Goal: Task Accomplishment & Management: Complete application form

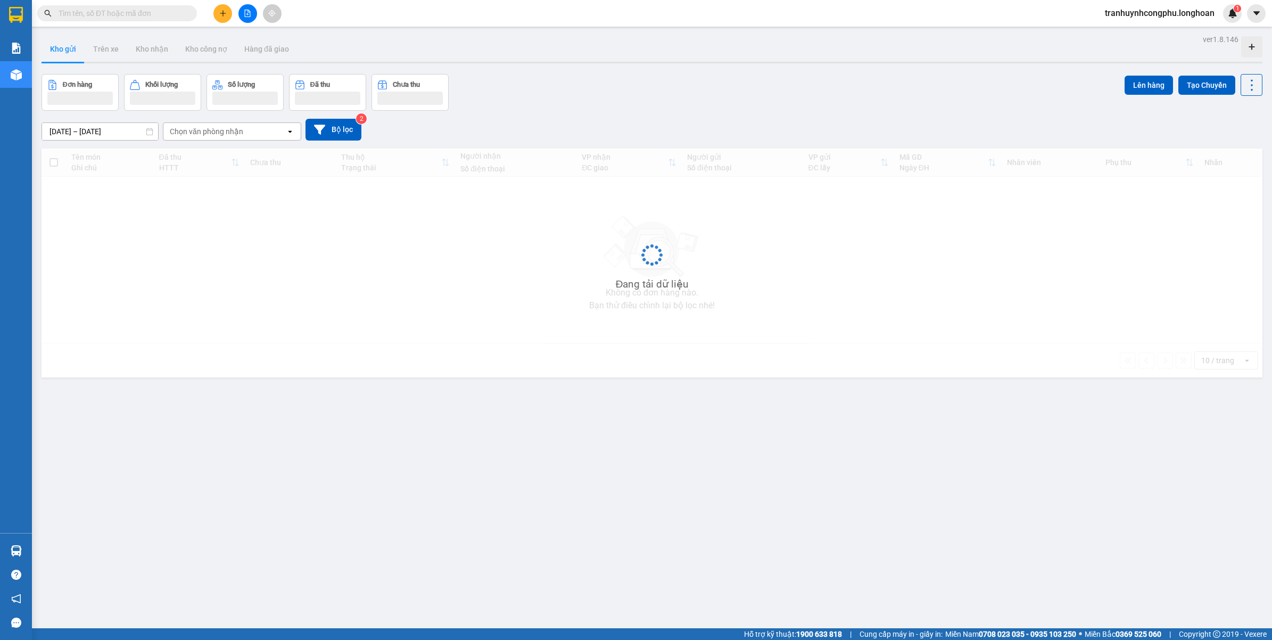
click at [386, 538] on div "ver 1.8.146 Kho gửi Trên xe Kho nhận Kho công nợ Hàng đã giao Đơn hàng Khối lượ…" at bounding box center [651, 352] width 1229 height 640
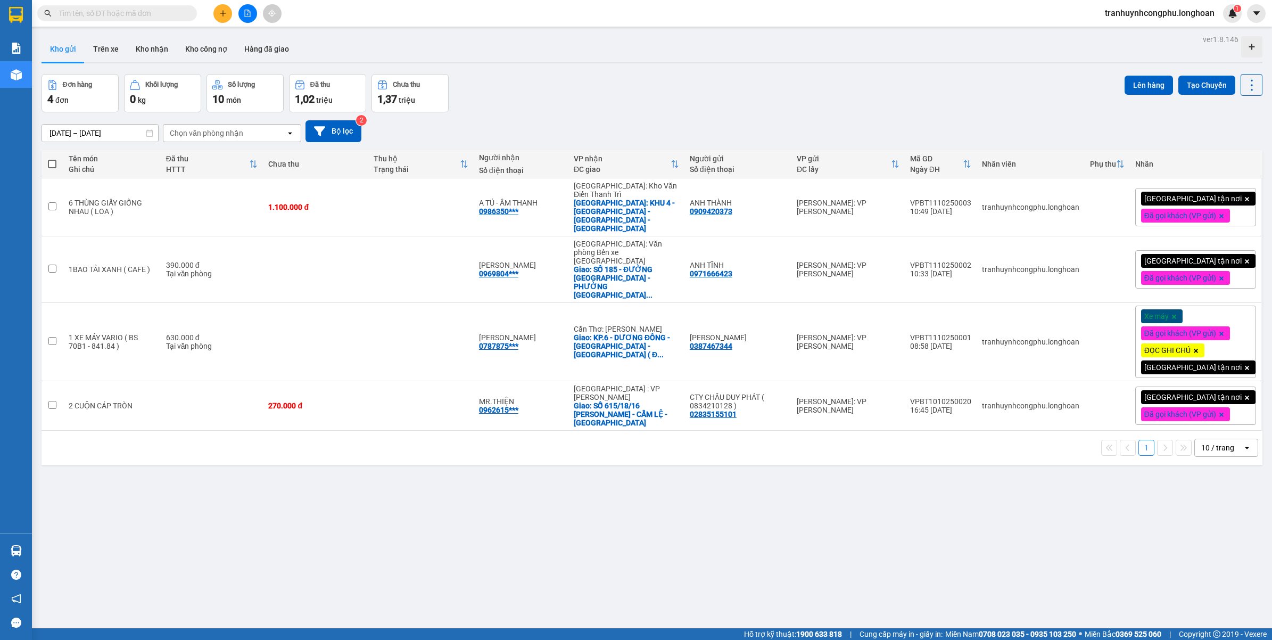
click at [394, 543] on div "ver 1.8.146 Kho gửi Trên xe Kho nhận Kho công nợ Hàng đã giao Đơn hàng 4 đơn Kh…" at bounding box center [651, 352] width 1229 height 640
click at [219, 13] on icon "plus" at bounding box center [222, 13] width 7 height 7
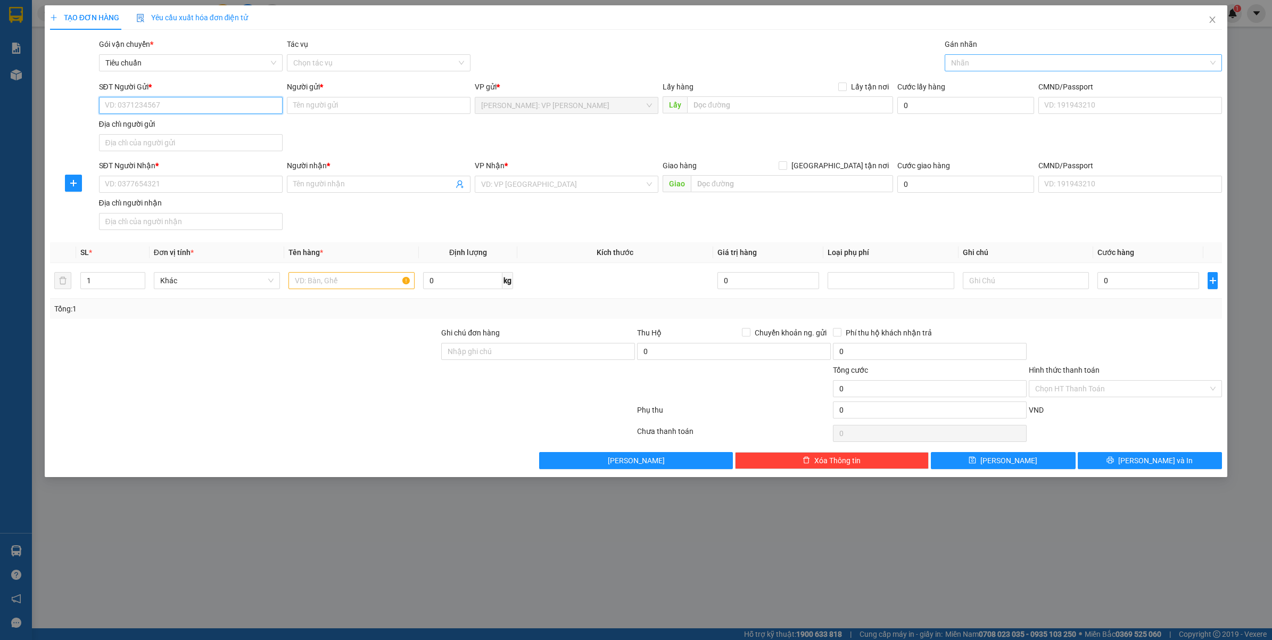
click at [980, 68] on div at bounding box center [1078, 62] width 262 height 13
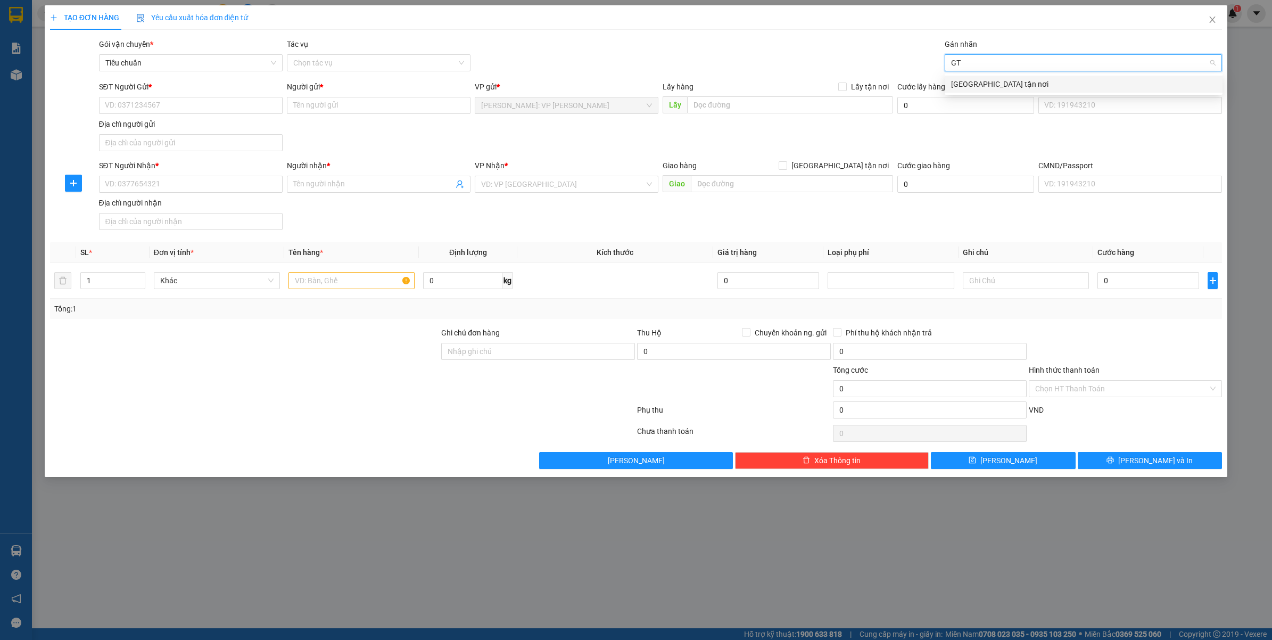
type input "G"
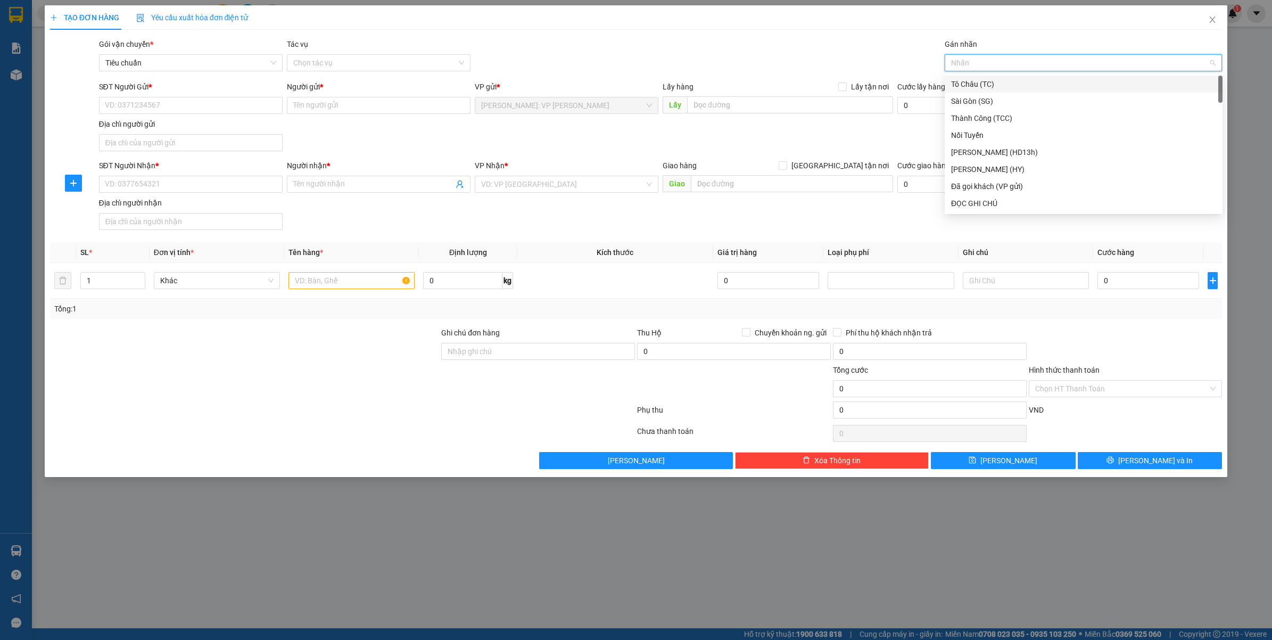
type input "D"
type input "ĐA"
click at [971, 82] on div "Đã gọi khách (VP gửi)" at bounding box center [1083, 84] width 265 height 12
click at [869, 169] on span "[GEOGRAPHIC_DATA] tận nơi" at bounding box center [840, 166] width 106 height 12
click at [786, 169] on input "[GEOGRAPHIC_DATA] tận nơi" at bounding box center [782, 164] width 7 height 7
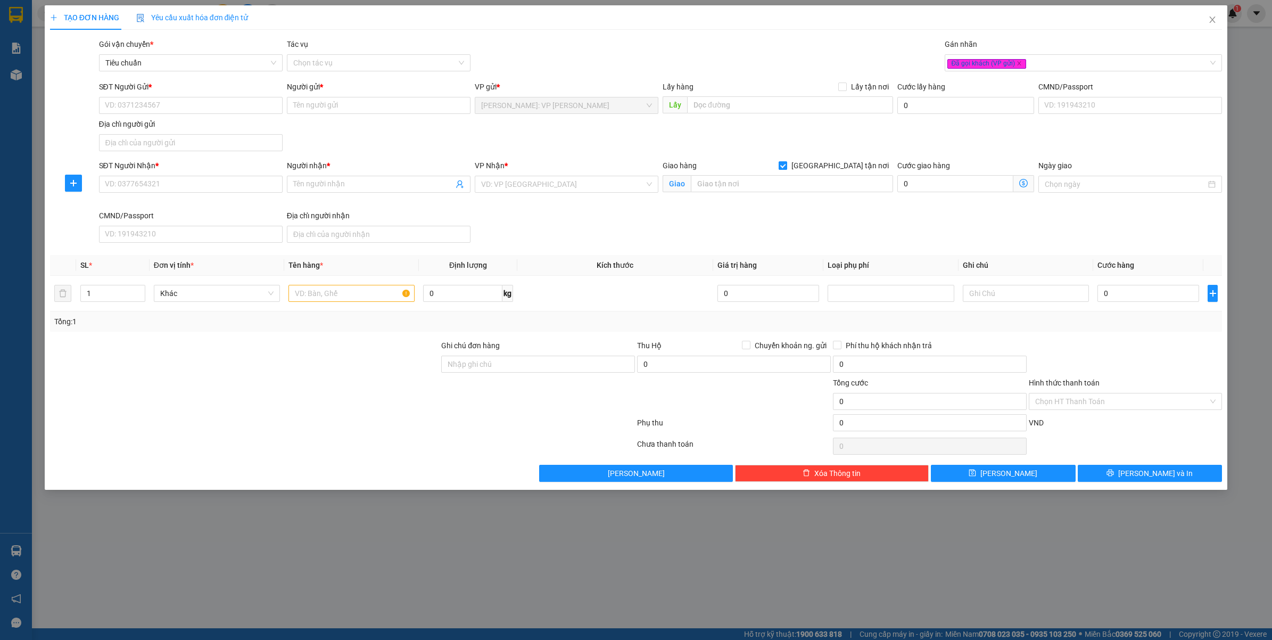
click at [853, 169] on span "[GEOGRAPHIC_DATA] tận nơi" at bounding box center [840, 166] width 106 height 12
click at [786, 169] on input "[GEOGRAPHIC_DATA] tận nơi" at bounding box center [782, 164] width 7 height 7
checkbox input "false"
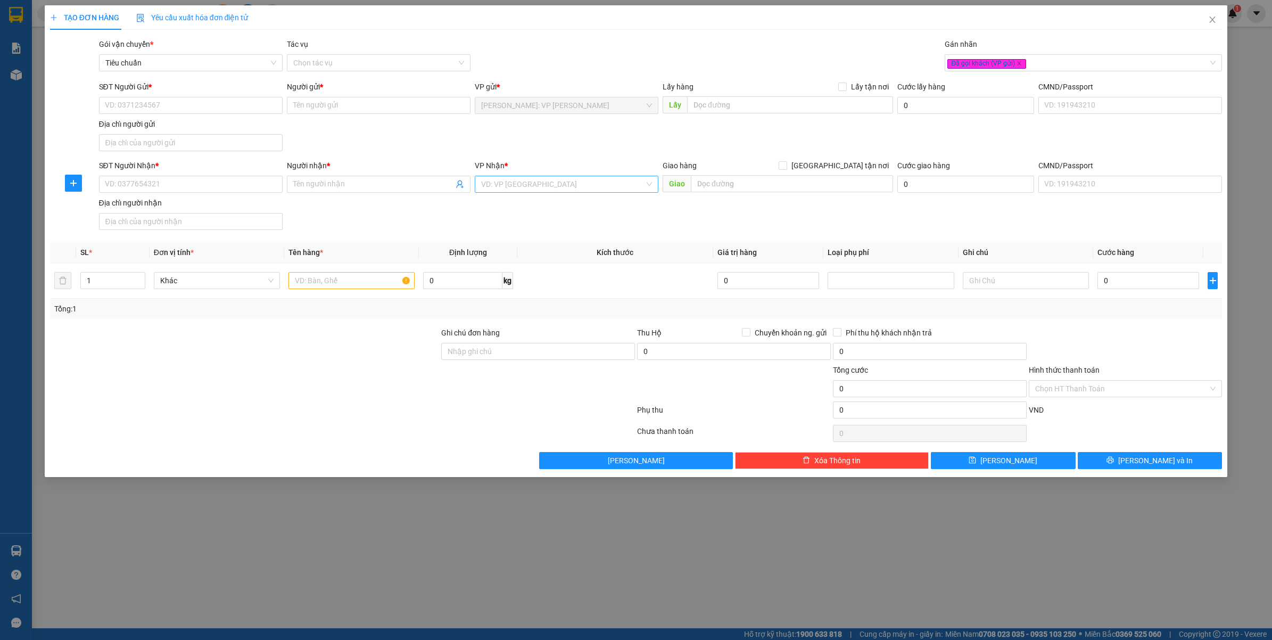
click at [588, 192] on input "search" at bounding box center [562, 184] width 163 height 16
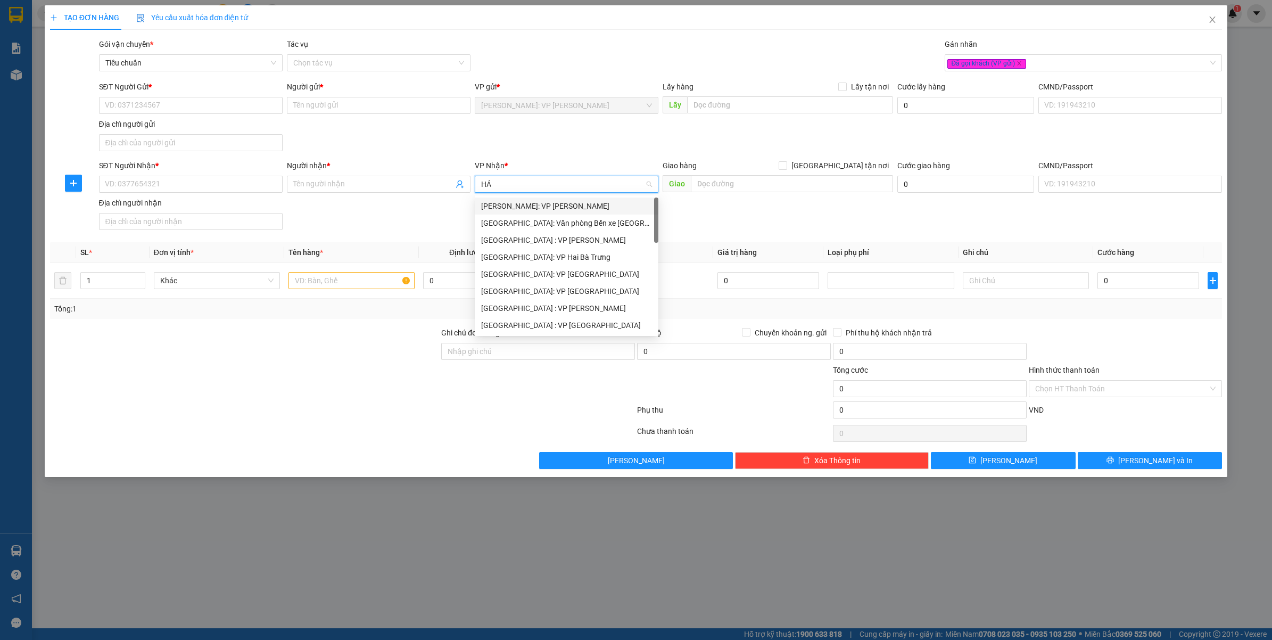
type input "HẢI"
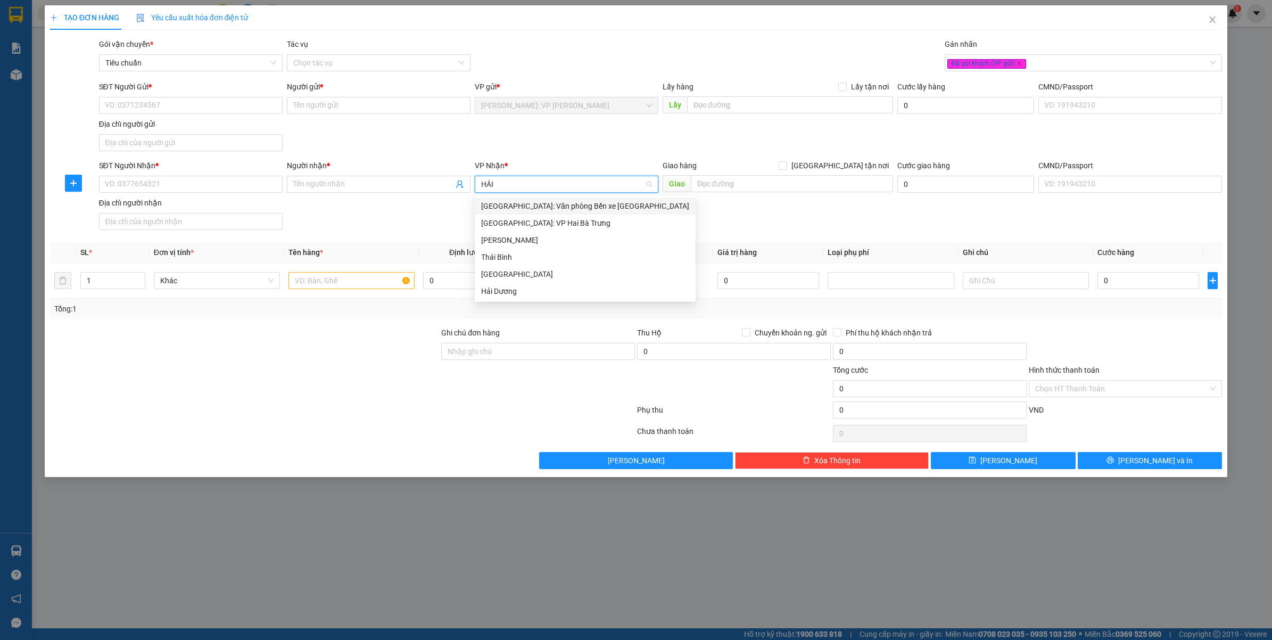
click at [586, 208] on div "[GEOGRAPHIC_DATA]: Văn phòng Bến xe [GEOGRAPHIC_DATA]" at bounding box center [585, 206] width 208 height 12
click at [122, 283] on input "1" at bounding box center [113, 280] width 64 height 16
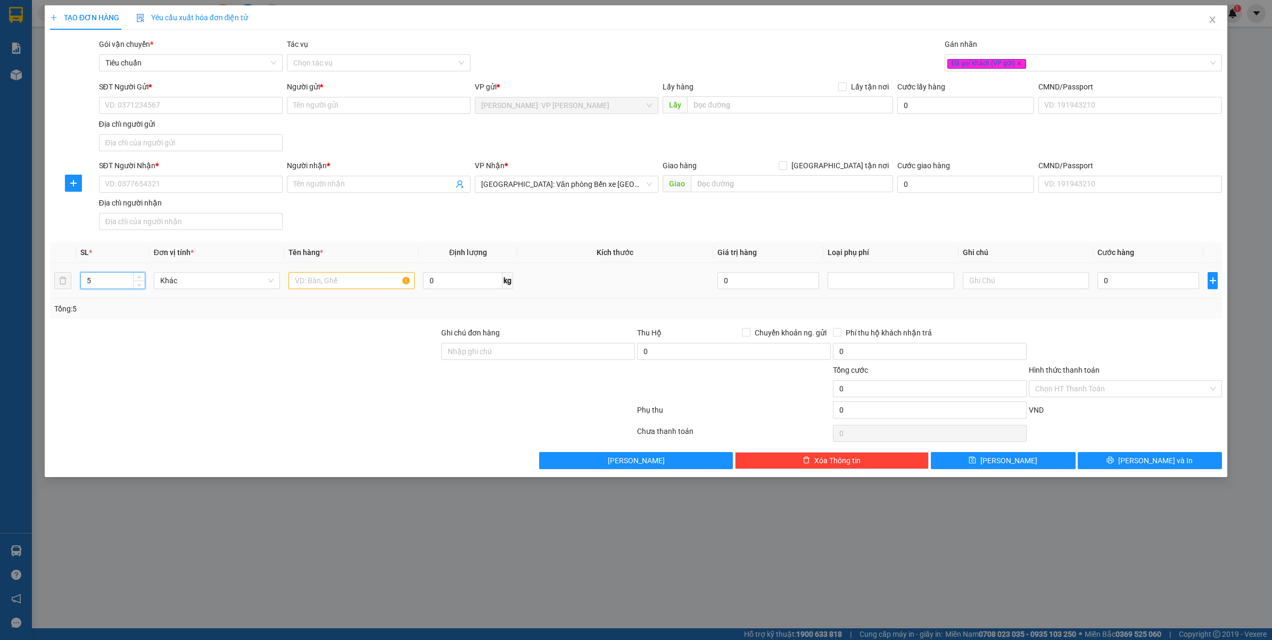
type input "5"
drag, startPoint x: 303, startPoint y: 281, endPoint x: 297, endPoint y: 281, distance: 6.4
click at [303, 280] on input "text" at bounding box center [351, 280] width 126 height 17
type input "5 THÙNG GIẤY DẸP BỌC PE ( BẾP ĐIỆN TỪ )"
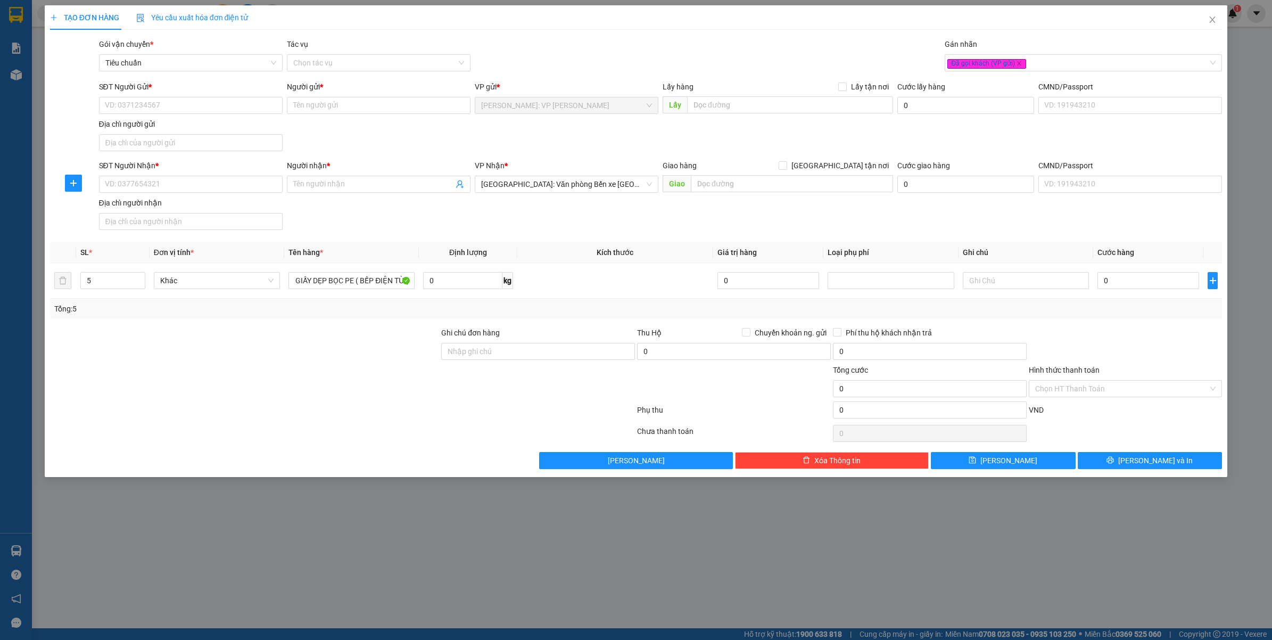
scroll to position [0, 0]
drag, startPoint x: 323, startPoint y: 346, endPoint x: 332, endPoint y: 326, distance: 22.2
click at [322, 347] on div at bounding box center [245, 345] width 392 height 37
click at [527, 346] on input "Ghi chú đơn hàng" at bounding box center [538, 351] width 194 height 17
type input "HÀNG DỄ VỠ VẬN CHUYỂN NHẸ TAY - HƯ VỠ KHÔNG ĐỀN"
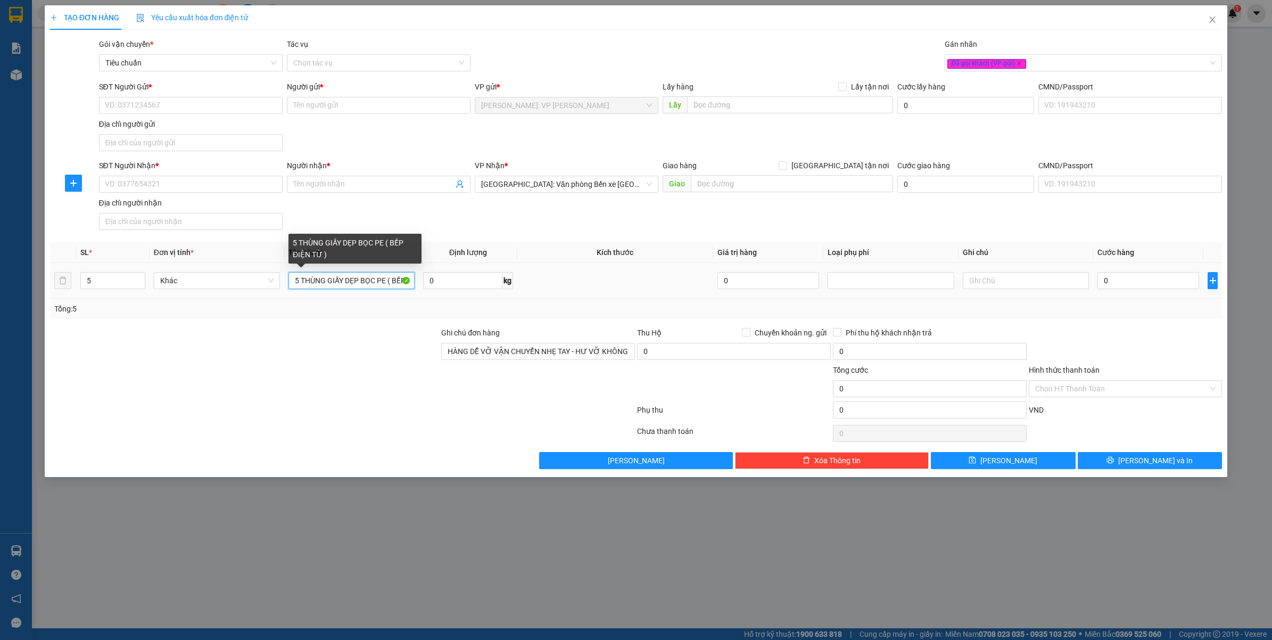
click at [379, 281] on input "5 THÙNG GIẤY DẸP BỌC PE ( BẾP ĐIỆN TỪ )" at bounding box center [351, 280] width 126 height 17
type input "5 THÙNG GIẤY DẸP BỌC PE ( BẾP ĐIỆN TỪ CÓ MẶT KÍNH )"
click at [333, 365] on div at bounding box center [245, 382] width 392 height 37
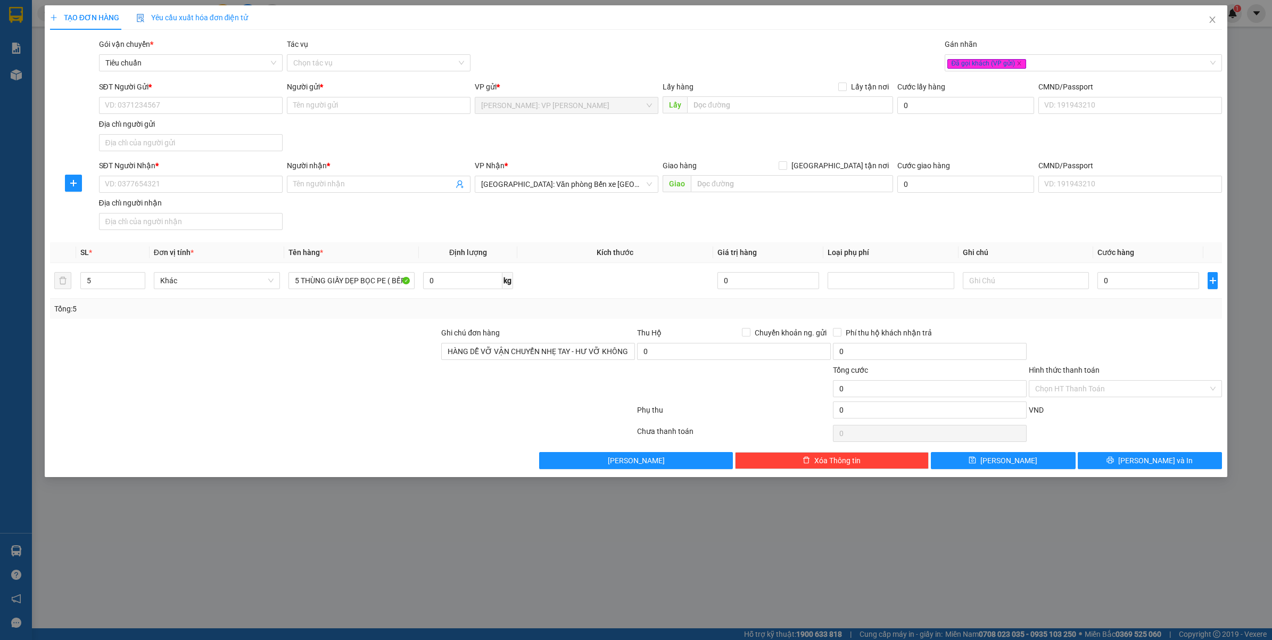
click at [267, 428] on div at bounding box center [342, 433] width 587 height 21
click at [160, 102] on input "SĐT Người Gửi *" at bounding box center [191, 105] width 184 height 17
click at [160, 102] on input "0938606636" at bounding box center [191, 105] width 184 height 17
type input "0938606636"
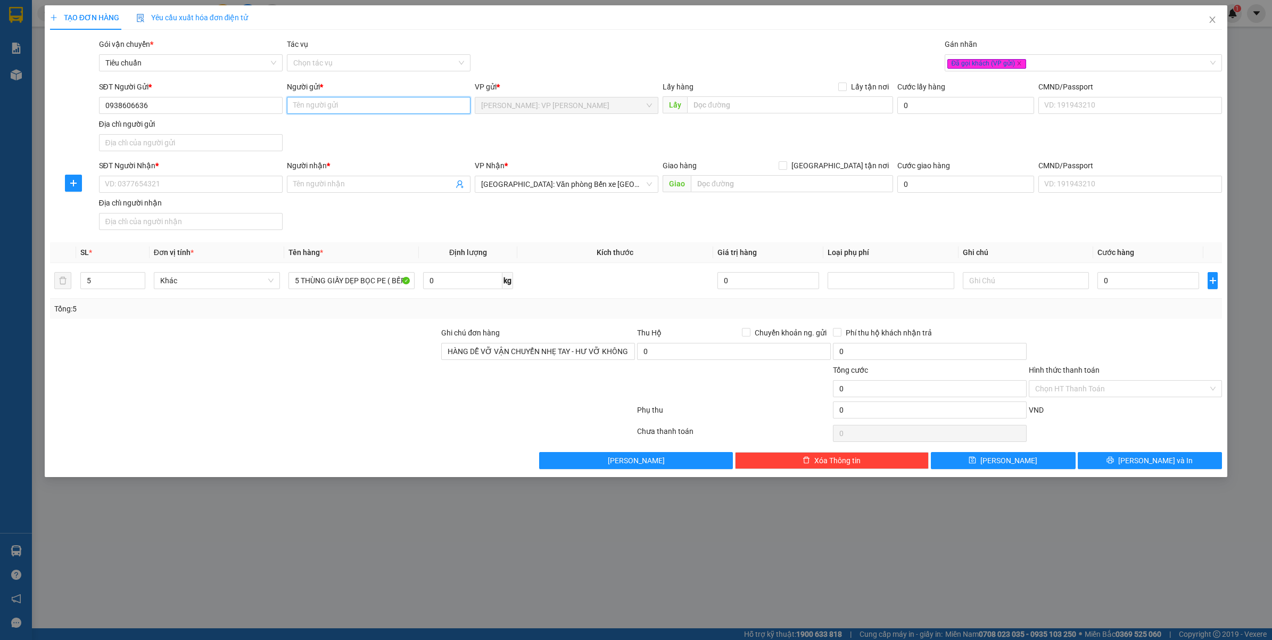
click at [334, 110] on input "Người gửi *" at bounding box center [379, 105] width 184 height 17
type input "cty CP CÔNG NGHỆ GRANDX"
click at [202, 185] on input "SĐT Người Nhận *" at bounding box center [191, 184] width 184 height 17
type input "0934253783"
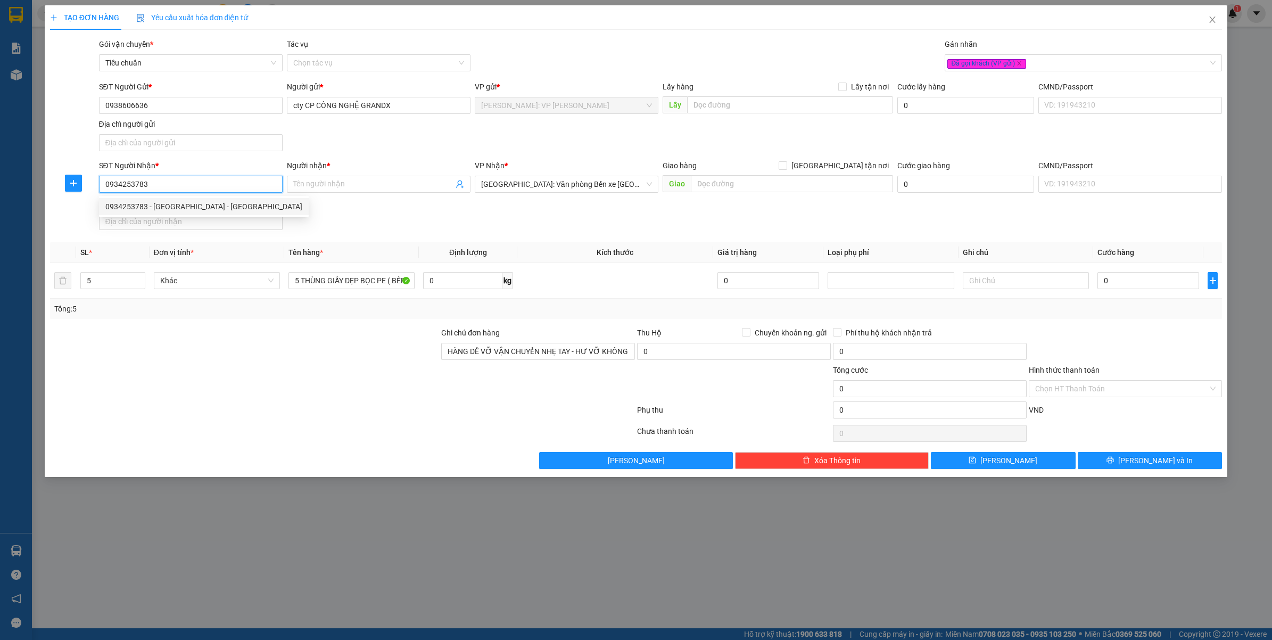
click at [209, 208] on div "0934253783 - NAM PHONG - HẢI PHÒNG" at bounding box center [203, 207] width 197 height 12
type input "NAM PHONG - HẢI PHÒNG"
type input "0934253783"
click at [392, 230] on div "SĐT Người Nhận * 0934253783 0934253783 Người nhận * NAM PHONG - HẢI PHÒNG VP Nh…" at bounding box center [661, 197] width 1128 height 75
click at [1117, 275] on input "0" at bounding box center [1148, 280] width 102 height 17
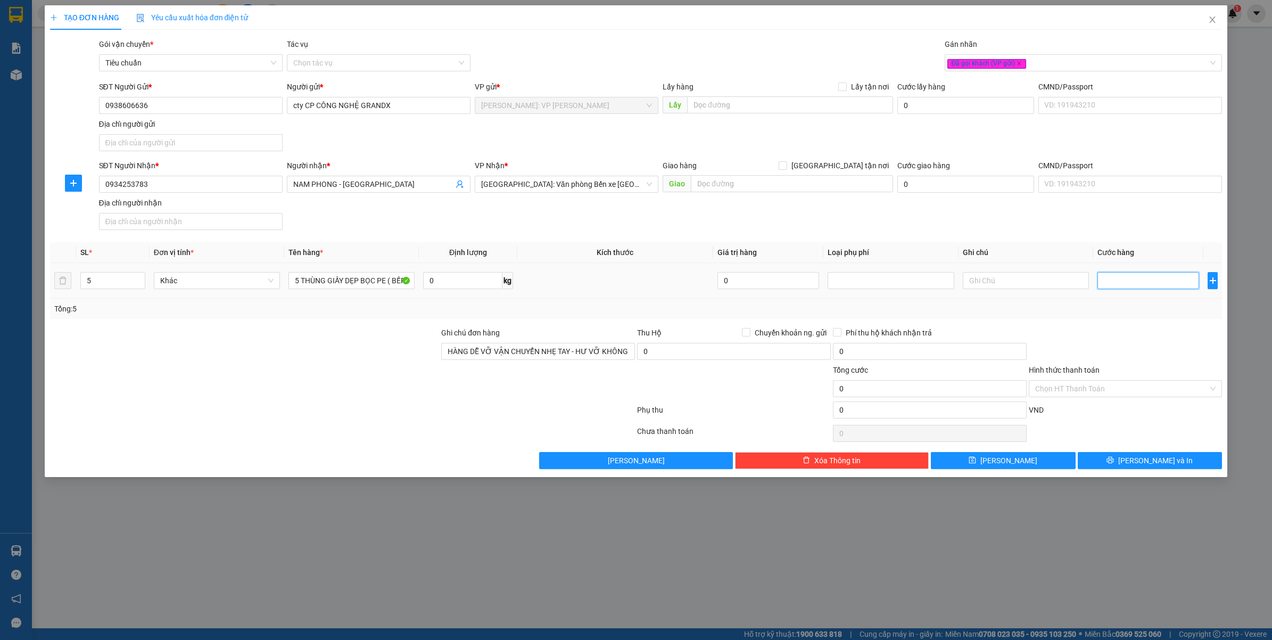
type input "3"
type input "32"
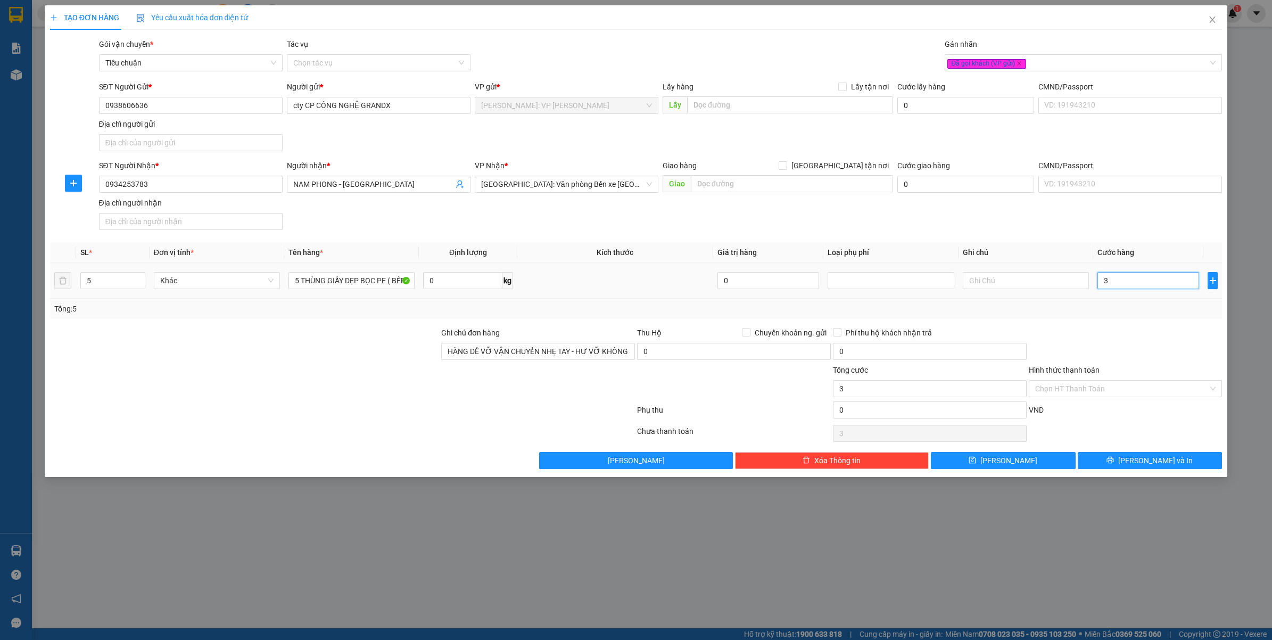
type input "32"
type input "320"
type input "320.000"
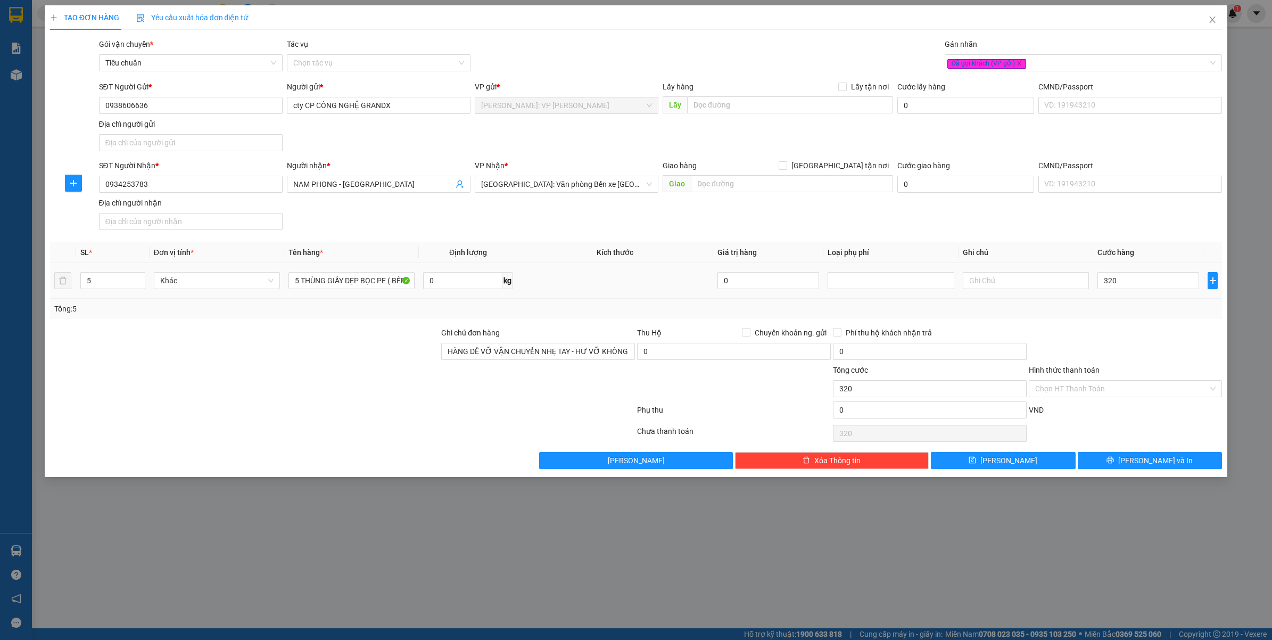
type input "320.000"
click at [1137, 313] on div "Tổng: 5" at bounding box center [636, 309] width 1164 height 12
click at [1114, 459] on icon "printer" at bounding box center [1109, 459] width 7 height 7
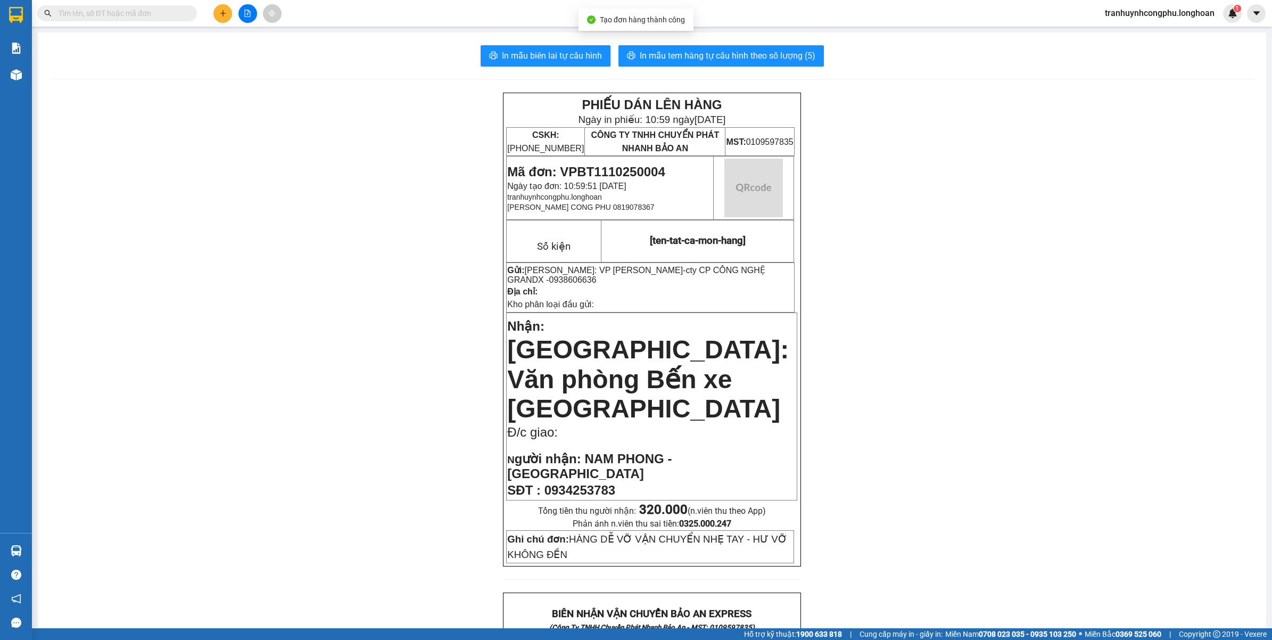
click at [1063, 419] on div "PHIẾU DÁN LÊN HÀNG Ngày in phiếu: 10:59 ngày 11-10-2025 CSKH: 1900.06.88.33 CÔN…" at bounding box center [652, 639] width 1203 height 1092
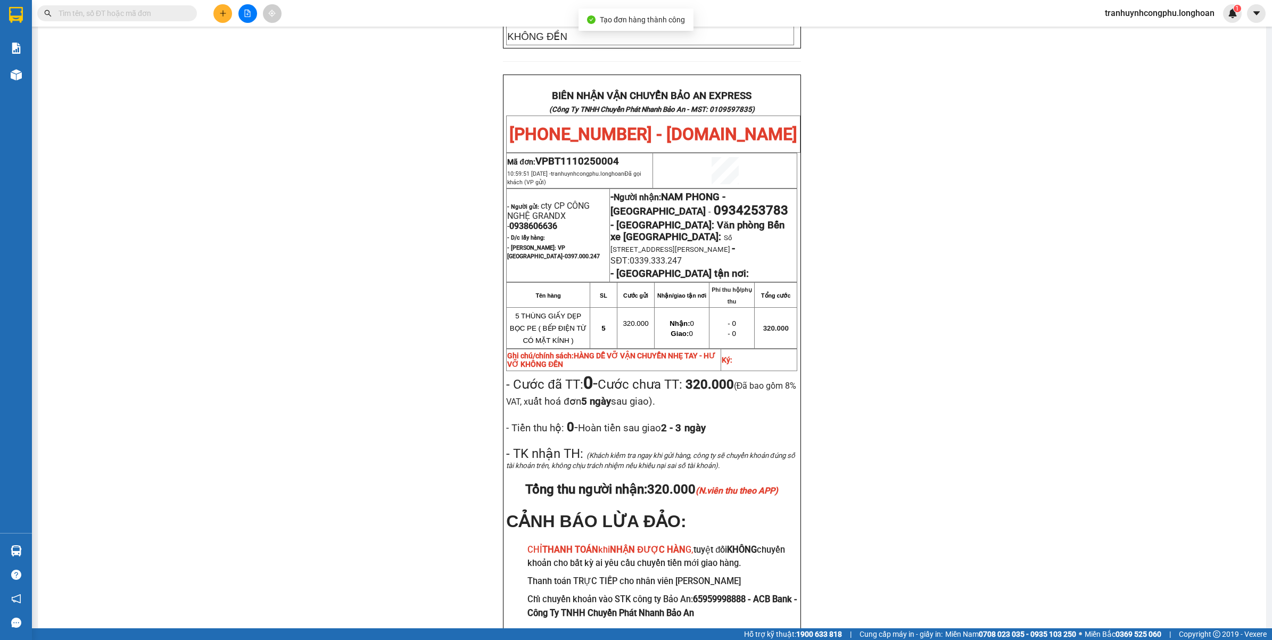
scroll to position [526, 0]
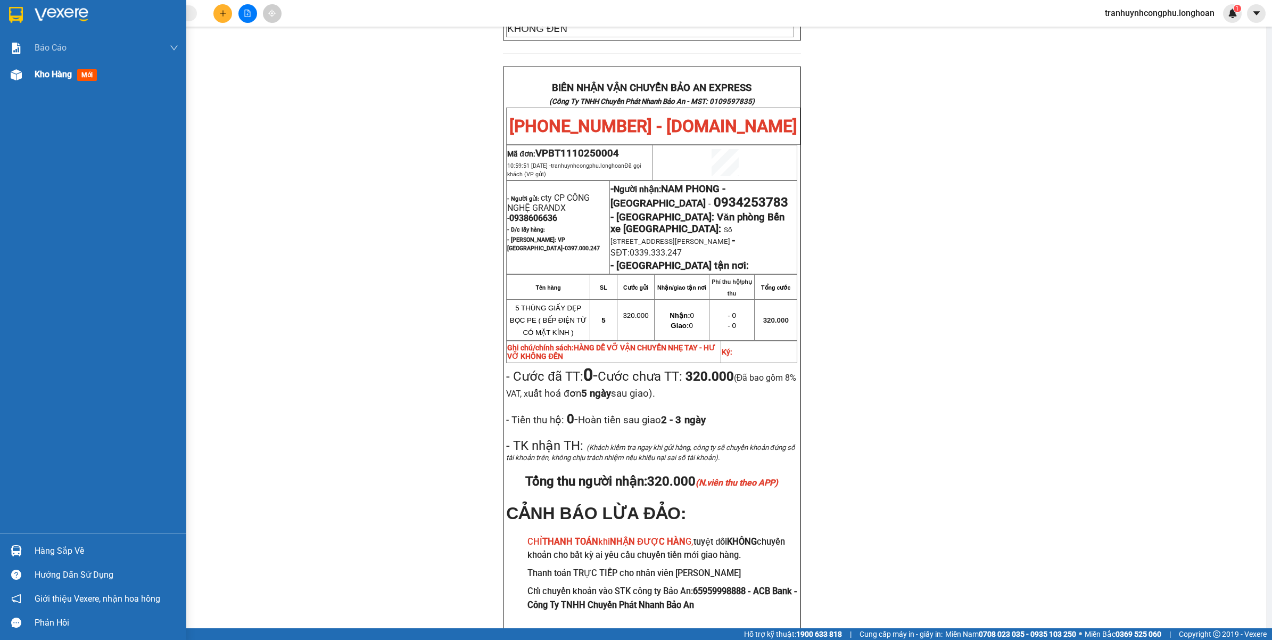
click at [11, 73] on img at bounding box center [16, 74] width 11 height 11
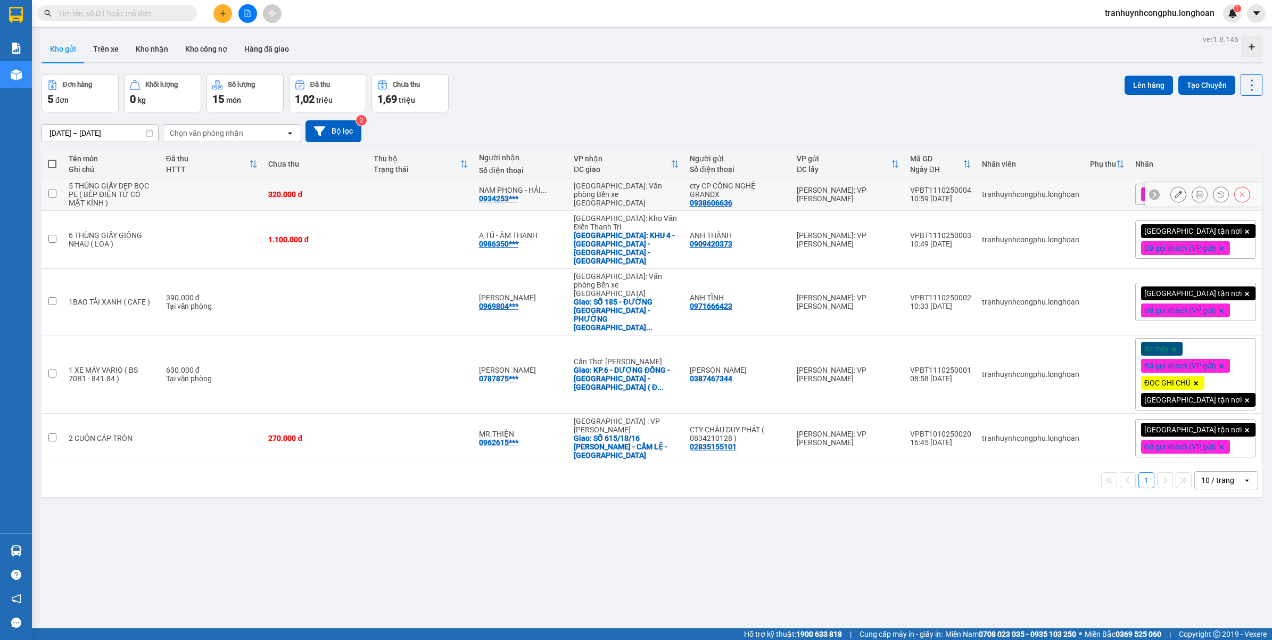
click at [1175, 197] on icon at bounding box center [1178, 194] width 7 height 7
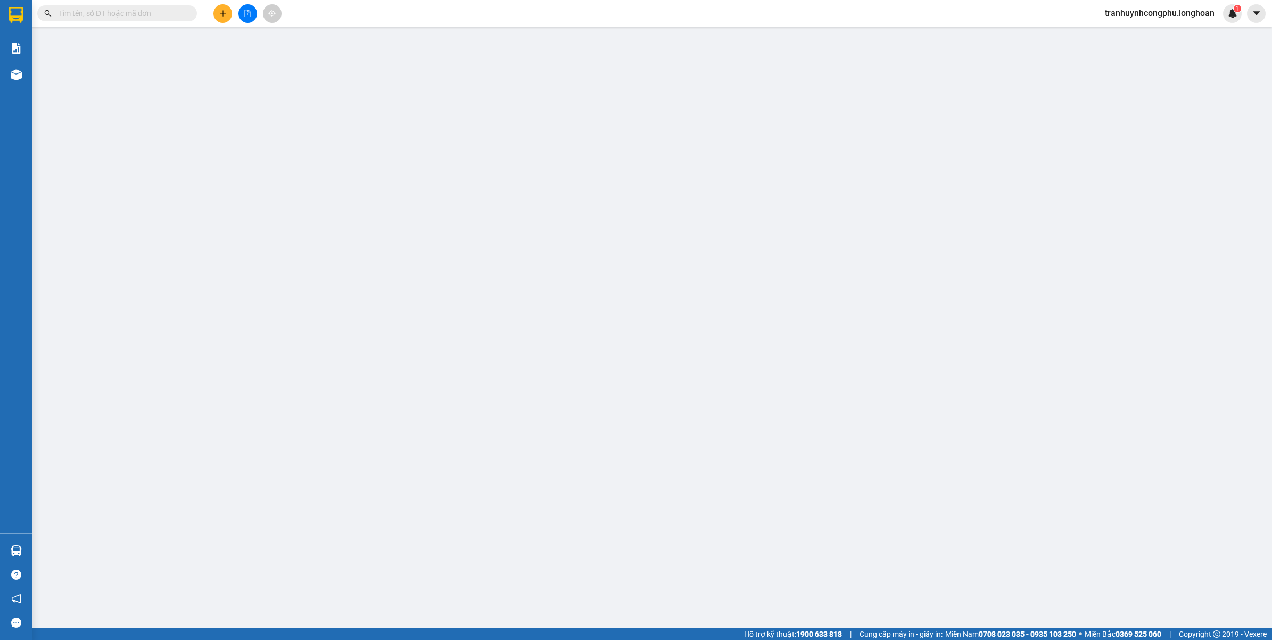
type input "0938606636"
type input "cty CP CÔNG NGHỆ GRANDX"
type input "0934253783"
type input "NAM PHONG - HẢI PHÒNG"
type input "HÀNG DỄ VỠ VẬN CHUYỂN NHẸ TAY - HƯ VỠ KHÔNG ĐỀN"
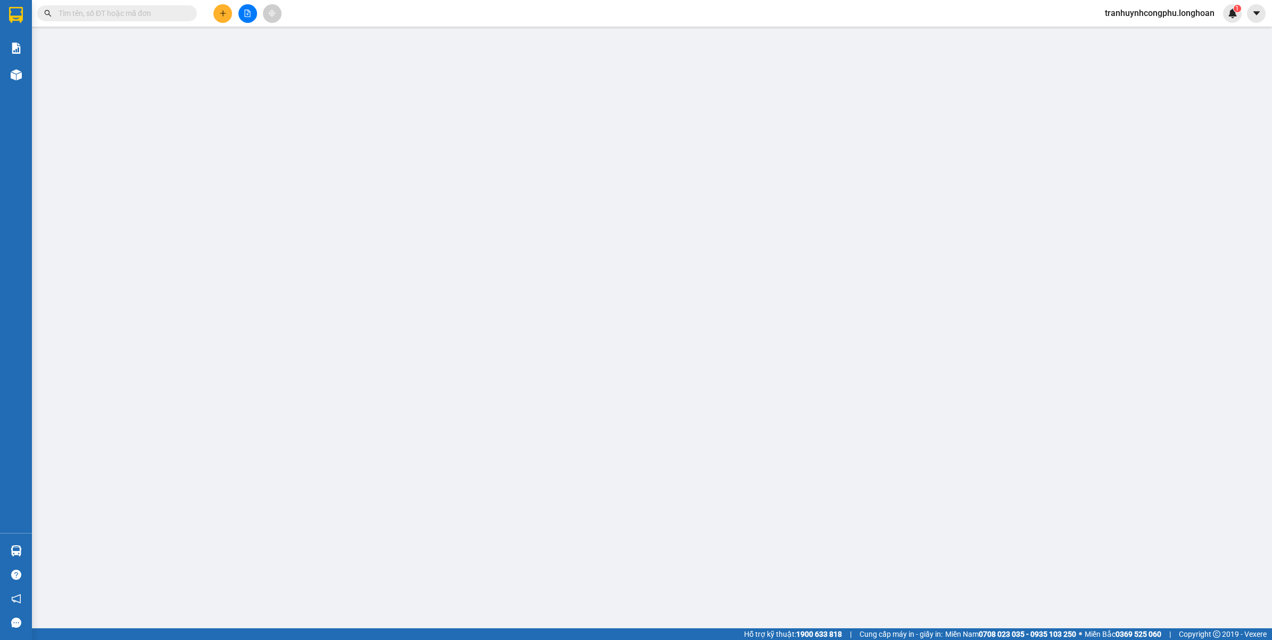
type input "0"
type input "320.000"
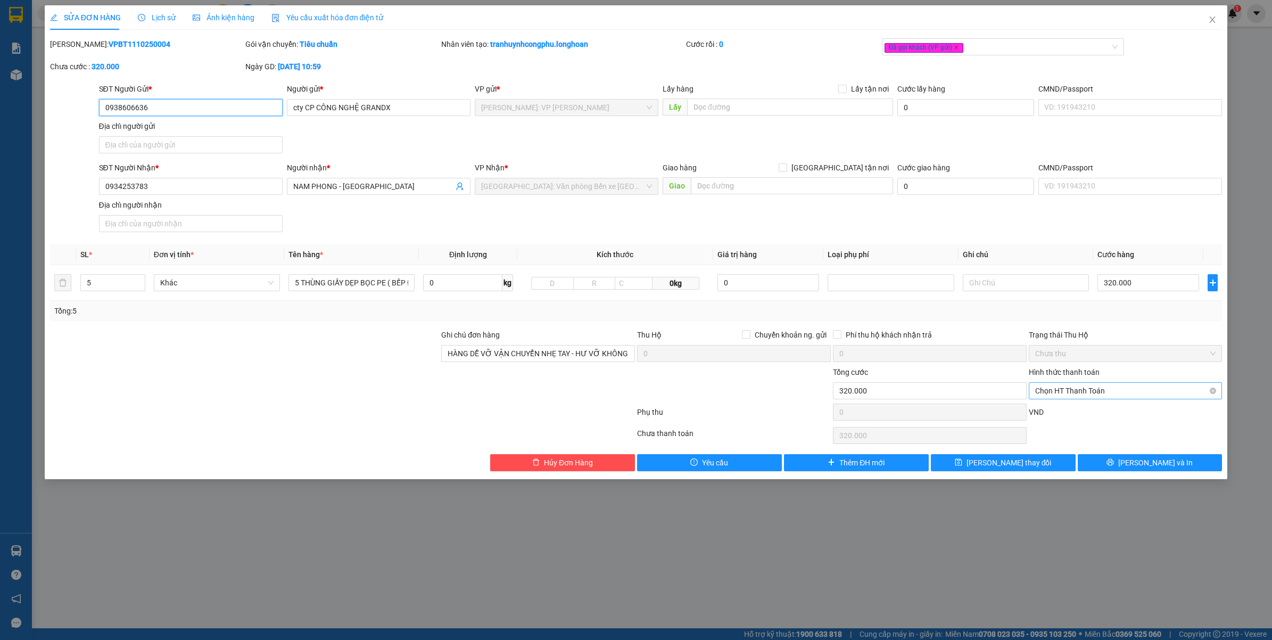
click at [1095, 392] on span "Chọn HT Thanh Toán" at bounding box center [1125, 391] width 181 height 16
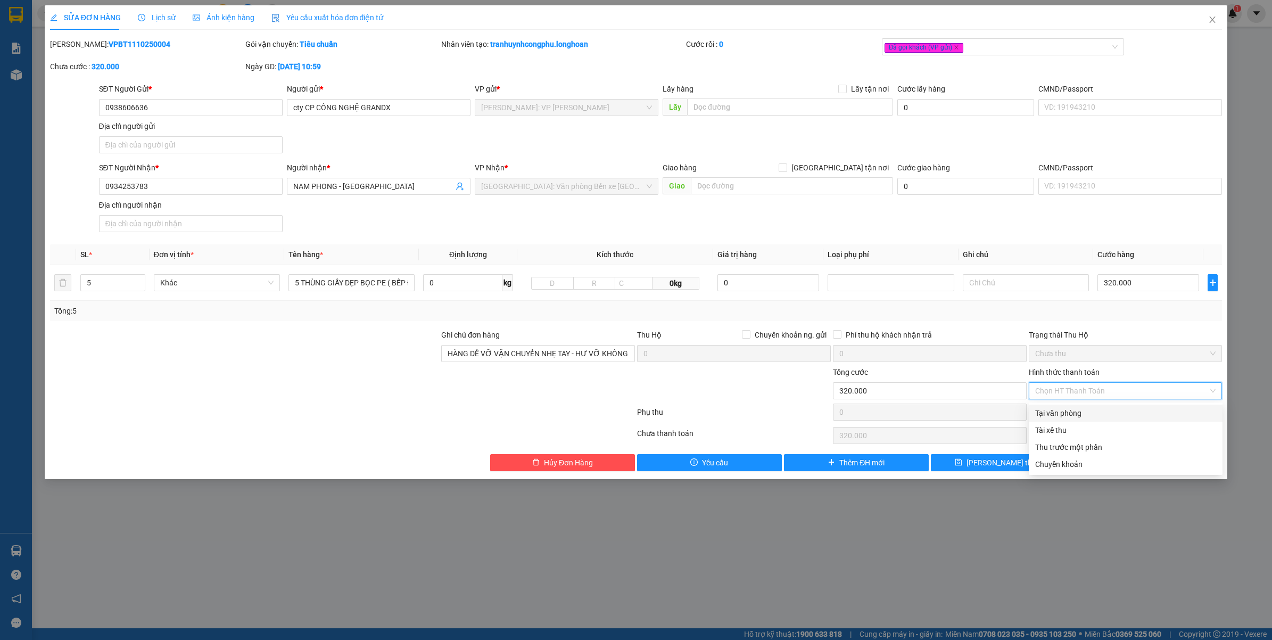
click at [1087, 416] on div "Tại văn phòng" at bounding box center [1125, 413] width 181 height 12
type input "0"
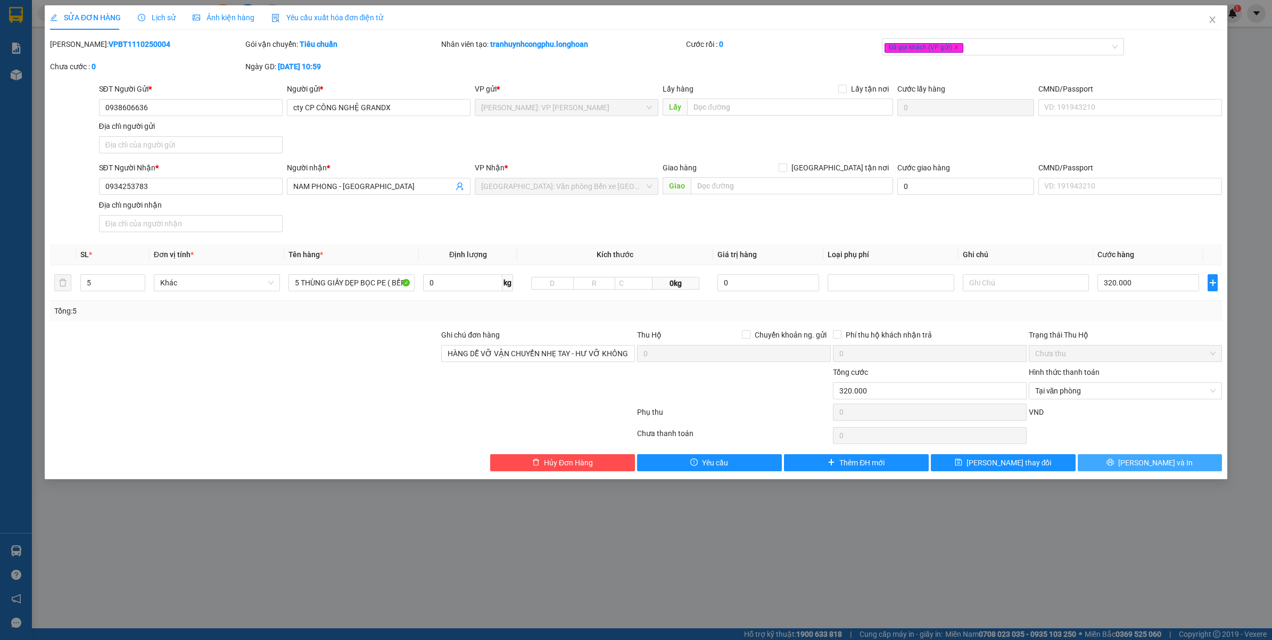
click at [1113, 464] on button "[PERSON_NAME] và In" at bounding box center [1150, 462] width 145 height 17
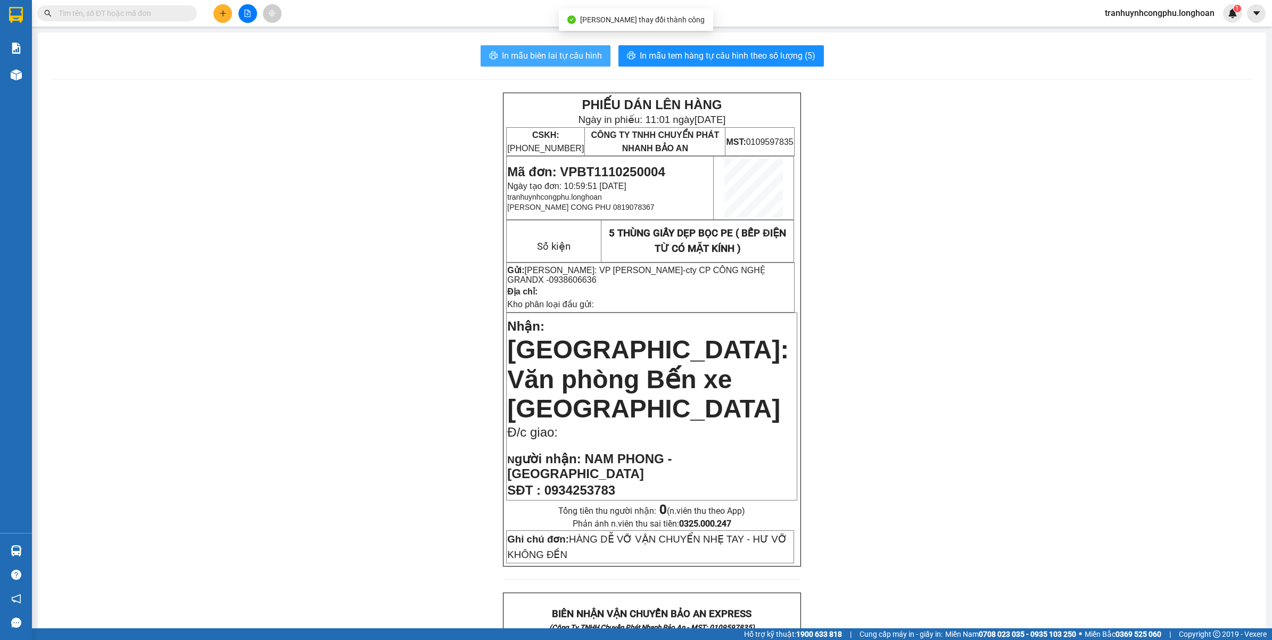
click at [568, 49] on span "In mẫu biên lai tự cấu hình" at bounding box center [552, 55] width 100 height 13
click at [884, 251] on div "PHIẾU DÁN LÊN HÀNG Ngày in phiếu: 11:01 ngày 11-10-2025 CSKH: 1900.06.88.33 CÔN…" at bounding box center [652, 639] width 1203 height 1092
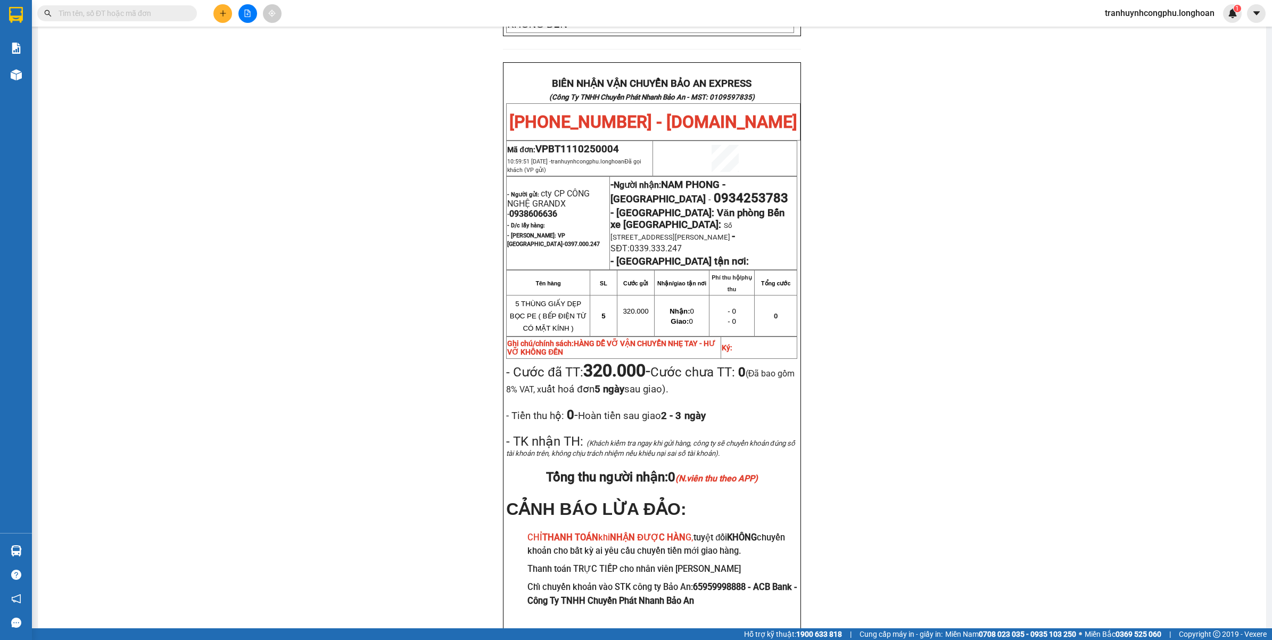
scroll to position [534, 0]
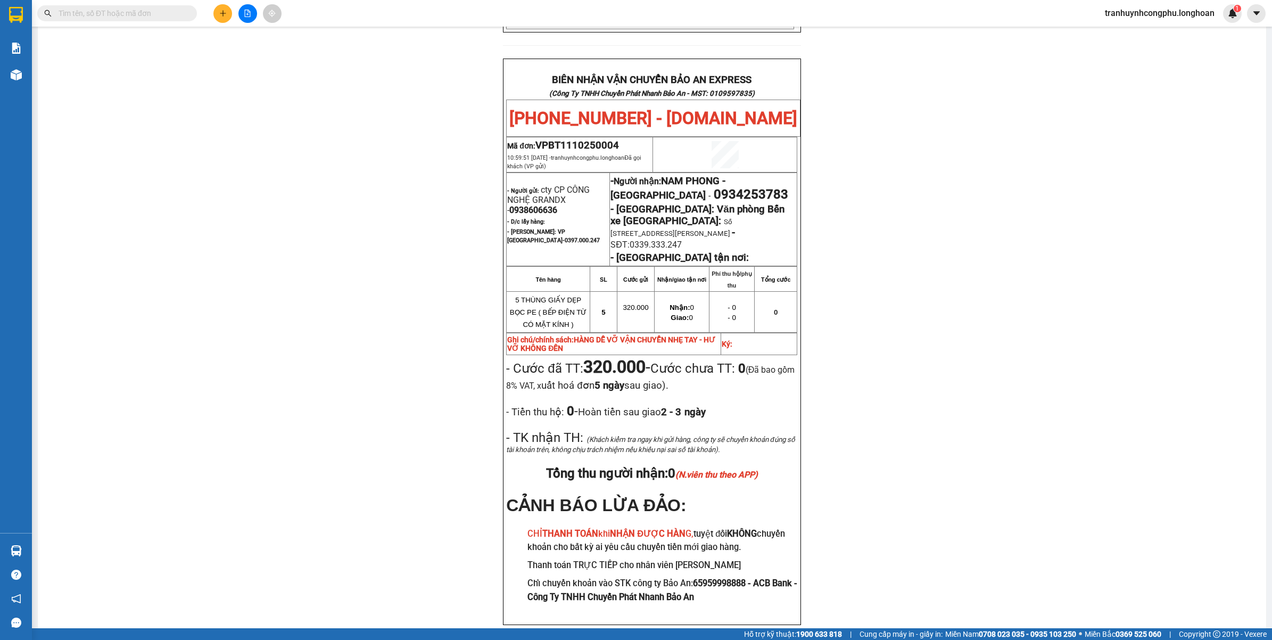
click at [301, 416] on div "PHIẾU DÁN LÊN HÀNG Ngày in phiếu: 11:01 ngày 11-10-2025 CSKH: 1900.06.88.33 CÔN…" at bounding box center [652, 105] width 1203 height 1092
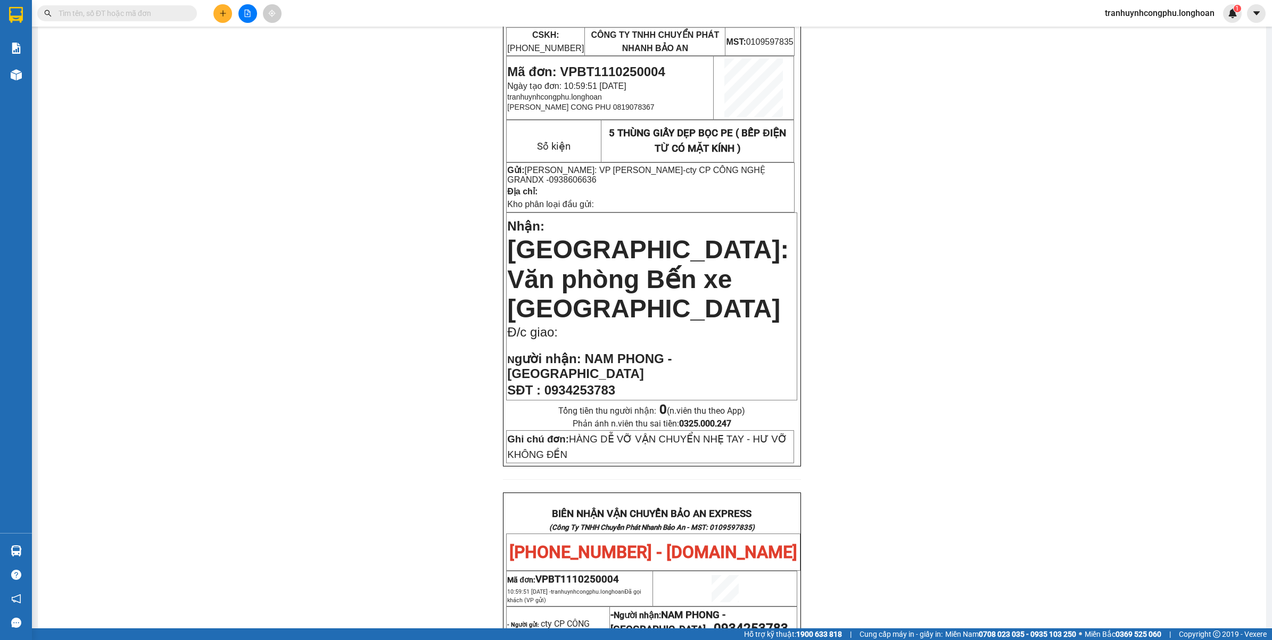
scroll to position [0, 0]
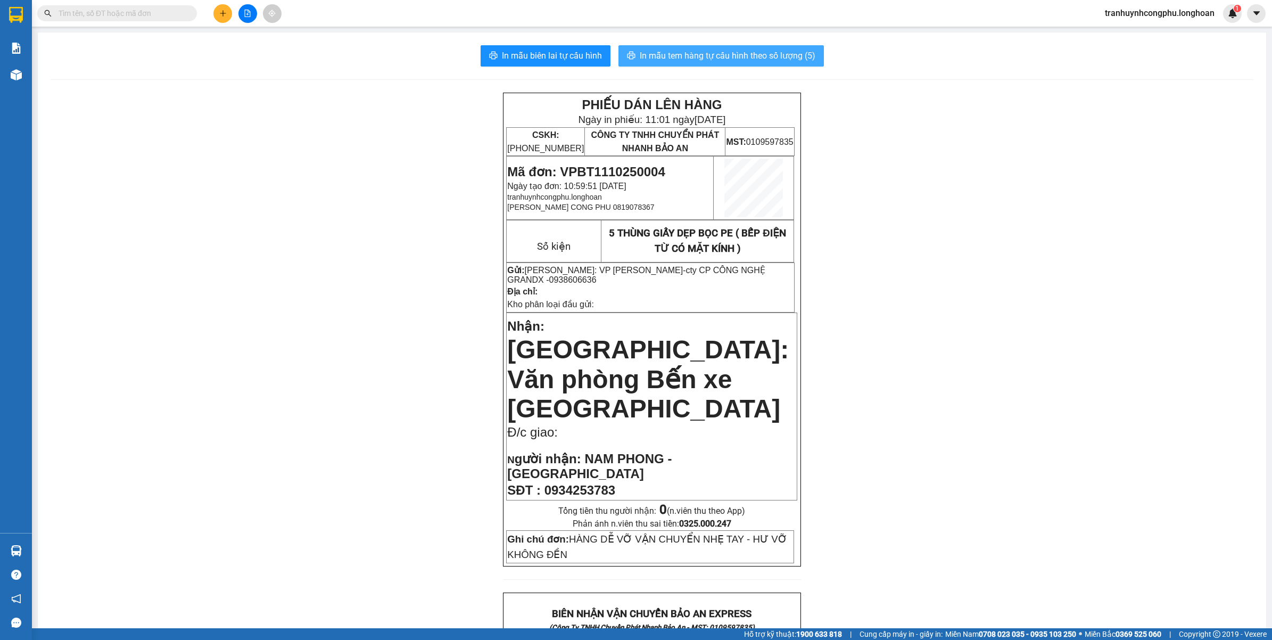
click at [724, 59] on span "In mẫu tem hàng tự cấu hình theo số lượng (5)" at bounding box center [728, 55] width 176 height 13
click at [1075, 352] on div "PHIẾU DÁN LÊN HÀNG Ngày in phiếu: 11:11 ngày 11-10-2025 CSKH: 1900.06.88.33 CÔN…" at bounding box center [652, 639] width 1203 height 1092
click at [603, 164] on span "Mã đơn: VPBT1110250004" at bounding box center [586, 171] width 158 height 14
copy span "VPBT1110250004"
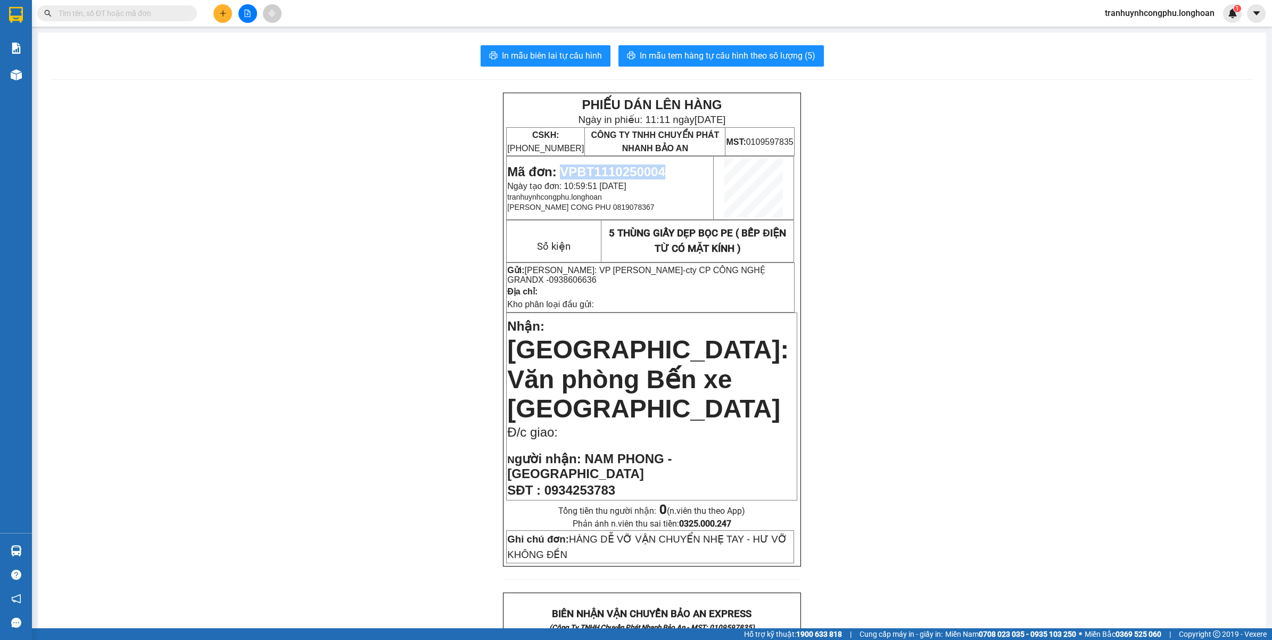
click at [232, 285] on div "PHIẾU DÁN LÊN HÀNG Ngày in phiếu: 11:11 ngày 11-10-2025 CSKH: 1900.06.88.33 CÔN…" at bounding box center [652, 639] width 1203 height 1092
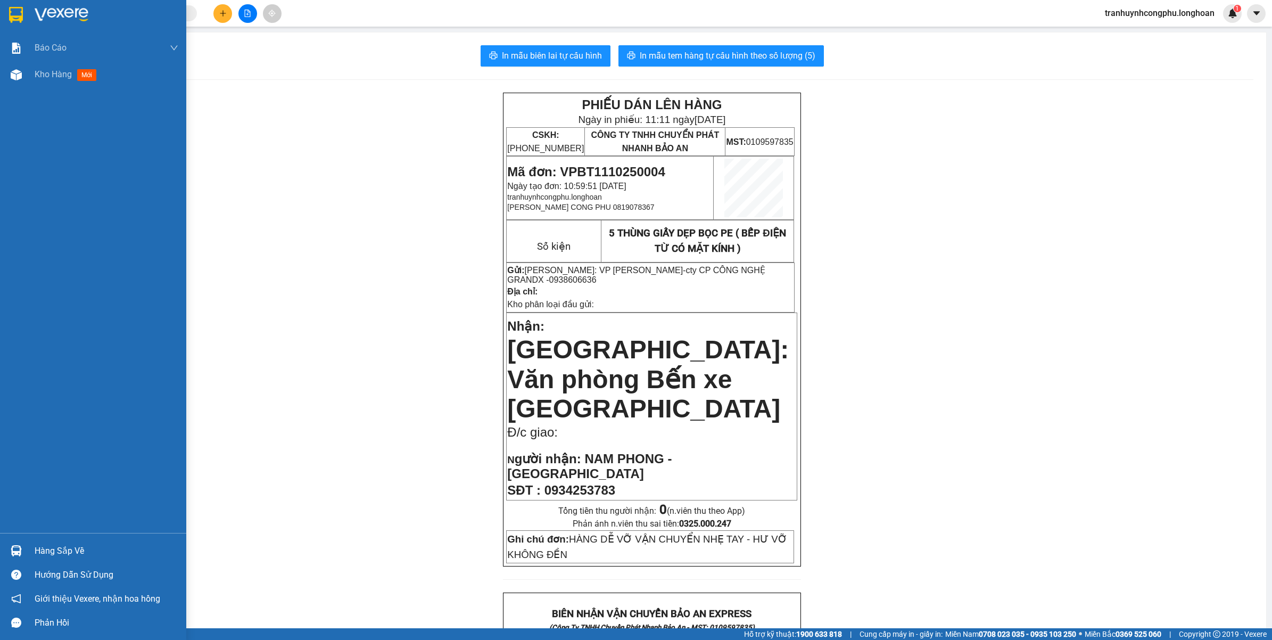
click at [17, 92] on div "Báo cáo 1. Báo cáo nộp tiền các vp 3. Doanh Thu theo VP Gửi (mới) 9. Thống kê đ…" at bounding box center [93, 284] width 186 height 498
click at [36, 78] on span "Kho hàng" at bounding box center [53, 74] width 37 height 10
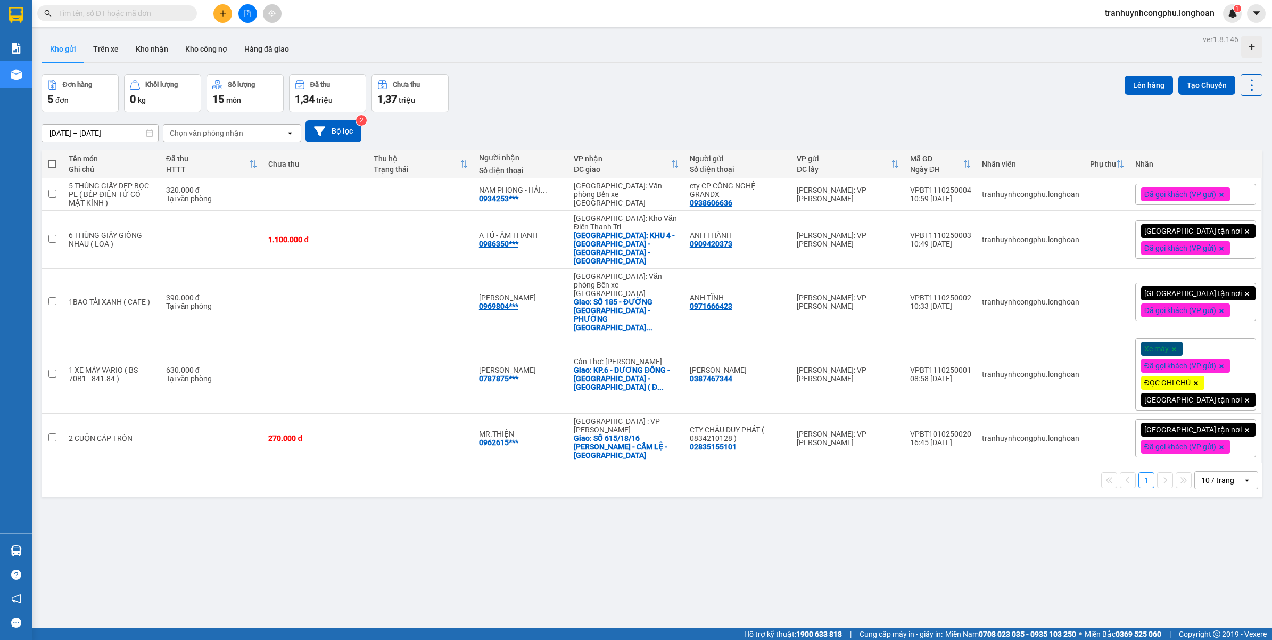
drag, startPoint x: 461, startPoint y: 587, endPoint x: 468, endPoint y: 588, distance: 7.5
click at [461, 588] on div "ver 1.8.146 Kho gửi Trên xe Kho nhận Kho công nợ Hàng đã giao Đơn hàng 5 đơn Kh…" at bounding box center [651, 352] width 1229 height 640
click at [655, 113] on div "12/09/2025 – 11/10/2025 Press the down arrow key to interact with the calendar …" at bounding box center [652, 131] width 1221 height 38
drag, startPoint x: 576, startPoint y: 112, endPoint x: 597, endPoint y: 134, distance: 30.1
click at [578, 114] on div "12/09/2025 – 11/10/2025 Press the down arrow key to interact with the calendar …" at bounding box center [652, 131] width 1221 height 38
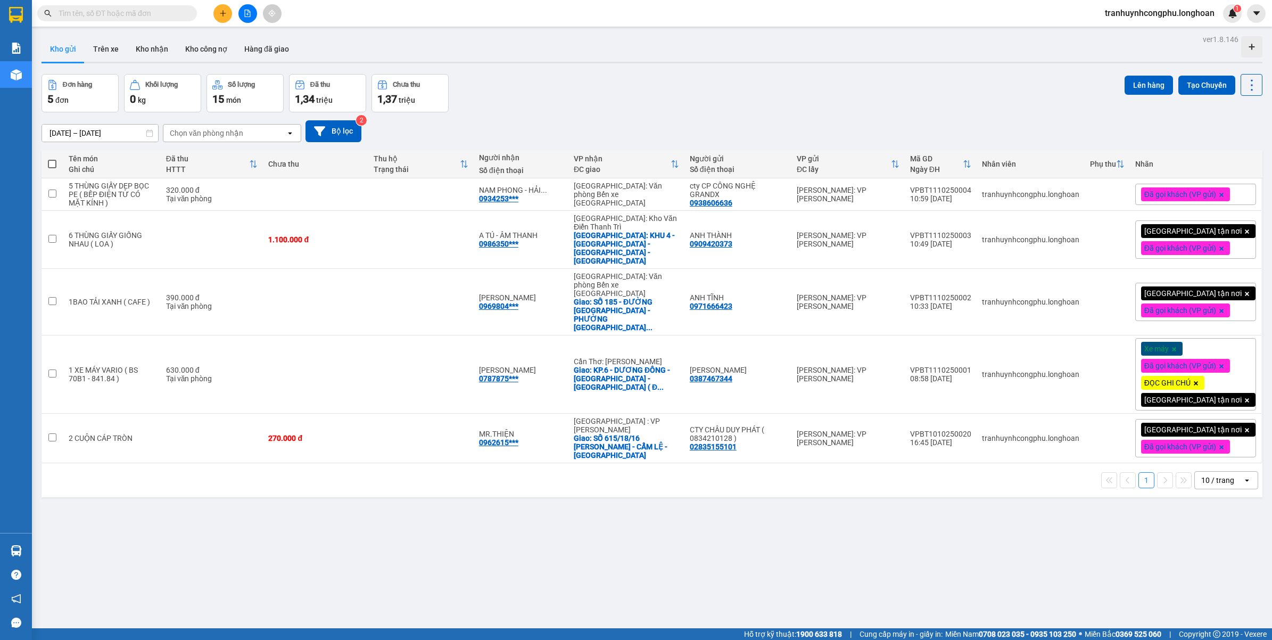
click at [229, 18] on button at bounding box center [222, 13] width 19 height 19
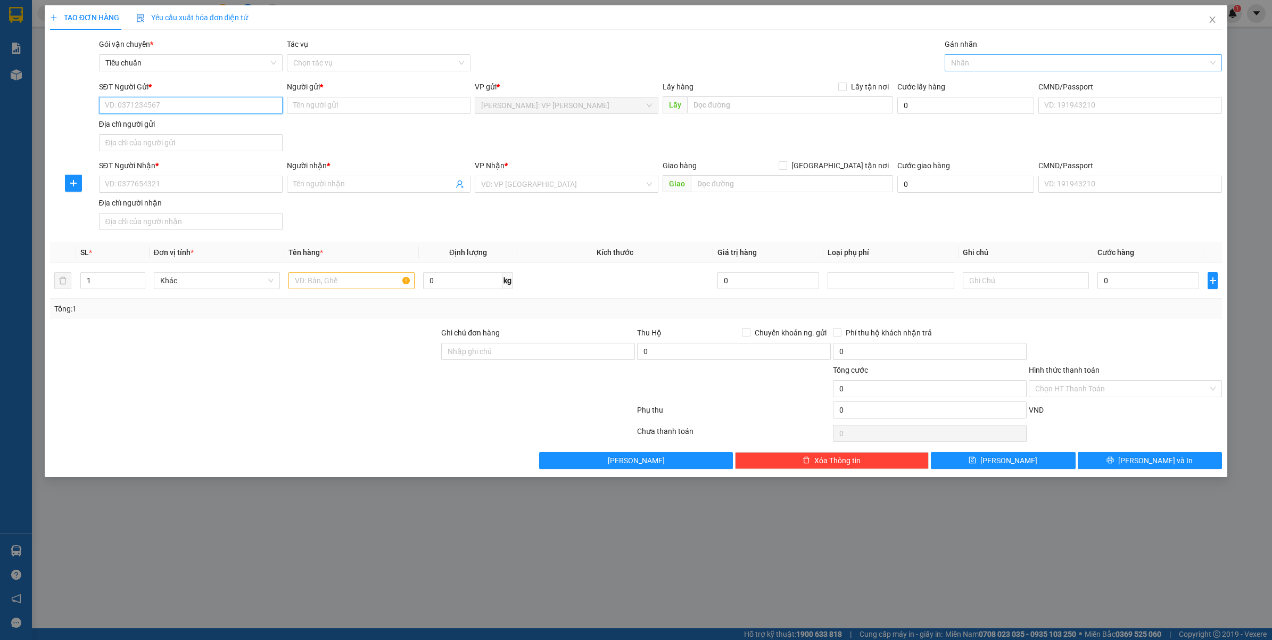
click at [974, 61] on div at bounding box center [1078, 62] width 262 height 13
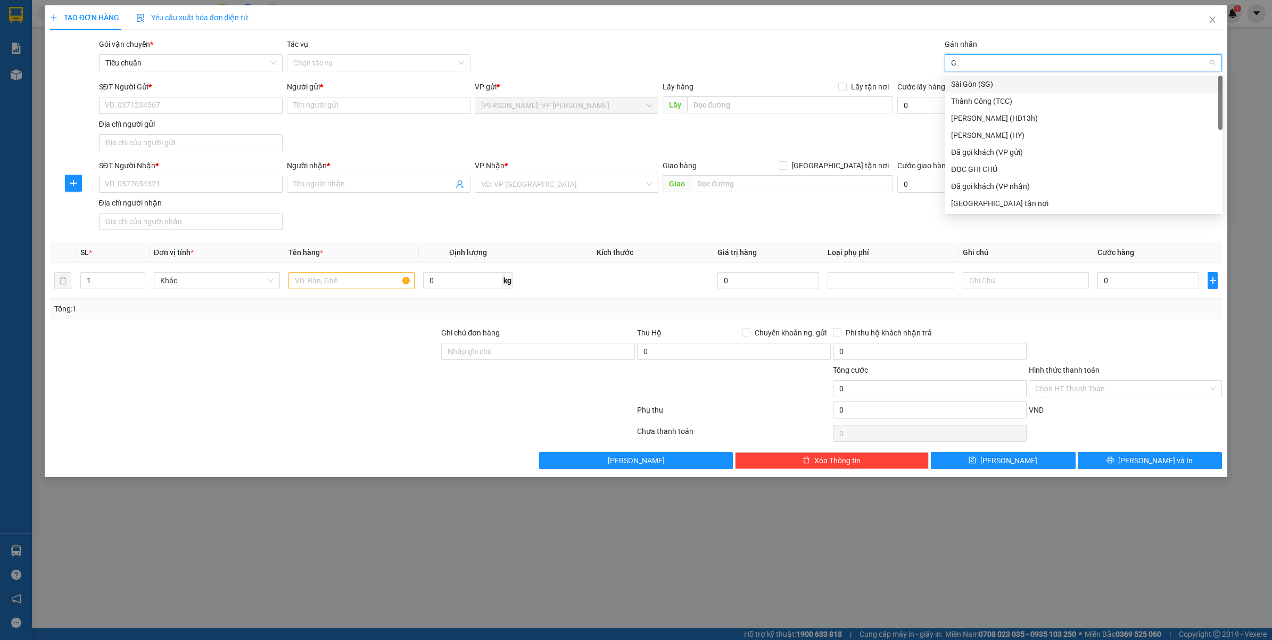
type input "GT"
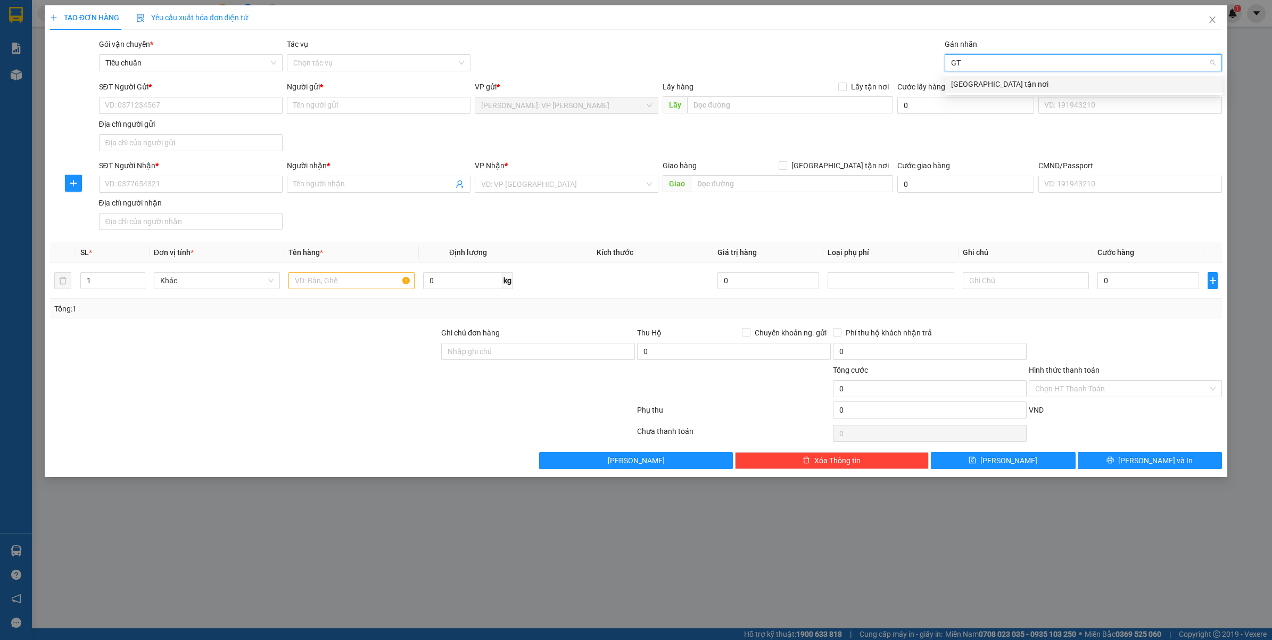
click at [978, 81] on div "[GEOGRAPHIC_DATA] tận nơi" at bounding box center [1083, 84] width 265 height 12
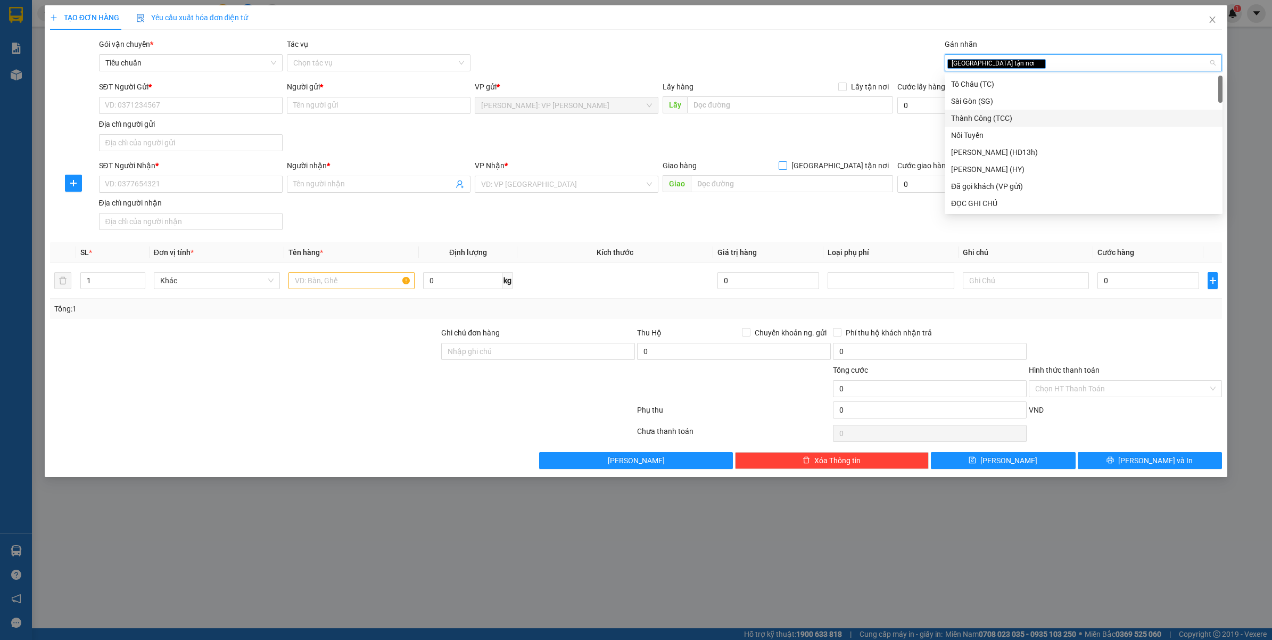
click at [869, 163] on span "[GEOGRAPHIC_DATA] tận nơi" at bounding box center [840, 166] width 106 height 12
click at [786, 163] on input "[GEOGRAPHIC_DATA] tận nơi" at bounding box center [782, 164] width 7 height 7
checkbox input "true"
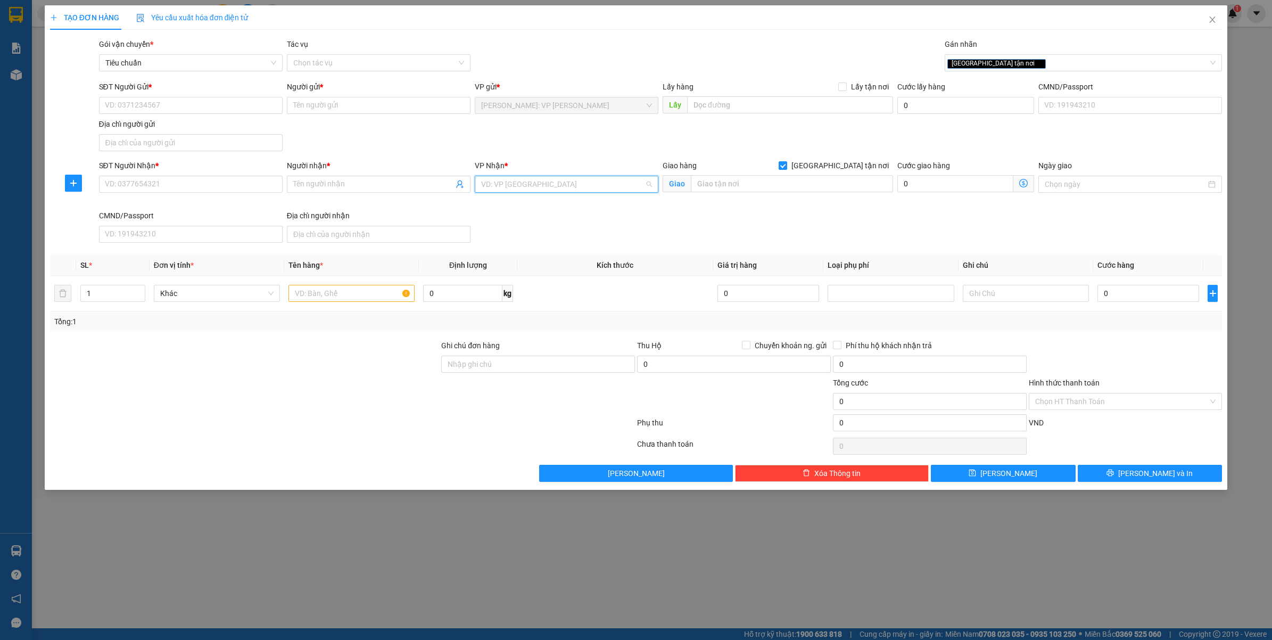
click at [602, 183] on input "search" at bounding box center [562, 184] width 163 height 16
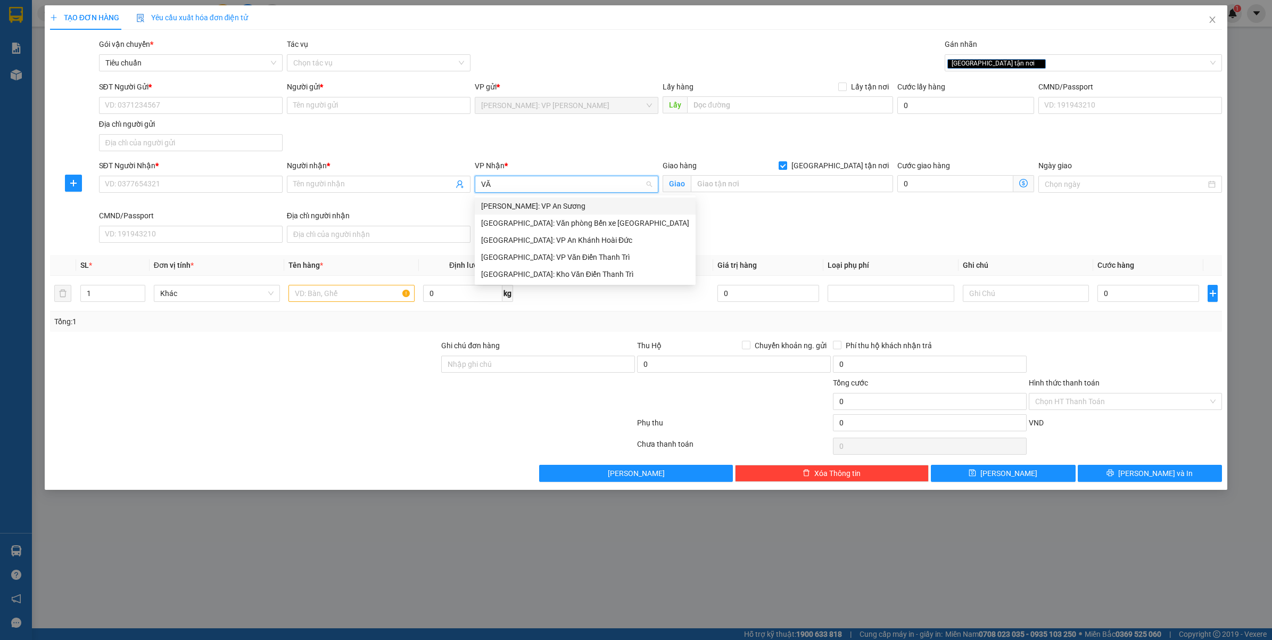
type input "VĂN"
click at [549, 240] on div "[GEOGRAPHIC_DATA]: Kho Văn Điển Thanh Trì" at bounding box center [585, 240] width 208 height 12
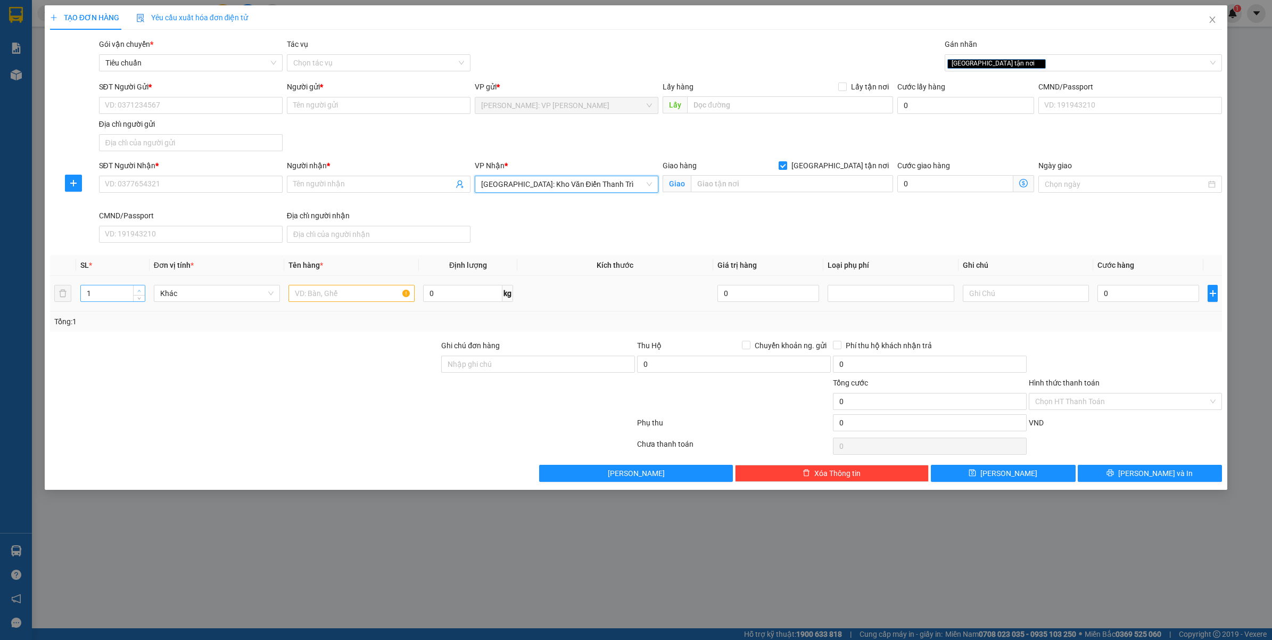
type input "2"
click at [140, 289] on icon "up" at bounding box center [139, 291] width 4 height 4
click at [318, 292] on input "text" at bounding box center [351, 293] width 126 height 17
click at [322, 363] on div at bounding box center [245, 358] width 392 height 37
click at [487, 362] on input "Ghi chú đơn hàng" at bounding box center [538, 364] width 194 height 17
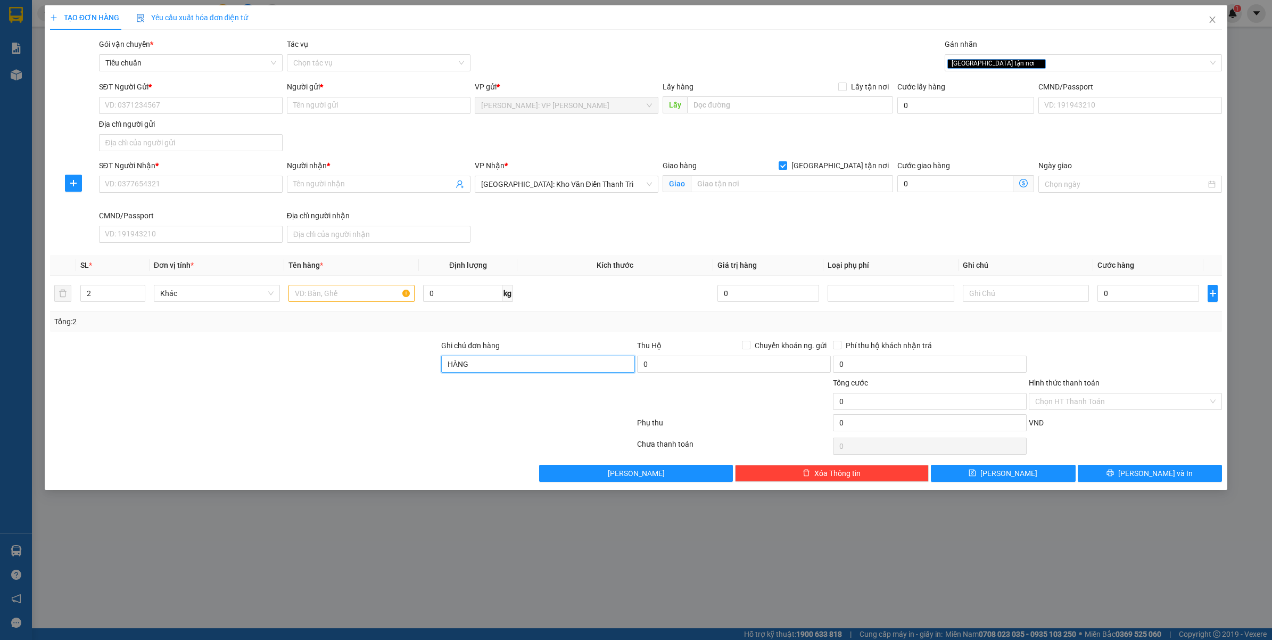
type input "HÀNG DỄ VỠ VẬN CHUYỂN NHẸ TAY - HƯ VỠ KHÔNG ĐỀN"
drag, startPoint x: 304, startPoint y: 410, endPoint x: 866, endPoint y: 441, distance: 562.8
click at [305, 410] on div at bounding box center [245, 395] width 392 height 37
click at [724, 184] on input "text" at bounding box center [792, 183] width 202 height 17
click at [1023, 60] on div "[GEOGRAPHIC_DATA] tận nơi" at bounding box center [1078, 62] width 262 height 13
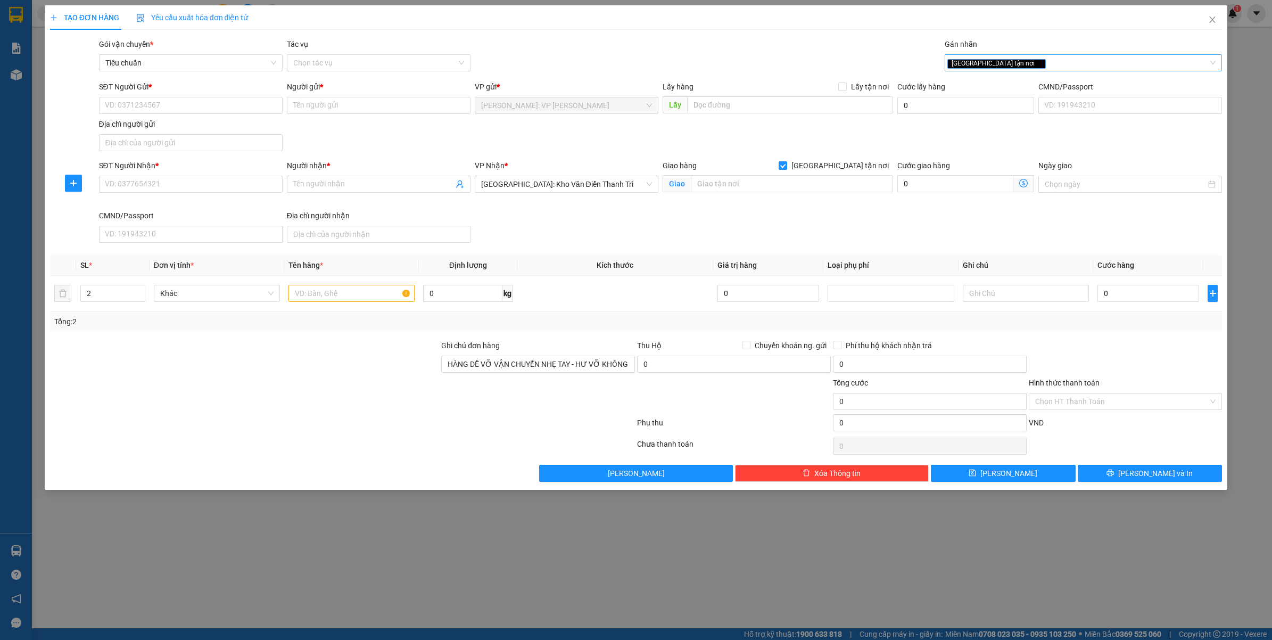
type input "D"
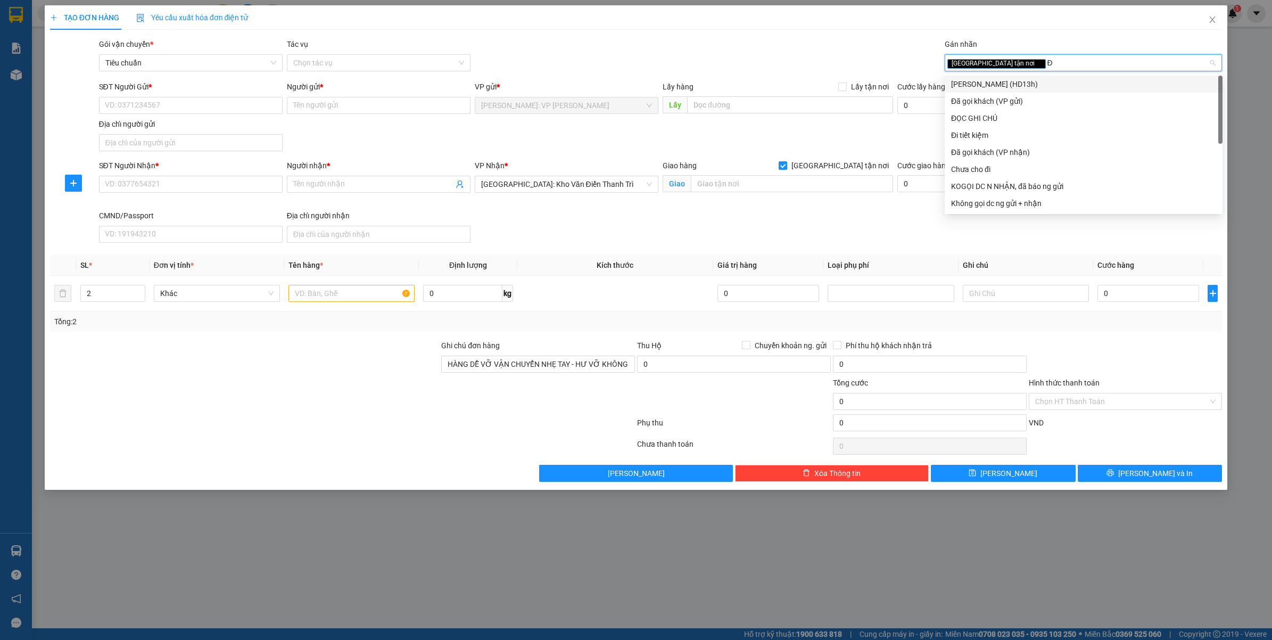
type input "ĐA"
click at [1021, 81] on div "Đã gọi khách (VP gửi)" at bounding box center [1083, 84] width 265 height 12
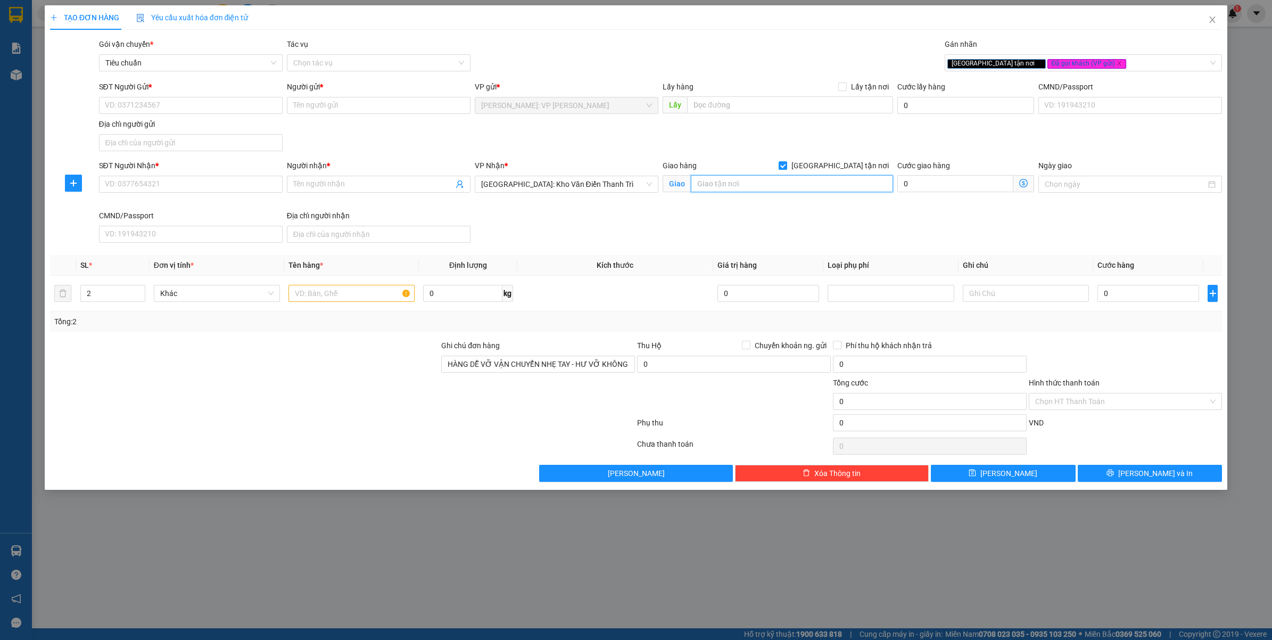
click at [804, 179] on input "text" at bounding box center [792, 183] width 202 height 17
type input "S.N 24 Đ.PHAN CẢNH QUANG - KHỐI 4 TT.YÊN THÀNH - BẮC NINH"
drag, startPoint x: 412, startPoint y: 570, endPoint x: 434, endPoint y: 556, distance: 25.4
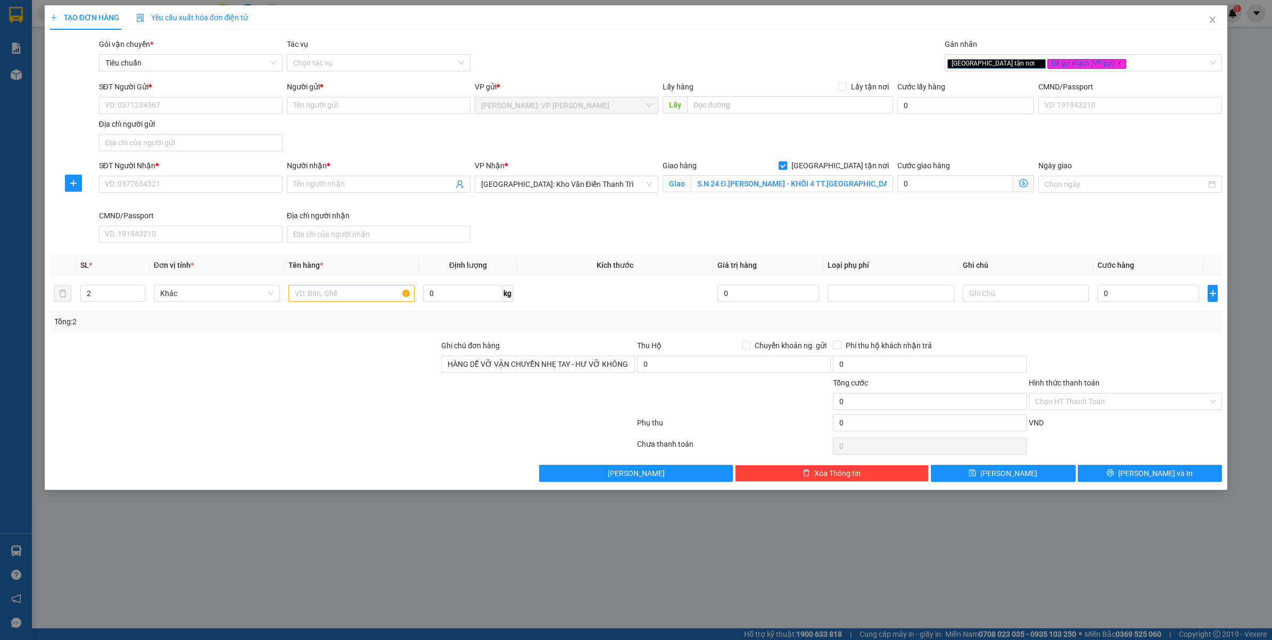
click at [416, 570] on div "TẠO ĐƠN HÀNG Yêu cầu xuất hóa đơn điện tử Transit Pickup Surcharge Ids Transit …" at bounding box center [636, 320] width 1272 height 640
click at [756, 181] on input "S.N 24 Đ.PHAN CẢNH QUANG - KHỐI 4 TT.YÊN THÀNH - BẮC NINH" at bounding box center [792, 183] width 202 height 17
type input "THÔN YÊN HẬU - XÃ HOÀ TIẾN - HUYỆN YÊN PHONG - BẮC NINH"
click at [145, 200] on div "SĐT Người Nhận * VD: 0377654321" at bounding box center [191, 185] width 188 height 50
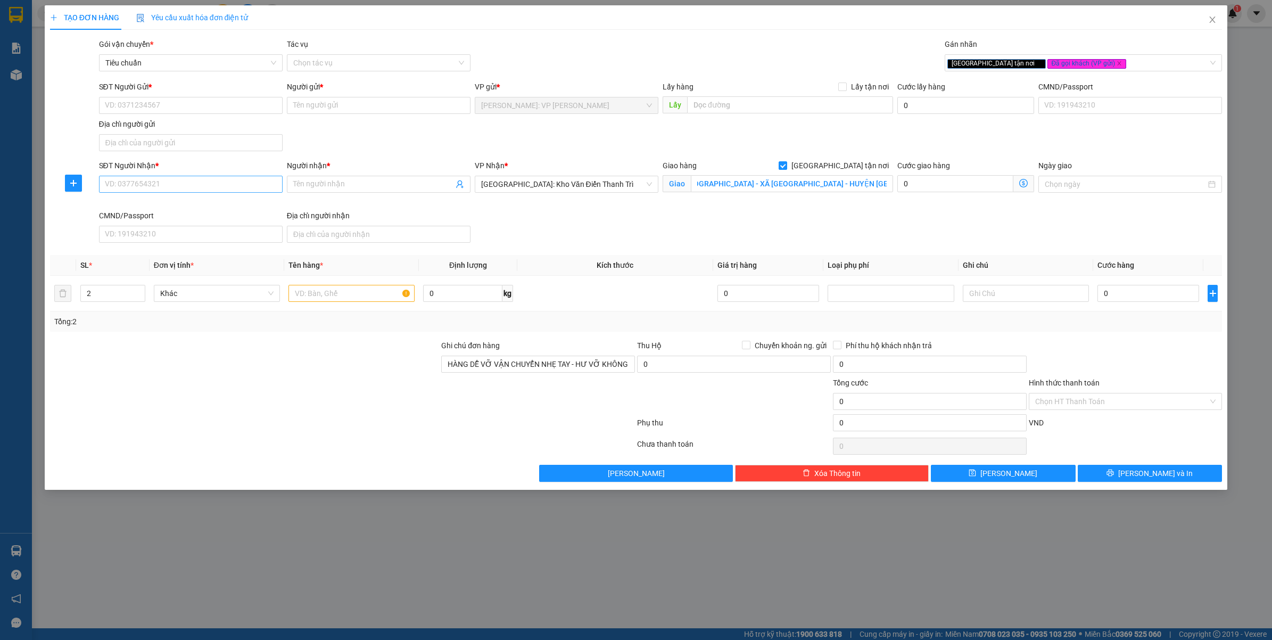
scroll to position [0, 0]
click at [157, 187] on input "SĐT Người Nhận *" at bounding box center [191, 184] width 184 height 17
click at [157, 187] on input "0925928883" at bounding box center [191, 184] width 184 height 17
type input "0925928883"
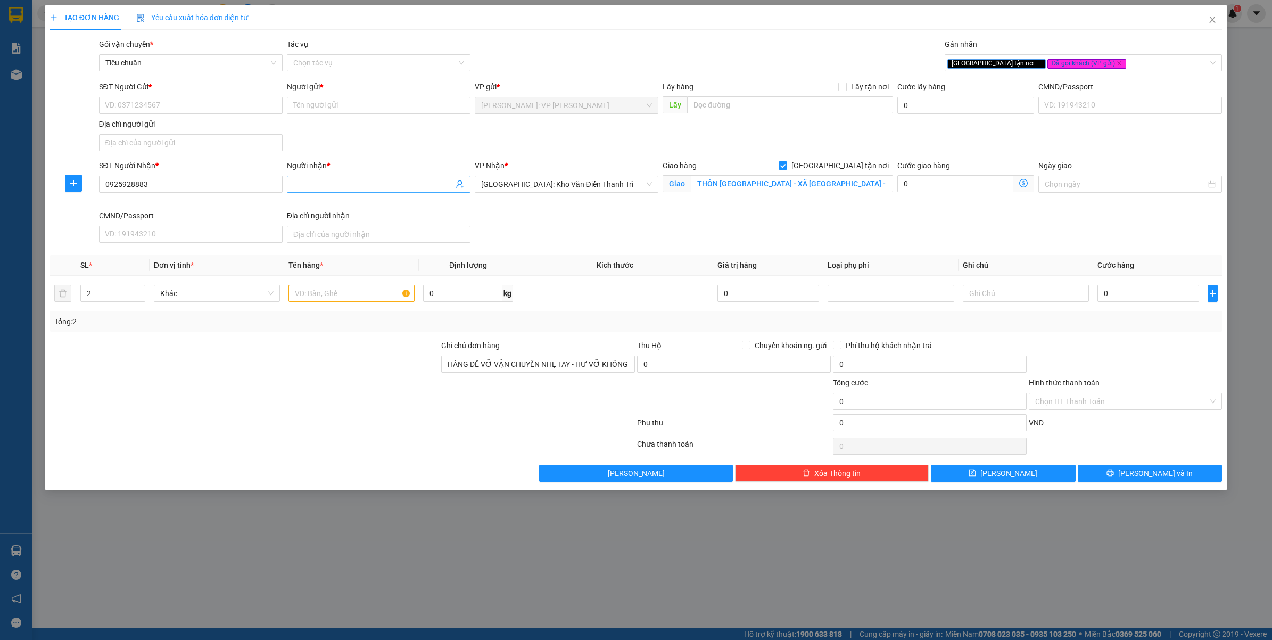
click at [371, 189] on input "Người nhận *" at bounding box center [373, 184] width 160 height 12
type input "HIẾU YÊN"
click at [139, 100] on input "SĐT Người Gửi *" at bounding box center [191, 105] width 184 height 17
click at [169, 108] on input "0973832238" at bounding box center [191, 105] width 184 height 17
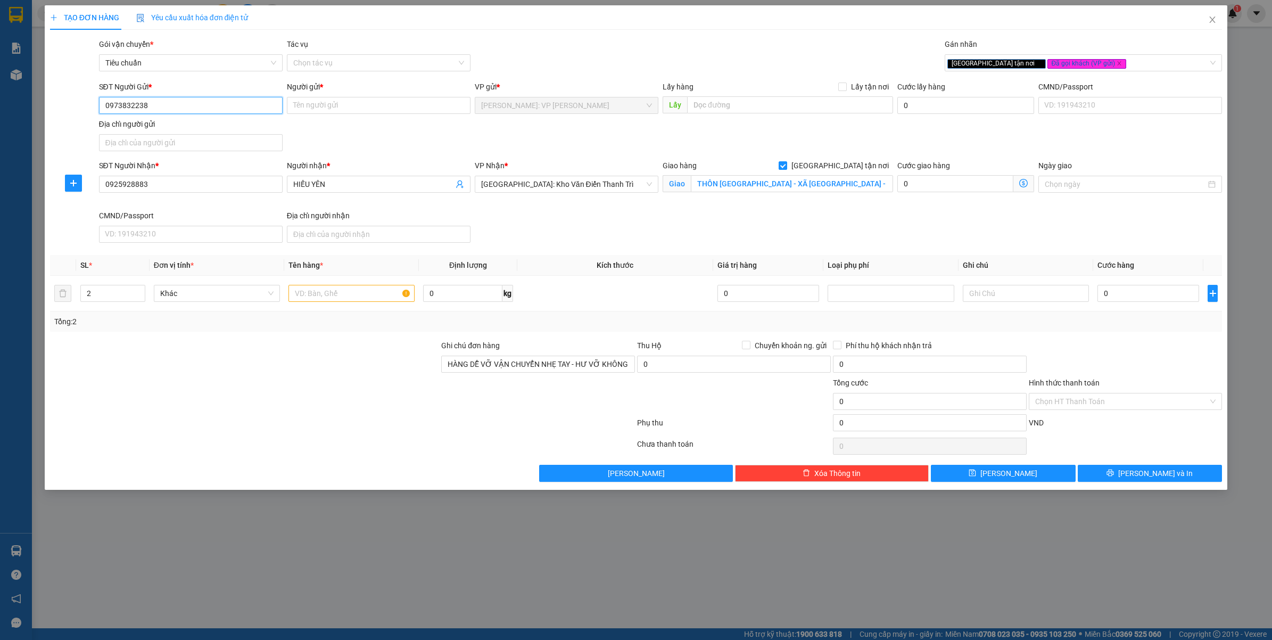
type input "0973832238"
click at [330, 106] on input "Người gửi *" at bounding box center [379, 105] width 184 height 17
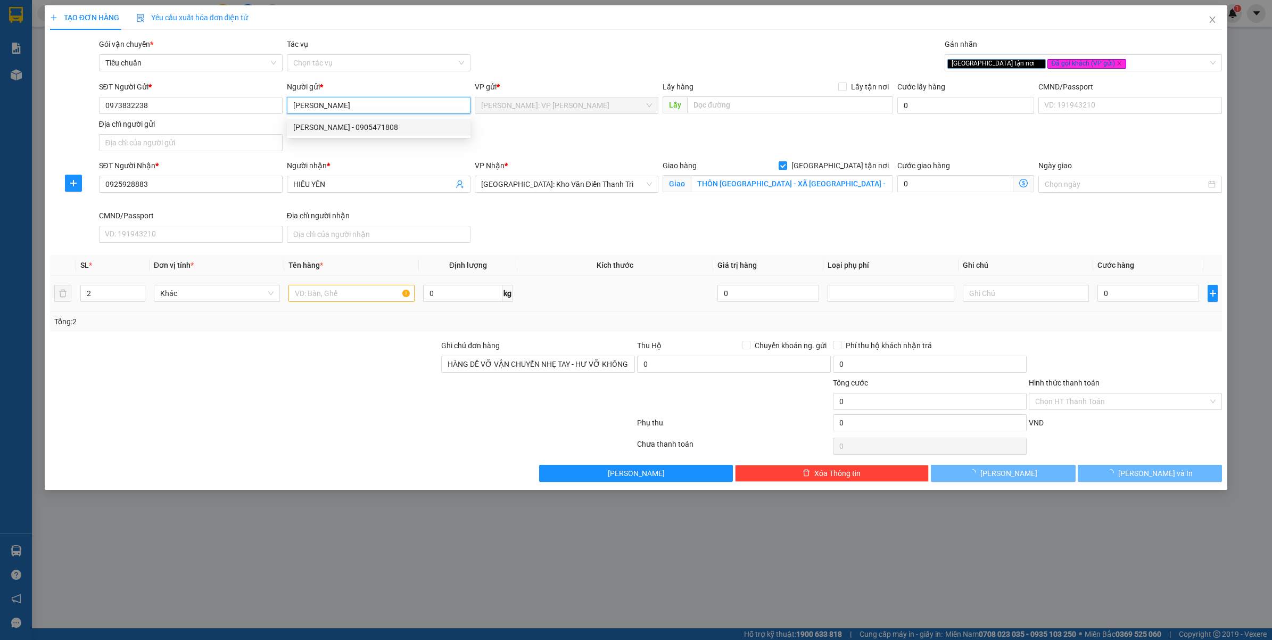
type input "[PERSON_NAME]"
drag, startPoint x: 313, startPoint y: 296, endPoint x: 310, endPoint y: 279, distance: 17.3
click at [314, 295] on input "text" at bounding box center [351, 293] width 126 height 17
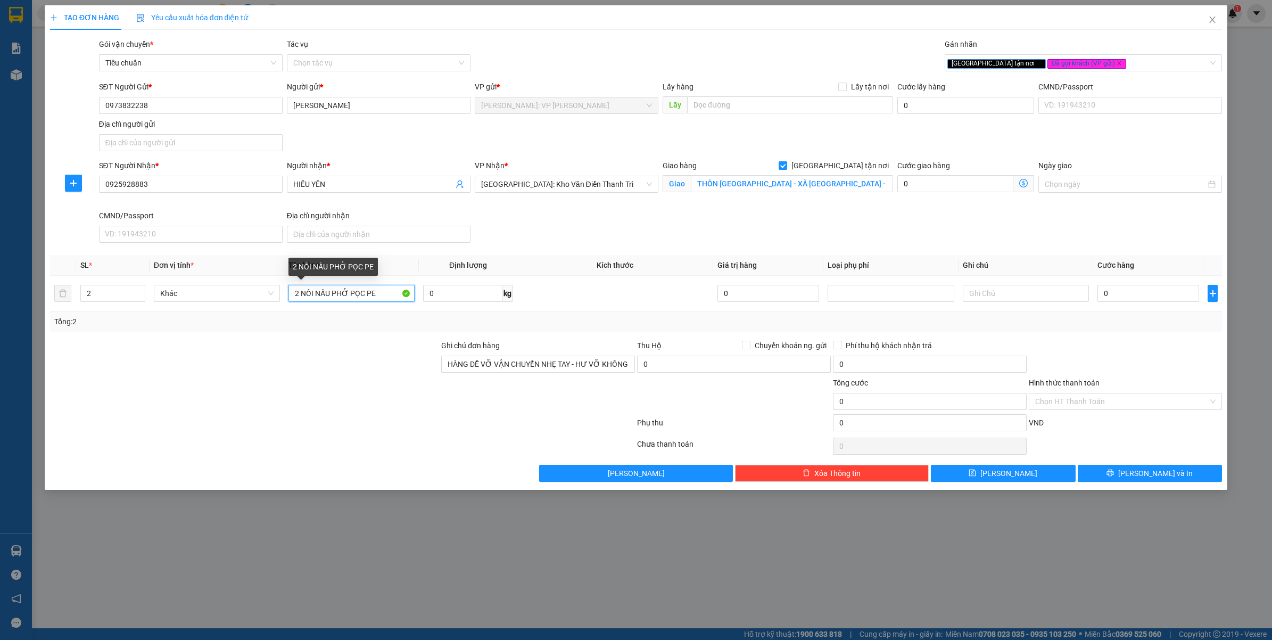
type input "2 NỒI NẤU PHỞ PỌC PE"
click at [317, 365] on div at bounding box center [245, 358] width 392 height 37
click at [1127, 290] on input "0" at bounding box center [1148, 293] width 102 height 17
type input "4"
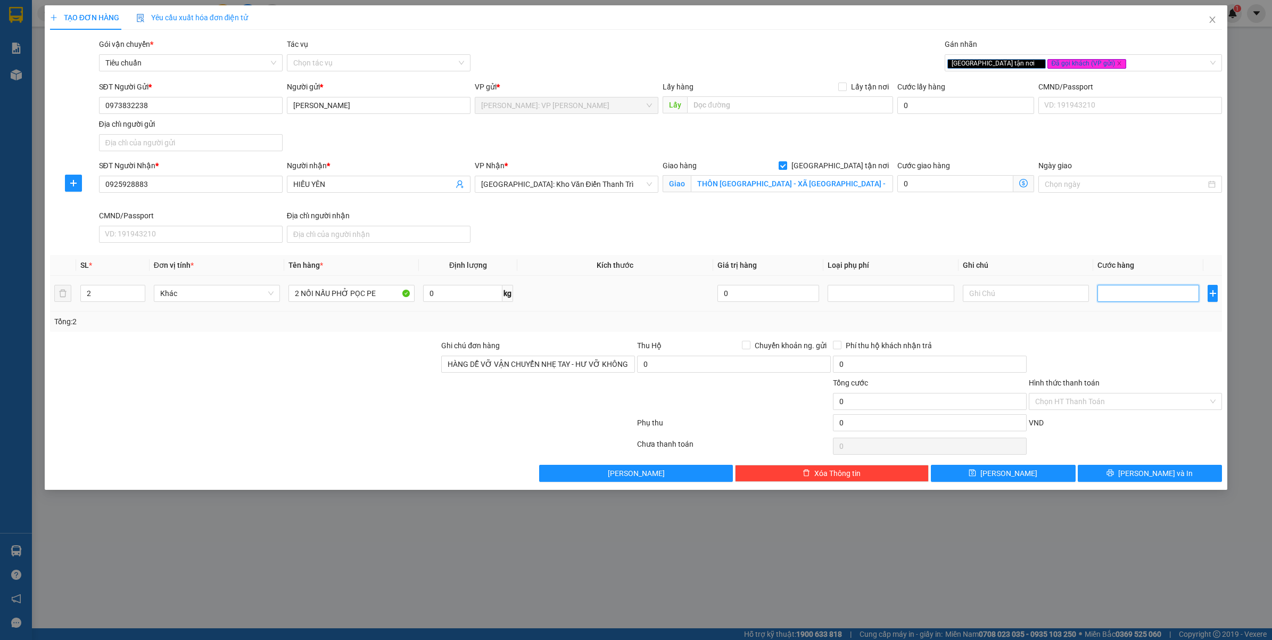
type input "4"
type input "47"
type input "470"
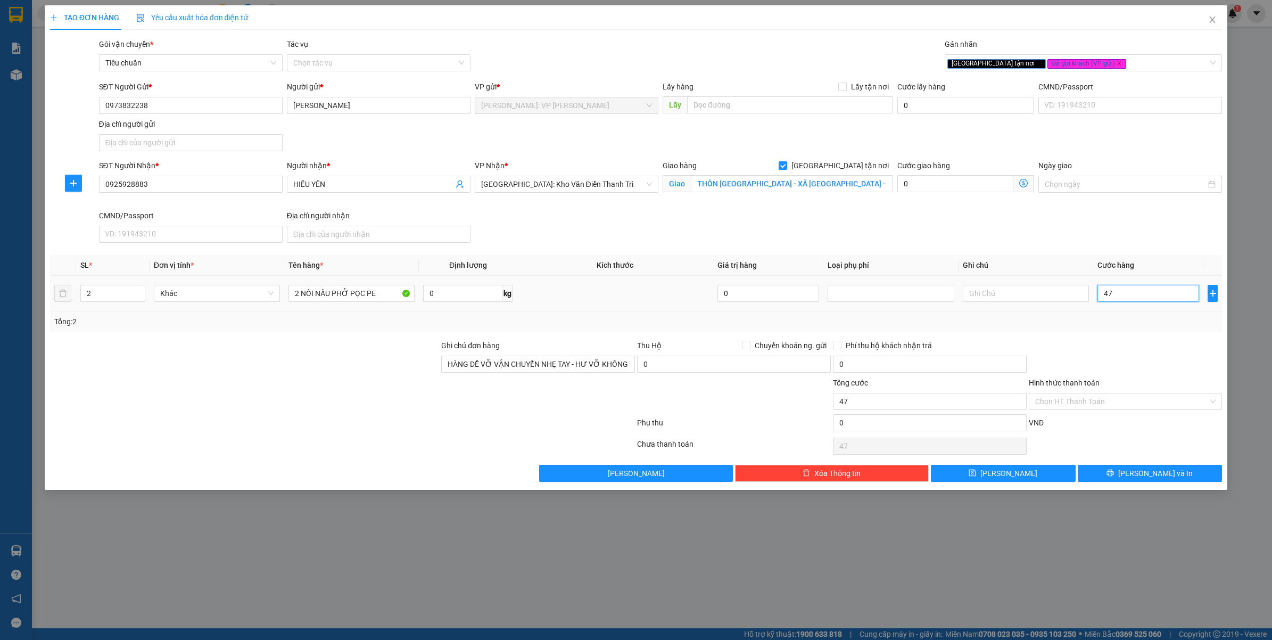
type input "470"
type input "470.000"
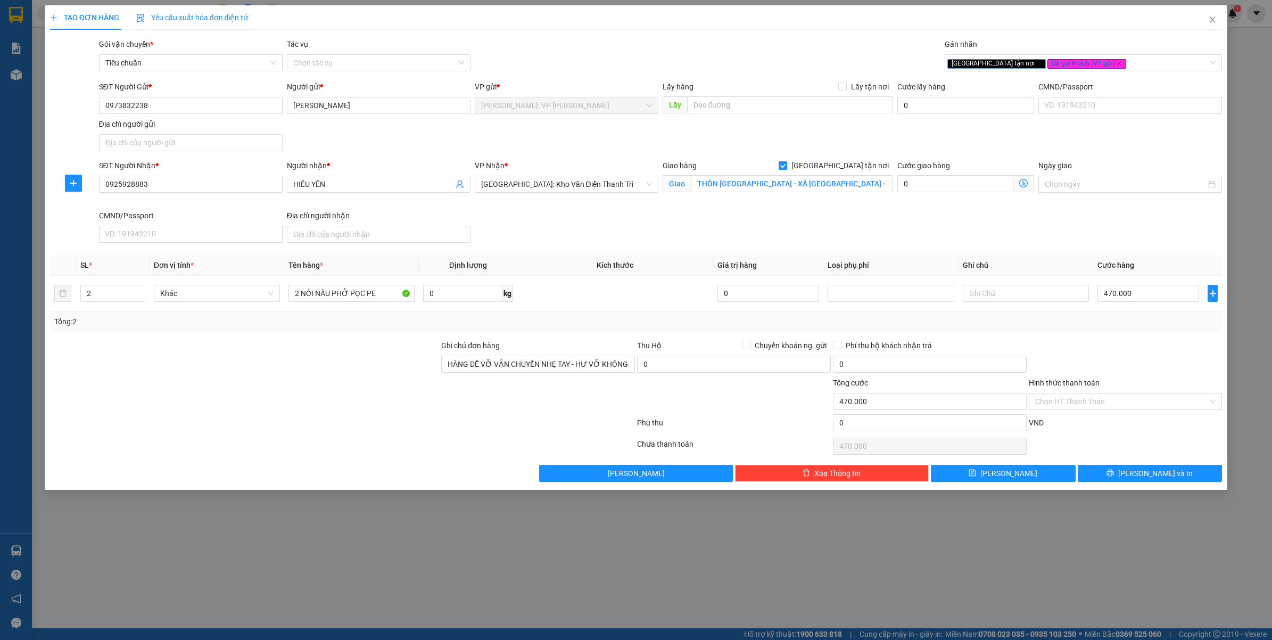
click at [1065, 320] on div "Tổng: 2" at bounding box center [636, 322] width 1164 height 12
click at [1138, 472] on button "[PERSON_NAME] và In" at bounding box center [1150, 473] width 145 height 17
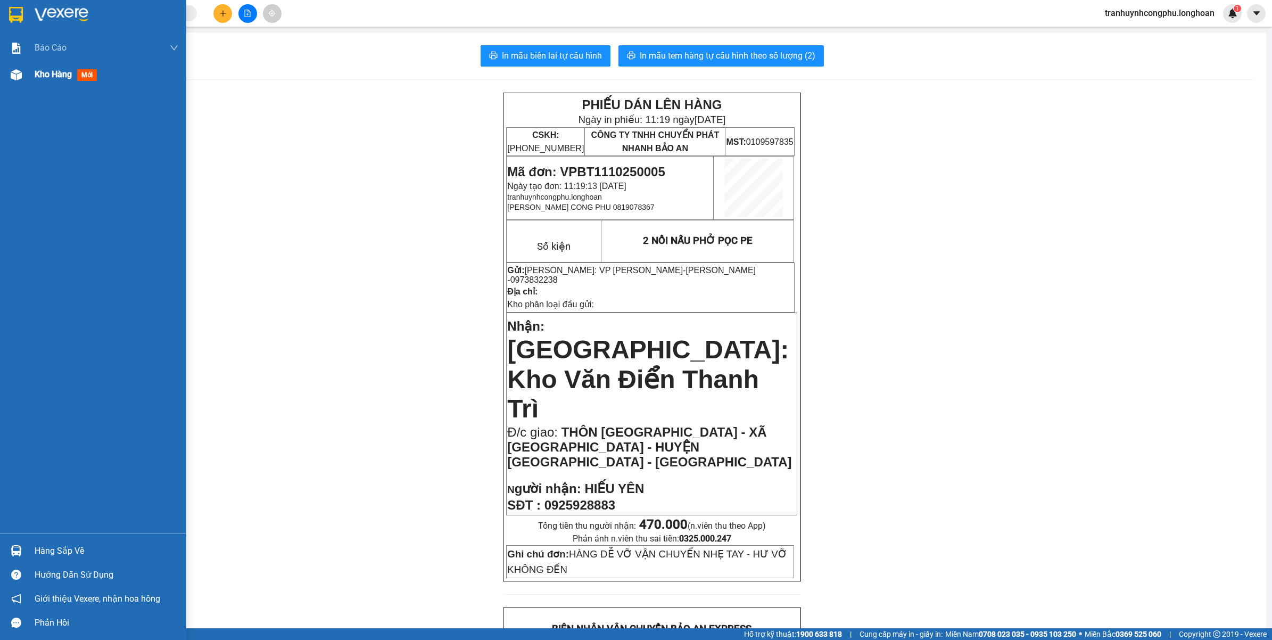
click at [1, 84] on div "Kho hàng mới" at bounding box center [93, 74] width 186 height 27
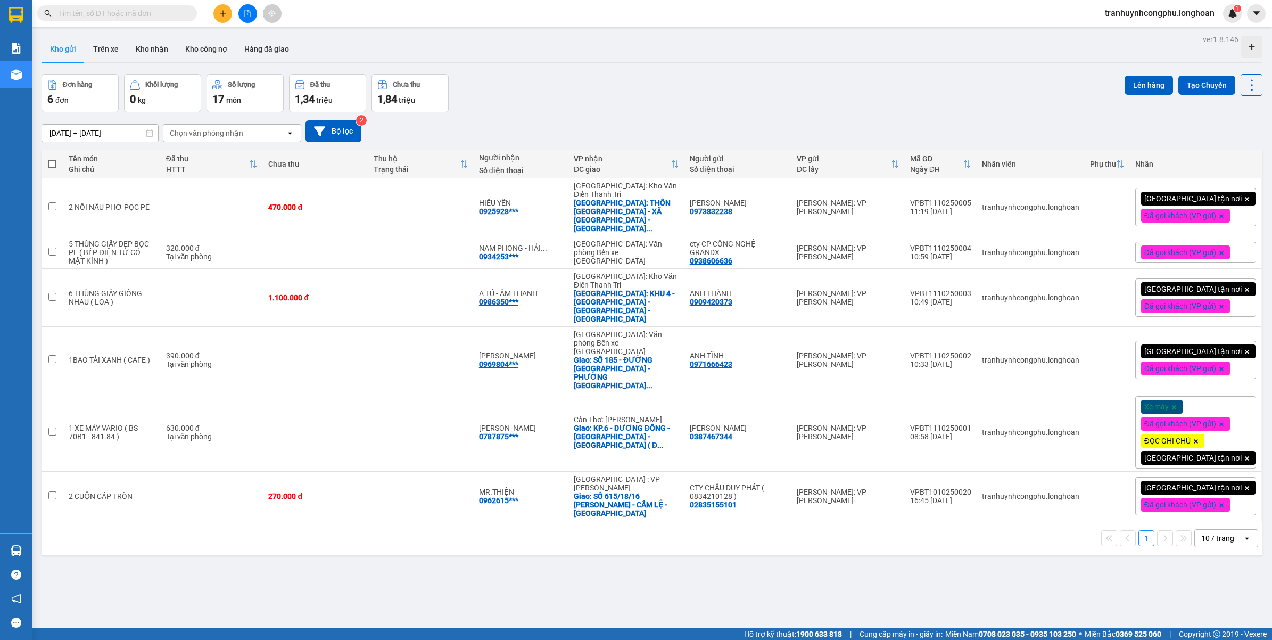
click at [480, 578] on div "ver 1.8.146 Kho gửi Trên xe Kho nhận Kho công nợ Hàng đã giao Đơn hàng 6 đơn Kh…" at bounding box center [651, 352] width 1229 height 640
click at [225, 18] on button at bounding box center [222, 13] width 19 height 19
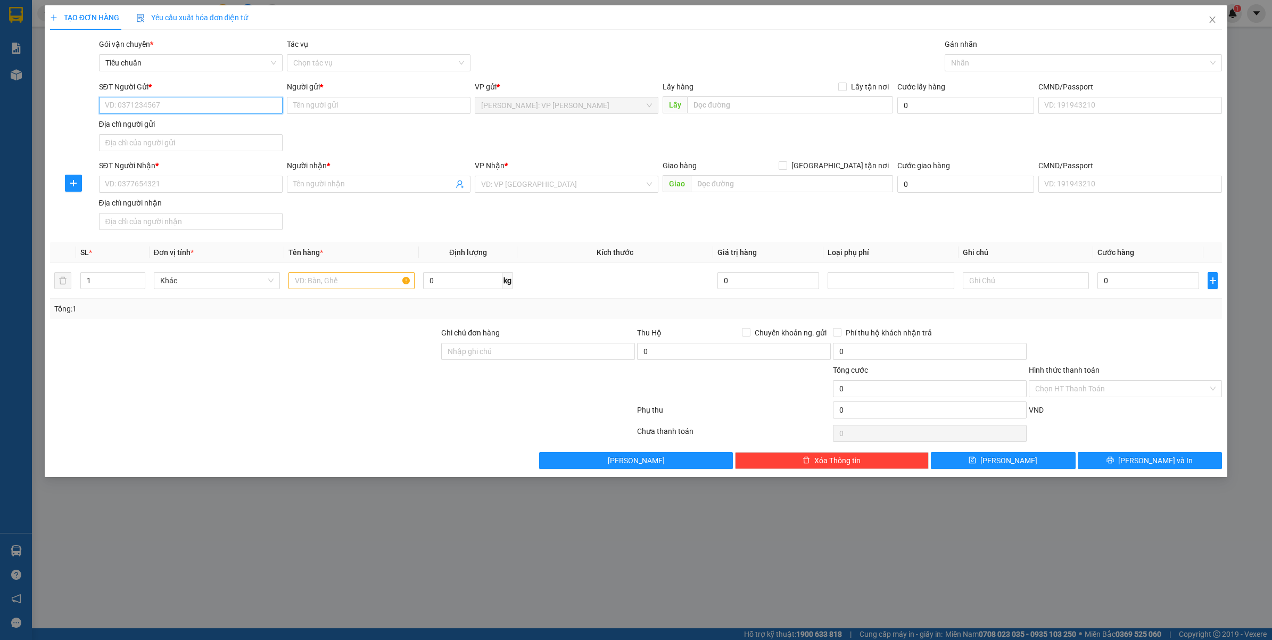
paste input "0909420373"
type input "0909420373"
click at [164, 189] on input "SĐT Người Nhận *" at bounding box center [191, 184] width 184 height 17
paste input "0986350638"
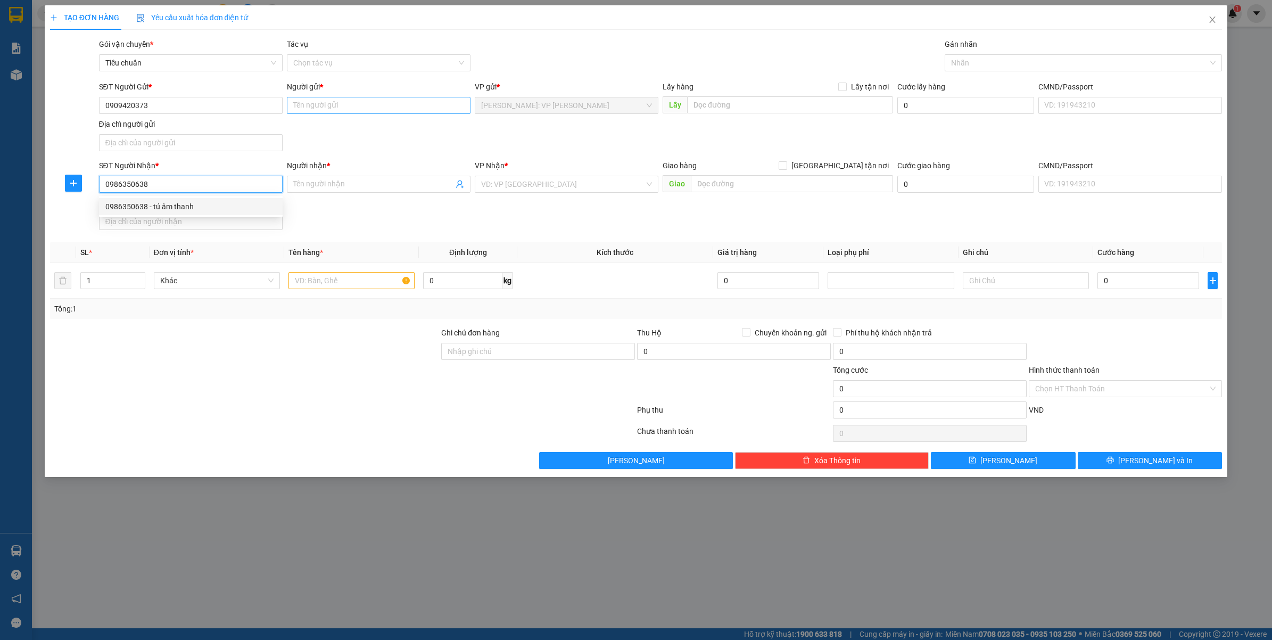
type input "0986350638"
click at [352, 112] on input "Người gửi *" at bounding box center [379, 105] width 184 height 17
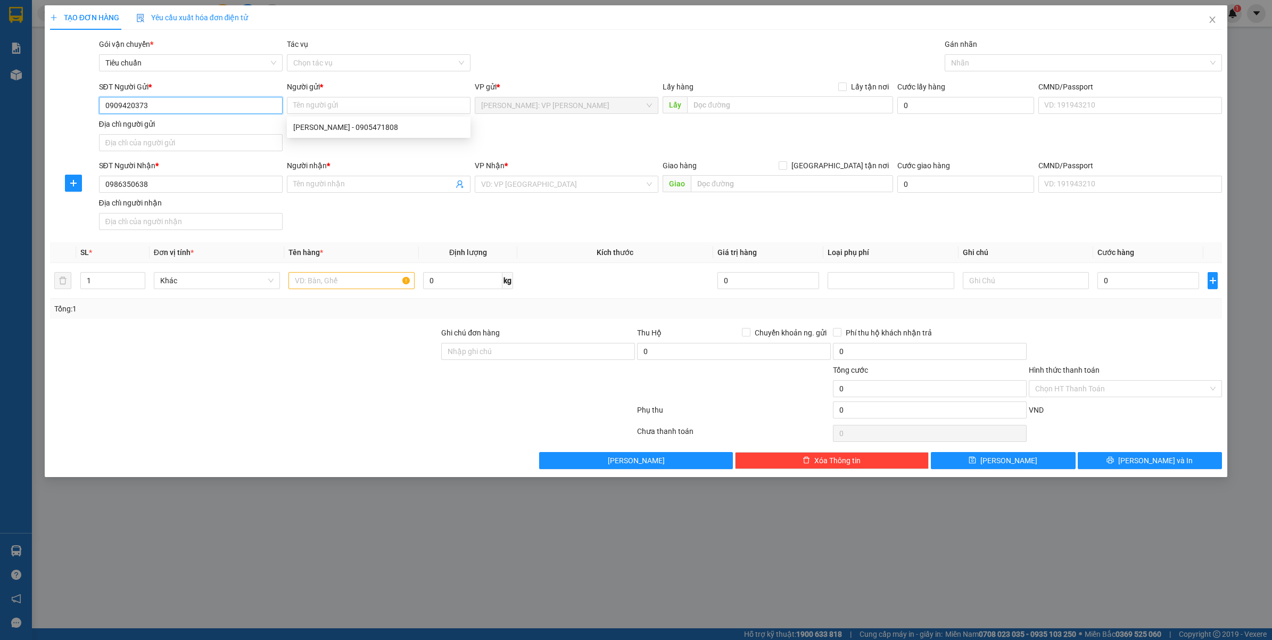
click at [209, 105] on input "0909420373" at bounding box center [191, 105] width 184 height 17
click at [190, 127] on div "0909420373 - ANH THÀNH" at bounding box center [190, 127] width 171 height 12
type input "ANH THÀNH"
click at [178, 185] on input "0986350638" at bounding box center [191, 184] width 184 height 17
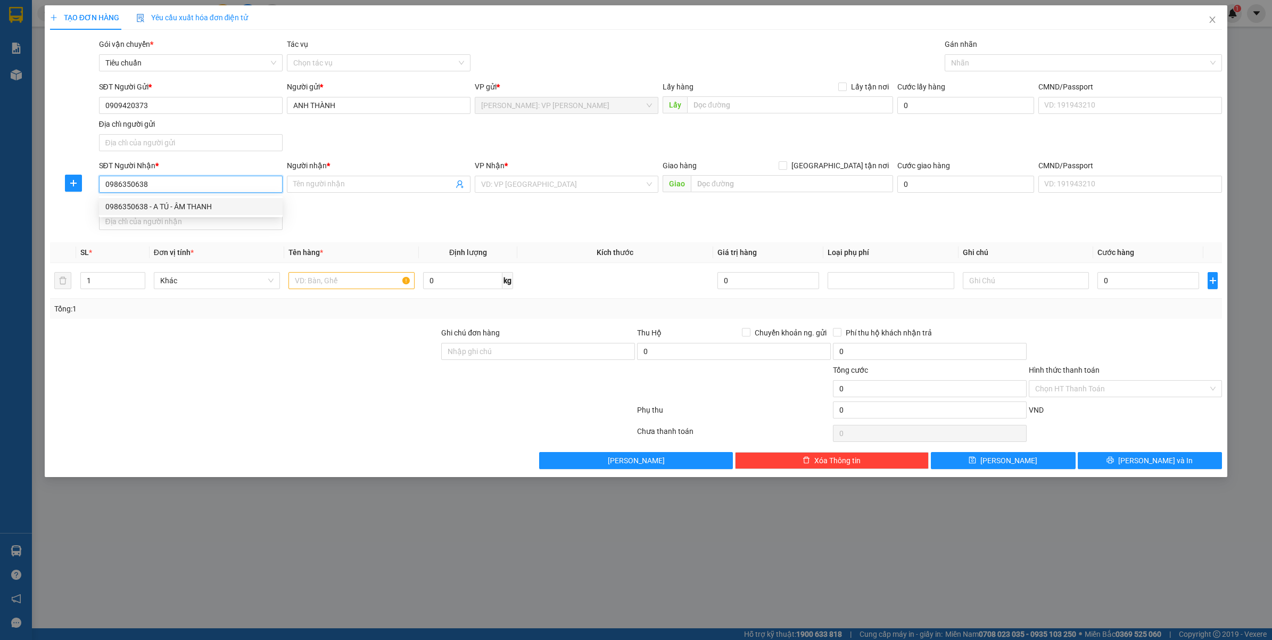
click at [166, 208] on div "0986350638 - A TÚ - ÂM THANH" at bounding box center [190, 207] width 171 height 12
type input "A TÚ - ÂM THANH"
checkbox input "true"
type input "KHU 4 - NINH DÂN - THANH BA - PHÚ THỌ"
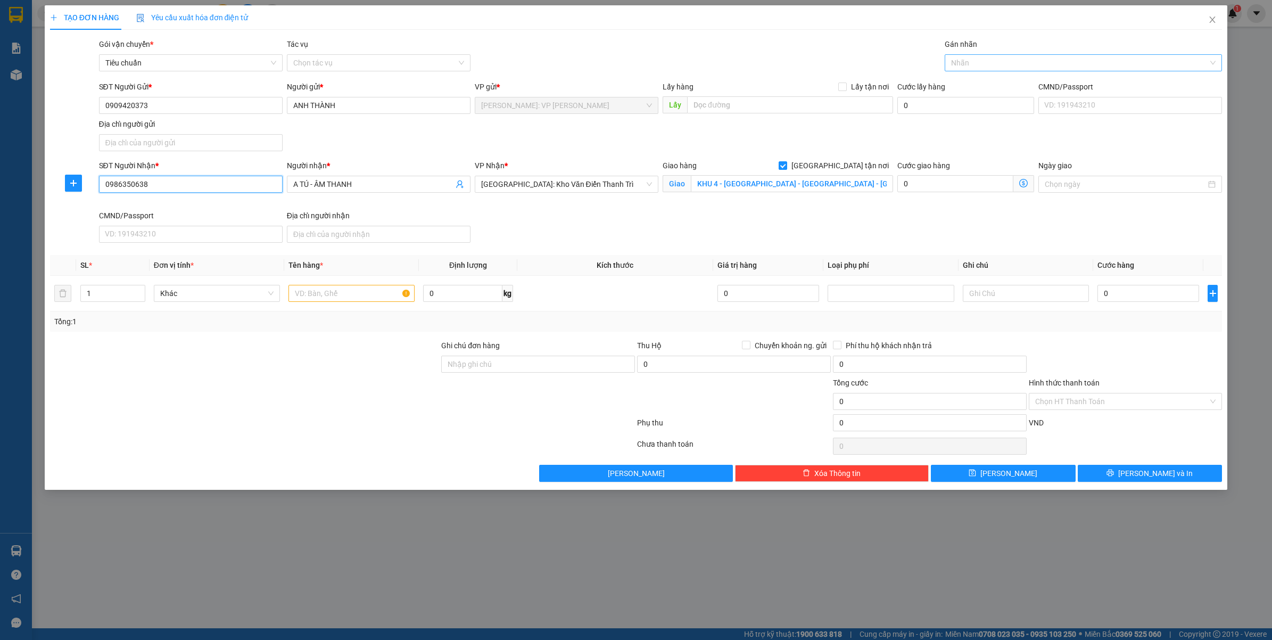
click at [982, 65] on div at bounding box center [1078, 62] width 262 height 13
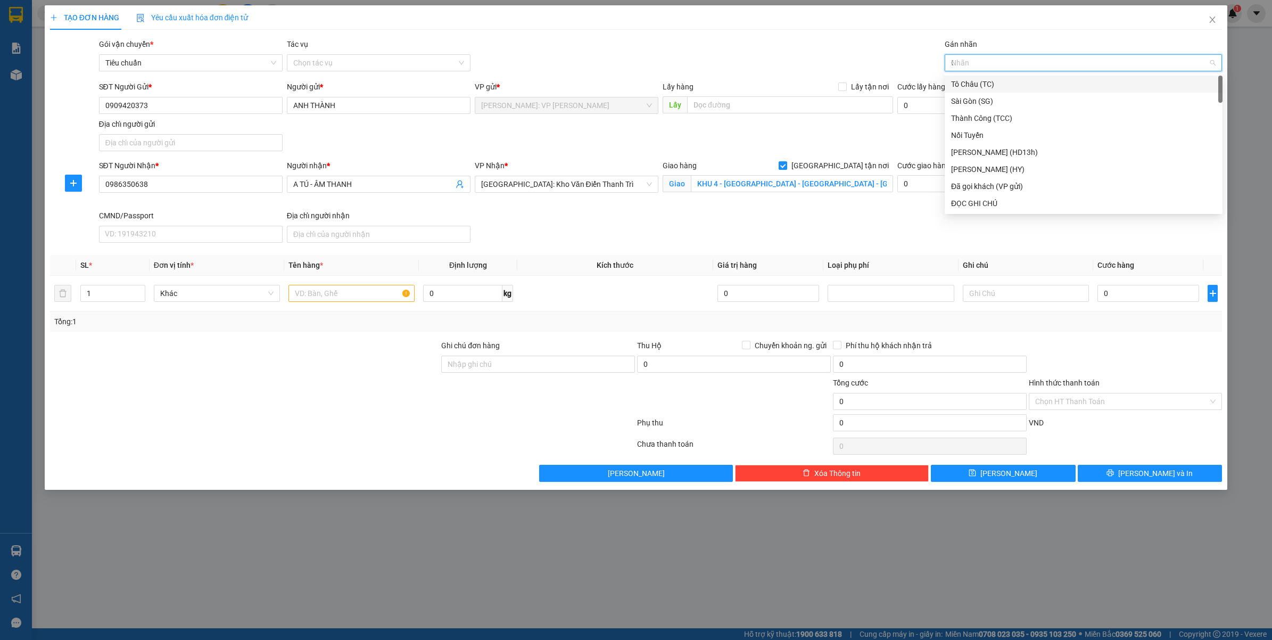
type input "GT"
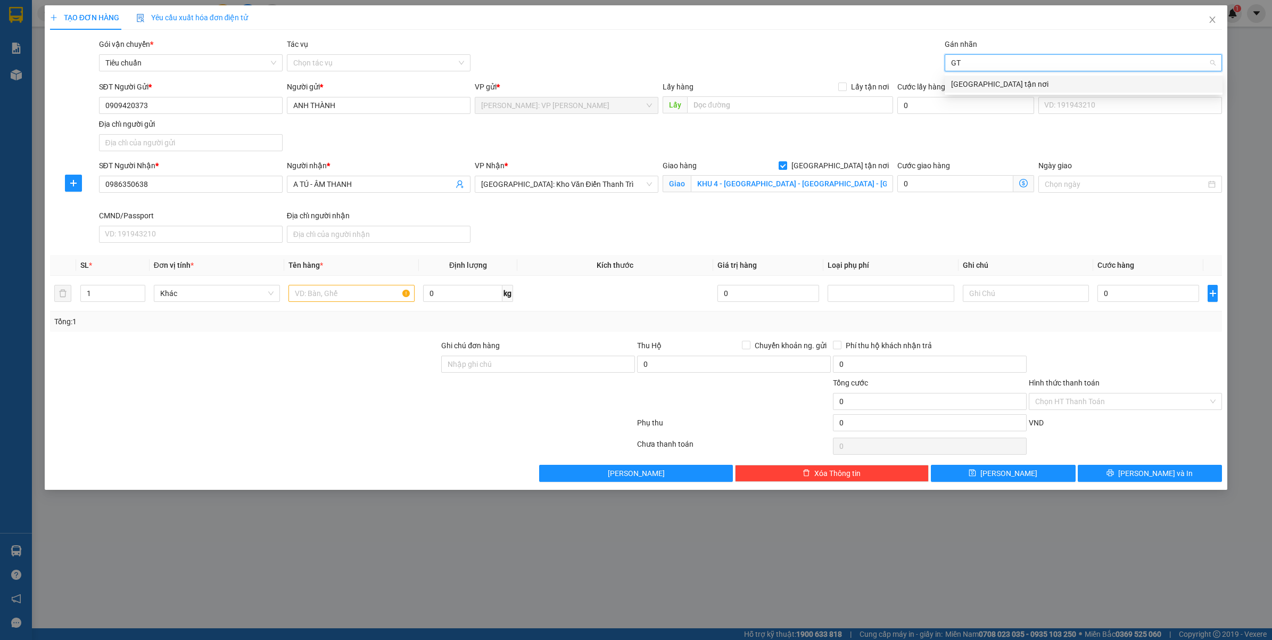
click at [978, 81] on div "[GEOGRAPHIC_DATA] tận nơi" at bounding box center [1083, 84] width 265 height 12
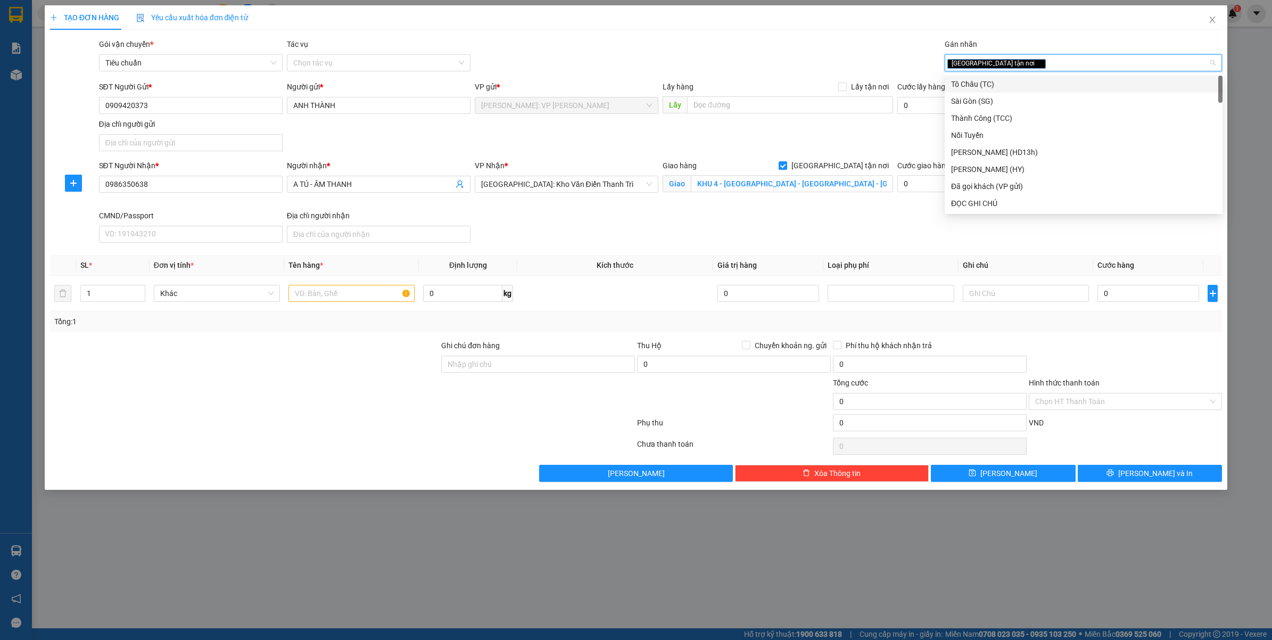
type input "D"
type input "ĐA"
click at [978, 95] on div "Đã gọi khách (VP gửi)" at bounding box center [1083, 101] width 265 height 12
click at [789, 123] on div "SĐT Người Gửi * 0909420373 Người gửi * ANH THÀNH VP gửi * Hồ Chí Minh: VP Bình …" at bounding box center [661, 118] width 1128 height 75
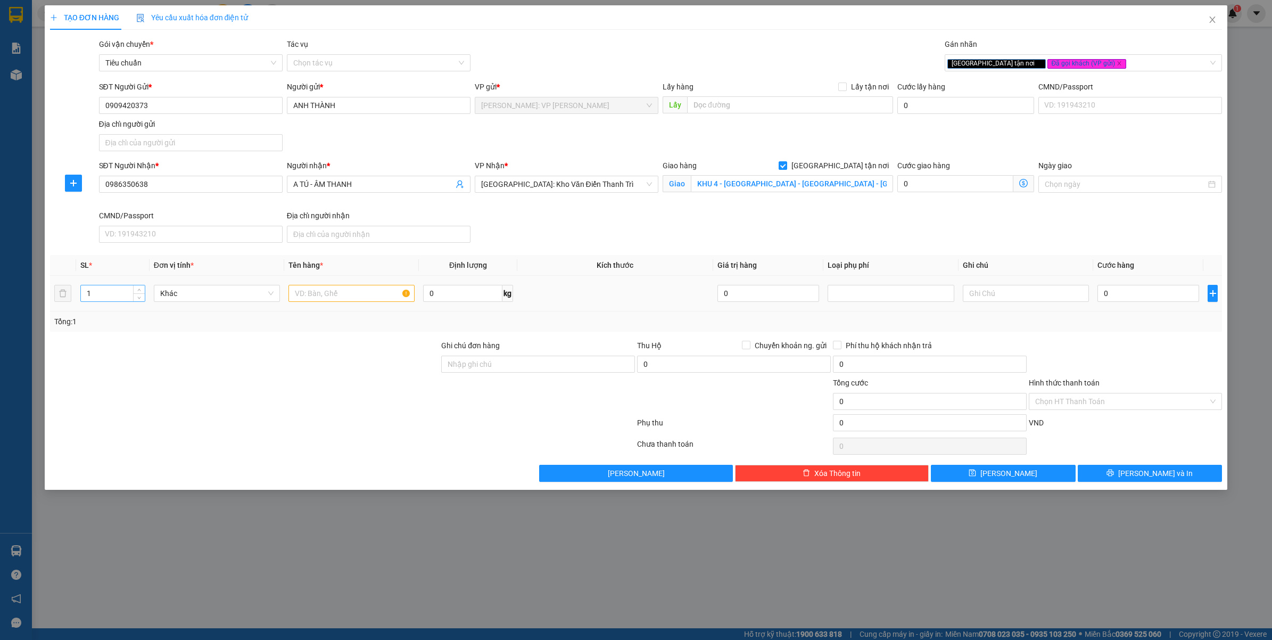
click at [110, 288] on input "1" at bounding box center [113, 293] width 64 height 16
type input "6"
click at [365, 289] on input "text" at bounding box center [351, 293] width 126 height 17
paste input "6 THÙNG GIẤY GIỐNG NHAU ( LOA )"
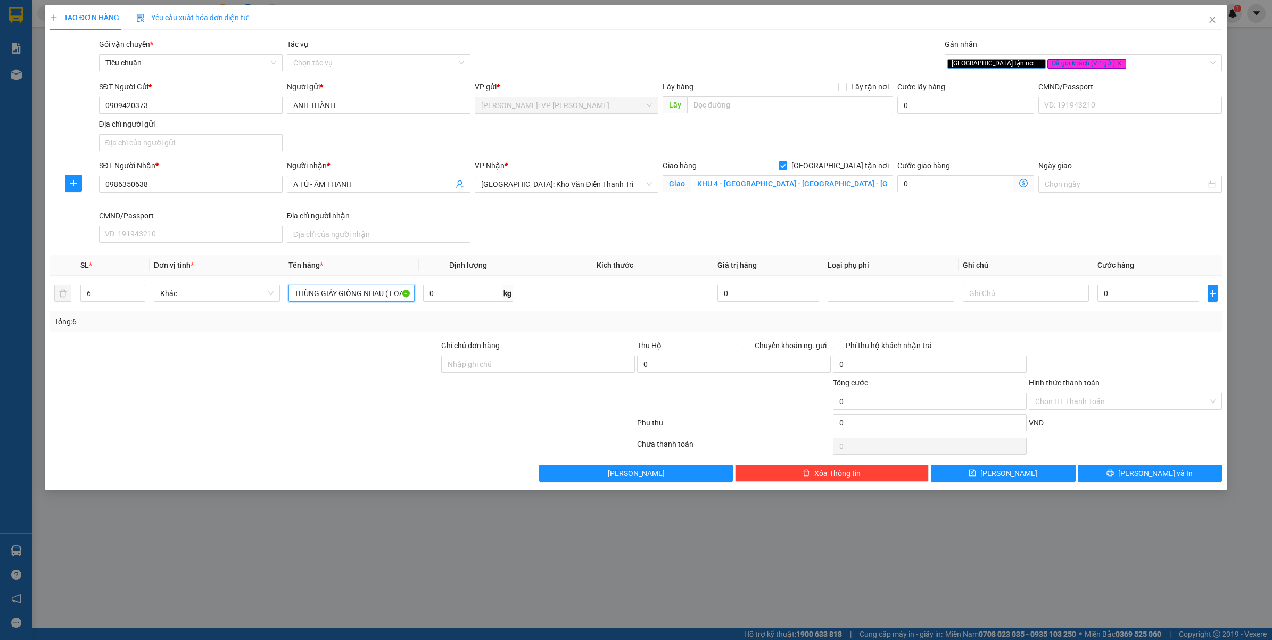
type input "6 THÙNG GIẤY GIỐNG NHAU ( LOA )"
click at [472, 361] on input "Ghi chú đơn hàng" at bounding box center [538, 364] width 194 height 17
paste input "HÀNG DỄ VỠ VẬN CHUYỂN NHẸ TAY - HƯ VỠ KHÔNG ĐỀN"
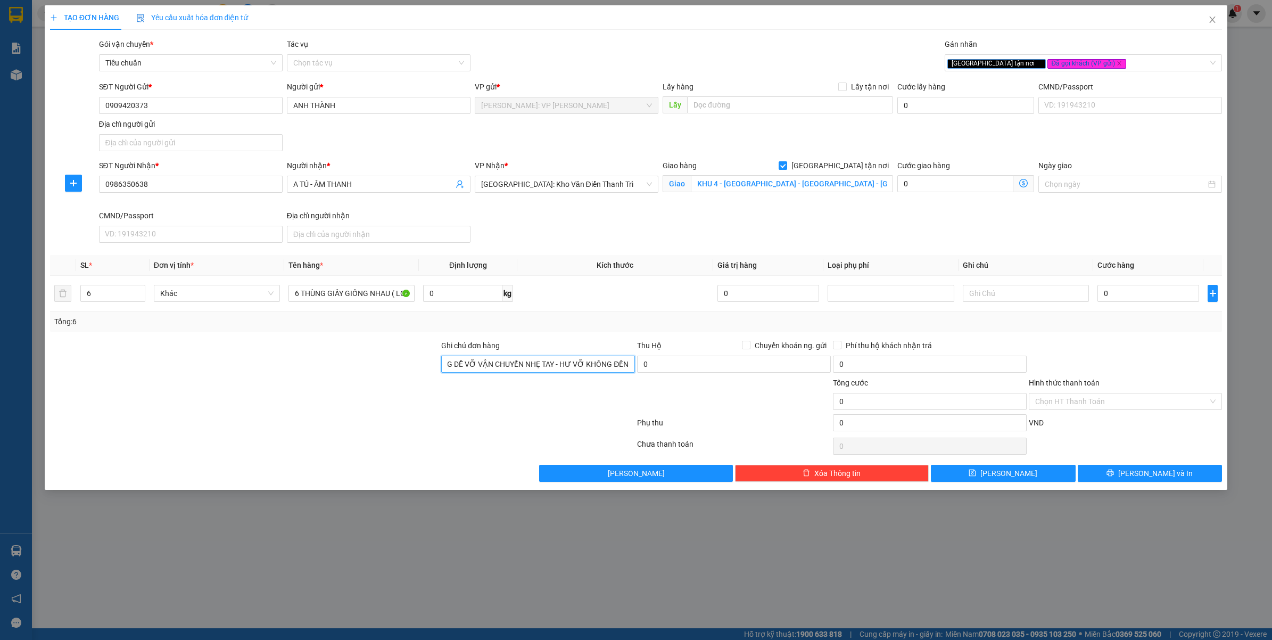
type input "HÀNG DỄ VỠ VẬN CHUYỂN NHẸ TAY - HƯ VỠ KHÔNG ĐỀN"
click at [363, 403] on div at bounding box center [245, 395] width 392 height 37
click at [746, 346] on input "Chuyển khoản ng. gửi" at bounding box center [745, 344] width 7 height 7
checkbox input "true"
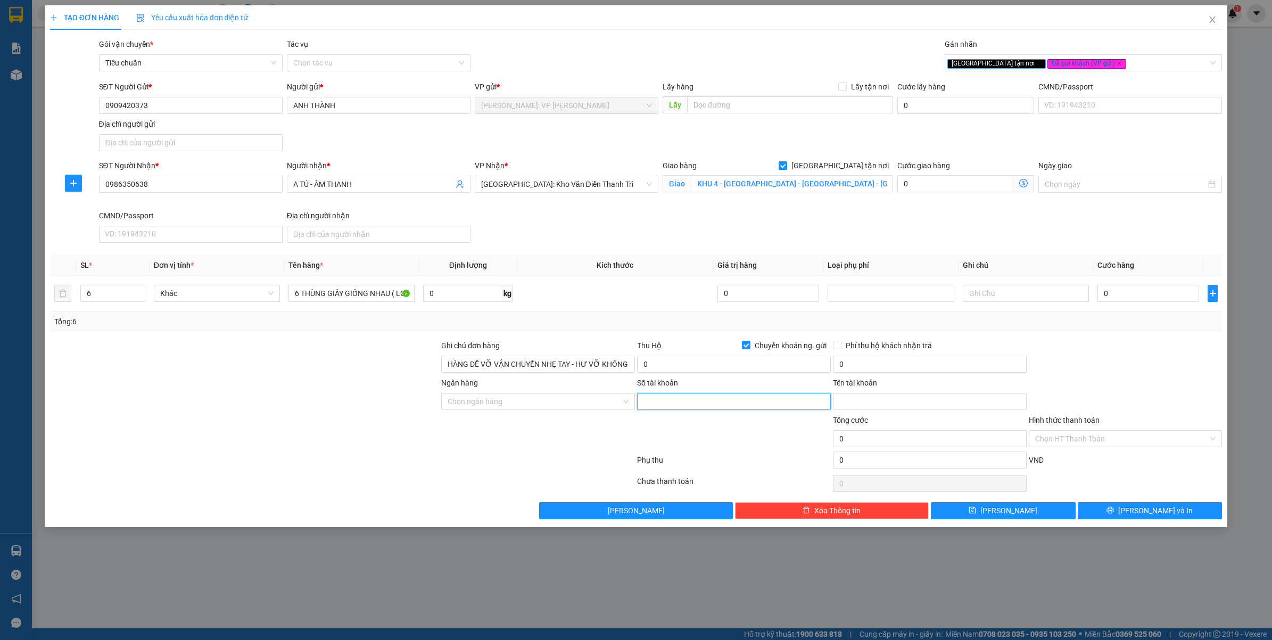
drag, startPoint x: 659, startPoint y: 403, endPoint x: 637, endPoint y: 405, distance: 21.9
click at [659, 403] on input "Số tài khoản" at bounding box center [734, 401] width 194 height 17
paste input "18992611"
type input "18992611"
click at [583, 406] on input "Ngân hàng" at bounding box center [534, 401] width 173 height 16
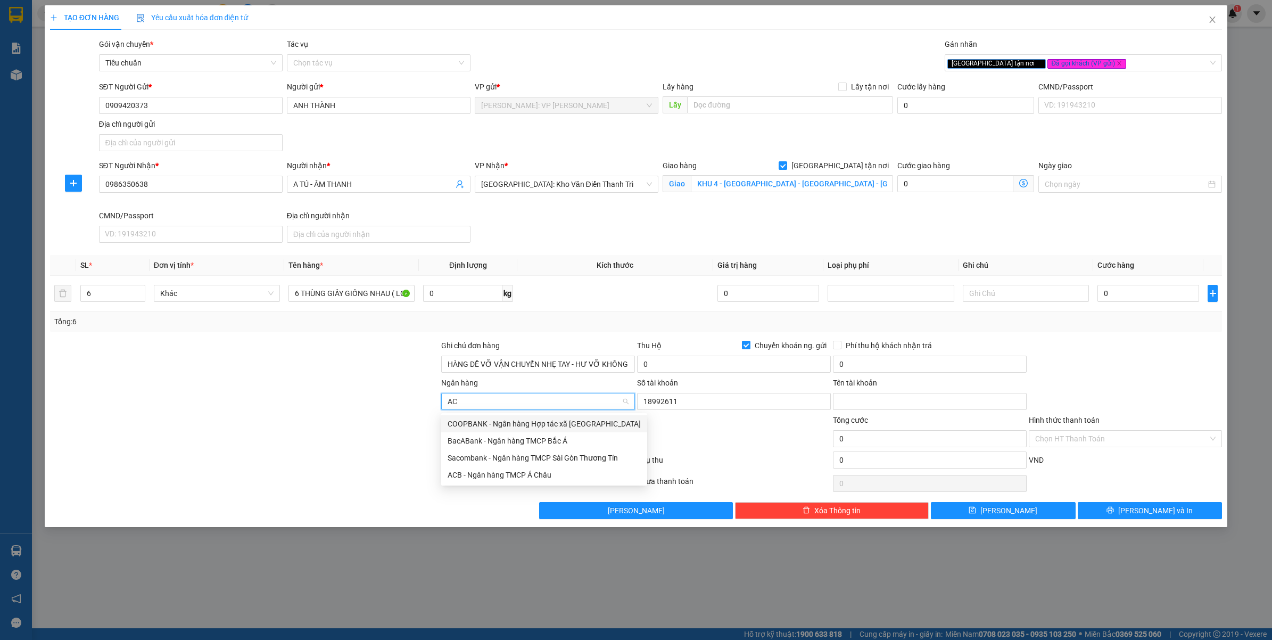
type input "ACB"
click at [534, 430] on div "ACB - Ngân hàng TMCP Á Châu" at bounding box center [538, 423] width 194 height 17
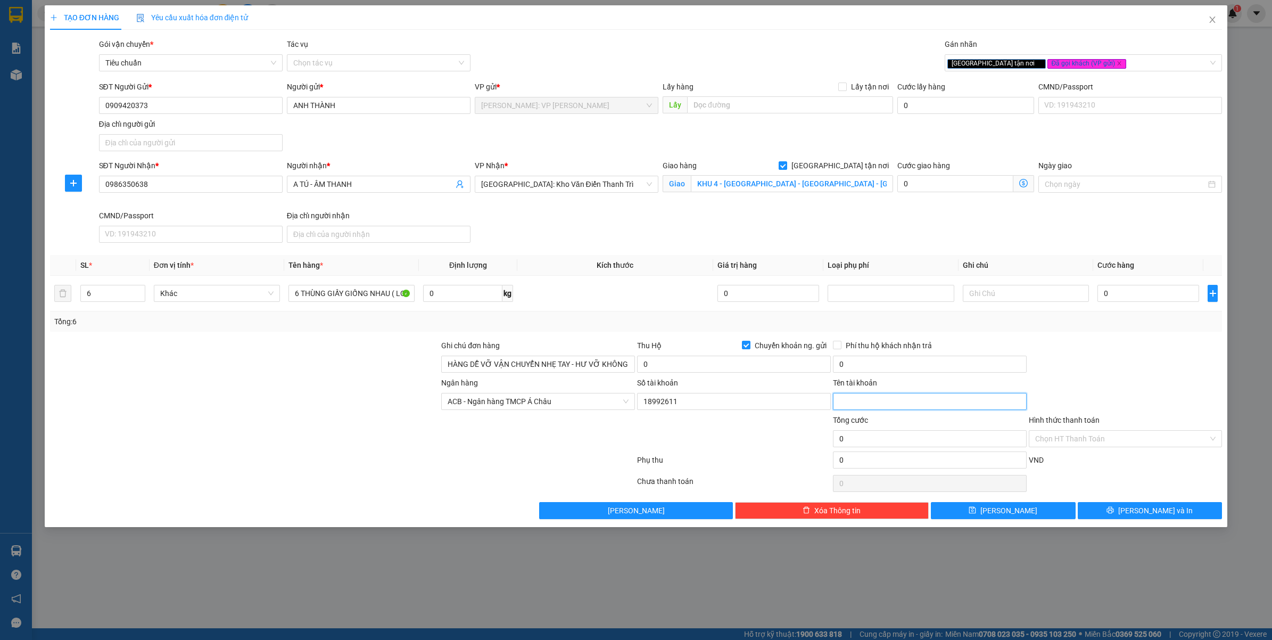
click at [874, 405] on input "Tên tài khoản" at bounding box center [930, 401] width 194 height 17
type input "N"
type input "NGUYEN CHAU THANH"
click at [1083, 382] on div "Ngân hàng ACB - Ngân hàng TMCP Á Châu Số tài khoản 18992611 Tên tài khoản NGUYE…" at bounding box center [636, 395] width 1175 height 37
click at [659, 371] on input "0" at bounding box center [734, 364] width 194 height 17
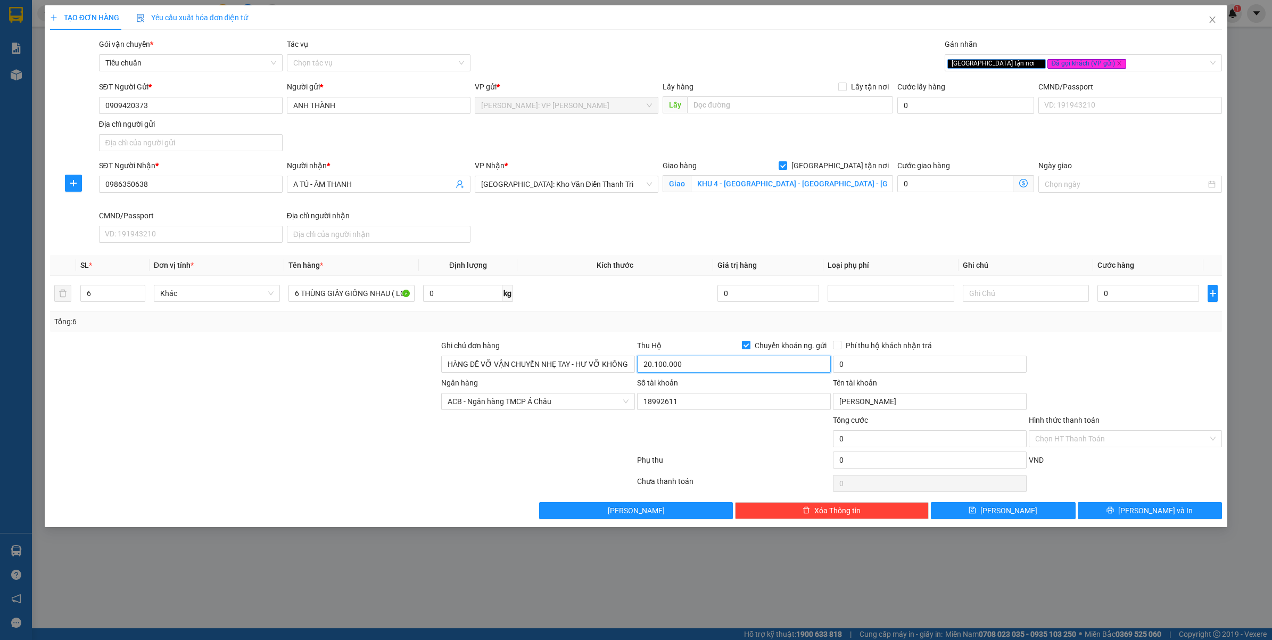
type input "20.100.000"
click at [695, 327] on div "Tổng: 6" at bounding box center [636, 322] width 1164 height 12
click at [873, 344] on span "Phí thu hộ khách nhận trả" at bounding box center [888, 346] width 95 height 12
click at [840, 344] on input "Phí thu hộ khách nhận trả" at bounding box center [836, 344] width 7 height 7
checkbox input "true"
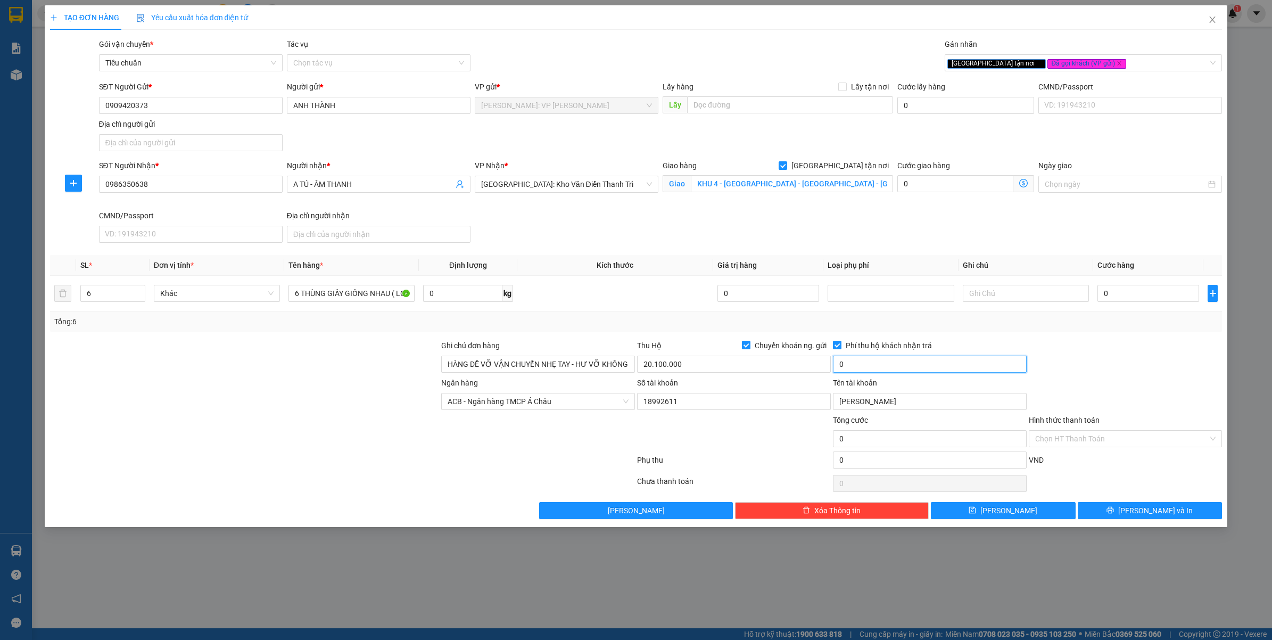
click at [865, 360] on input "0" at bounding box center [930, 364] width 194 height 17
type input "50.000"
click at [1123, 288] on input "0" at bounding box center [1148, 293] width 102 height 17
type input "1"
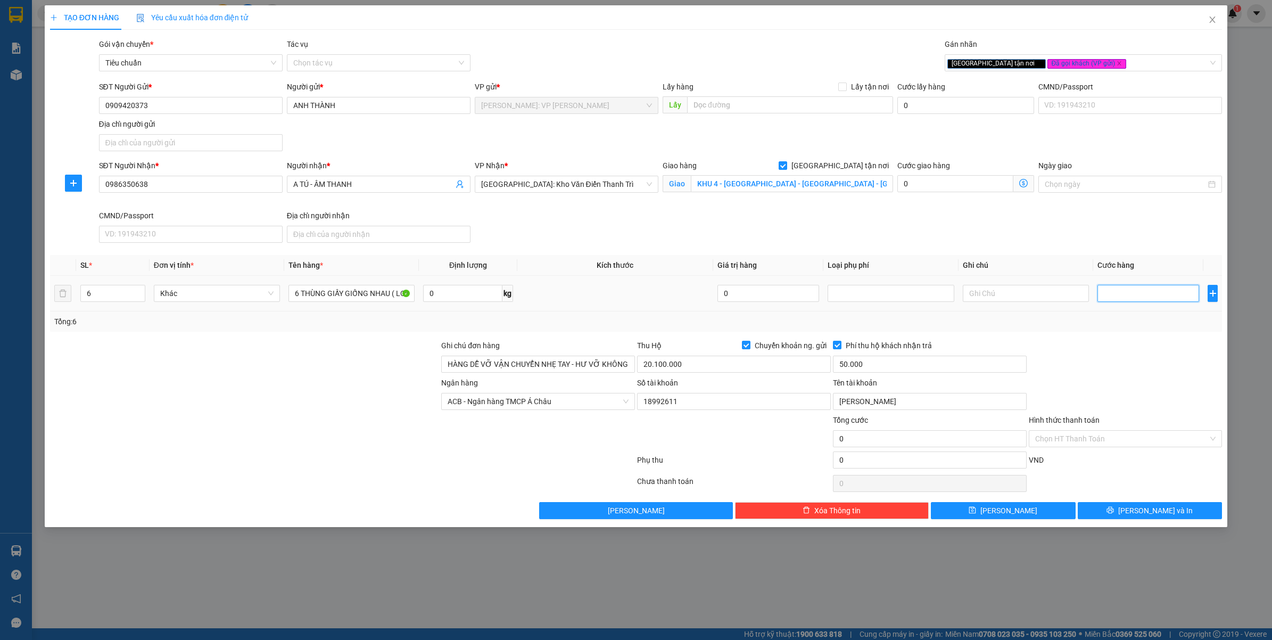
type input "1"
type input "11"
type input "110"
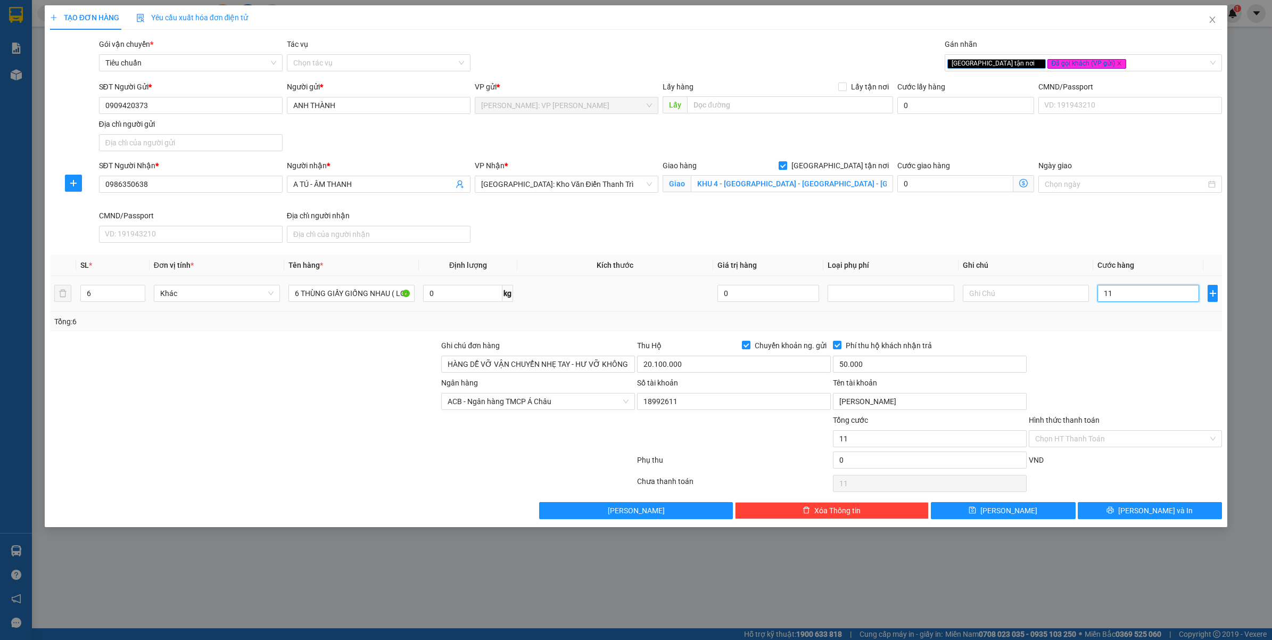
type input "110"
type input "1.100"
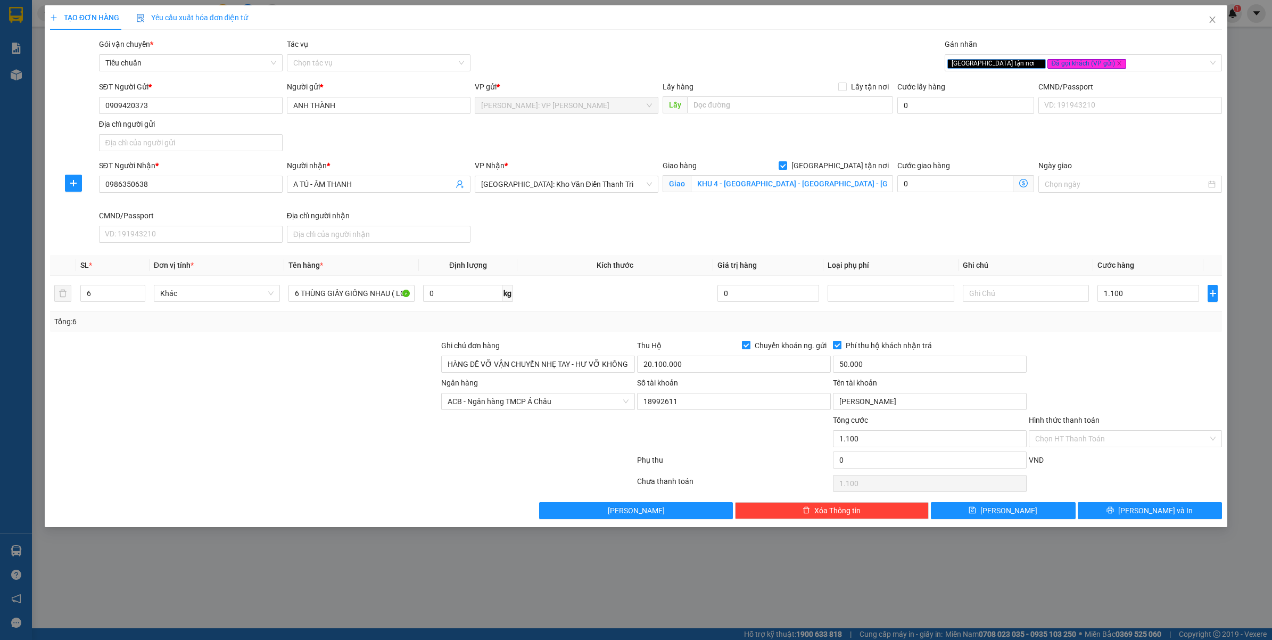
type input "1.100.000"
click at [1120, 358] on div at bounding box center [1126, 358] width 196 height 37
click at [1104, 515] on button "[PERSON_NAME] và In" at bounding box center [1150, 510] width 145 height 17
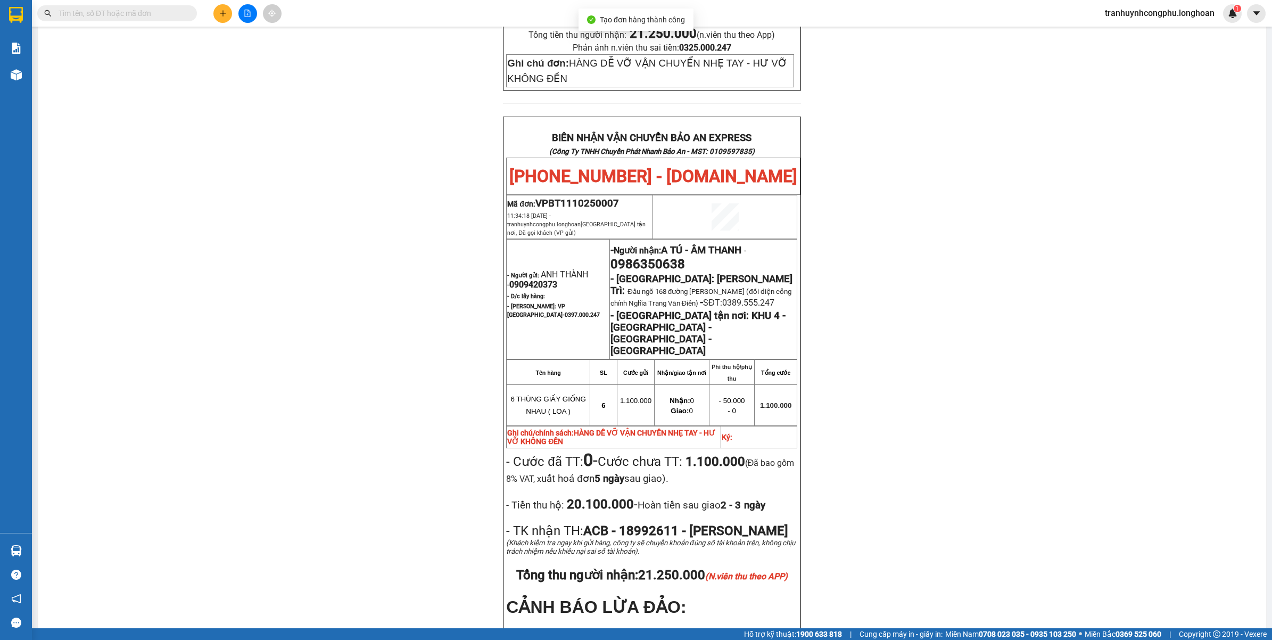
scroll to position [505, 0]
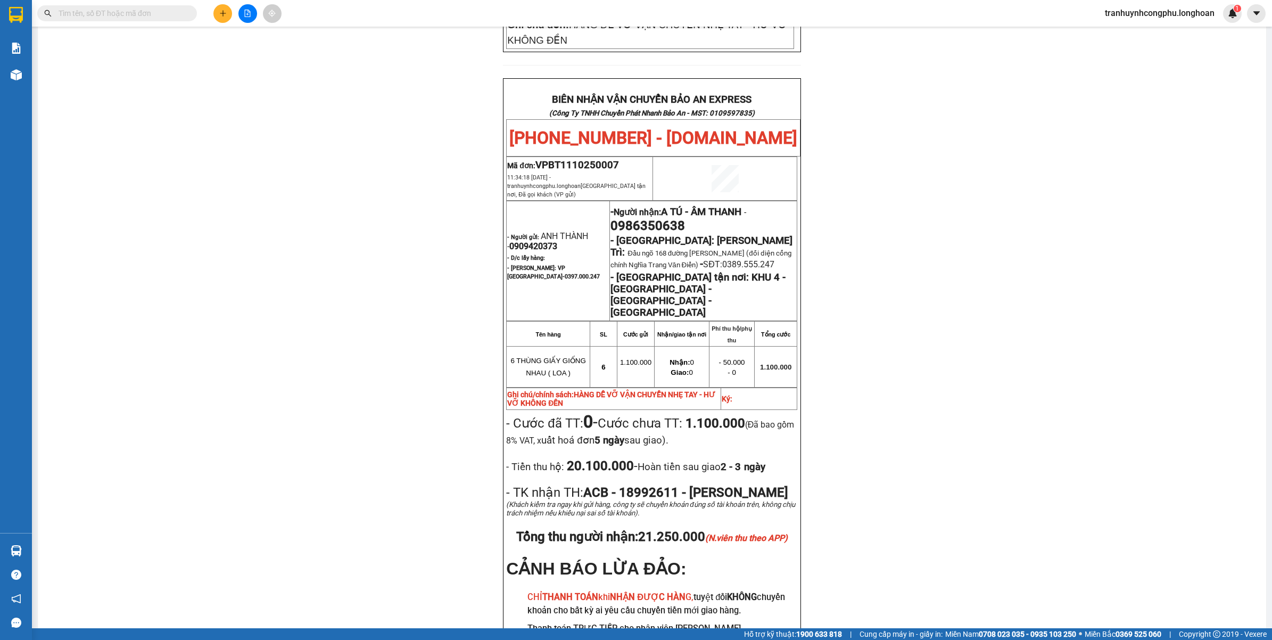
click at [312, 403] on div "PHIẾU DÁN LÊN HÀNG Ngày in phiếu: 11:34 ngày 11-10-2025 CSKH: 1900.06.88.33 CÔN…" at bounding box center [652, 151] width 1203 height 1126
click at [323, 344] on div "PHIẾU DÁN LÊN HÀNG Ngày in phiếu: 11:34 ngày 11-10-2025 CSKH: 1900.06.88.33 CÔN…" at bounding box center [652, 151] width 1203 height 1126
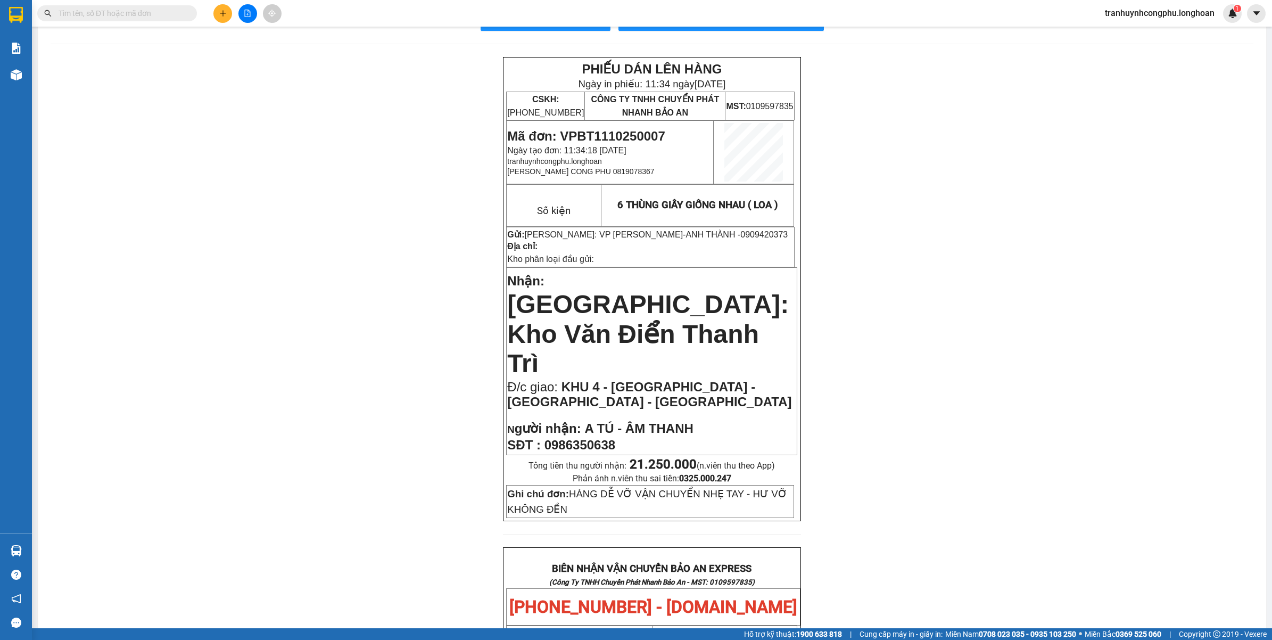
scroll to position [0, 0]
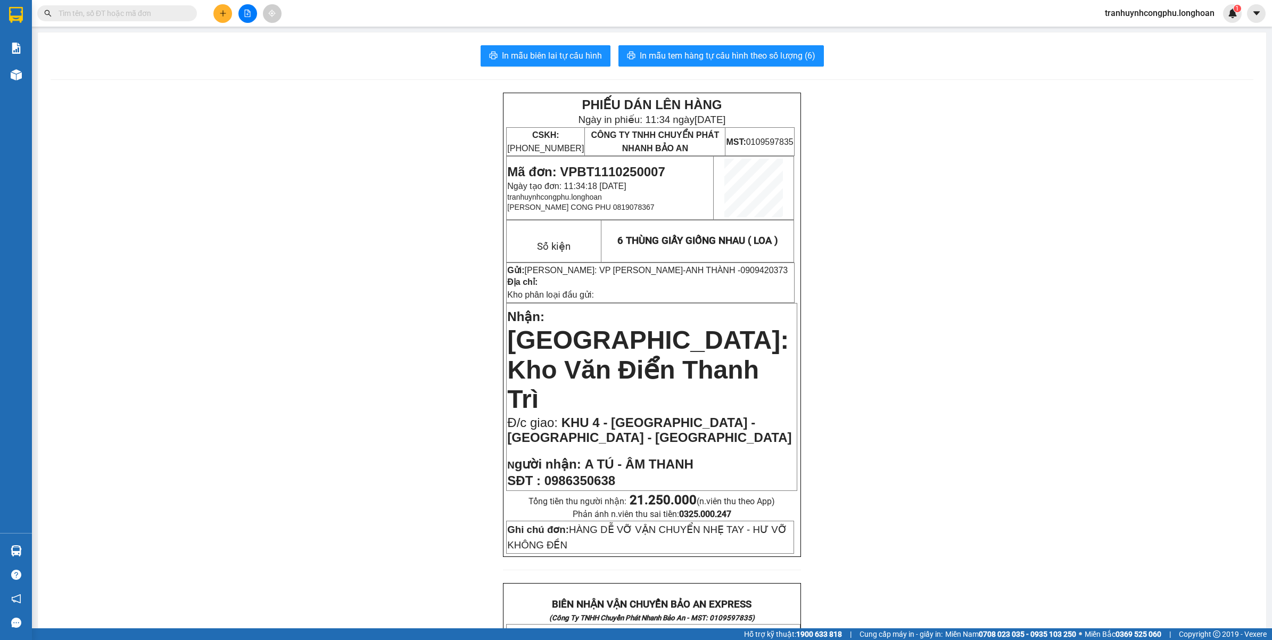
click at [614, 167] on span "Mã đơn: VPBT1110250007" at bounding box center [586, 171] width 158 height 14
copy span "VPBT1110250007"
click at [722, 46] on button "In mẫu tem hàng tự cấu hình theo số lượng (6)" at bounding box center [720, 55] width 205 height 21
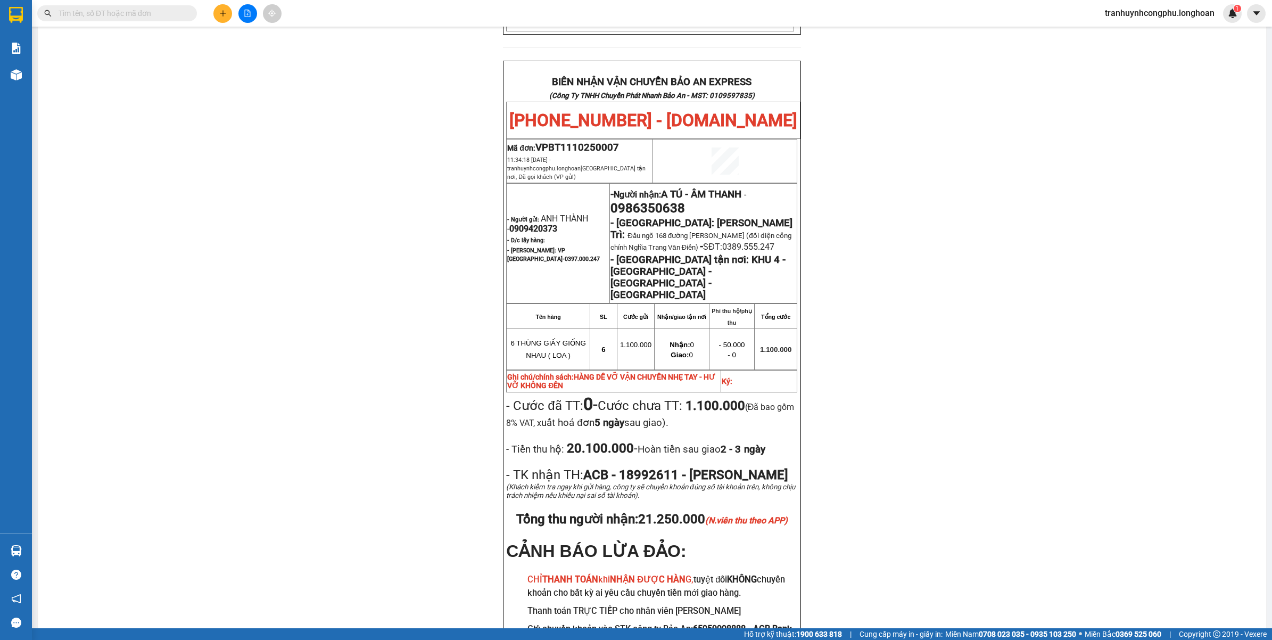
scroll to position [585, 0]
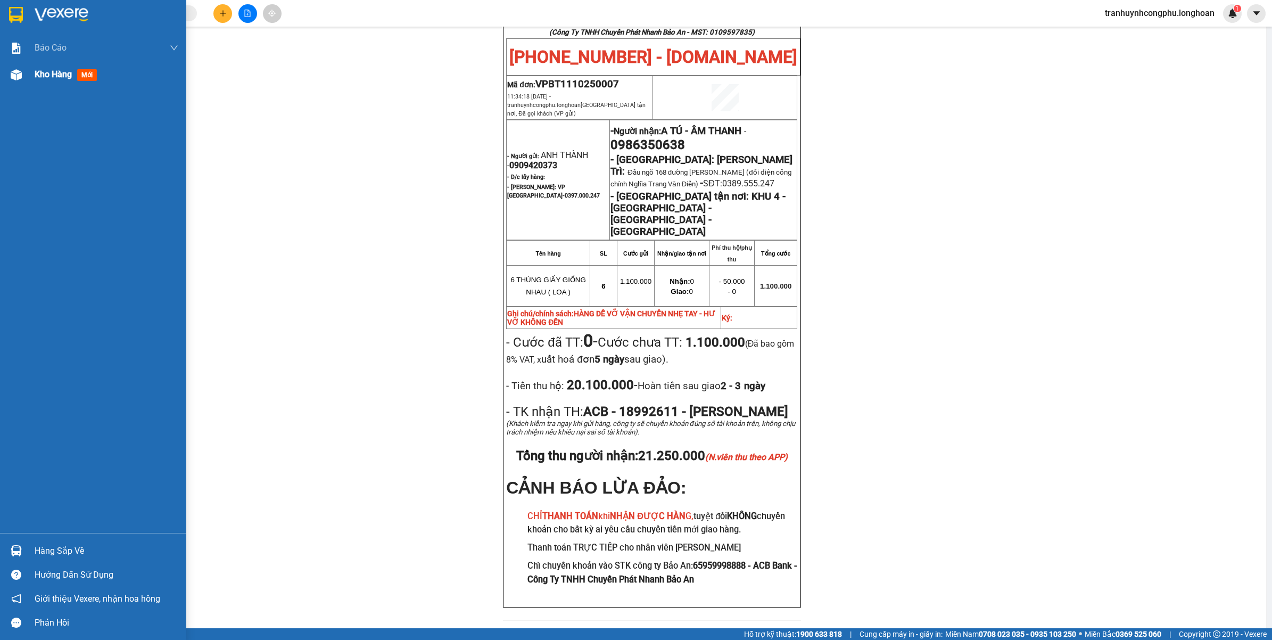
click at [13, 82] on div at bounding box center [16, 74] width 19 height 19
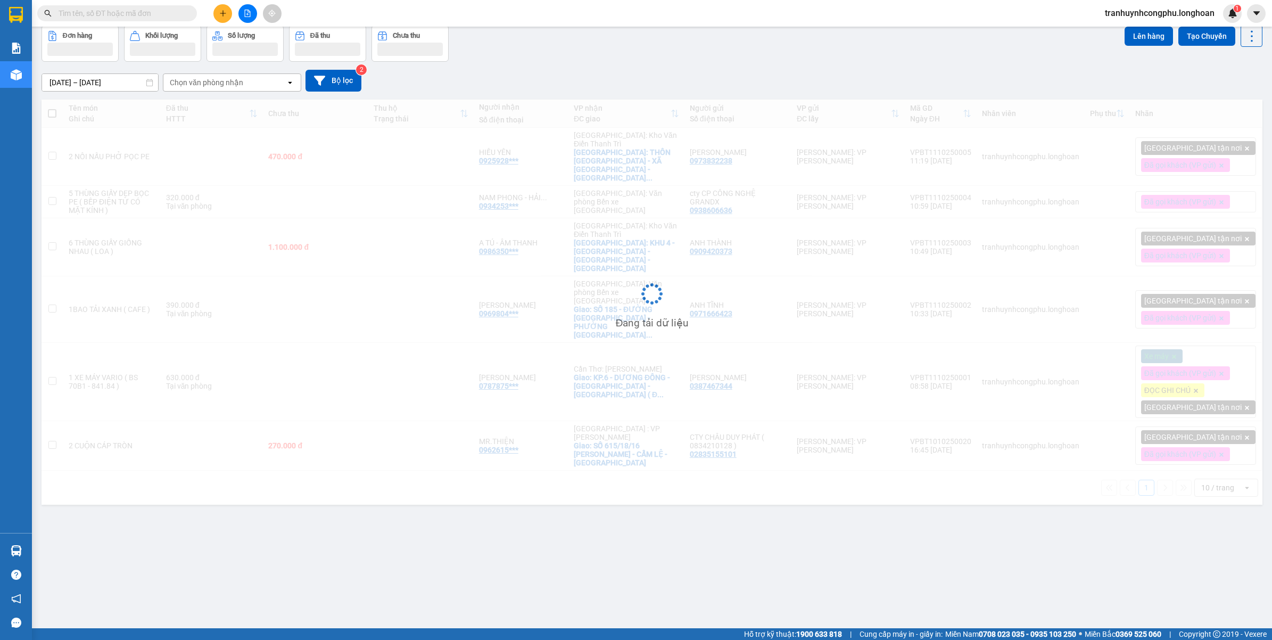
scroll to position [49, 0]
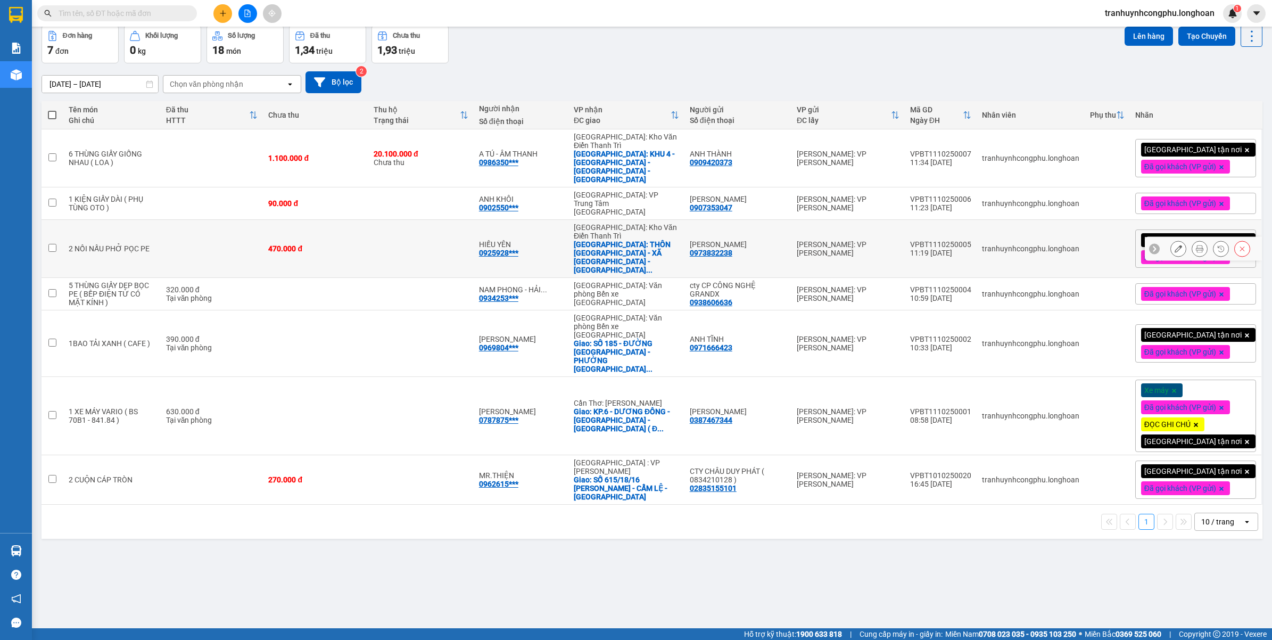
click at [1175, 245] on icon at bounding box center [1178, 248] width 7 height 7
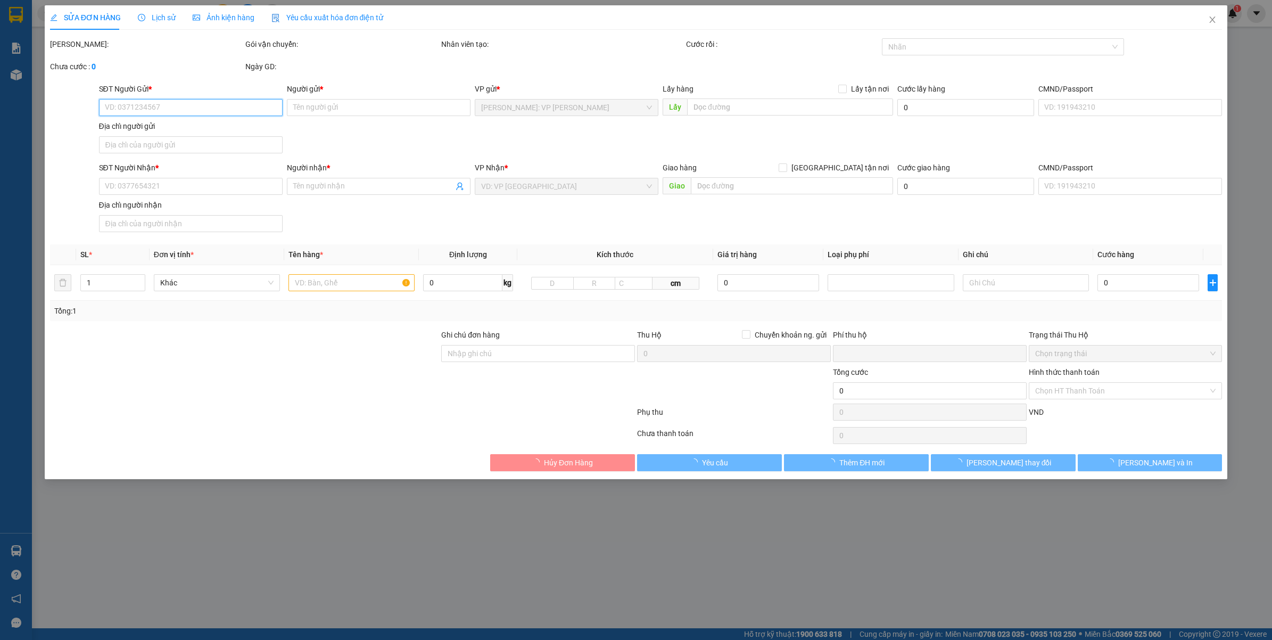
type input "0973832238"
type input "[PERSON_NAME]"
type input "0925928883"
type input "HIẾU YÊN"
checkbox input "true"
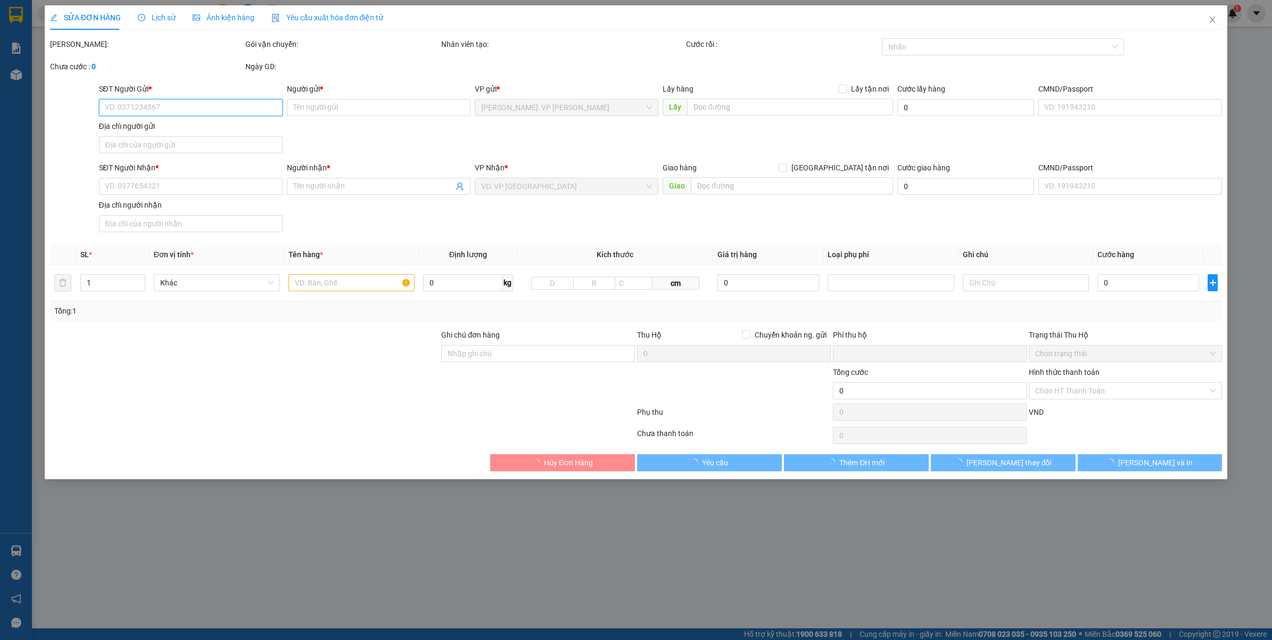
type input "THÔN YÊN HẬU - XÃ HOÀ TIẾN - HUYỆN YÊN PHONG - BẮC NINH"
type input "HÀNG DỄ VỠ VẬN CHUYỂN NHẸ TAY - HƯ VỠ KHÔNG ĐỀN"
type input "0"
type input "470.000"
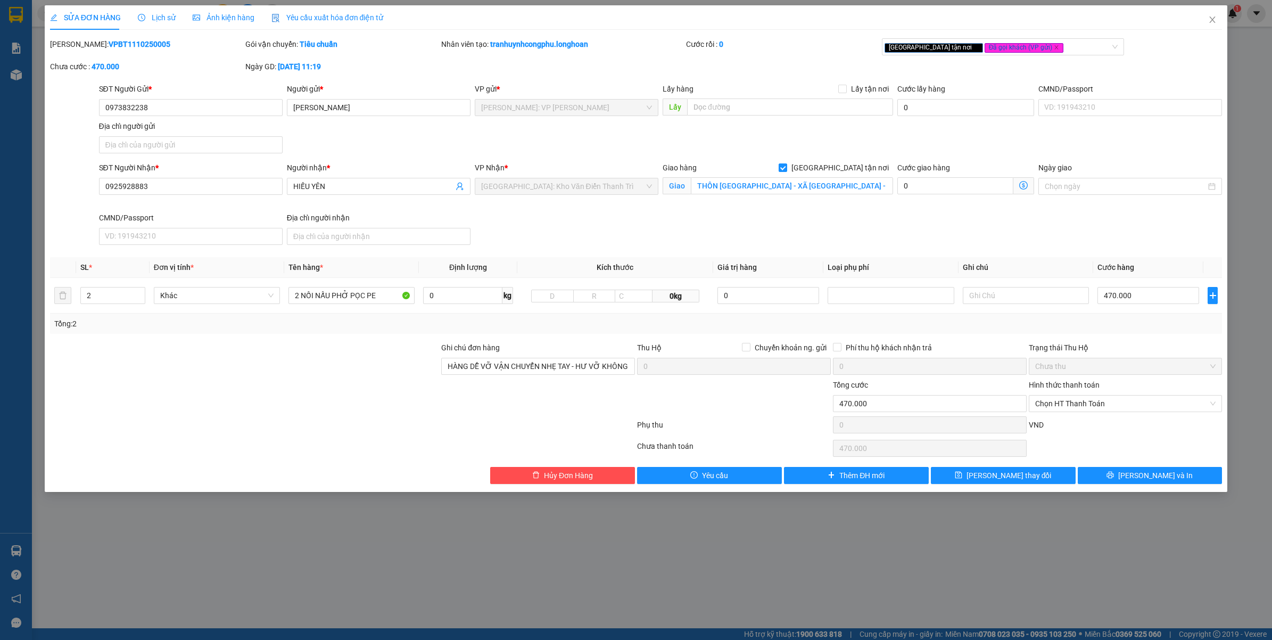
click at [402, 162] on div "Người nhận *" at bounding box center [379, 168] width 184 height 12
click at [402, 180] on input "HIẾU YÊN" at bounding box center [373, 186] width 160 height 12
click at [650, 233] on div "SĐT Người Nhận * 0925928883 Người nhận * HIẾU YÊN HIẾU YÊN VP Nhận * Hà Nội: Kh…" at bounding box center [661, 205] width 1128 height 87
click at [725, 233] on div "SĐT Người Nhận * 0925928883 Người nhận * HIẾU YÊN VP Nhận * Hà Nội: Kho Văn Điể…" at bounding box center [661, 205] width 1128 height 87
click at [1174, 480] on button "[PERSON_NAME] và In" at bounding box center [1150, 475] width 145 height 17
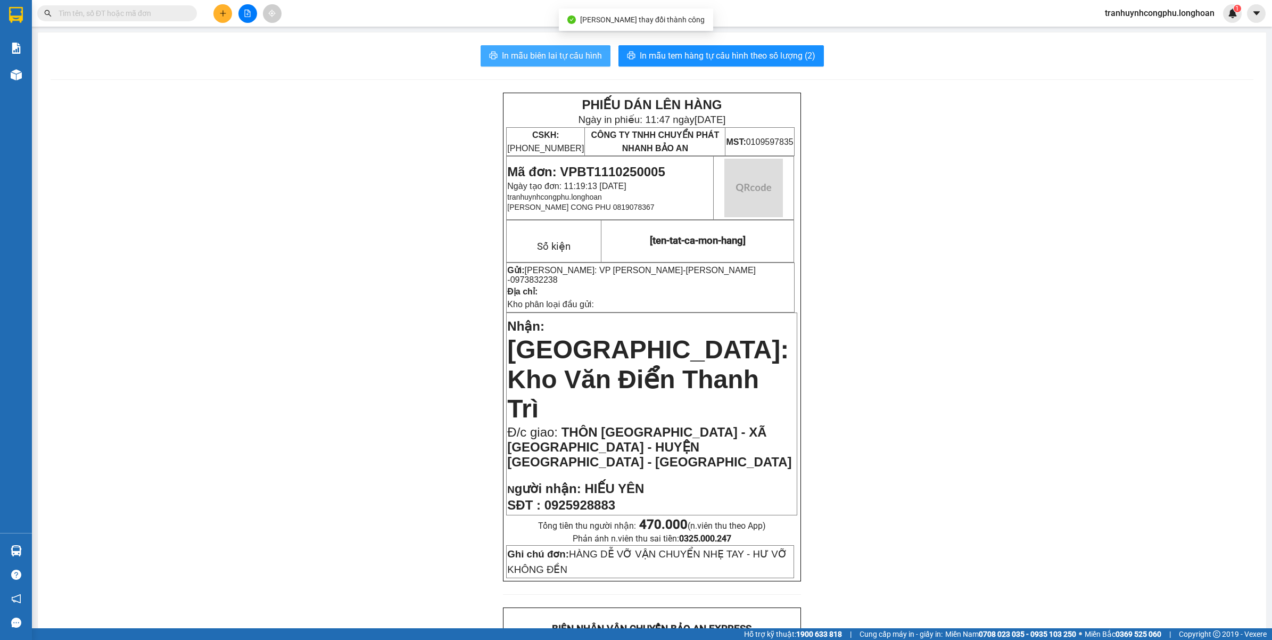
click at [523, 49] on span "In mẫu biên lai tự cấu hình" at bounding box center [552, 55] width 100 height 13
drag, startPoint x: 1083, startPoint y: 217, endPoint x: 1271, endPoint y: 238, distance: 189.0
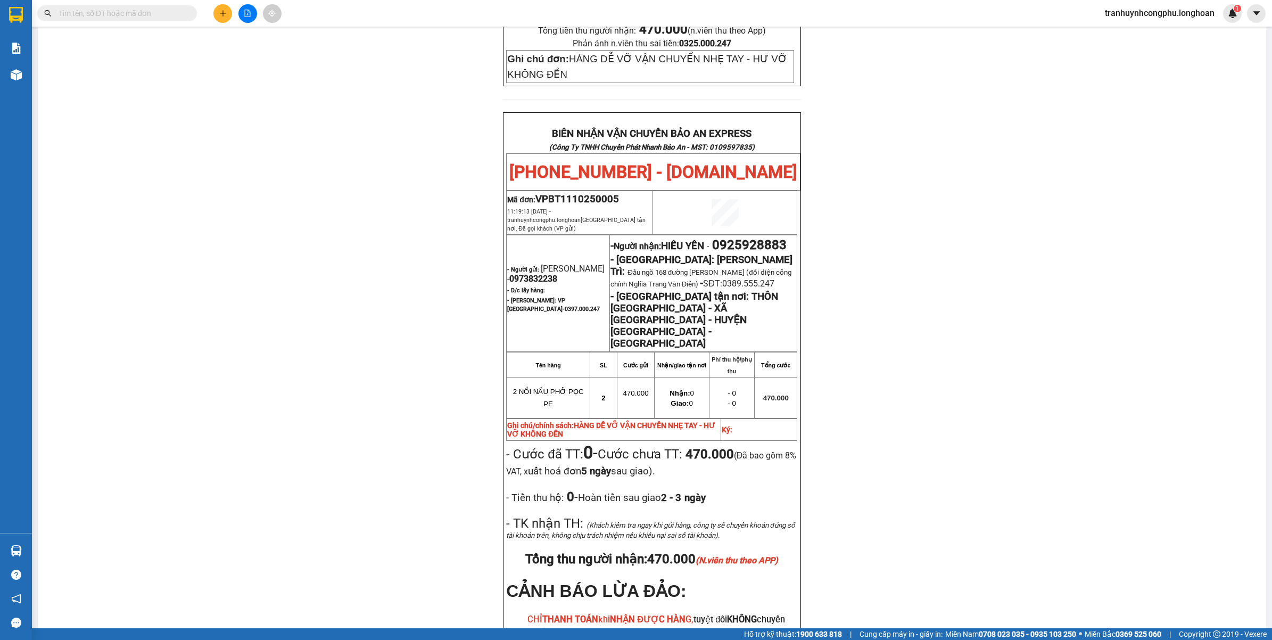
scroll to position [506, 0]
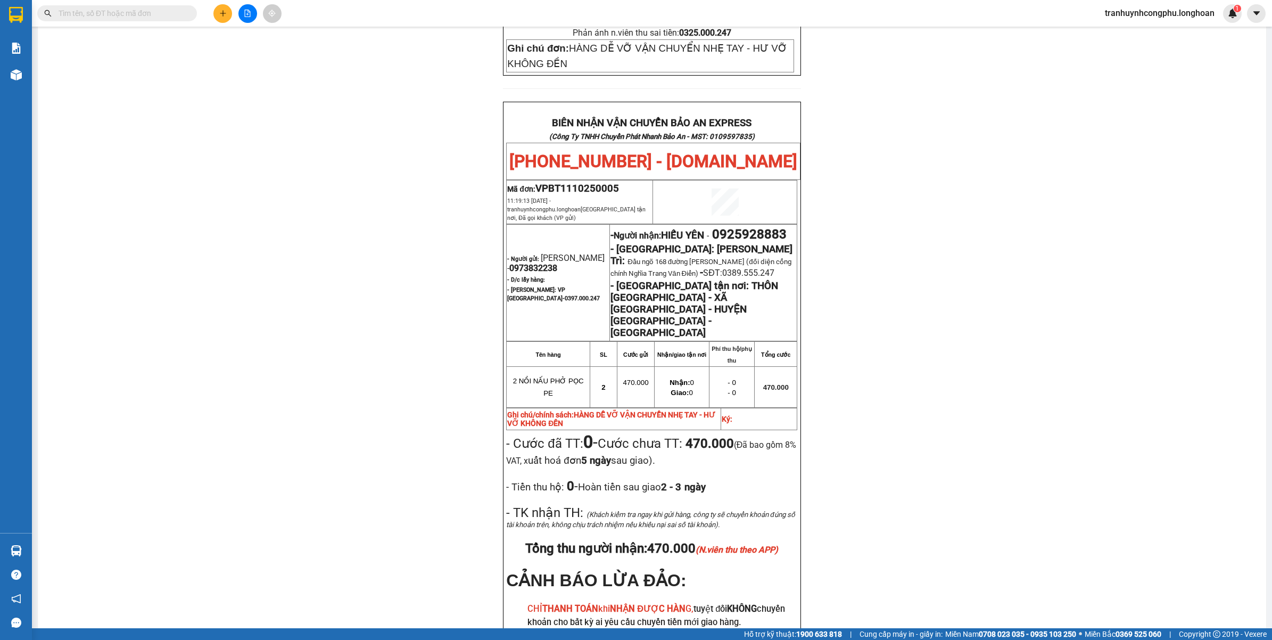
click at [1054, 476] on div "PHIẾU DÁN LÊN HÀNG Ngày in phiếu: 11:47 ngày 11-10-2025 CSKH: 1900.06.88.33 CÔN…" at bounding box center [652, 156] width 1203 height 1139
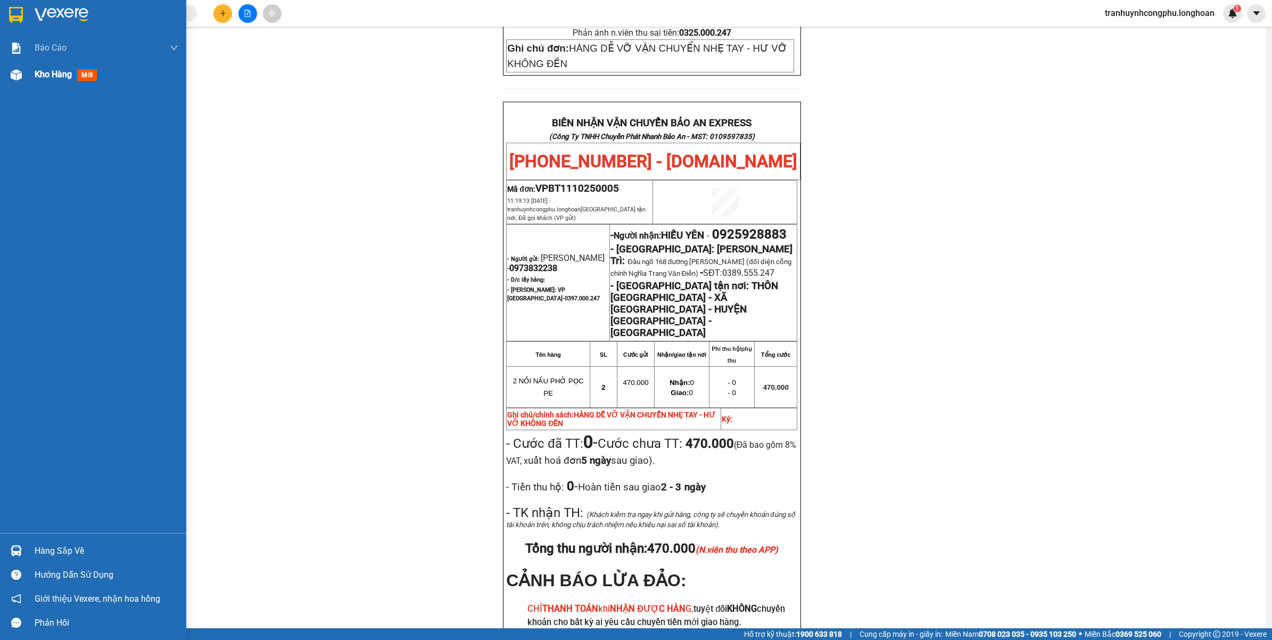
click at [28, 81] on div "Kho hàng mới" at bounding box center [93, 74] width 186 height 27
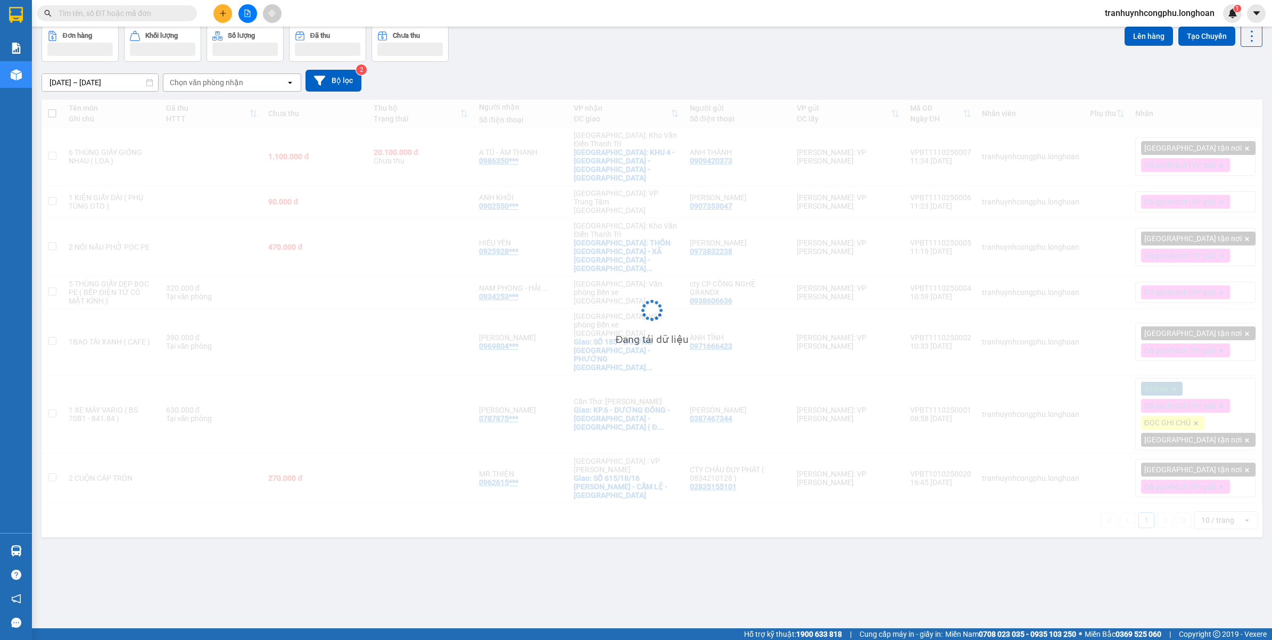
scroll to position [49, 0]
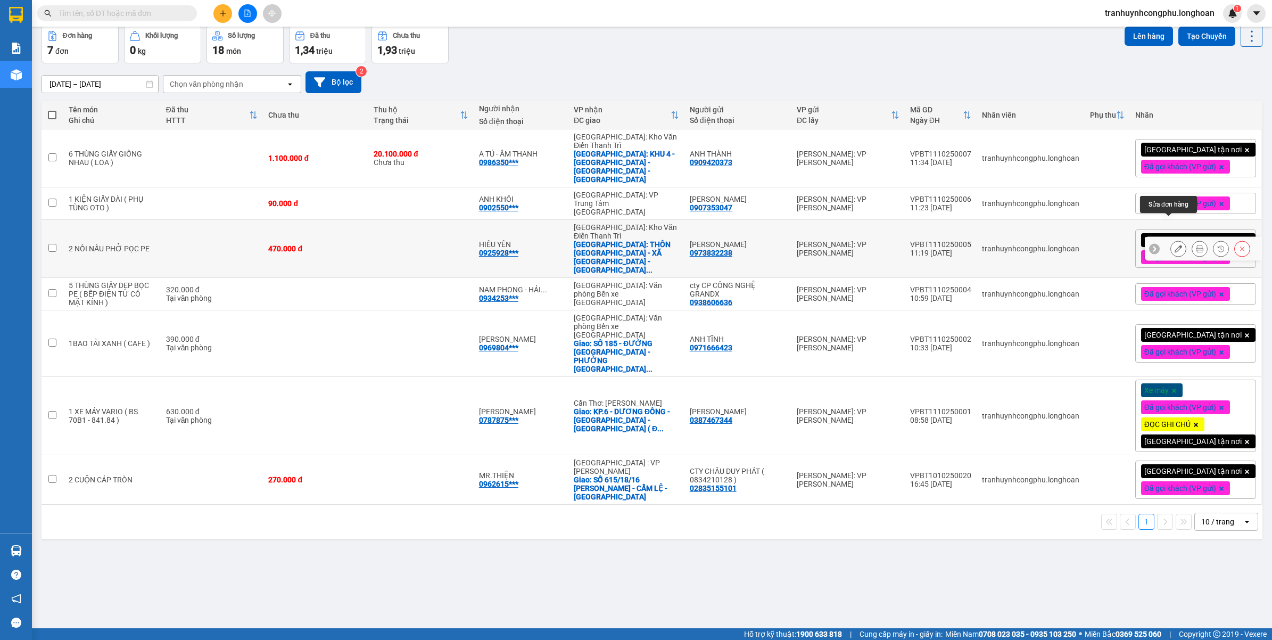
click at [1175, 245] on icon at bounding box center [1178, 248] width 7 height 7
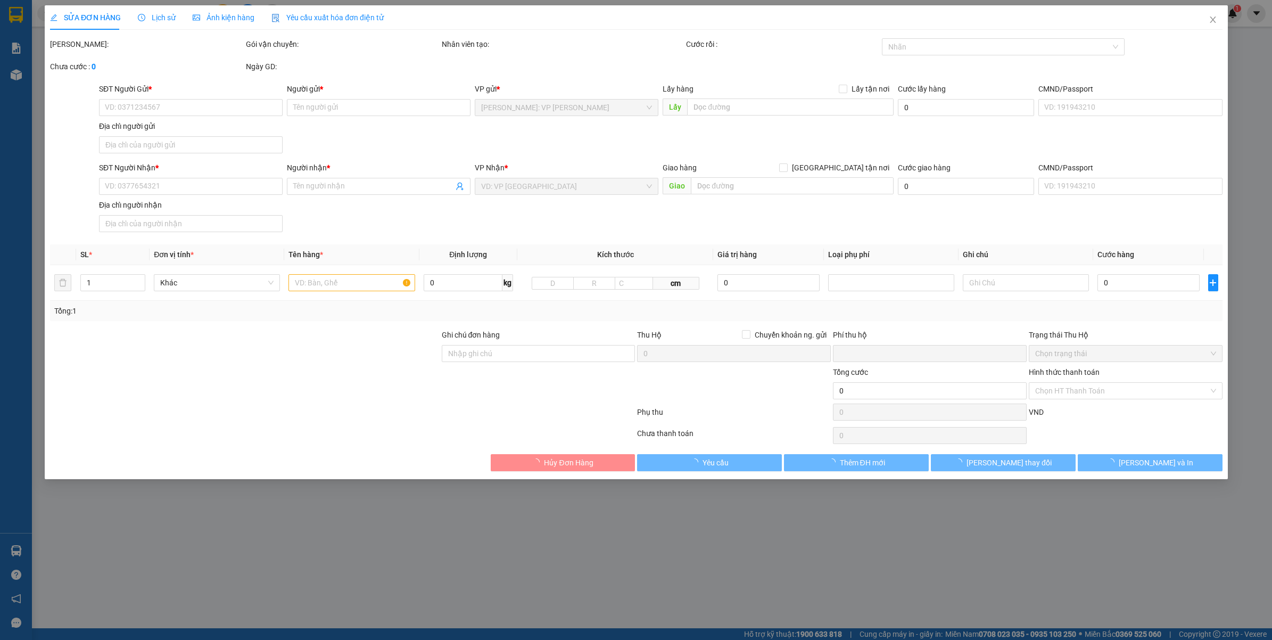
type input "0973832238"
type input "[PERSON_NAME]"
type input "0925928883"
type input "HIẾU YÊN"
checkbox input "true"
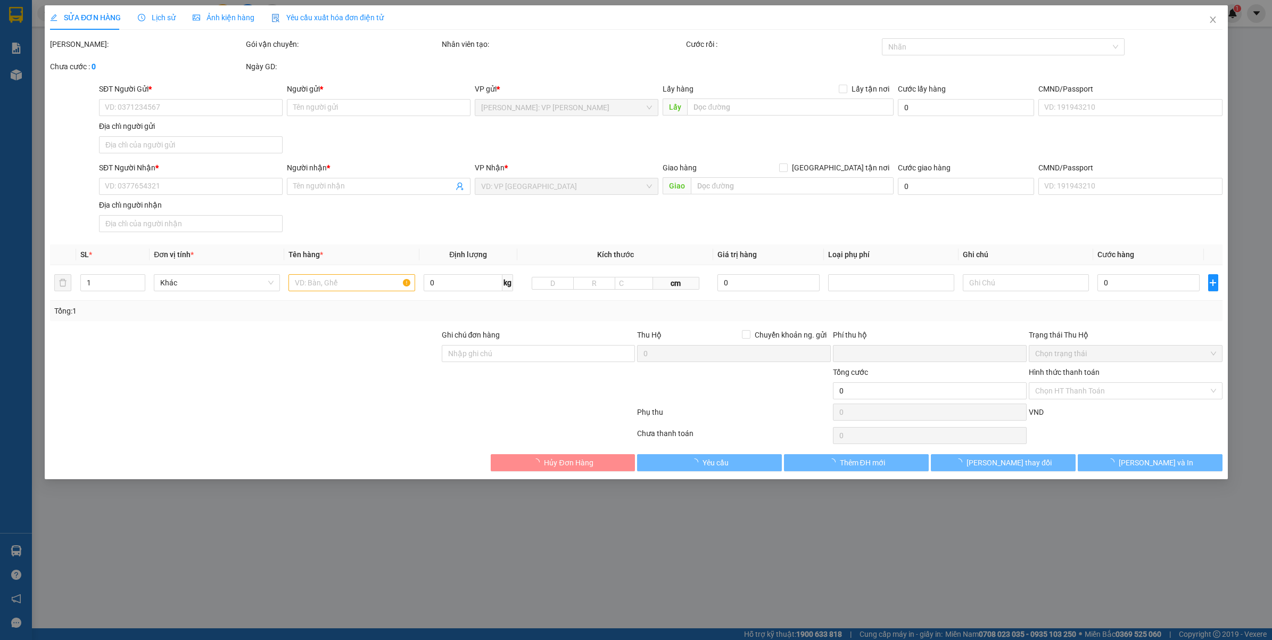
type input "THÔN YÊN HẬU - XÃ HOÀ TIẾN - HUYỆN YÊN PHONG - BẮC NINH"
type input "HÀNG DỄ VỠ VẬN CHUYỂN NHẸ TAY - HƯ VỠ KHÔNG ĐỀN"
type input "0"
type input "470.000"
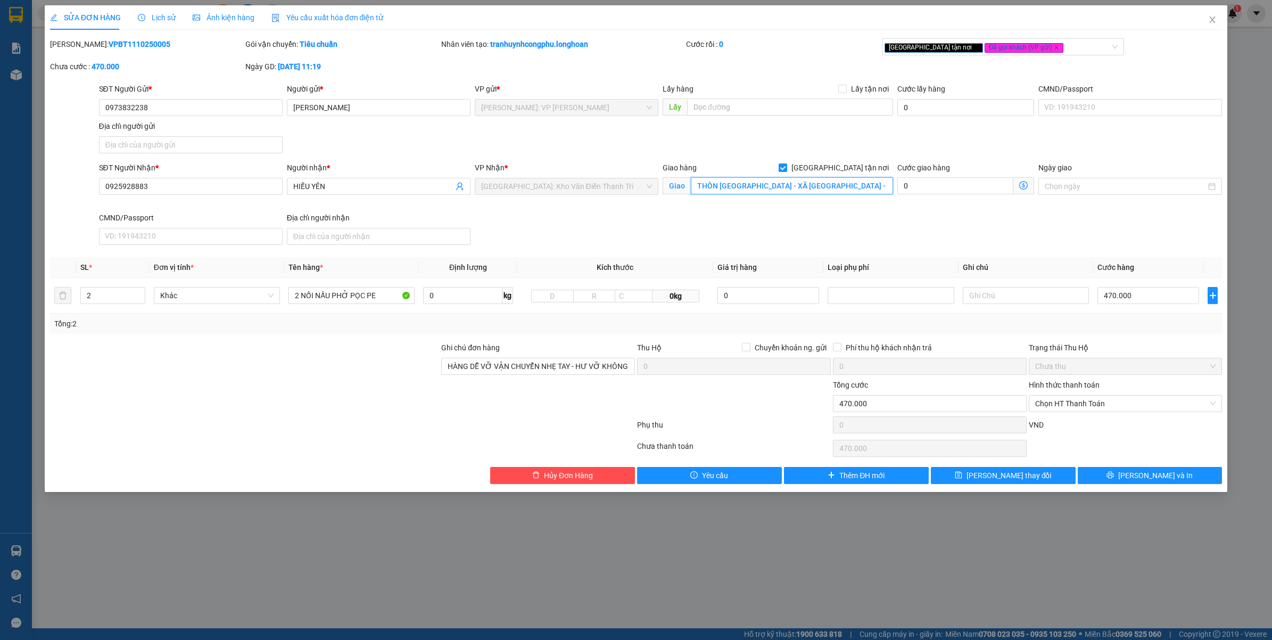
click at [830, 187] on input "THÔN YÊN HẬU - XÃ HOÀ TIẾN - HUYỆN YÊN PHONG - BẮC NINH" at bounding box center [792, 185] width 202 height 17
type input "THÔN YÊN HẬU - XÃ HOÀ TIẾN - HUYỆN YÊN PHONG - BẮC NINH ( ĐỐI DIỆN CỔNG CHÙA YÊ…"
click at [805, 233] on div "SĐT Người Nhận * 0925928883 Người nhận * HIẾU YÊN VP Nhận * Hà Nội: Kho Văn Điể…" at bounding box center [661, 205] width 1128 height 87
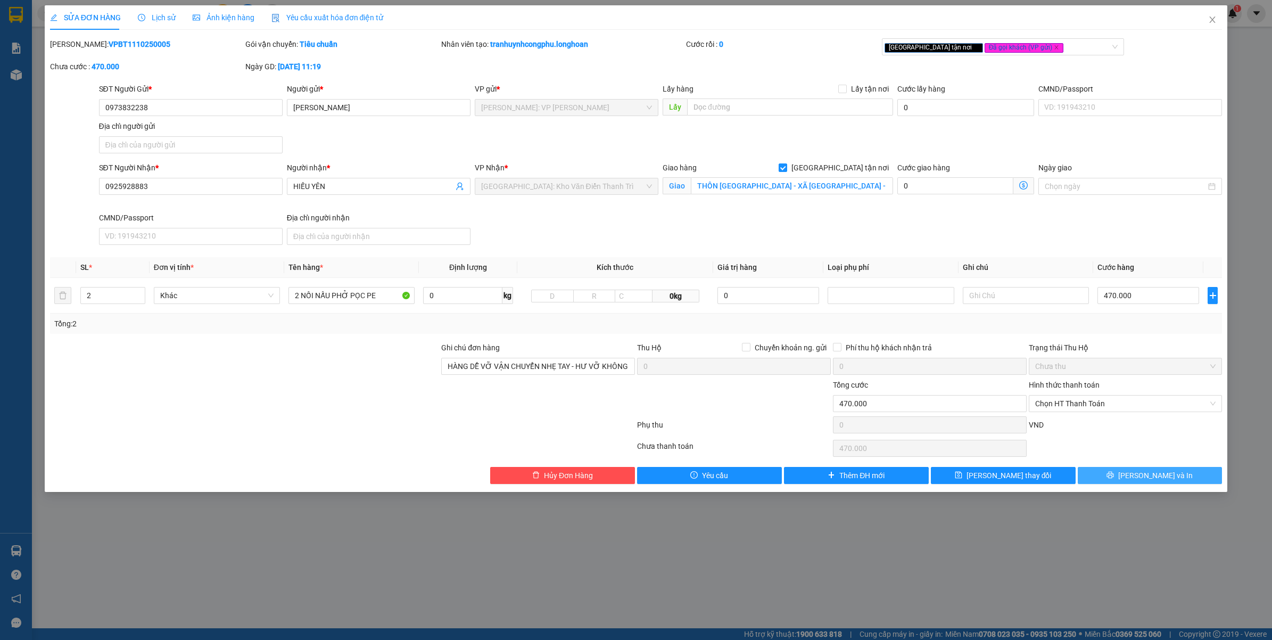
click at [1169, 483] on button "[PERSON_NAME] và In" at bounding box center [1150, 475] width 145 height 17
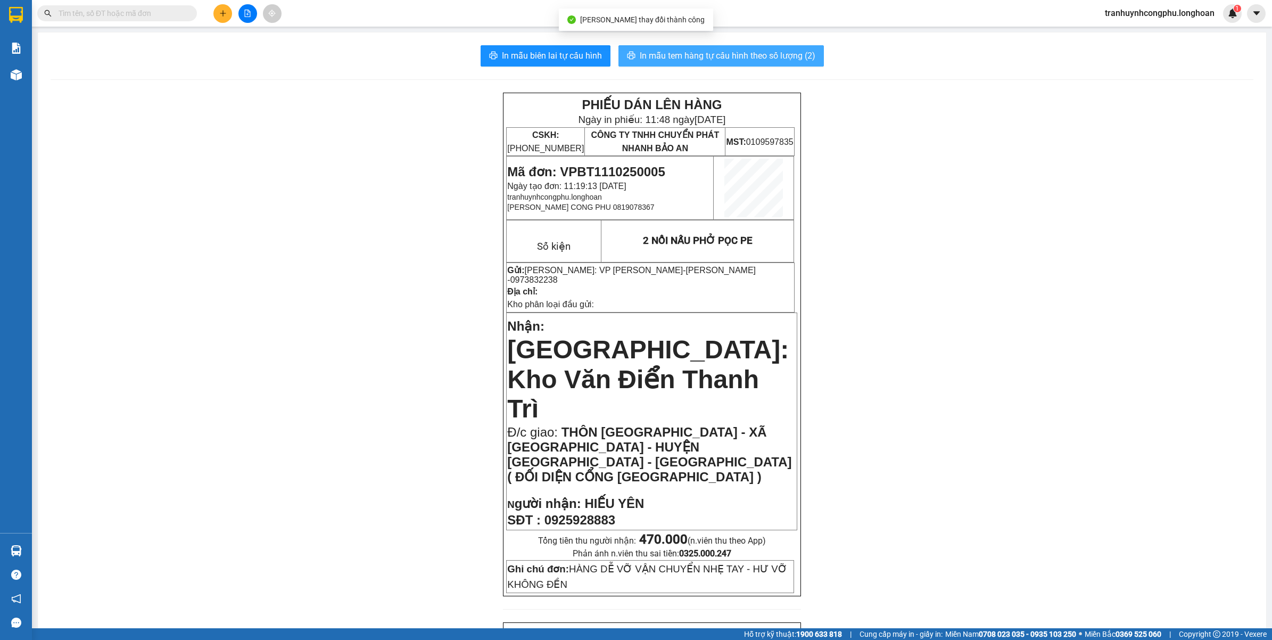
click at [790, 60] on span "In mẫu tem hàng tự cấu hình theo số lượng (2)" at bounding box center [728, 55] width 176 height 13
click at [610, 166] on span "Mã đơn: VPBT1110250005" at bounding box center [586, 171] width 158 height 14
copy span "VPBT1110250005"
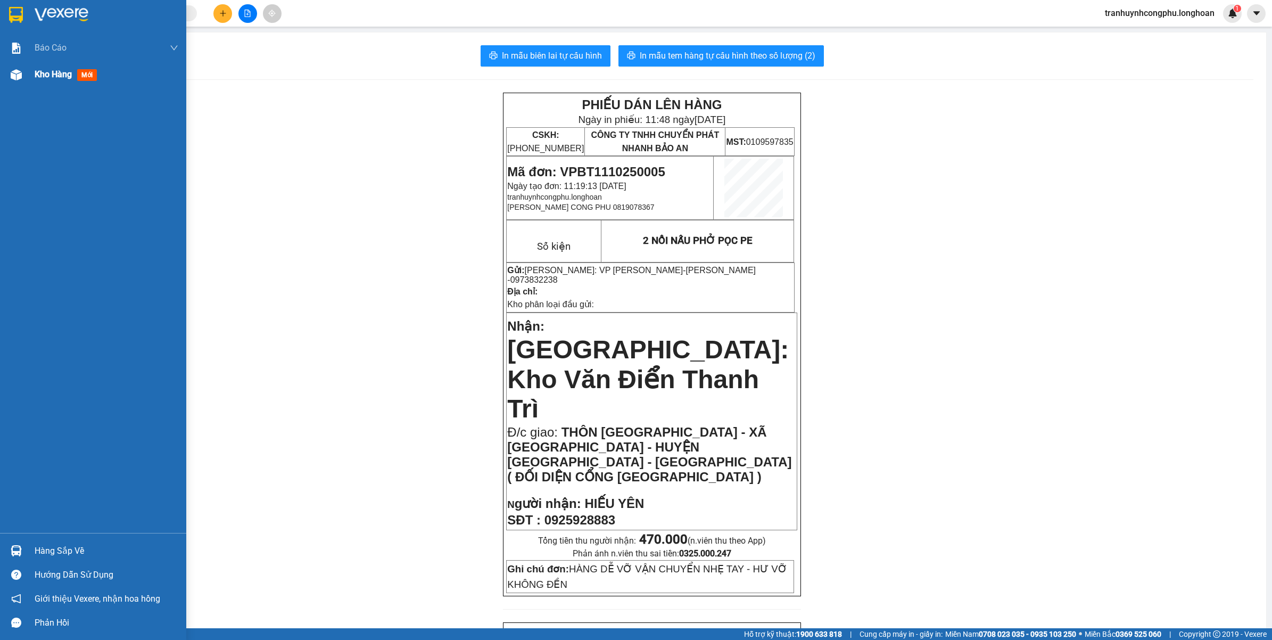
click at [19, 81] on div at bounding box center [16, 74] width 19 height 19
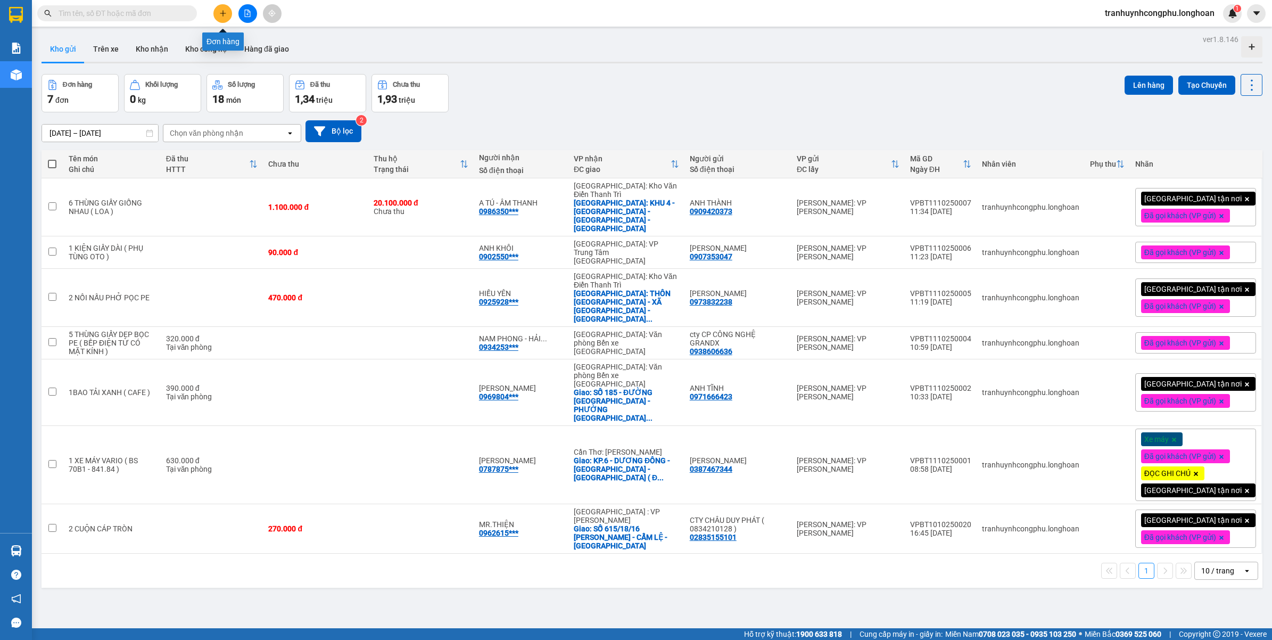
click at [216, 10] on button at bounding box center [222, 13] width 19 height 19
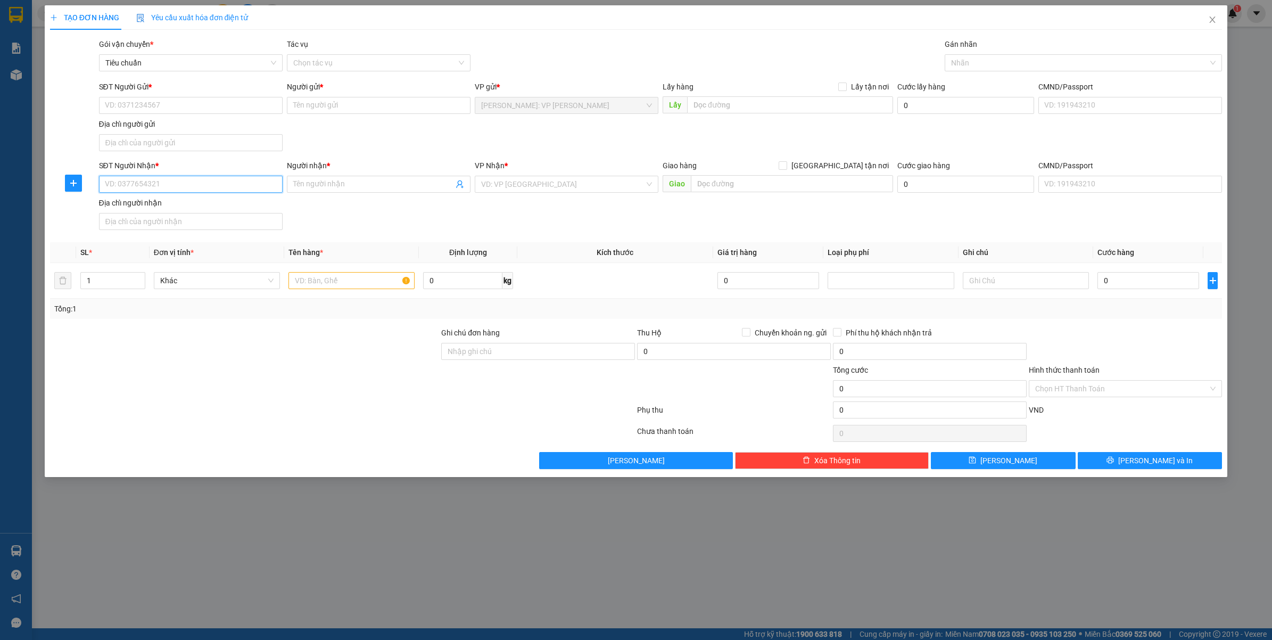
click at [205, 186] on input "SĐT Người Nhận *" at bounding box center [191, 184] width 184 height 17
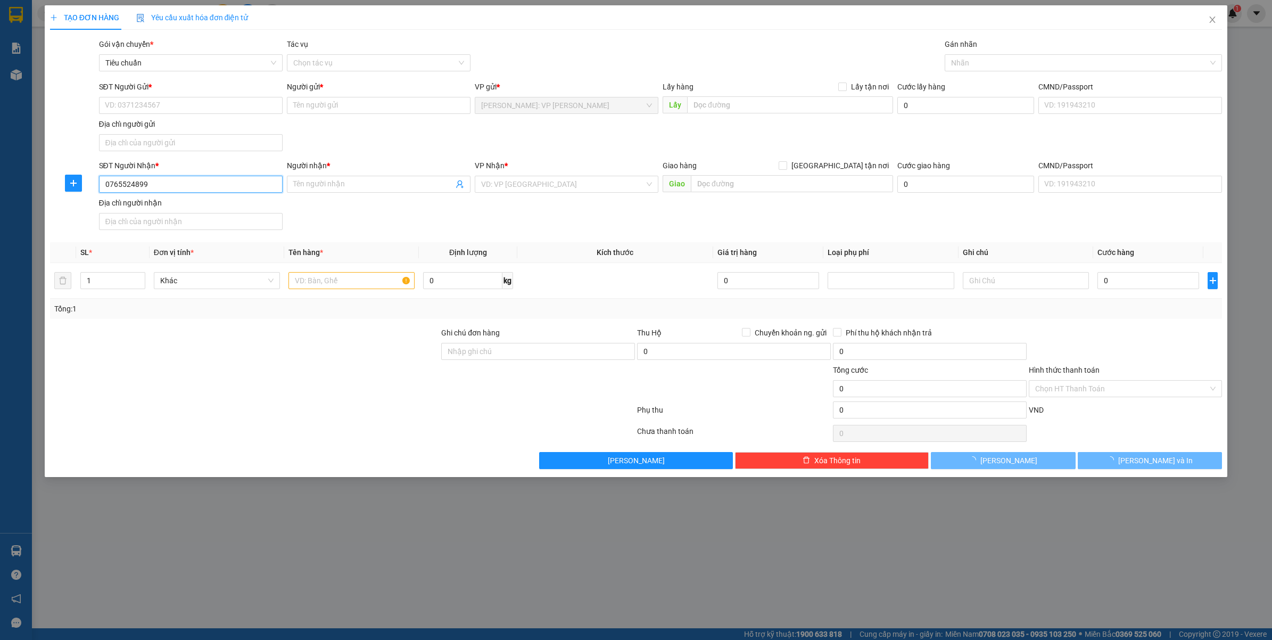
click at [205, 186] on input "0765524899" at bounding box center [191, 184] width 184 height 17
type input "0765524899"
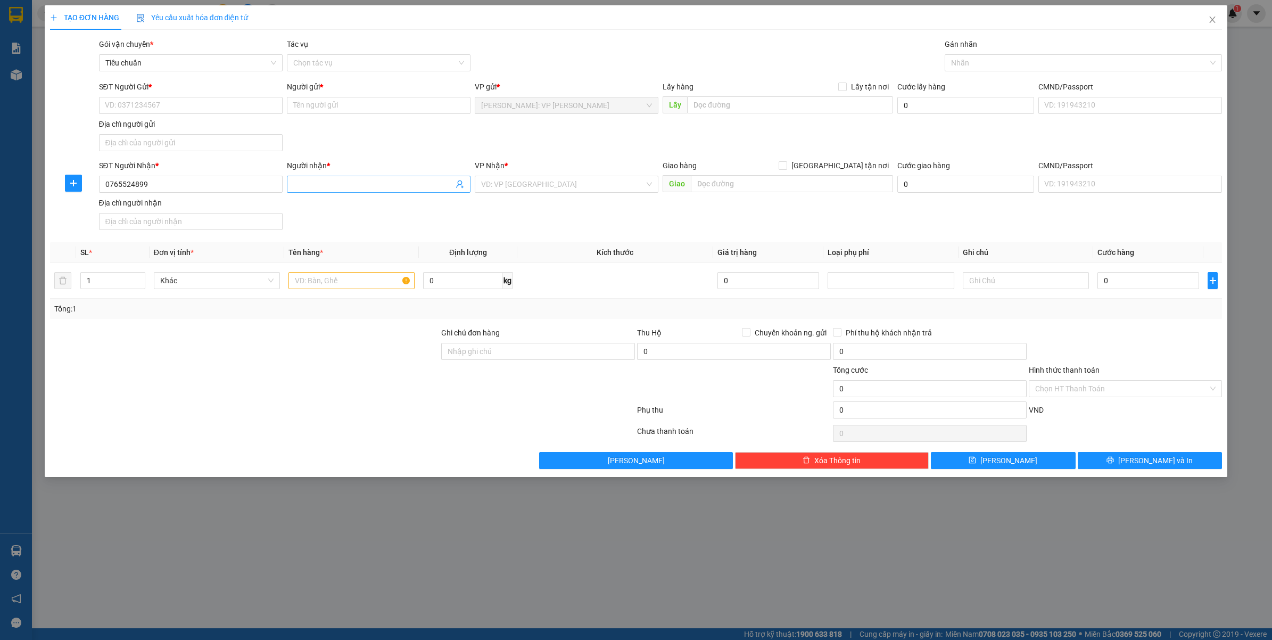
click at [354, 191] on span at bounding box center [379, 184] width 184 height 17
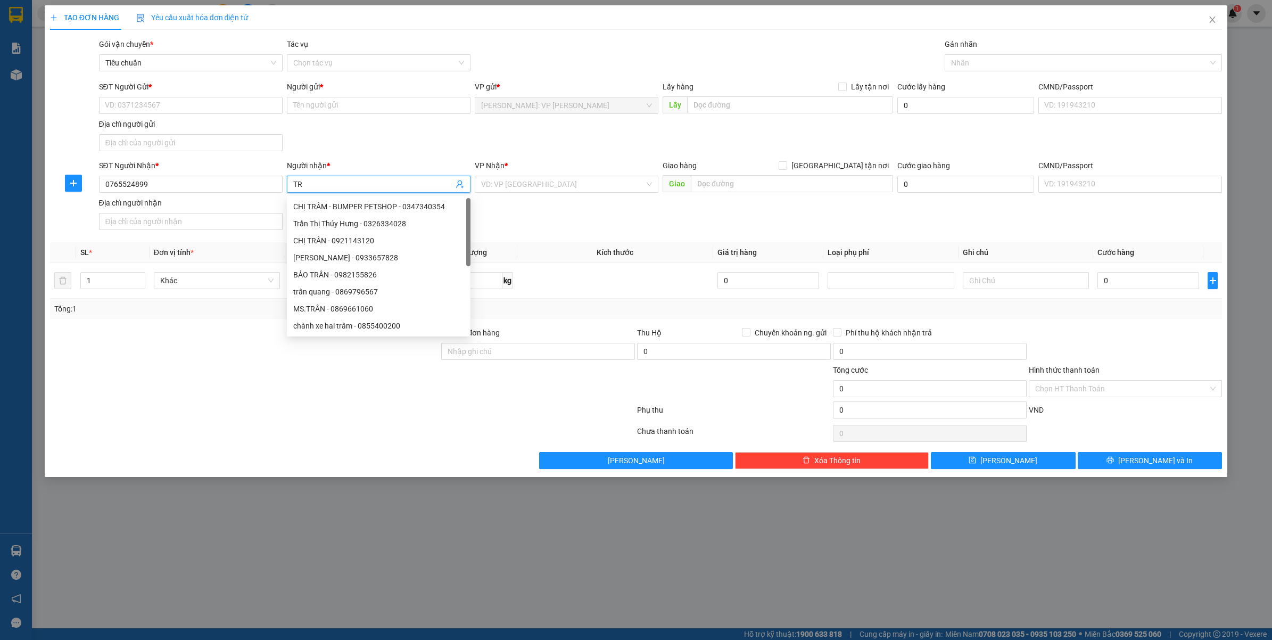
type input "T"
type input "CHỊ KHÁNH"
click at [585, 191] on input "search" at bounding box center [562, 184] width 163 height 16
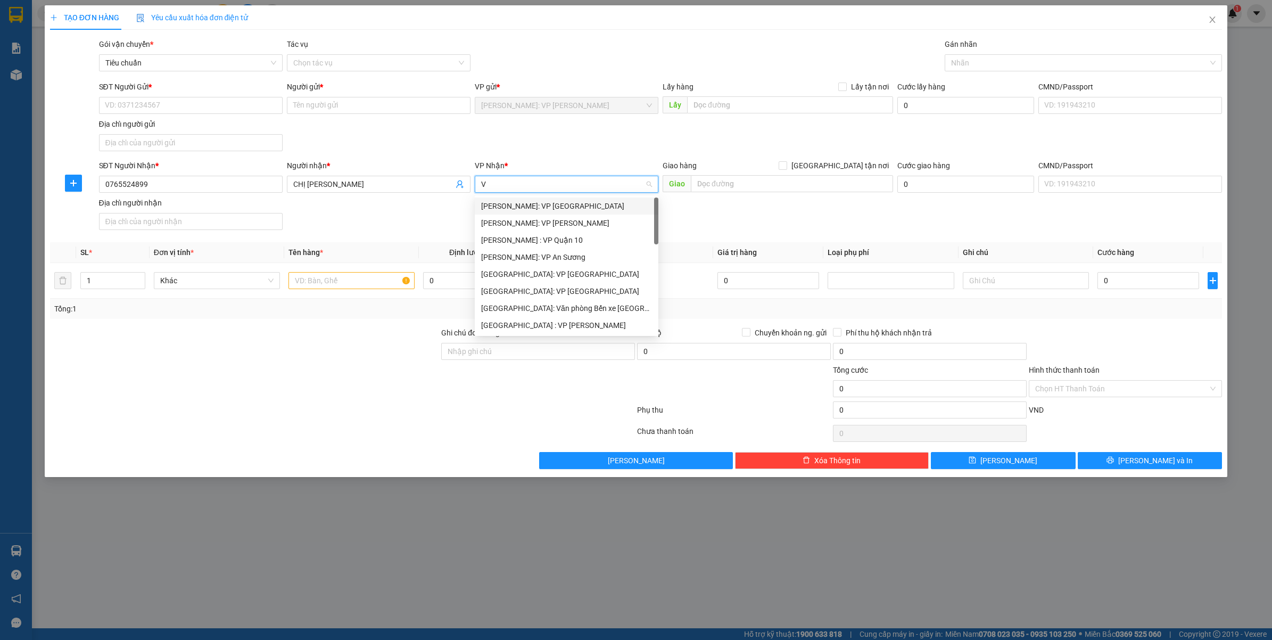
type input "VĂ"
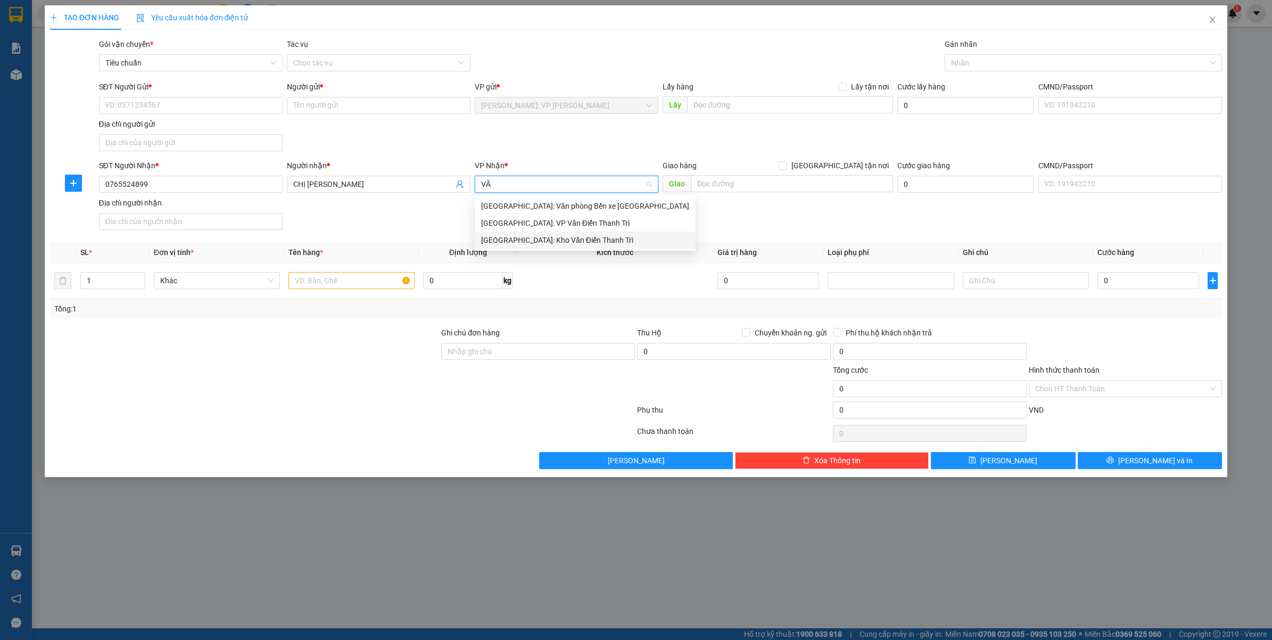
click at [511, 243] on div "[GEOGRAPHIC_DATA]: Kho Văn Điển Thanh Trì" at bounding box center [585, 240] width 208 height 12
click at [847, 166] on span "[GEOGRAPHIC_DATA] tận nơi" at bounding box center [840, 166] width 106 height 12
click at [786, 166] on input "[GEOGRAPHIC_DATA] tận nơi" at bounding box center [782, 164] width 7 height 7
checkbox input "true"
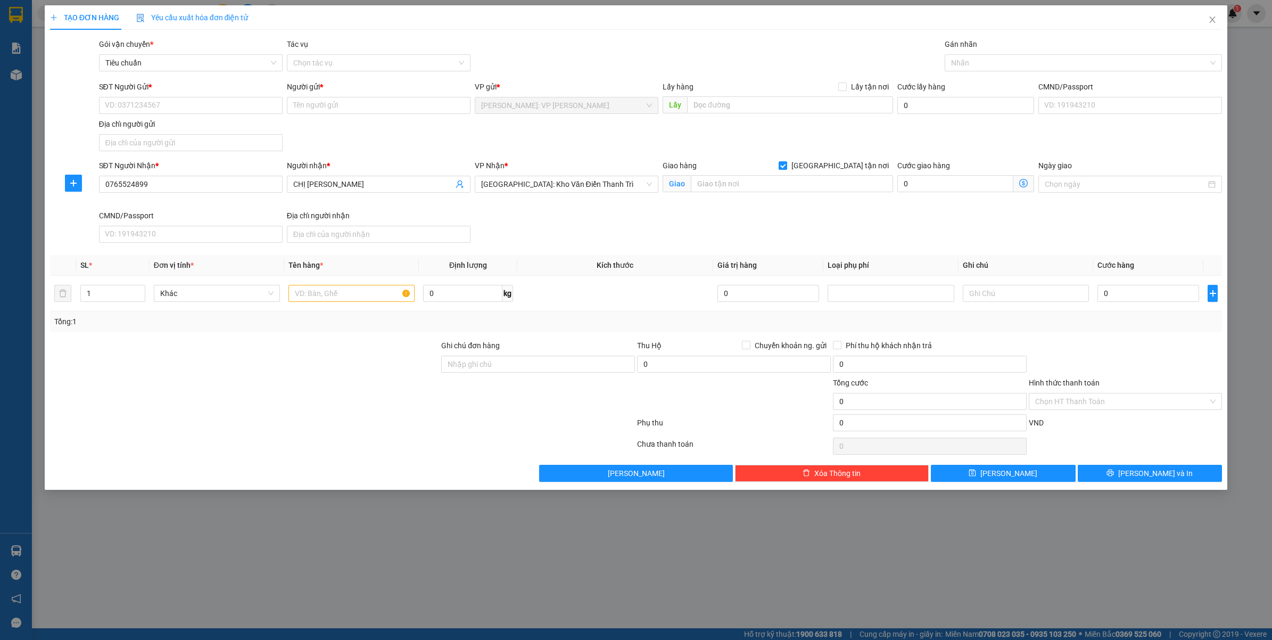
click at [785, 171] on div "Giao hàng Giao tận nơi" at bounding box center [778, 166] width 230 height 12
click at [974, 60] on div at bounding box center [1078, 62] width 262 height 13
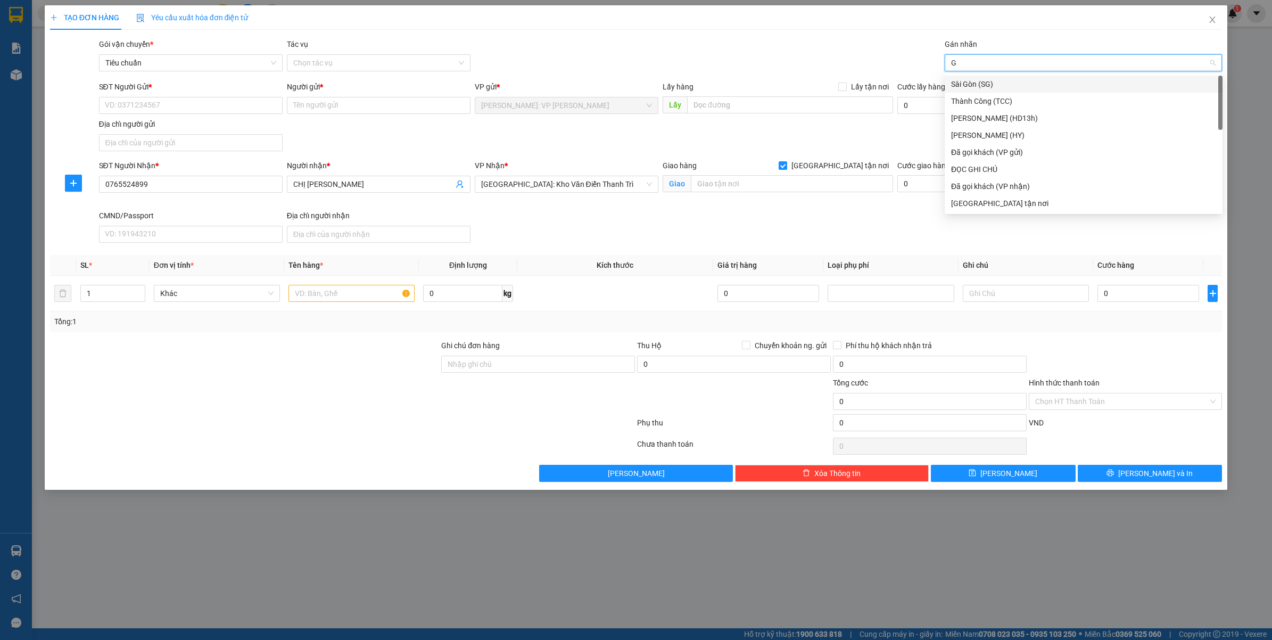
type input "GT"
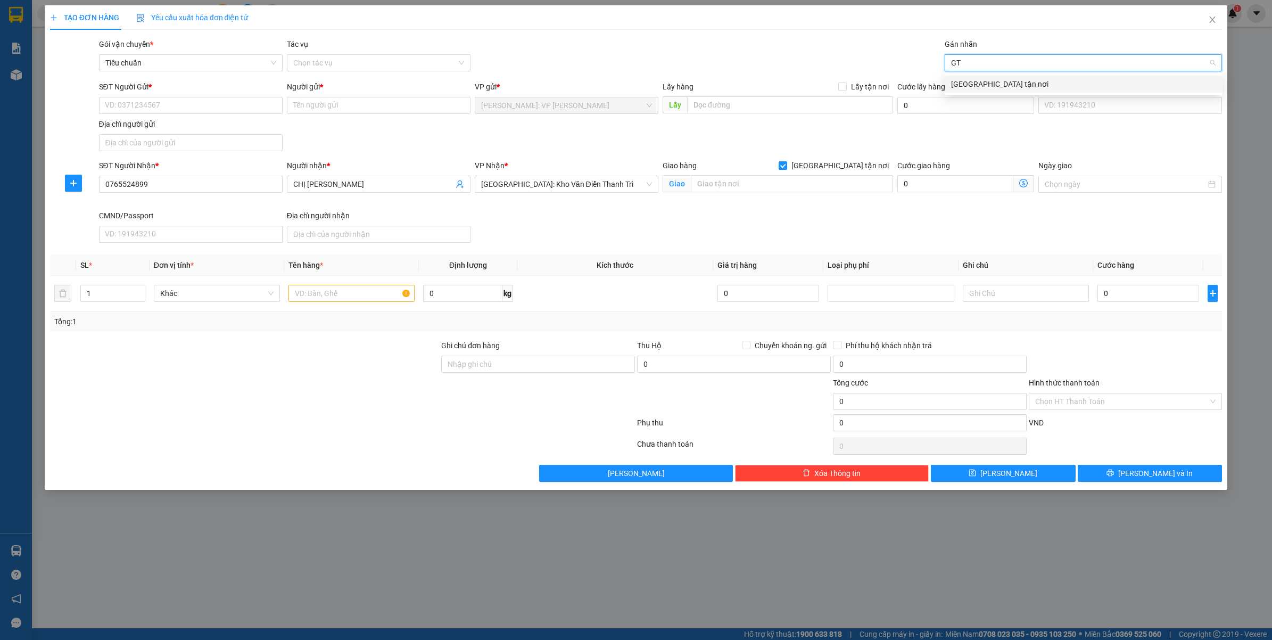
click at [965, 83] on div "[GEOGRAPHIC_DATA] tận nơi" at bounding box center [1083, 84] width 265 height 12
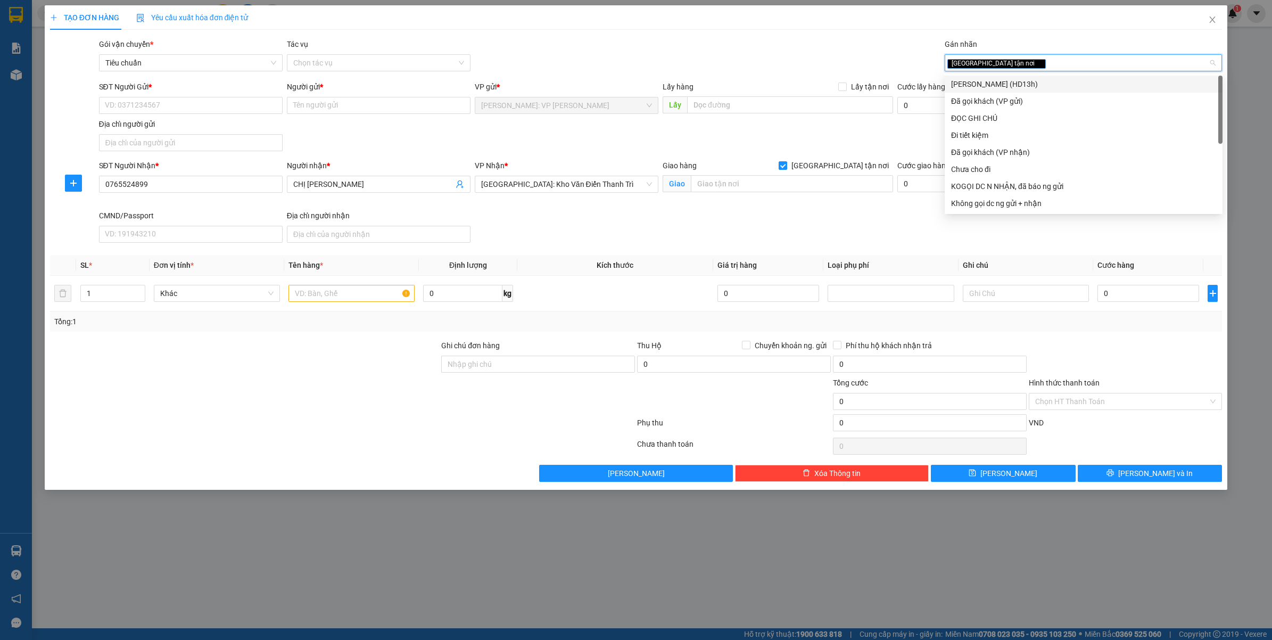
type input "D"
type input "ĐA"
click at [965, 83] on div "Đã gọi khách (VP gửi)" at bounding box center [1083, 84] width 265 height 12
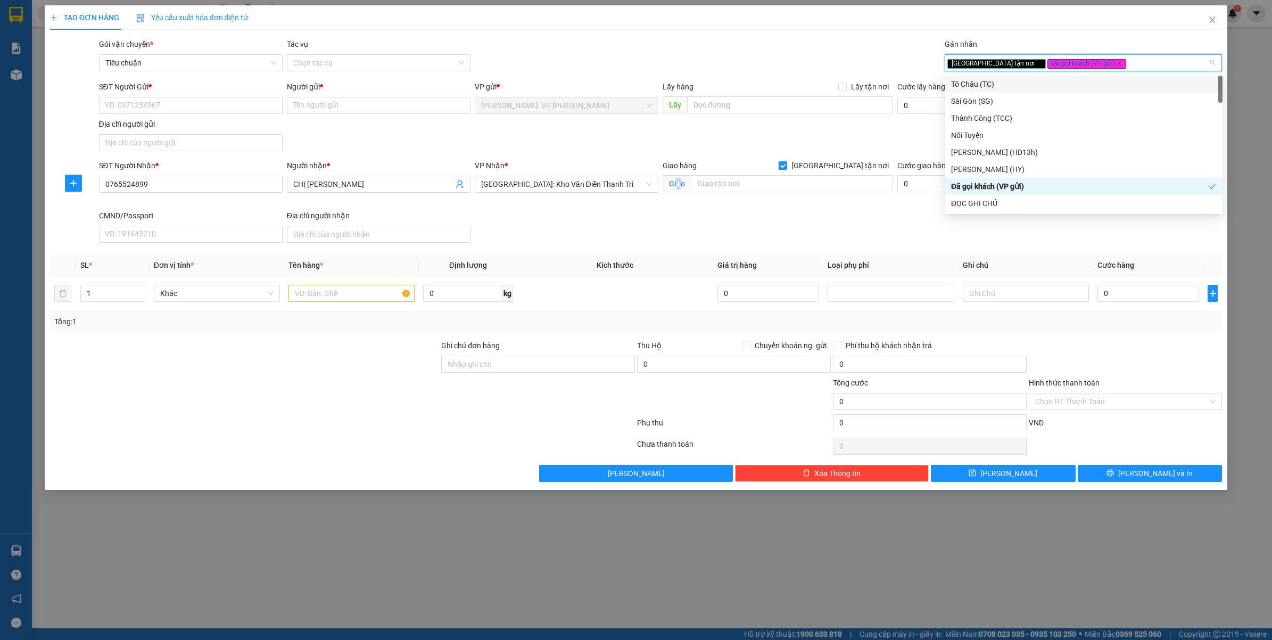
drag, startPoint x: 677, startPoint y: 185, endPoint x: 685, endPoint y: 184, distance: 8.0
click at [685, 184] on span "Giao" at bounding box center [677, 183] width 28 height 17
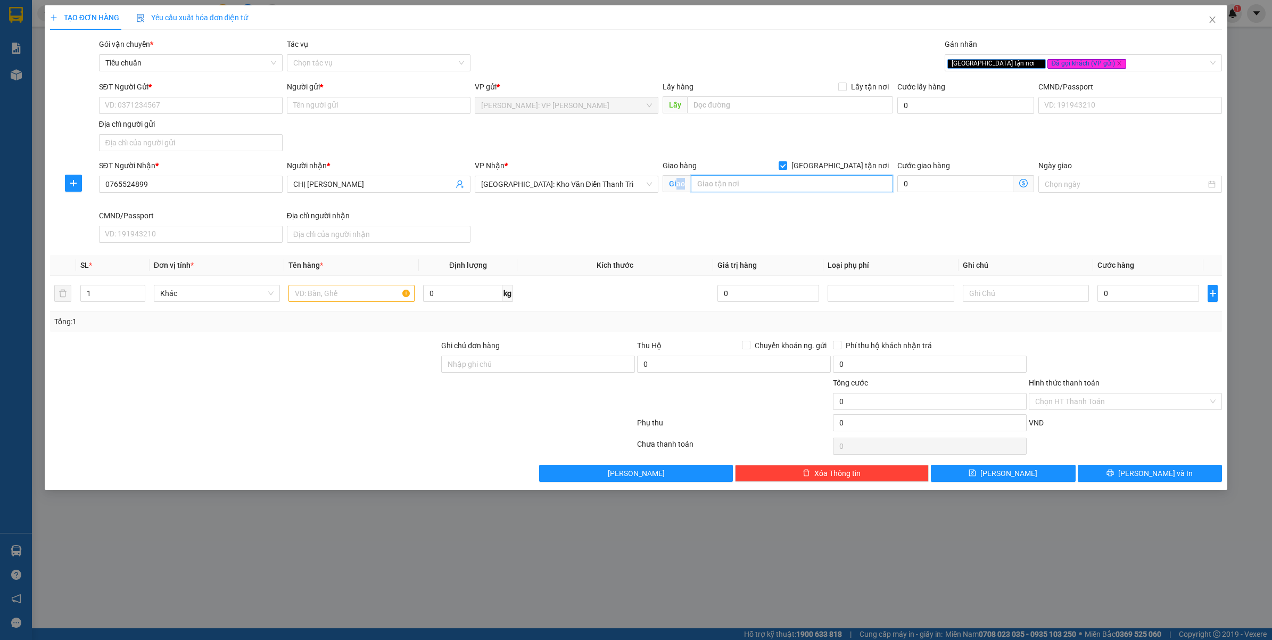
drag, startPoint x: 685, startPoint y: 184, endPoint x: 734, endPoint y: 184, distance: 49.5
click at [734, 184] on input "text" at bounding box center [792, 183] width 202 height 17
type input "K"
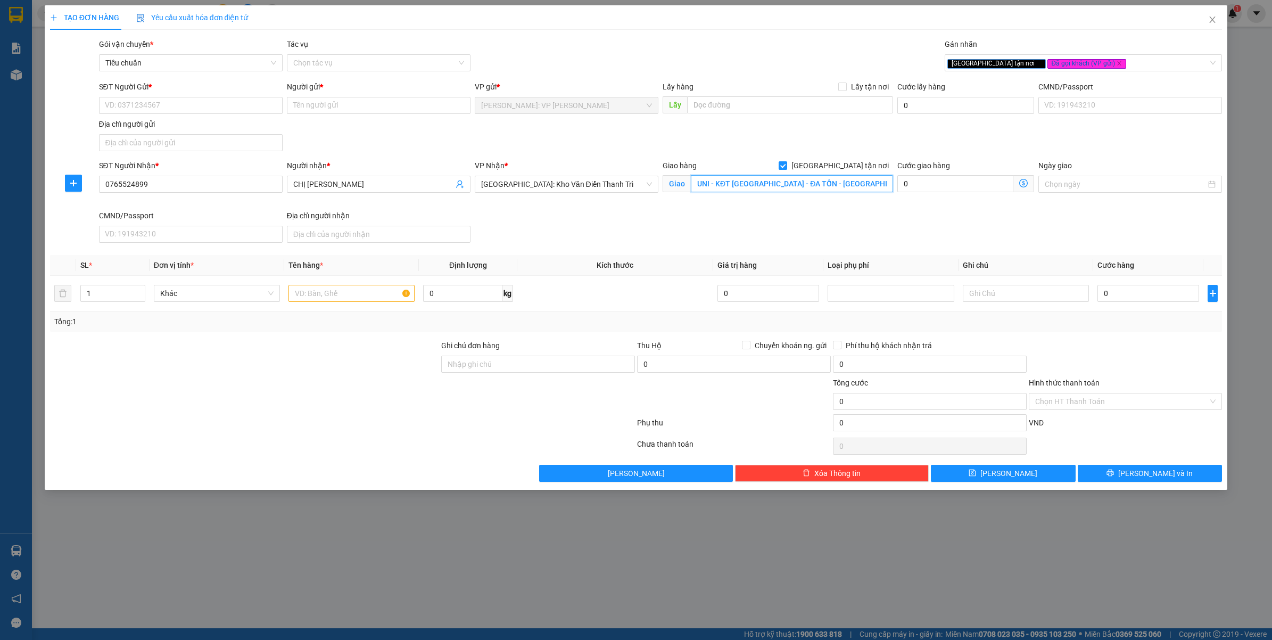
type input "KÝ TÚC XÁ ĐẠI HỌC VINUNI - KĐT OCEAN PARK - ĐA TỐN - GIA LÂM - HÀ NỘI"
click at [711, 229] on div "SĐT Người Nhận * 0765524899 Người nhận * CHỊ KHÁNH VP Nhận * Hà Nội: Kho Văn Đi…" at bounding box center [661, 203] width 1128 height 87
click at [219, 102] on input "SĐT Người Gửi *" at bounding box center [191, 105] width 184 height 17
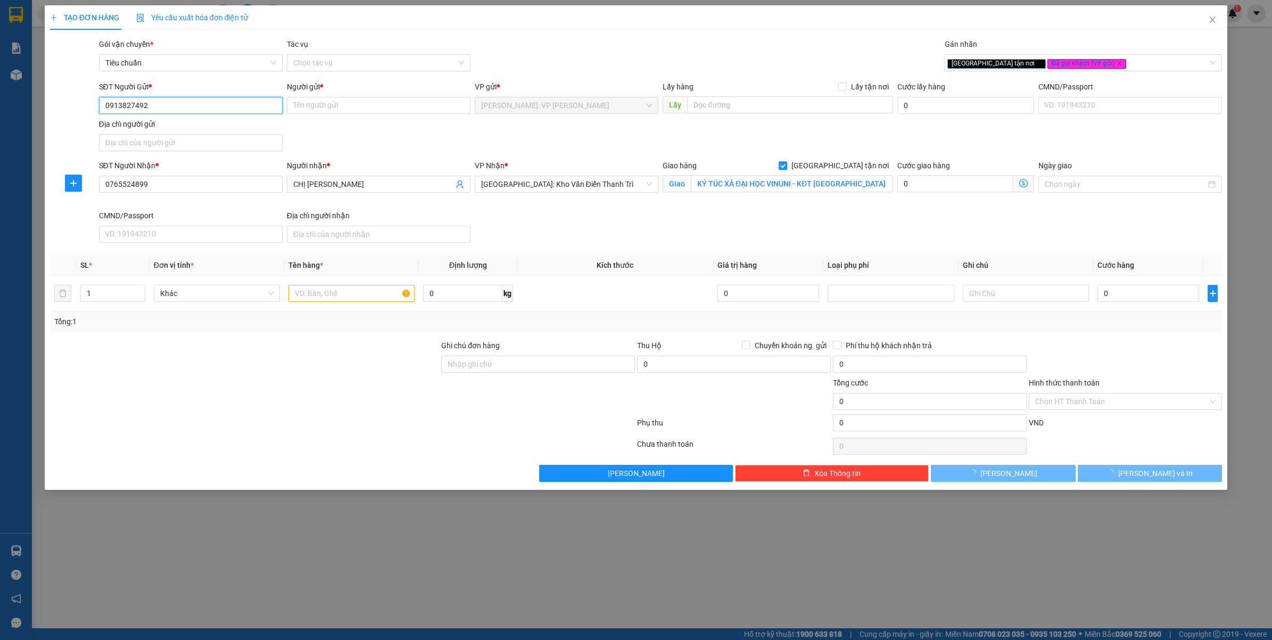
click at [219, 102] on input "0913827492" at bounding box center [191, 105] width 184 height 17
paste input "search"
type input "0913827492"
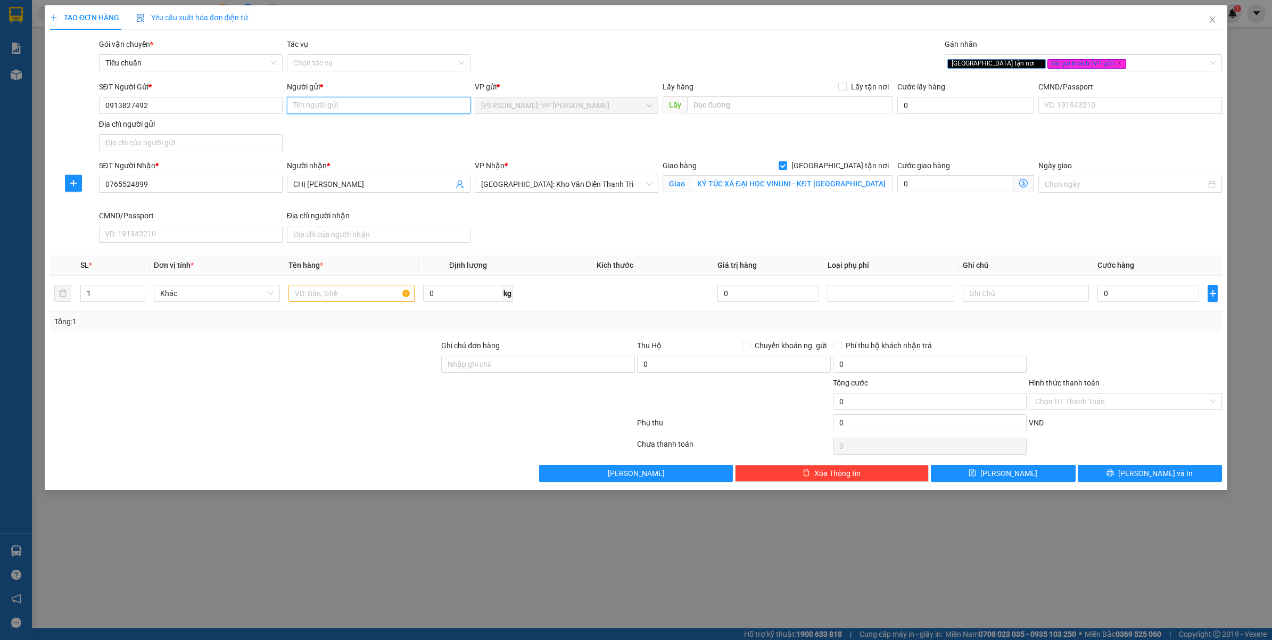
click at [333, 104] on input "Người gửi *" at bounding box center [379, 105] width 184 height 17
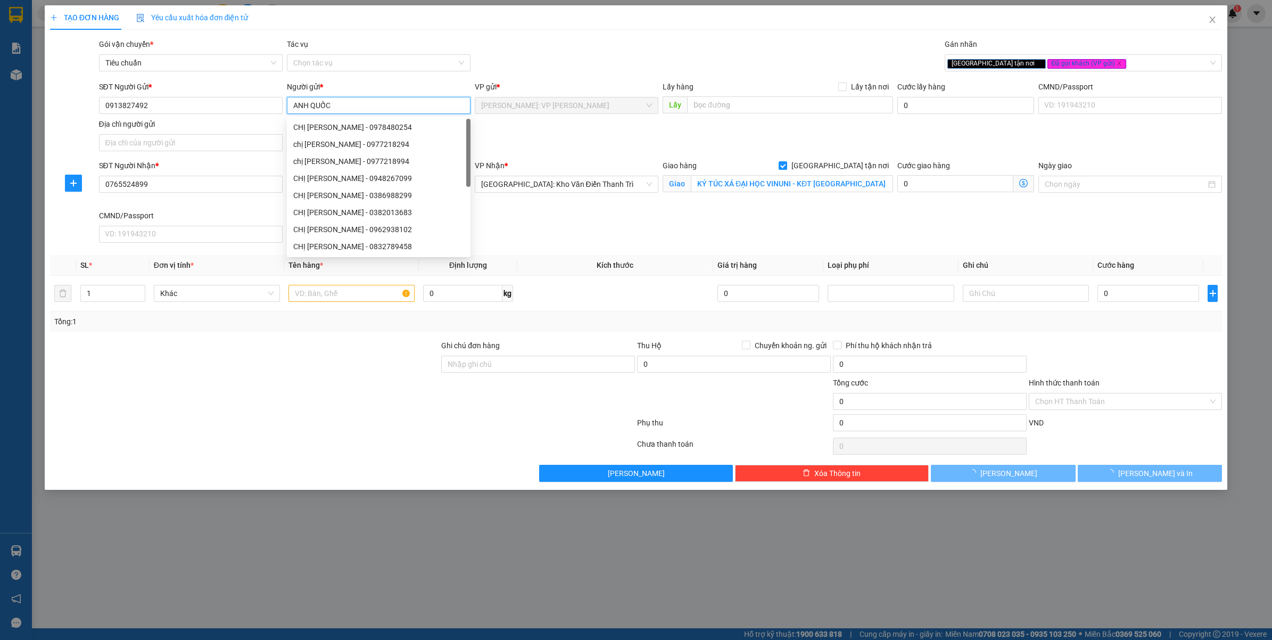
type input "ANH QUỐC"
click at [565, 48] on div "Gói vận chuyển * Tiêu chuẩn Tác vụ Chọn tác vụ Gán nhãn Giao tận nơi Đã gọi k…" at bounding box center [661, 56] width 1128 height 37
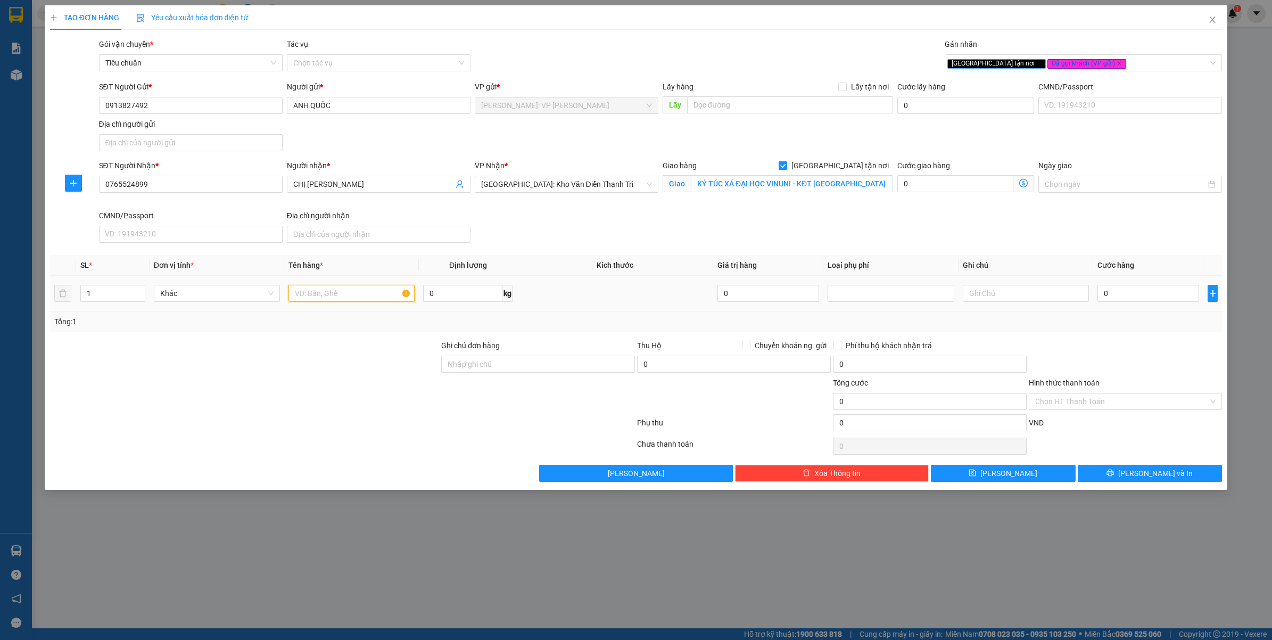
click at [349, 288] on input "text" at bounding box center [351, 293] width 126 height 17
type input "1 THÙNG GIẤY"
click at [524, 369] on input "Ghi chú đơn hàng" at bounding box center [538, 364] width 194 height 17
type input "VẬN CHUYỂN NHẸ TAY - HƯ VỠ KHÔNG ĐỀN"
click at [374, 415] on div at bounding box center [342, 424] width 587 height 21
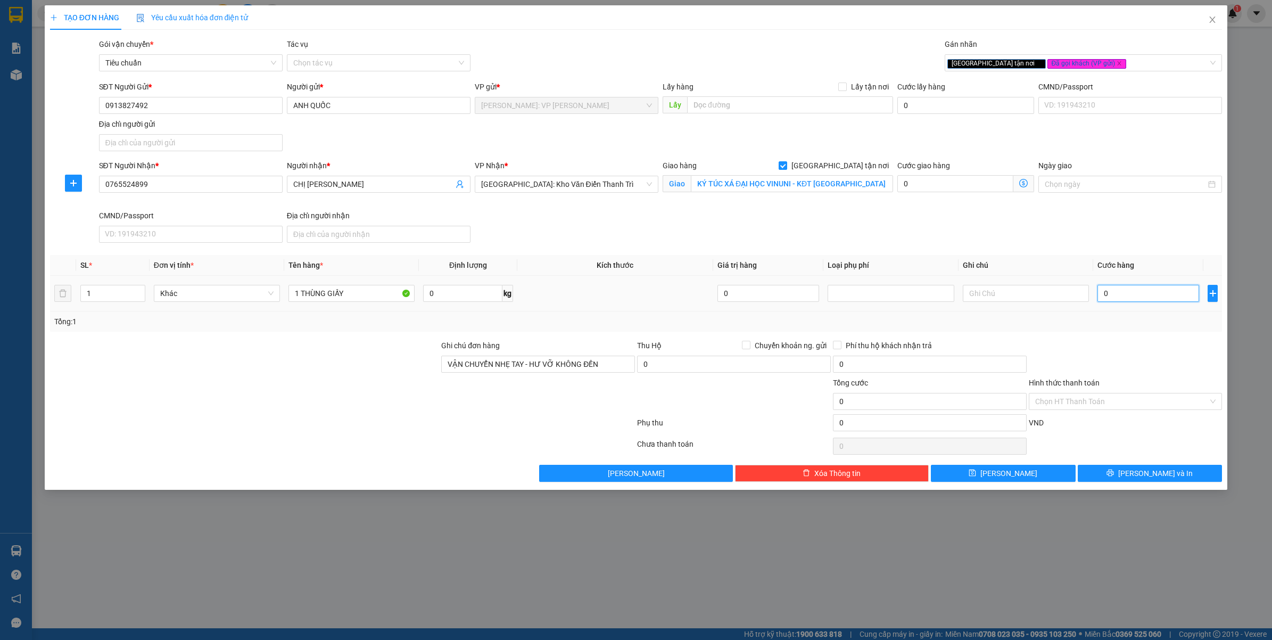
click at [1120, 299] on input "0" at bounding box center [1148, 293] width 102 height 17
type input "1"
type input "10"
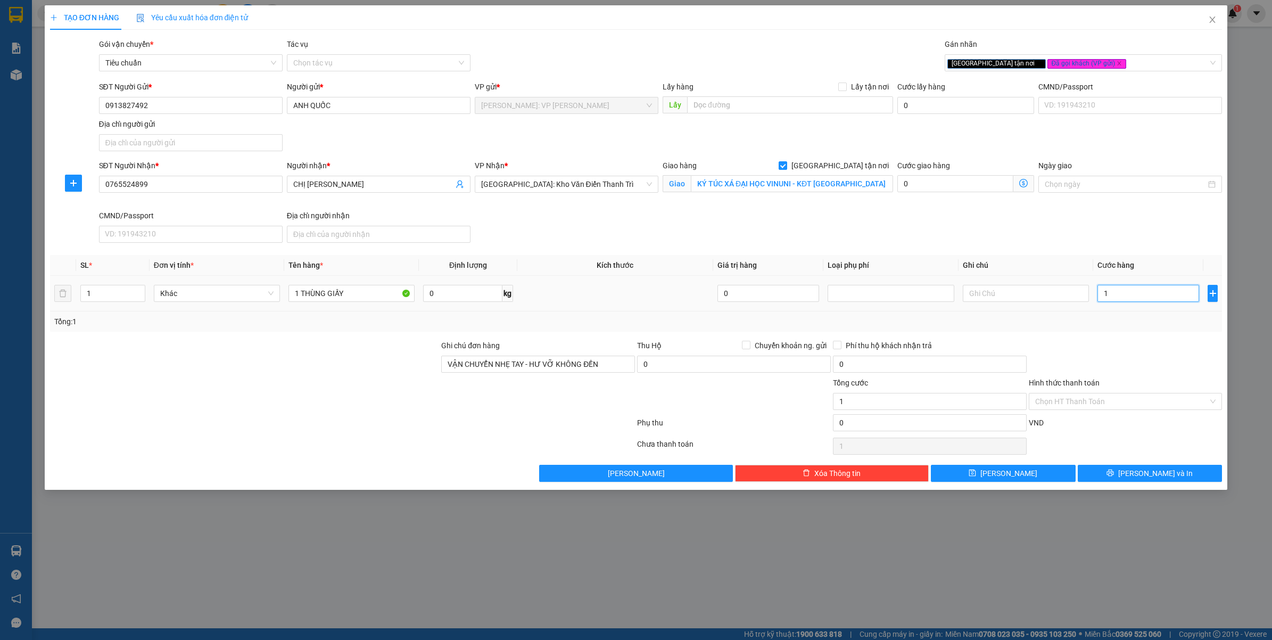
type input "10"
type input "100"
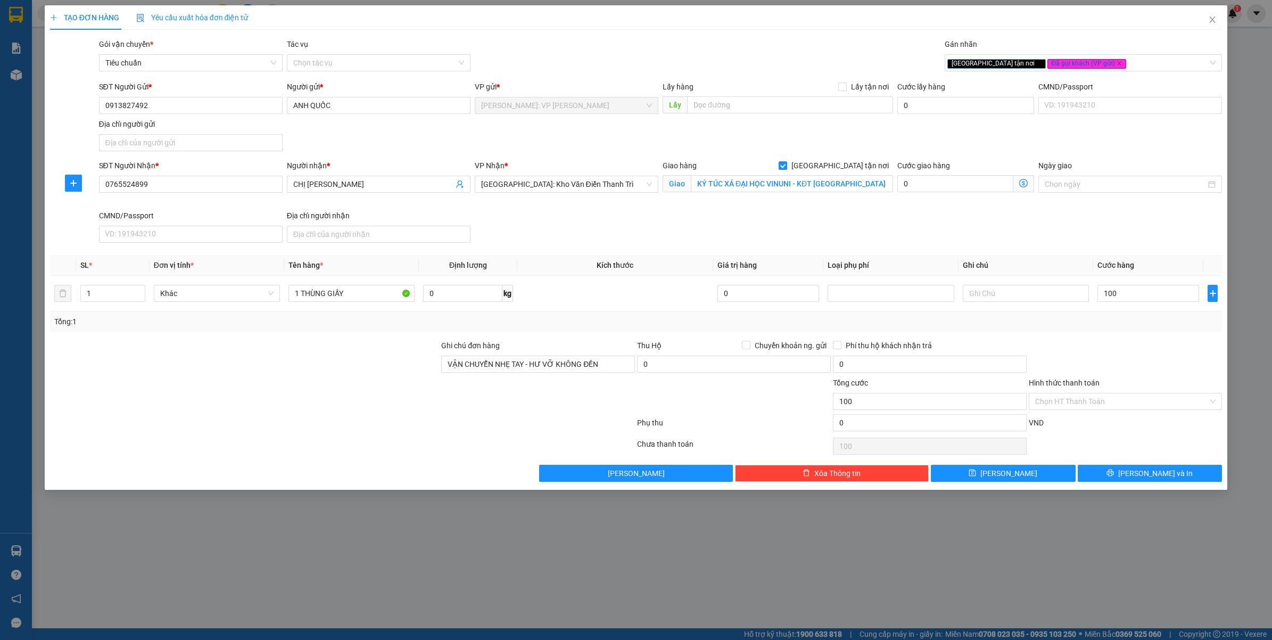
type input "100.000"
click at [1123, 353] on div at bounding box center [1126, 358] width 196 height 37
click at [1115, 403] on input "Hình thức thanh toán" at bounding box center [1121, 401] width 173 height 16
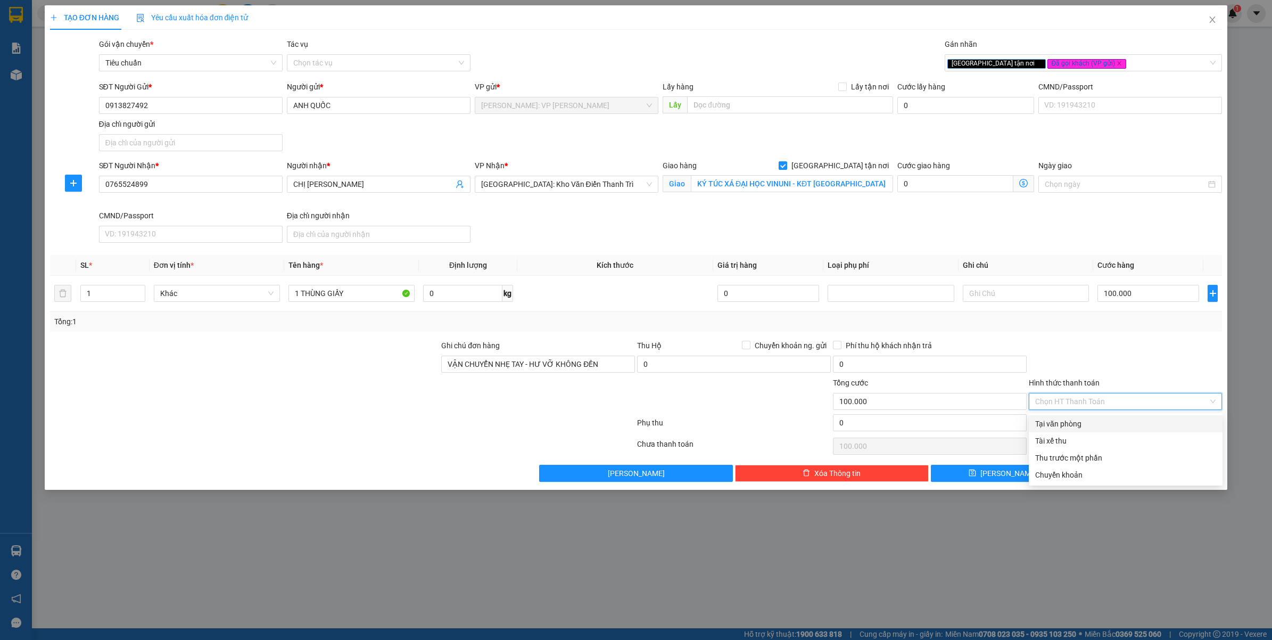
drag, startPoint x: 1087, startPoint y: 416, endPoint x: 1097, endPoint y: 432, distance: 19.4
click at [1087, 416] on div "Tại văn phòng" at bounding box center [1126, 423] width 194 height 17
type input "0"
click at [1111, 470] on button "[PERSON_NAME] và In" at bounding box center [1150, 473] width 145 height 17
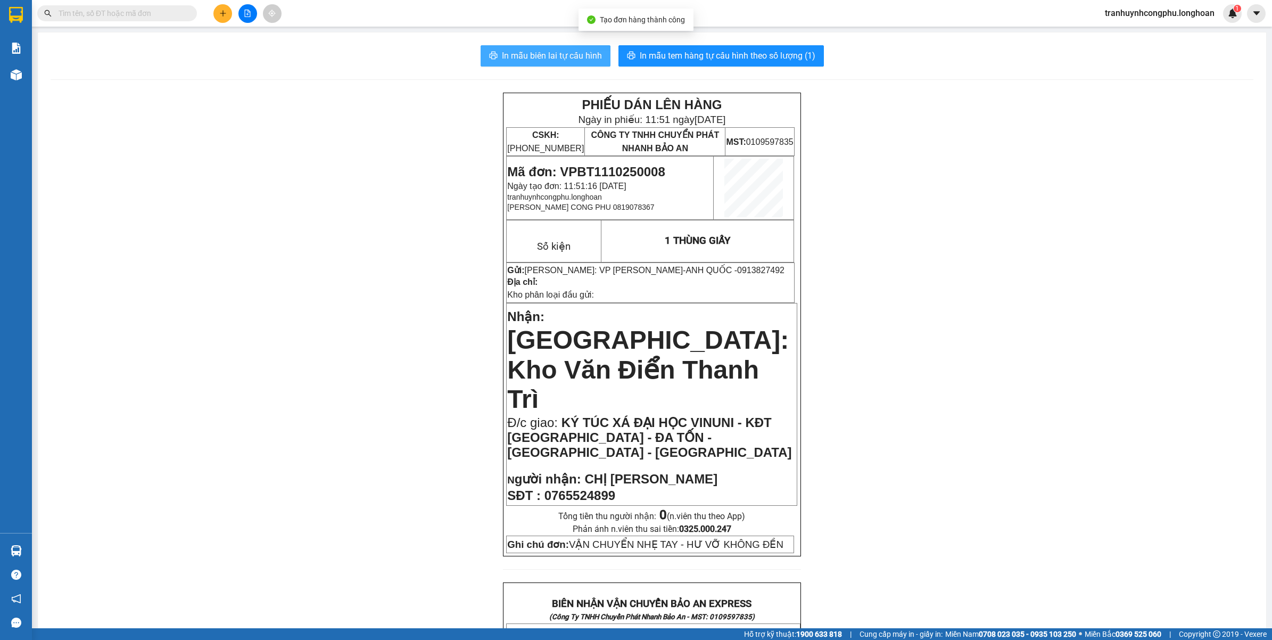
click at [574, 60] on span "In mẫu biên lai tự cấu hình" at bounding box center [552, 55] width 100 height 13
click at [631, 172] on span "Mã đơn: VPBT1110250008" at bounding box center [586, 171] width 158 height 14
click at [632, 169] on span "Mã đơn: VPBT1110250008" at bounding box center [586, 171] width 158 height 14
copy span "VPBT1110250008"
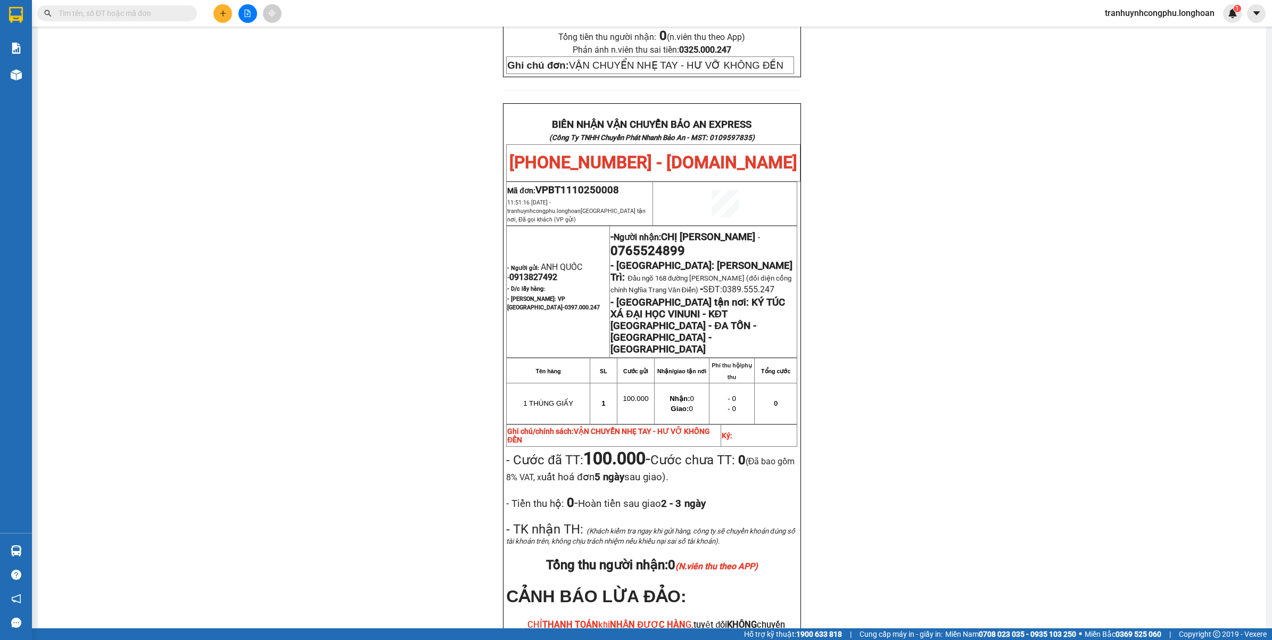
scroll to position [480, 0]
click at [340, 345] on div "PHIẾU DÁN LÊN HÀNG Ngày in phiếu: 11:51 ngày 11-10-2025 CSKH: 1900.06.88.33 CÔN…" at bounding box center [652, 177] width 1203 height 1128
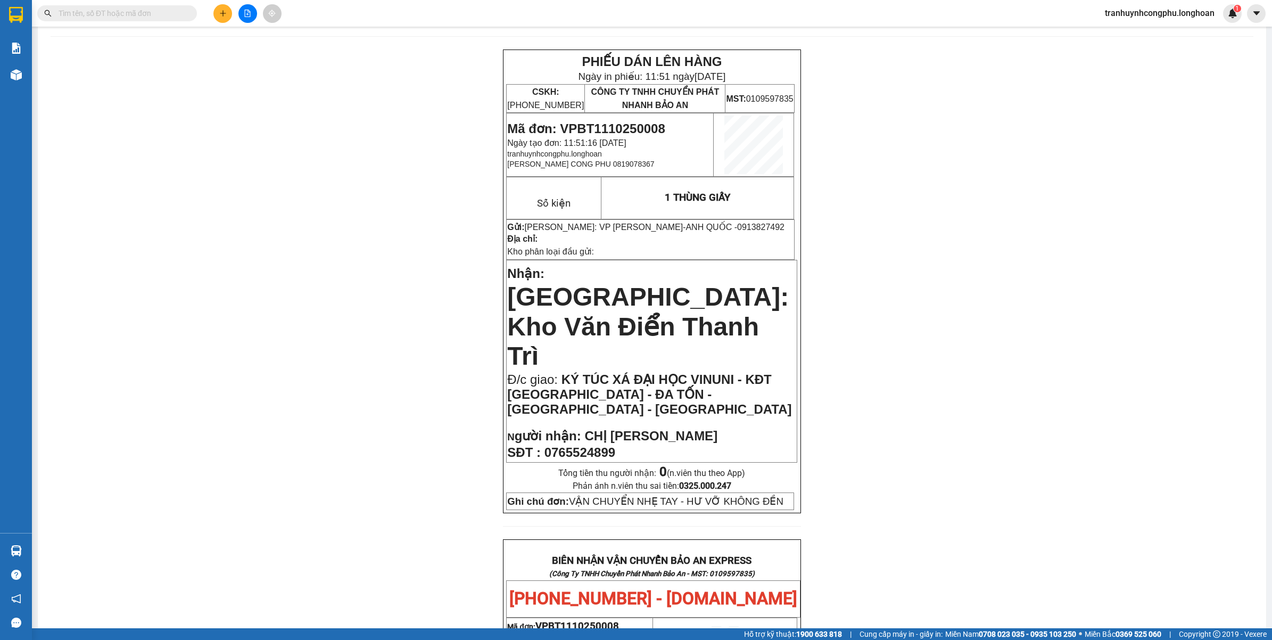
scroll to position [0, 0]
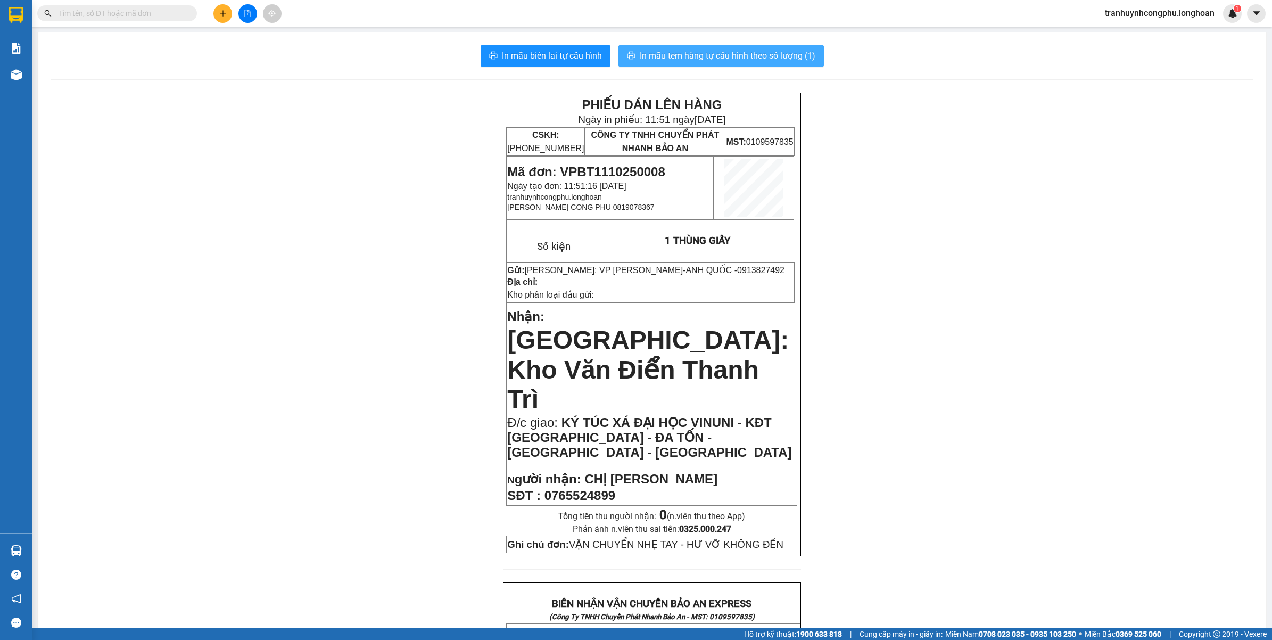
click at [744, 51] on span "In mẫu tem hàng tự cấu hình theo số lượng (1)" at bounding box center [728, 55] width 176 height 13
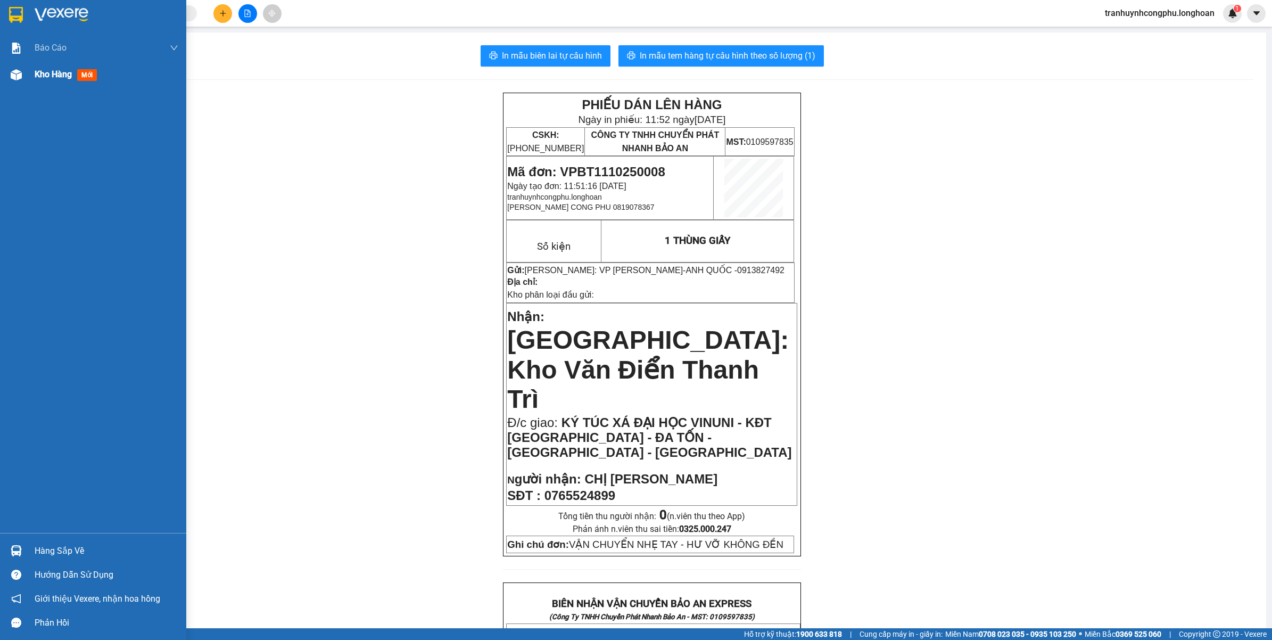
click at [22, 85] on div "Kho hàng mới" at bounding box center [93, 74] width 186 height 27
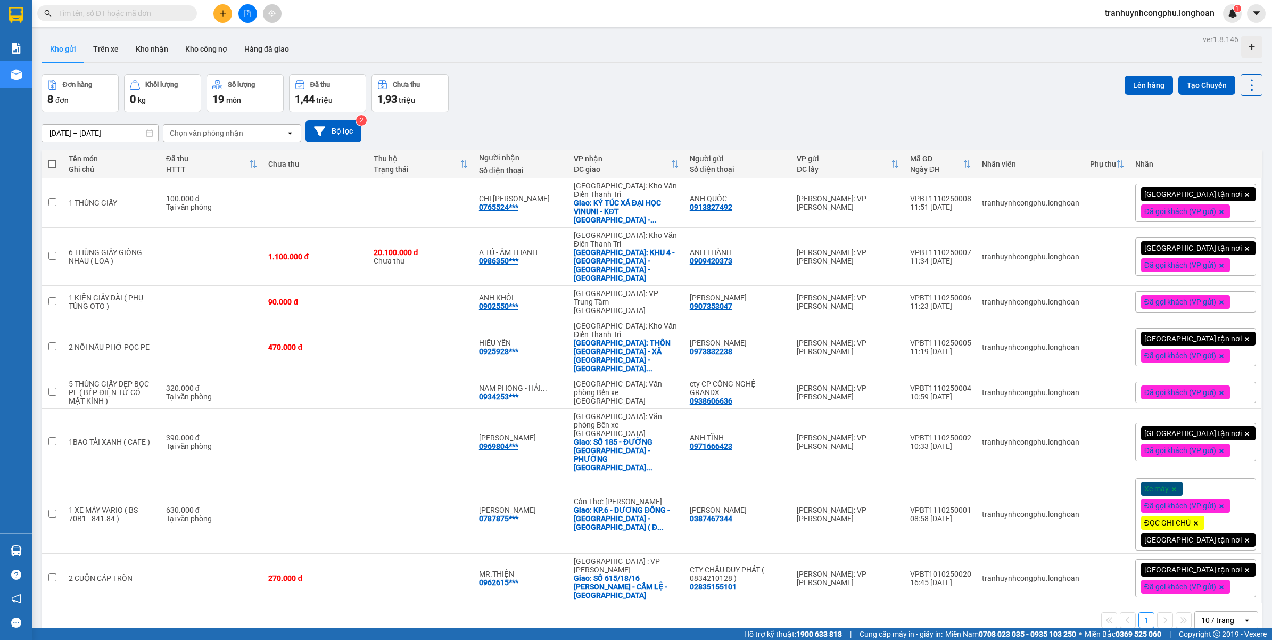
drag, startPoint x: 599, startPoint y: 81, endPoint x: 626, endPoint y: 103, distance: 34.5
click at [599, 81] on div "Đơn hàng 8 đơn Khối lượng 0 kg Số lượng 19 món Đã thu 1,44 triệu Chưa thu 1,93 …" at bounding box center [652, 93] width 1221 height 38
click at [225, 14] on icon "plus" at bounding box center [222, 13] width 7 height 7
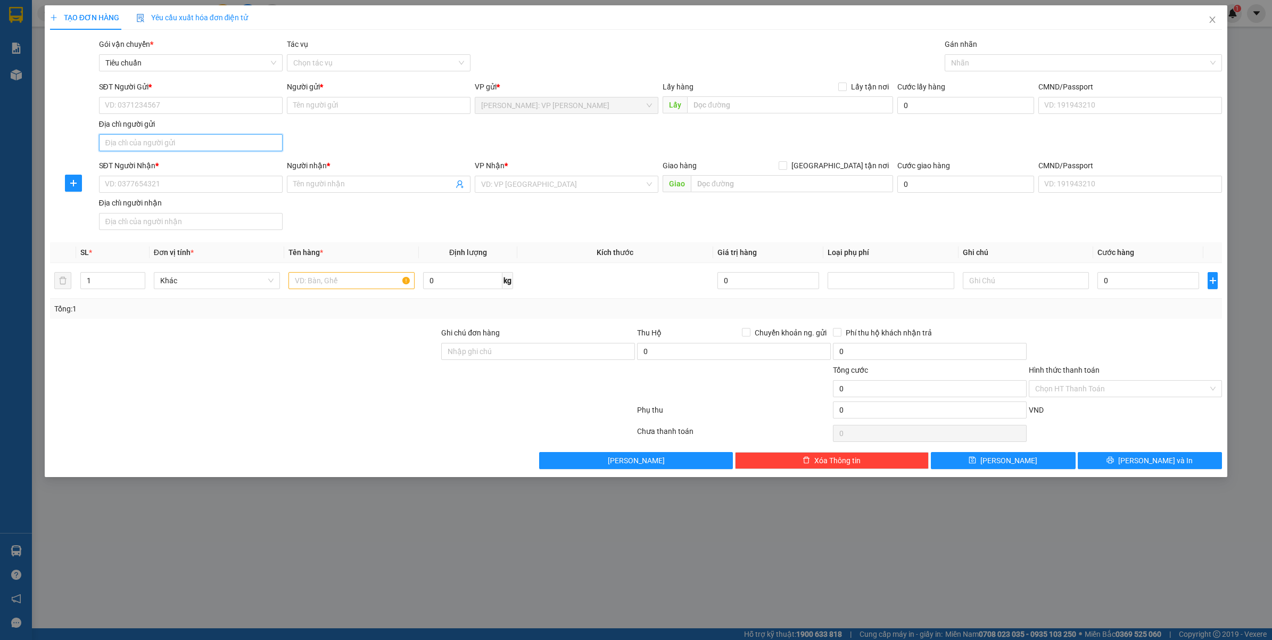
click at [168, 149] on input "Địa chỉ người gửi" at bounding box center [191, 142] width 184 height 17
click at [159, 183] on input "SĐT Người Nhận *" at bounding box center [191, 184] width 184 height 17
paste input "0865887499"
type input "0865887499"
click at [180, 203] on div "0865887499 - MS.QUYÊN" at bounding box center [190, 207] width 171 height 12
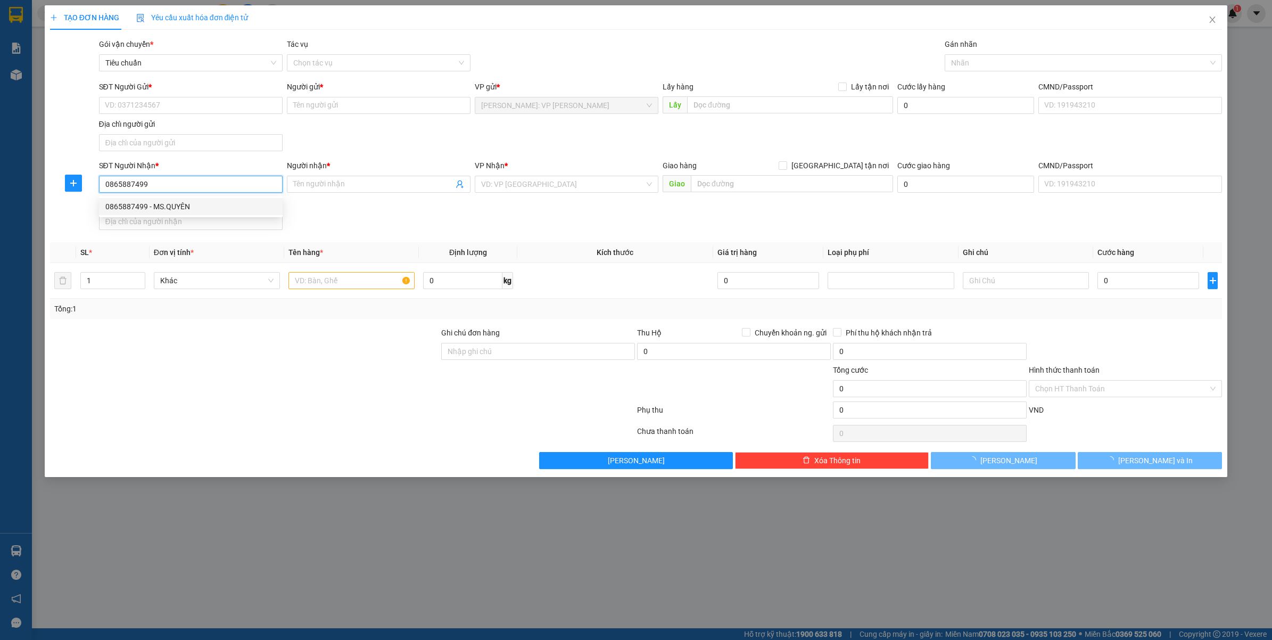
type input "MS.QUYÊN"
checkbox input "true"
type input "NHÀ SL20 LÔ M2 KHU NHÀ Ở [GEOGRAPHIC_DATA] - [GEOGRAPHIC_DATA]"
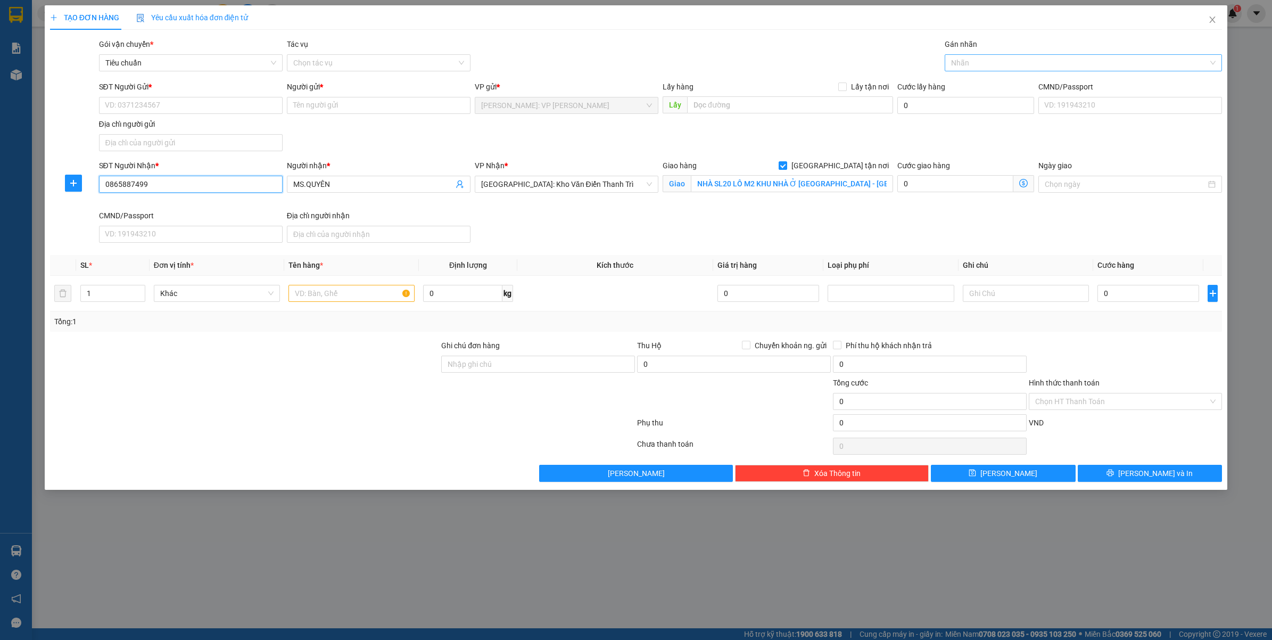
click at [974, 64] on div at bounding box center [1078, 62] width 262 height 13
type input "0865887499"
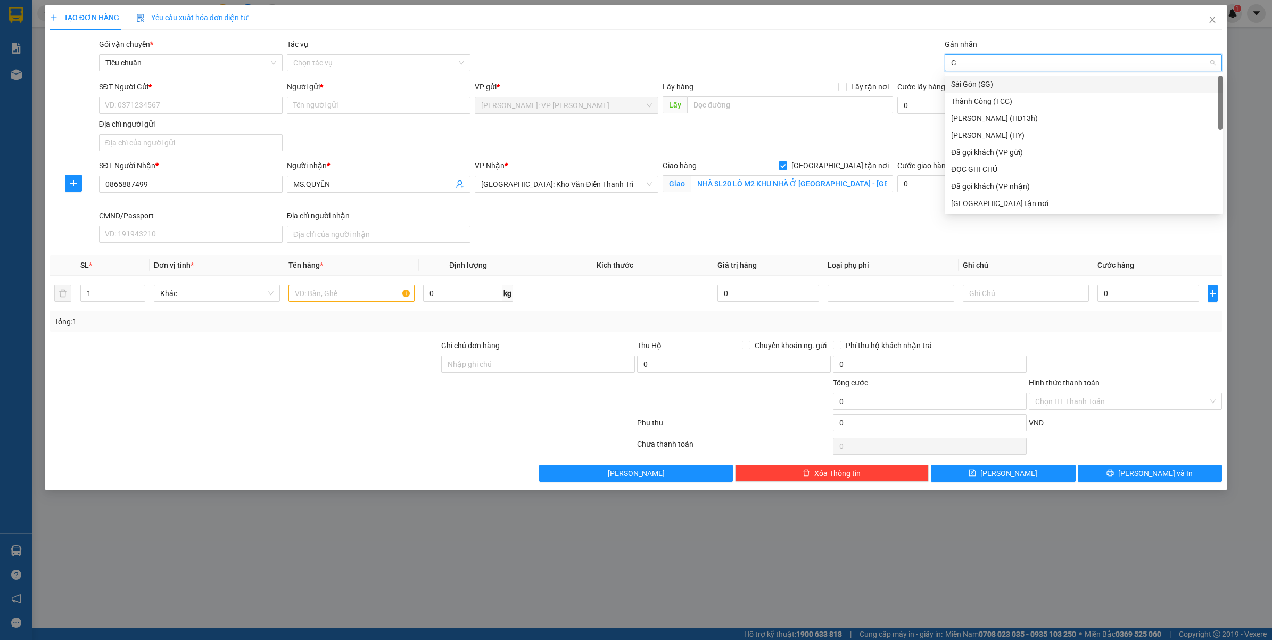
type input "GT"
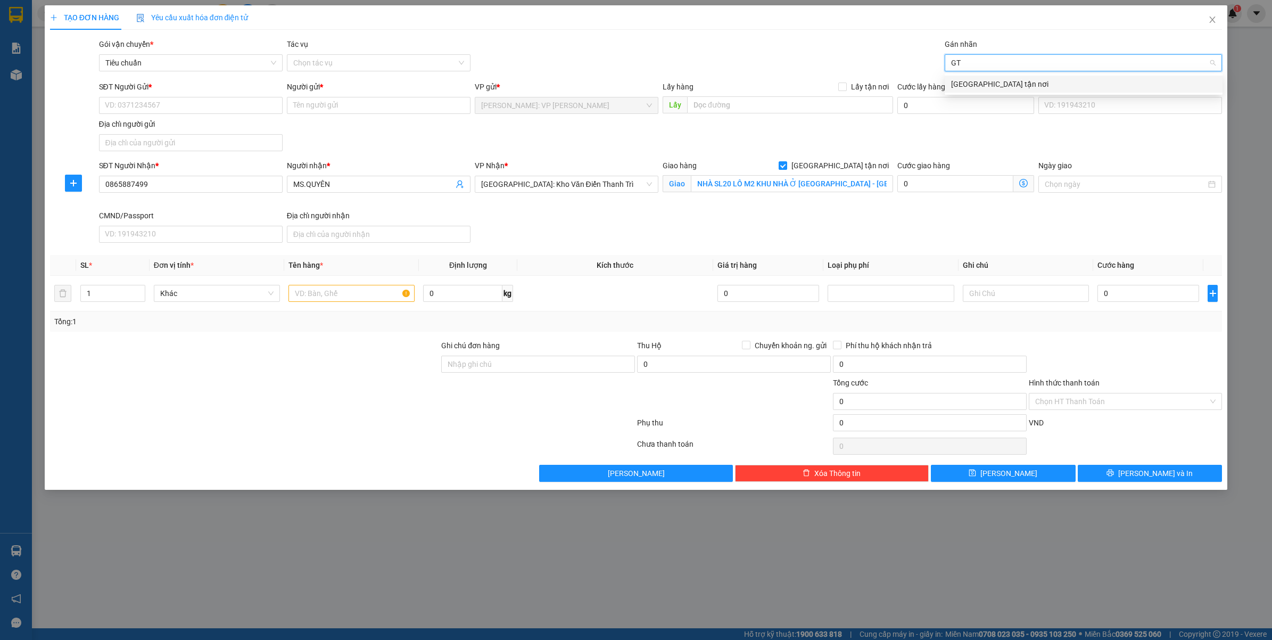
click at [961, 87] on div "[GEOGRAPHIC_DATA] tận nơi" at bounding box center [1083, 84] width 265 height 12
type input "D"
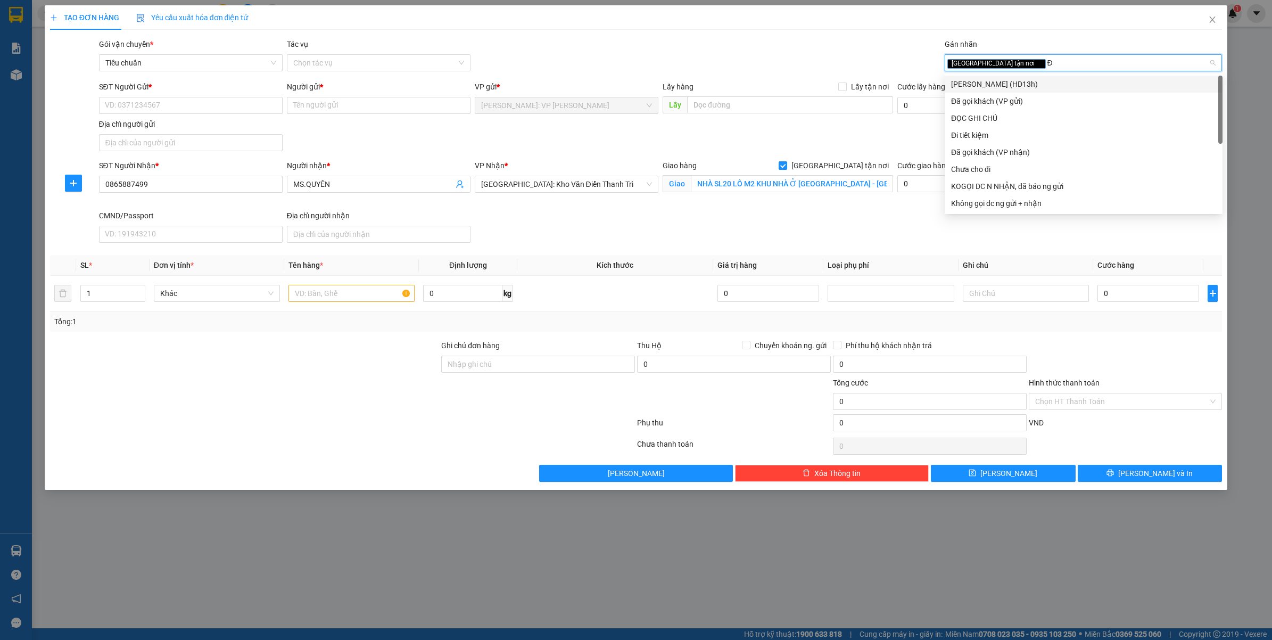
type input "ĐA"
click at [961, 86] on div "Đã gọi khách (VP gửi)" at bounding box center [1083, 84] width 265 height 12
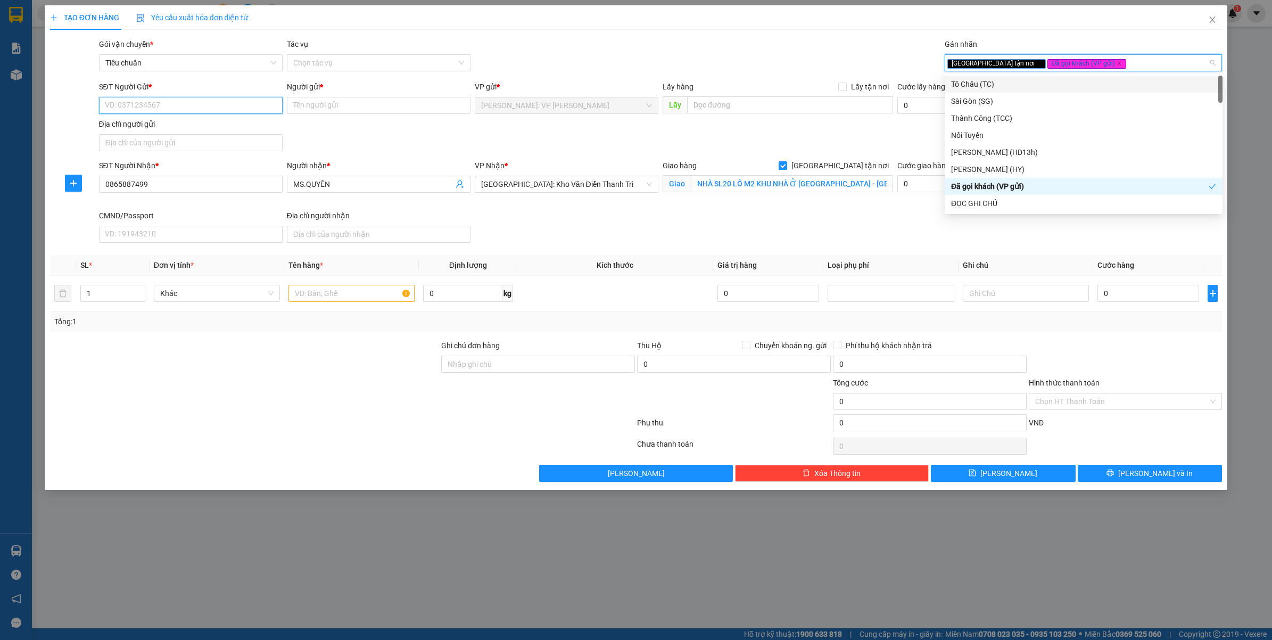
click at [196, 113] on input "SĐT Người Gửi *" at bounding box center [191, 105] width 184 height 17
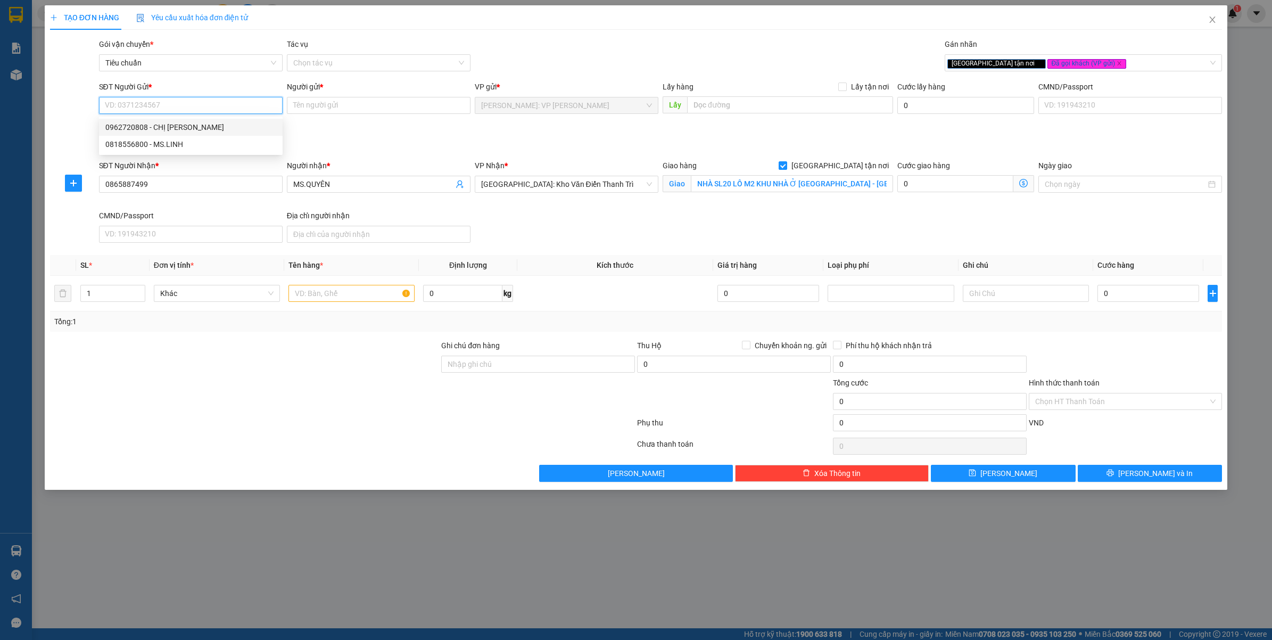
click at [184, 126] on div "0962720808 - CHỊ LINH" at bounding box center [190, 127] width 171 height 12
type input "0962720808"
type input "CHỊ [PERSON_NAME]"
click at [190, 108] on input "0962720808" at bounding box center [191, 105] width 184 height 17
click at [183, 108] on input "0962720808" at bounding box center [191, 105] width 184 height 17
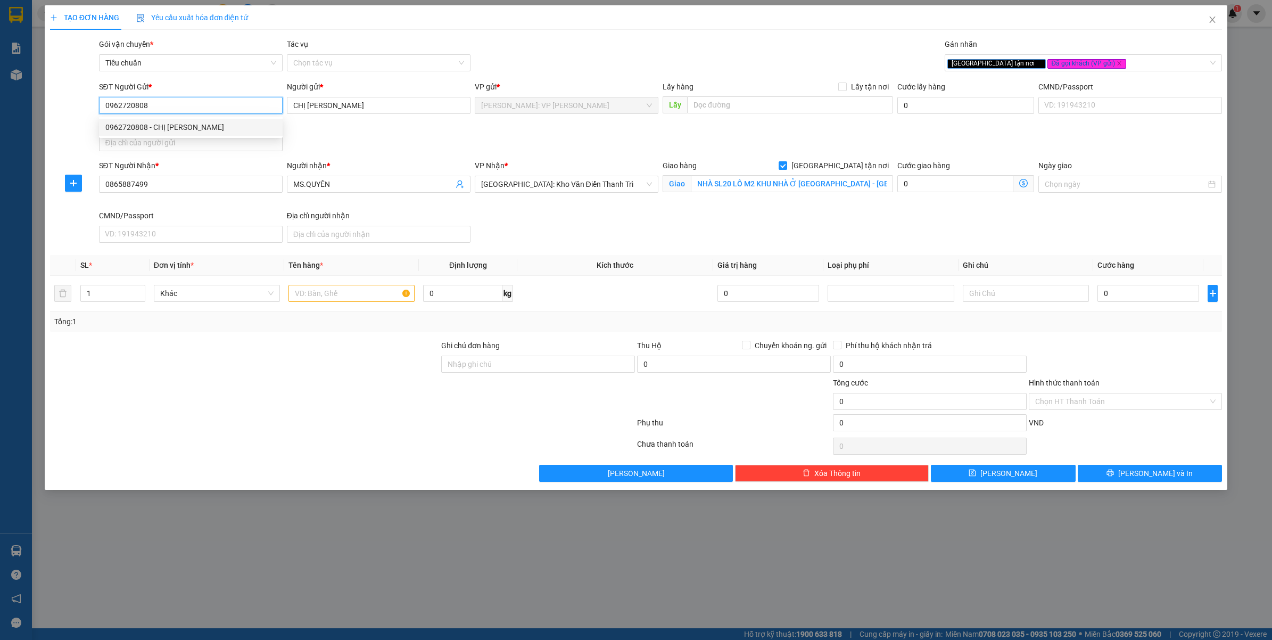
click at [183, 108] on input "0962720808" at bounding box center [191, 105] width 184 height 17
drag, startPoint x: 169, startPoint y: 144, endPoint x: 169, endPoint y: 119, distance: 25.5
click at [169, 144] on div "0818556800 - MS.LINH" at bounding box center [190, 144] width 171 height 12
type input "0818556800"
type input "MS.LINH"
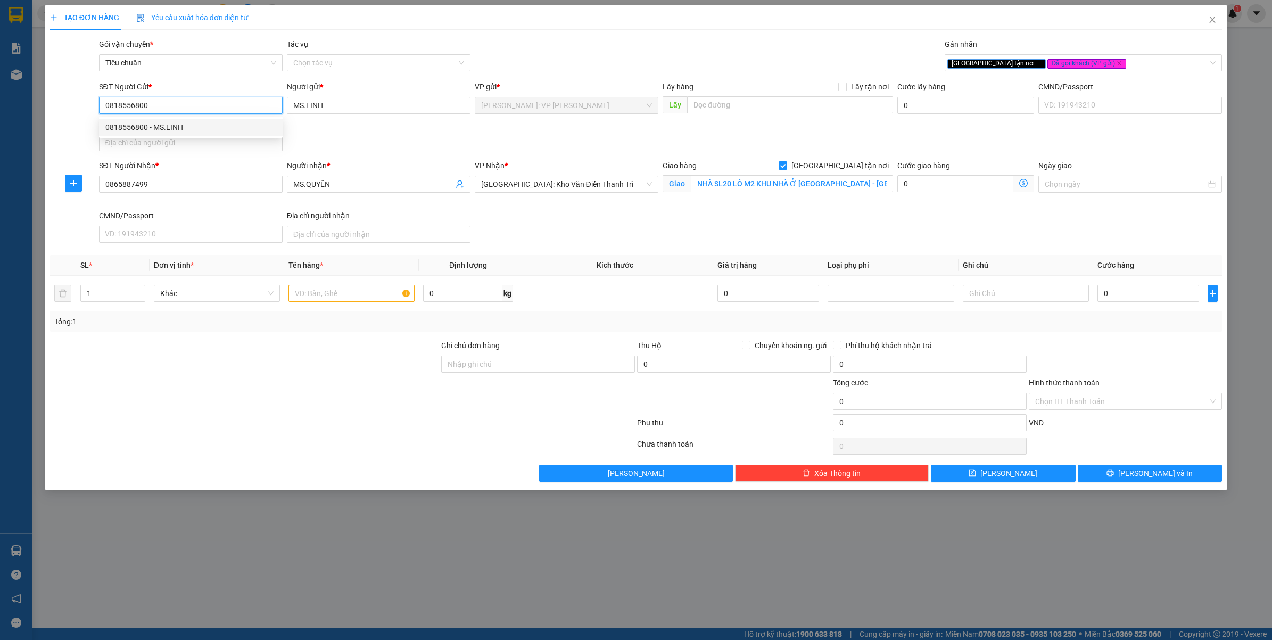
click at [171, 113] on input "0818556800" at bounding box center [191, 105] width 184 height 17
click at [172, 113] on input "0818556800" at bounding box center [191, 105] width 184 height 17
type input "0818556800"
click at [344, 419] on div at bounding box center [342, 424] width 587 height 21
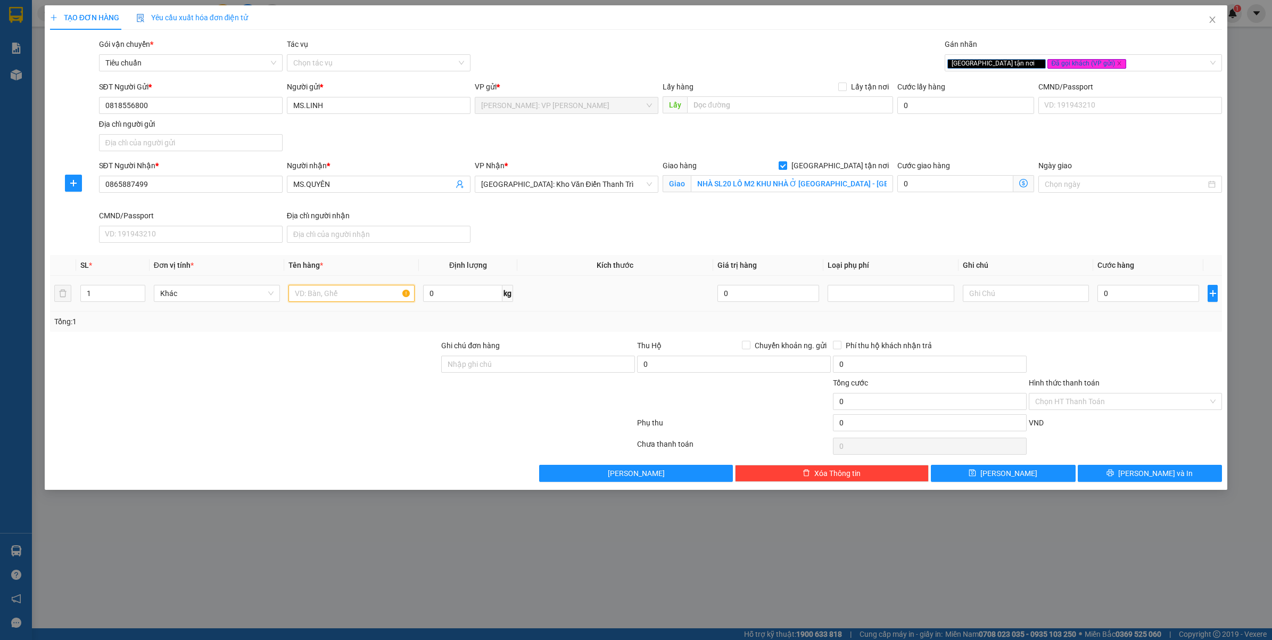
click at [315, 293] on input "text" at bounding box center [351, 293] width 126 height 17
type input "1 THÙNG GIẤY"
click at [324, 395] on div at bounding box center [245, 395] width 392 height 37
click at [479, 352] on div "Ghi chú đơn hàng" at bounding box center [538, 348] width 194 height 16
click at [482, 363] on input "Ghi chú đơn hàng" at bounding box center [538, 364] width 194 height 17
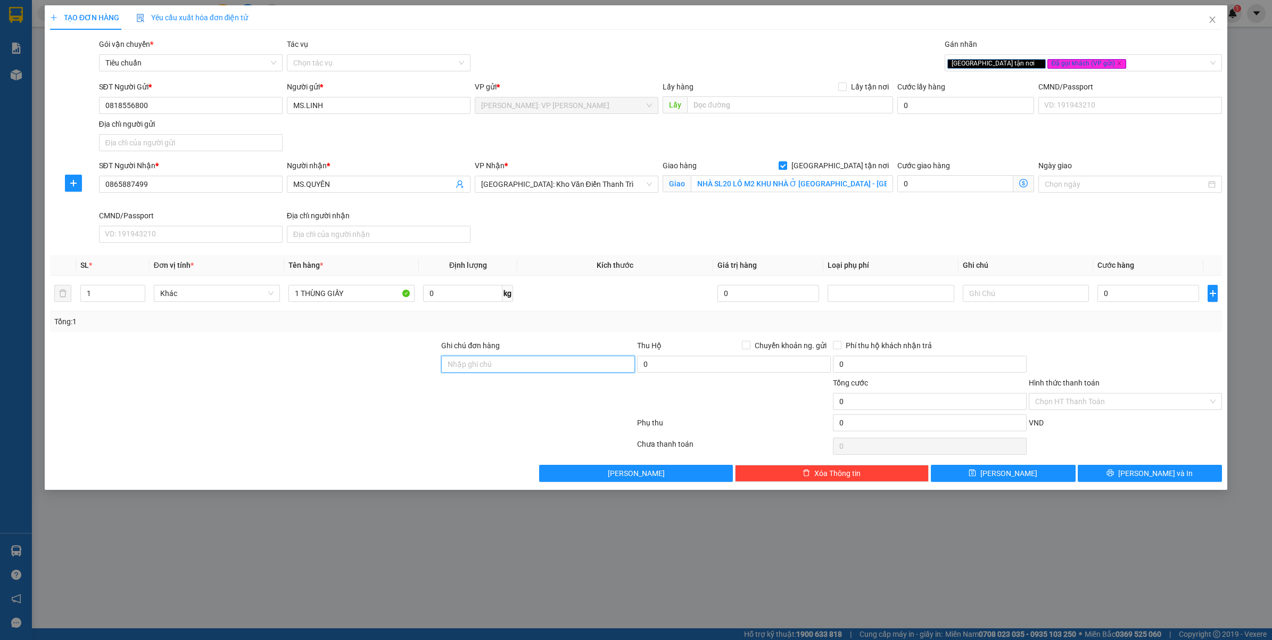
type input "VẬN CHUYỂN NHẸ TAY - HƯ VỠ KHÔNG ĐỀN"
drag, startPoint x: 414, startPoint y: 413, endPoint x: 1026, endPoint y: 391, distance: 612.4
click at [414, 413] on div at bounding box center [245, 395] width 392 height 37
click at [1129, 301] on td "0" at bounding box center [1148, 294] width 110 height 36
click at [1129, 301] on input "0" at bounding box center [1148, 293] width 102 height 17
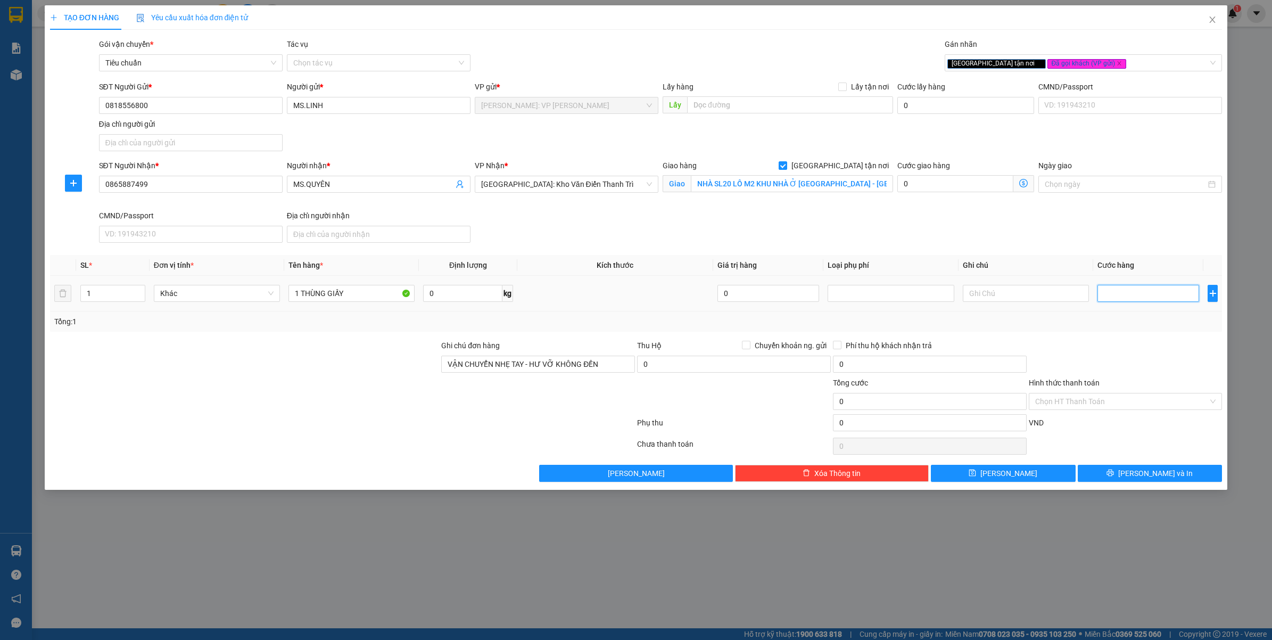
type input "1"
type input "10"
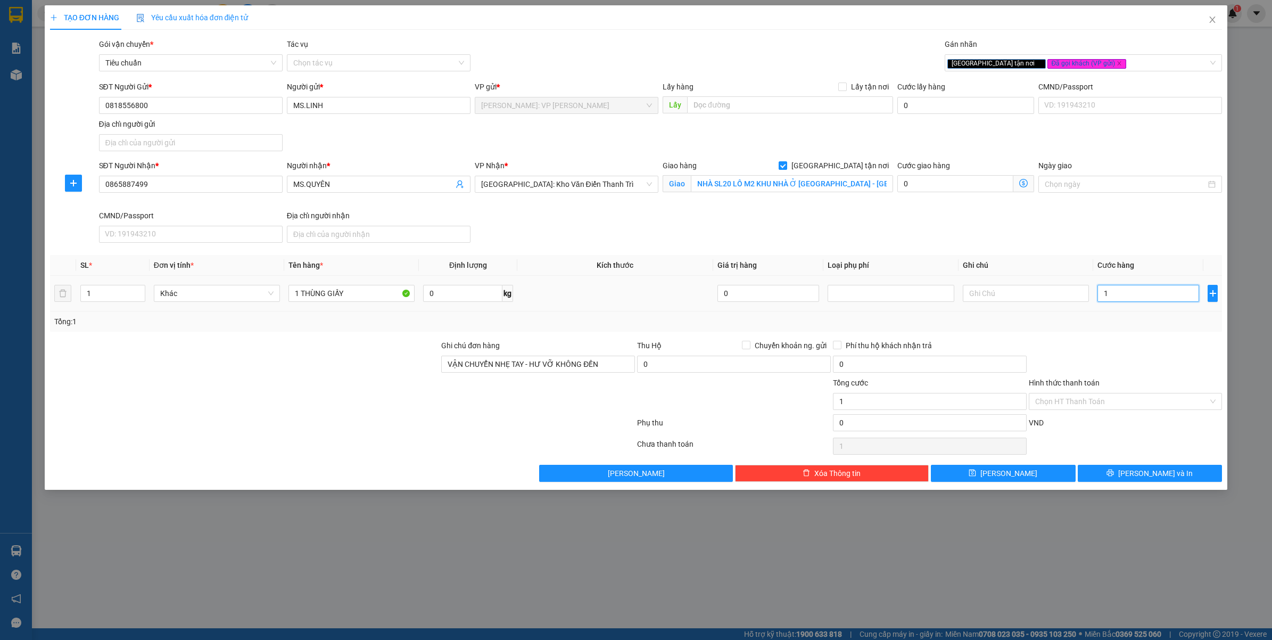
type input "10"
type input "100"
click at [1115, 349] on div at bounding box center [1126, 358] width 196 height 37
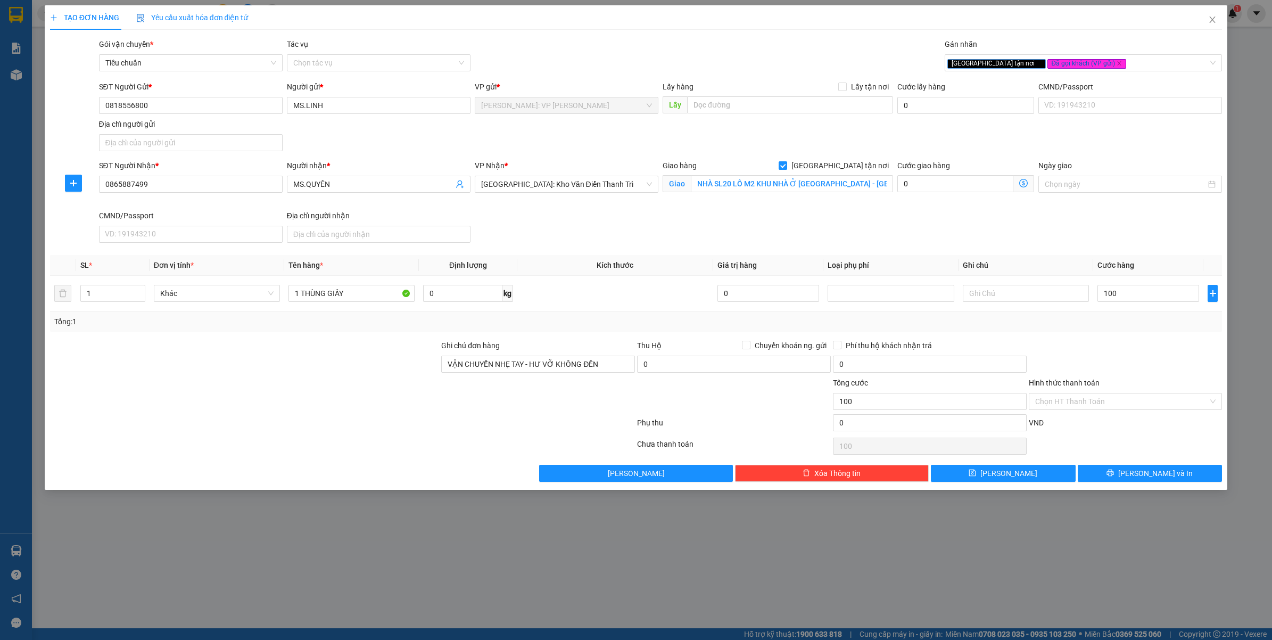
type input "100.000"
click at [1108, 471] on button "[PERSON_NAME] và In" at bounding box center [1150, 473] width 145 height 17
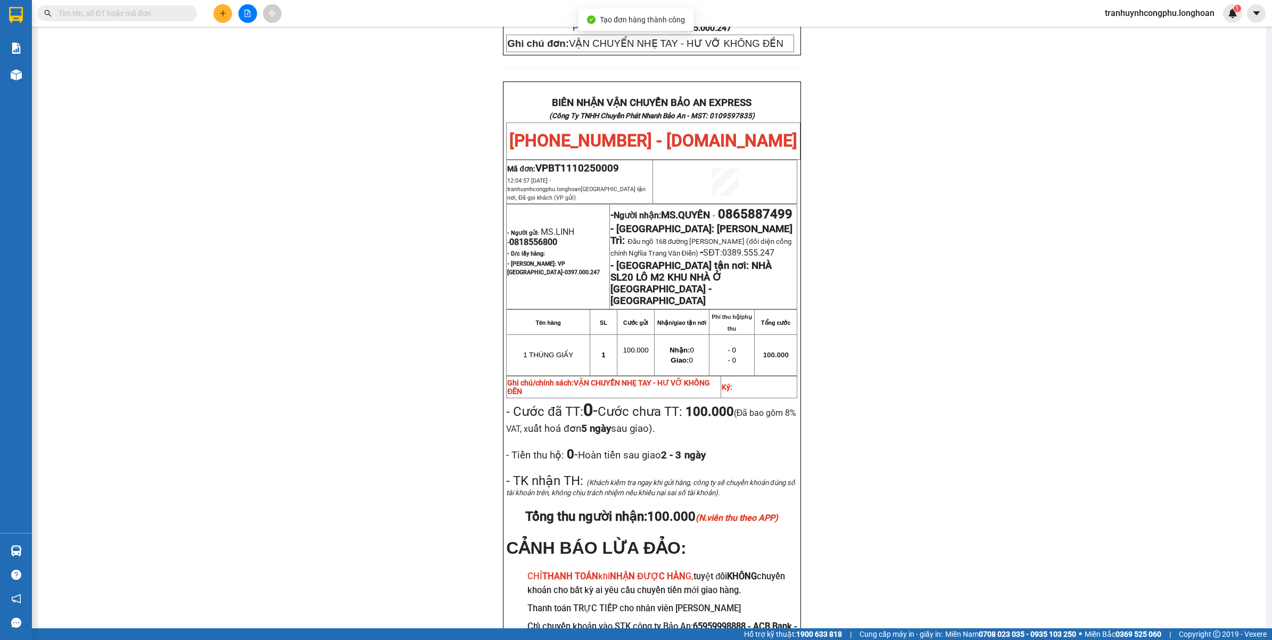
scroll to position [487, 0]
click at [387, 461] on div "PHIẾU DÁN LÊN HÀNG Ngày in phiếu: 12:04 ngày 11-10-2025 CSKH: 1900.06.88.33 CÔN…" at bounding box center [652, 148] width 1203 height 1087
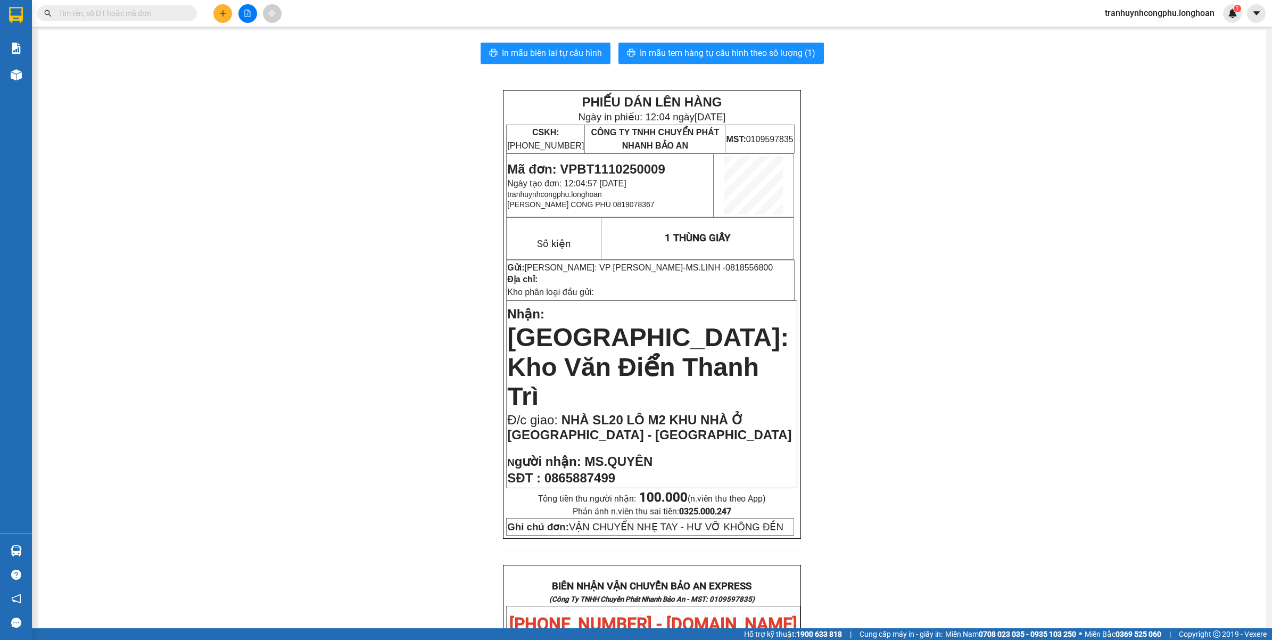
scroll to position [0, 0]
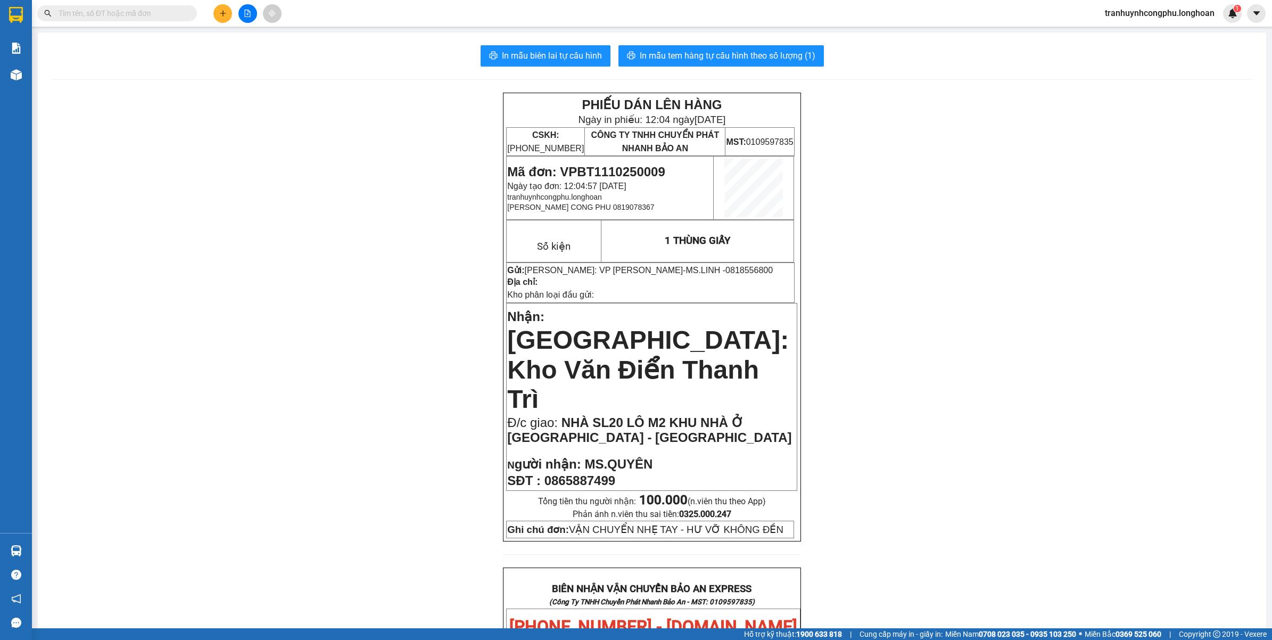
click at [601, 168] on span "Mã đơn: VPBT1110250009" at bounding box center [586, 171] width 158 height 14
copy span "VPBT1110250009"
drag, startPoint x: 190, startPoint y: 214, endPoint x: 192, endPoint y: 225, distance: 10.3
click at [190, 216] on div "PHIẾU DÁN LÊN HÀNG Ngày in phiếu: 12:04 ngày 11-10-2025 CSKH: 1900.06.88.33 CÔN…" at bounding box center [652, 636] width 1203 height 1087
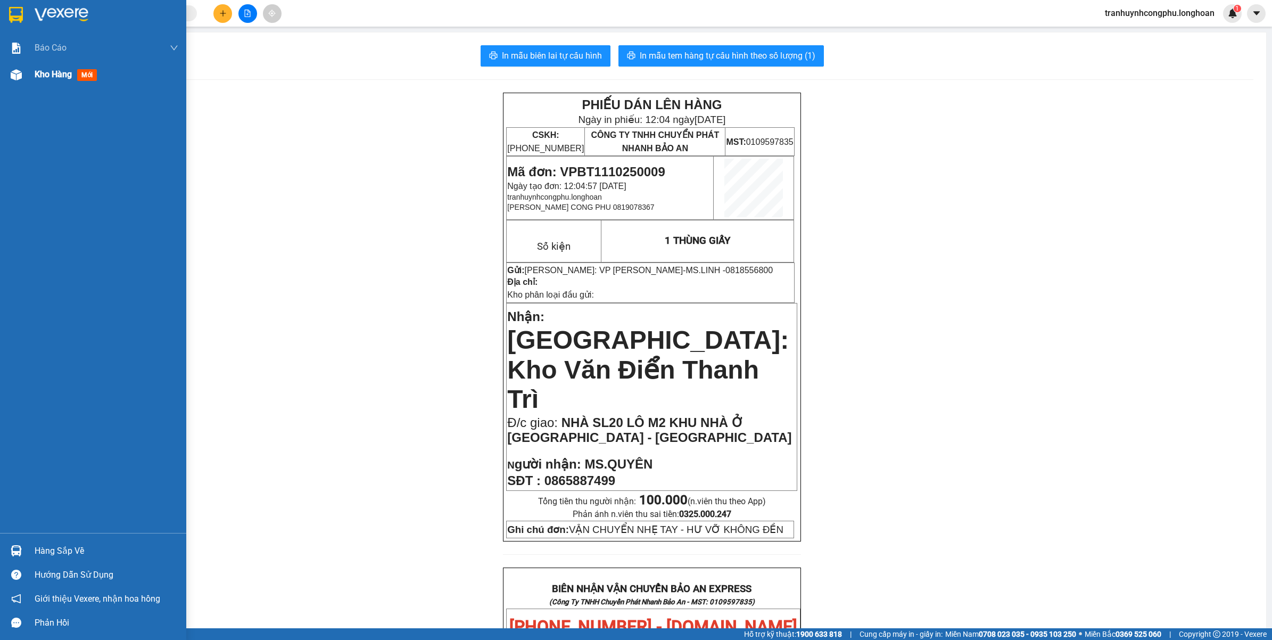
click at [17, 85] on div "Kho hàng mới" at bounding box center [93, 74] width 186 height 27
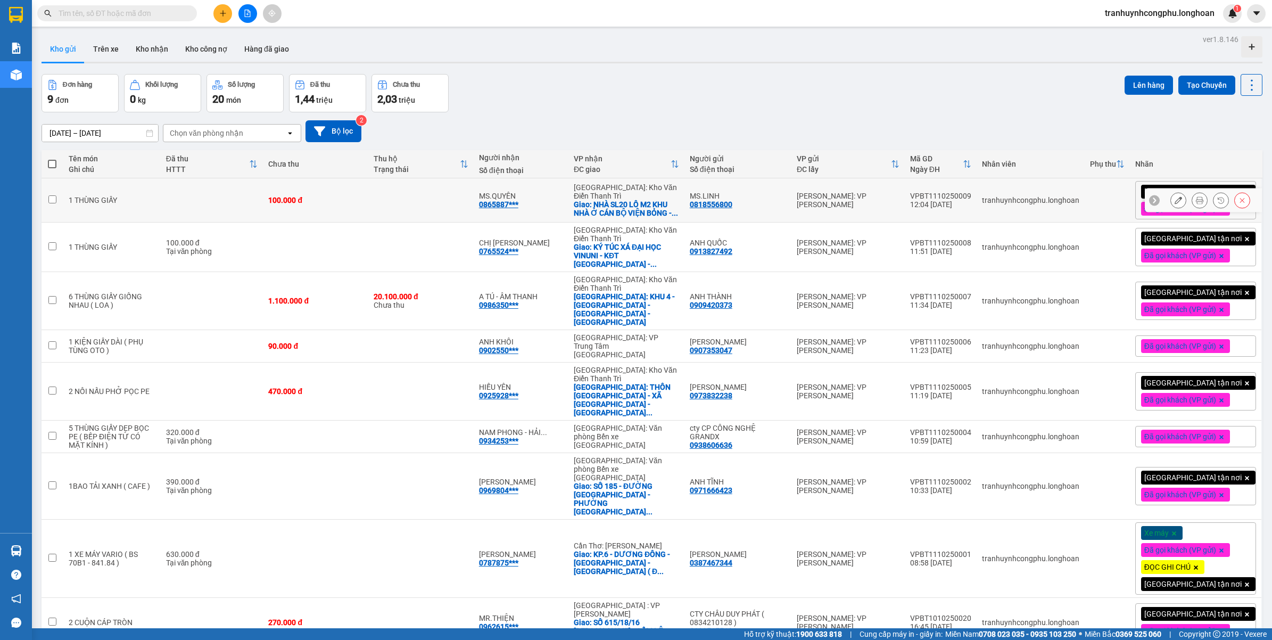
click at [1175, 201] on icon at bounding box center [1178, 199] width 7 height 7
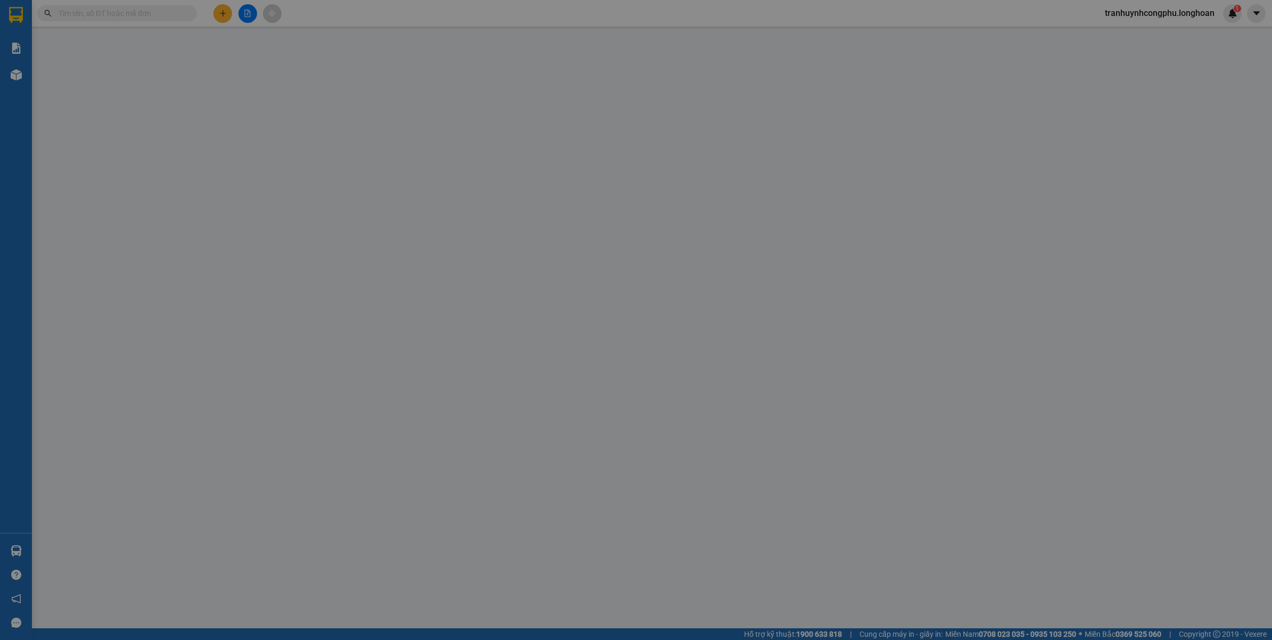
type input "0818556800"
type input "MS.LINH"
type input "0865887499"
type input "MS.QUYÊN"
checkbox input "true"
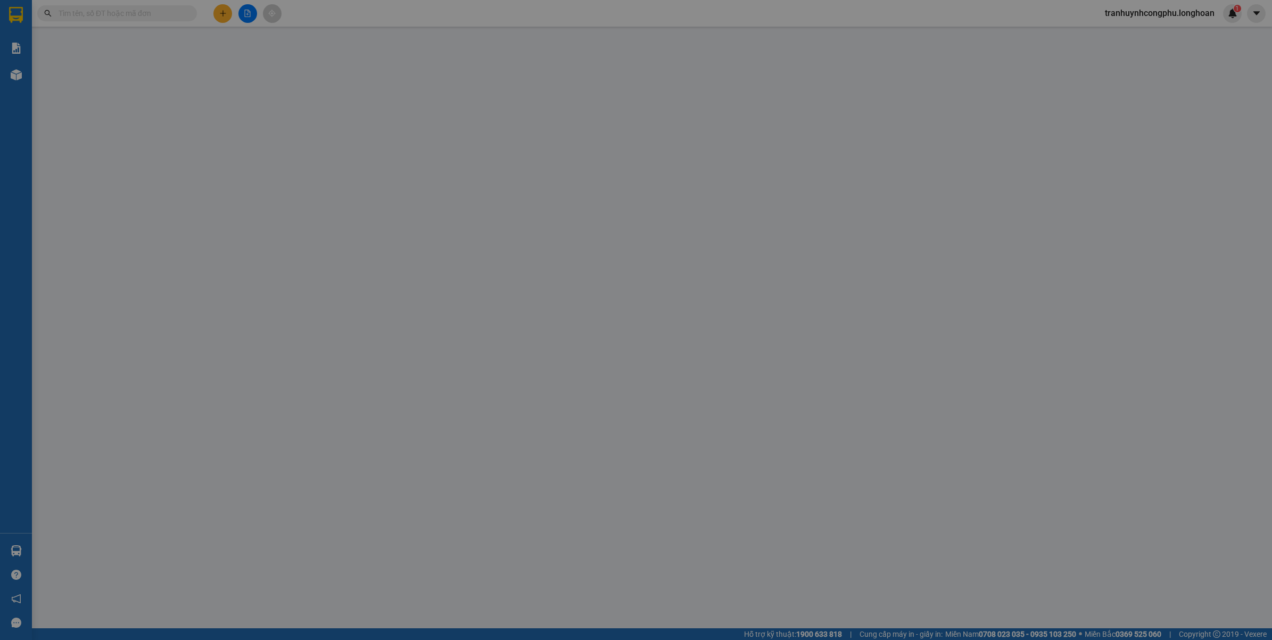
type input "NHÀ SL20 LÔ M2 KHU NHÀ Ở [GEOGRAPHIC_DATA] - [GEOGRAPHIC_DATA]"
type input "VẬN CHUYỂN NHẸ TAY - HƯ VỠ KHÔNG ĐỀN"
type input "0"
type input "100.000"
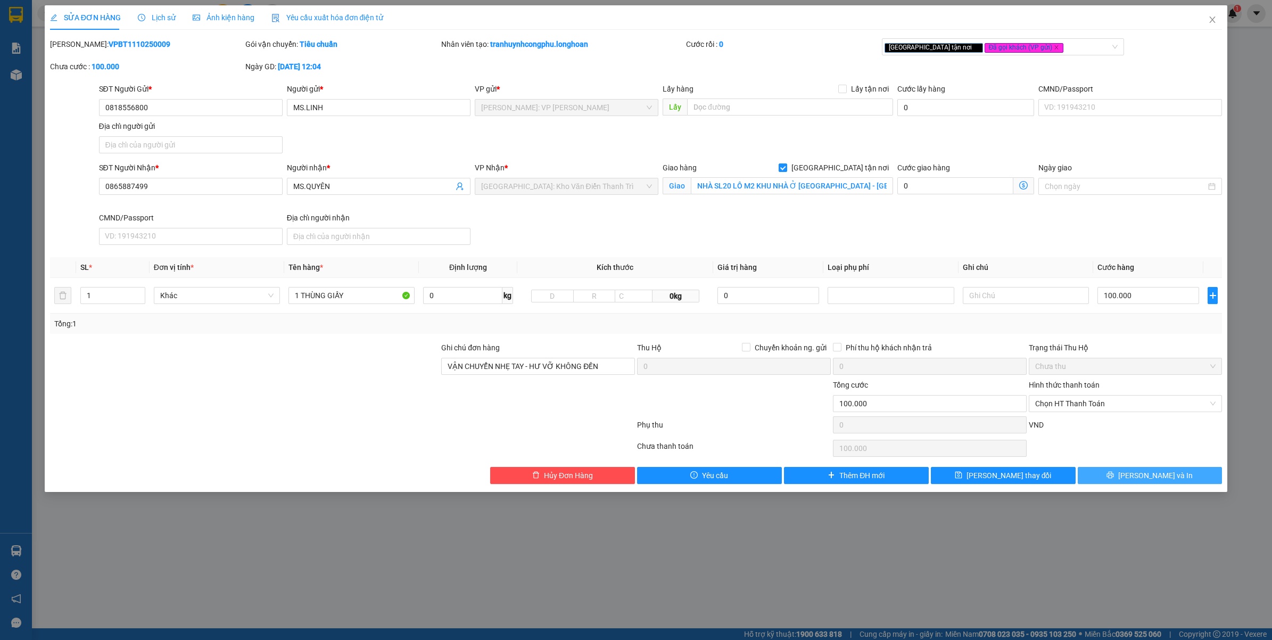
click at [1134, 482] on button "[PERSON_NAME] và In" at bounding box center [1150, 475] width 145 height 17
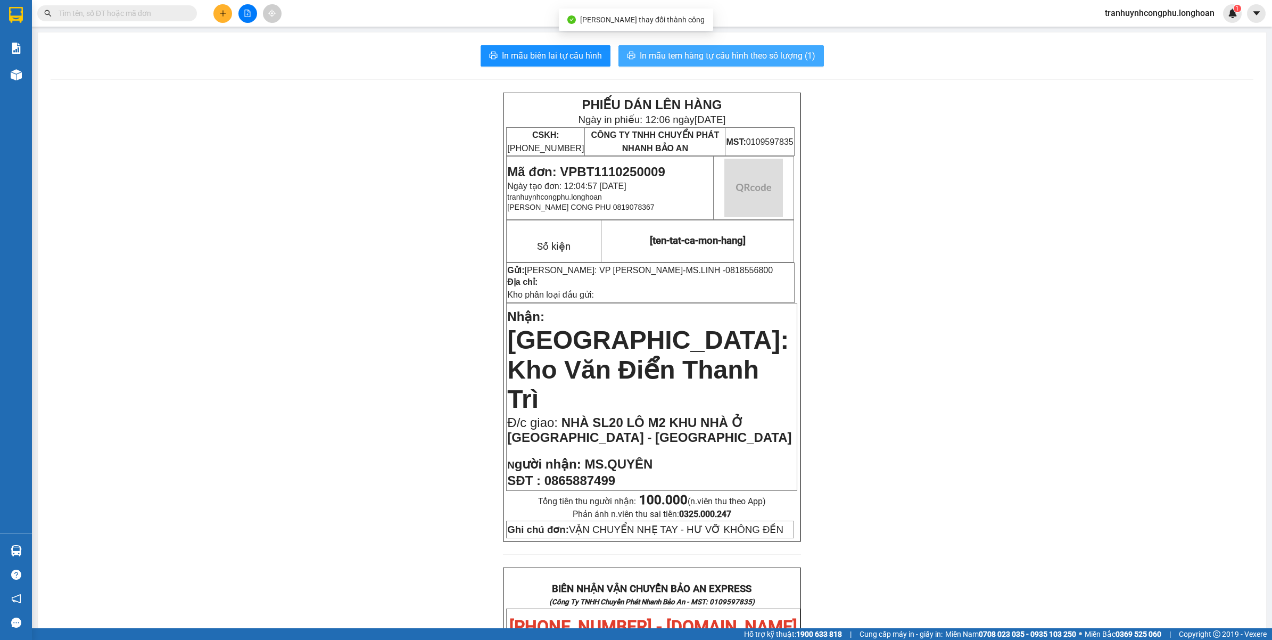
click at [779, 59] on span "In mẫu tem hàng tự cấu hình theo số lượng (1)" at bounding box center [728, 55] width 176 height 13
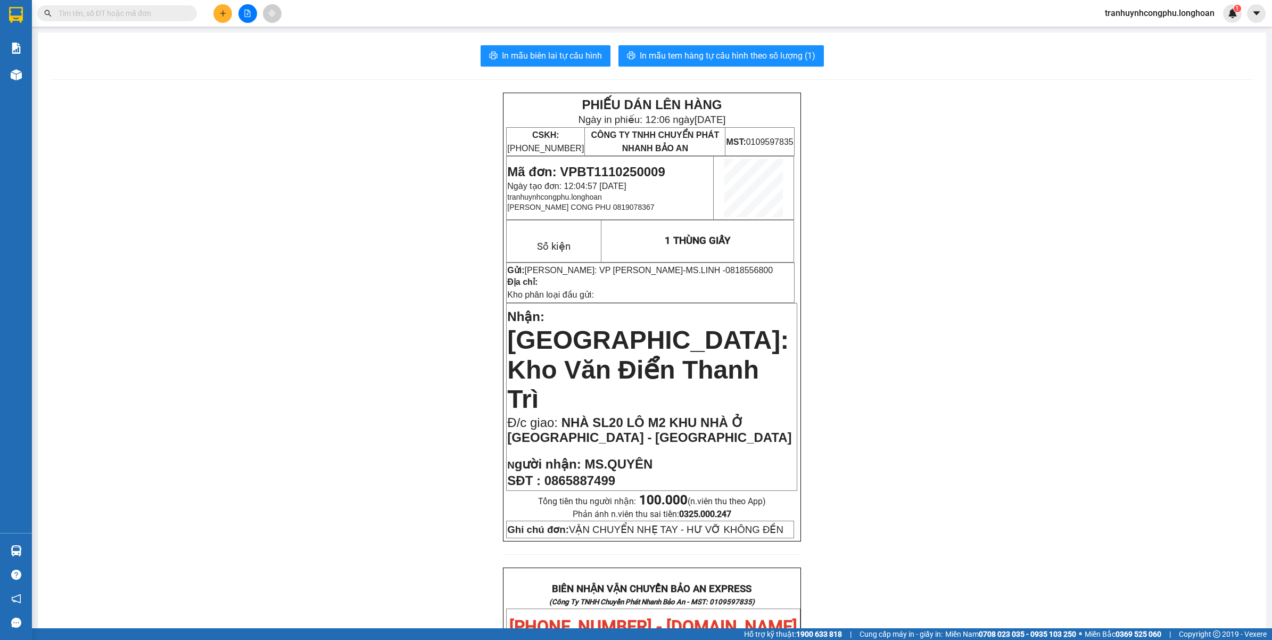
click at [114, 349] on div "PHIẾU DÁN LÊN HÀNG Ngày in phiếu: 12:06 ngày 11-10-2025 CSKH: 1900.06.88.33 CÔN…" at bounding box center [652, 636] width 1203 height 1087
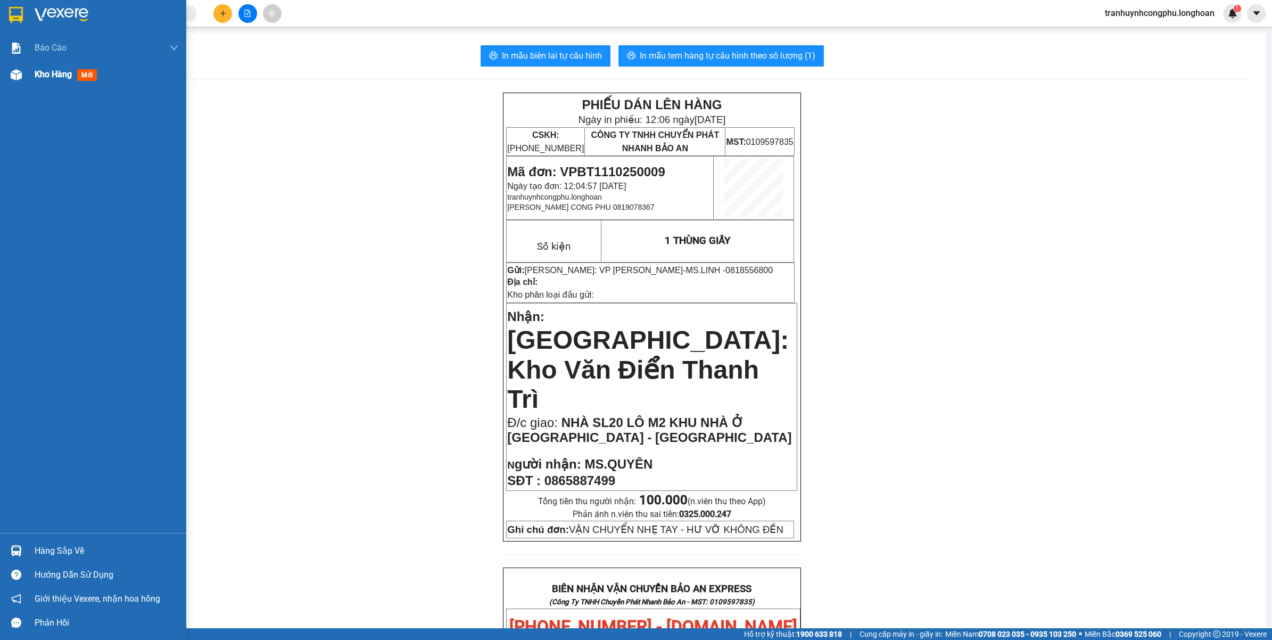
click at [22, 78] on div at bounding box center [16, 74] width 19 height 19
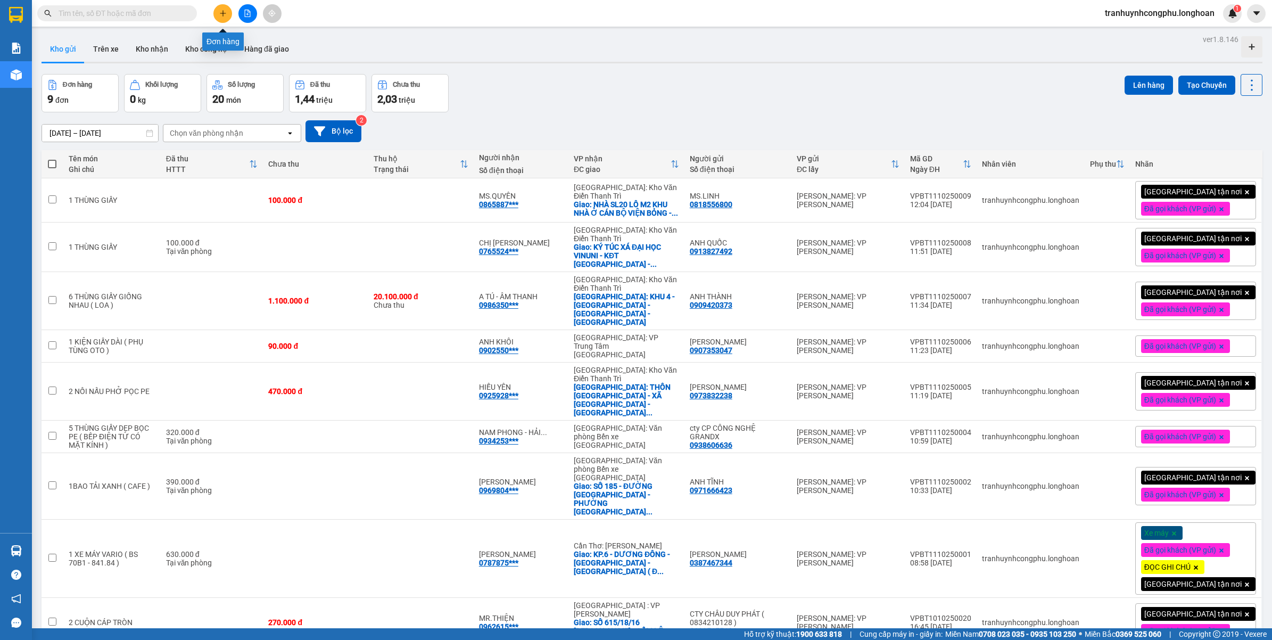
click at [224, 11] on icon "plus" at bounding box center [222, 13] width 7 height 7
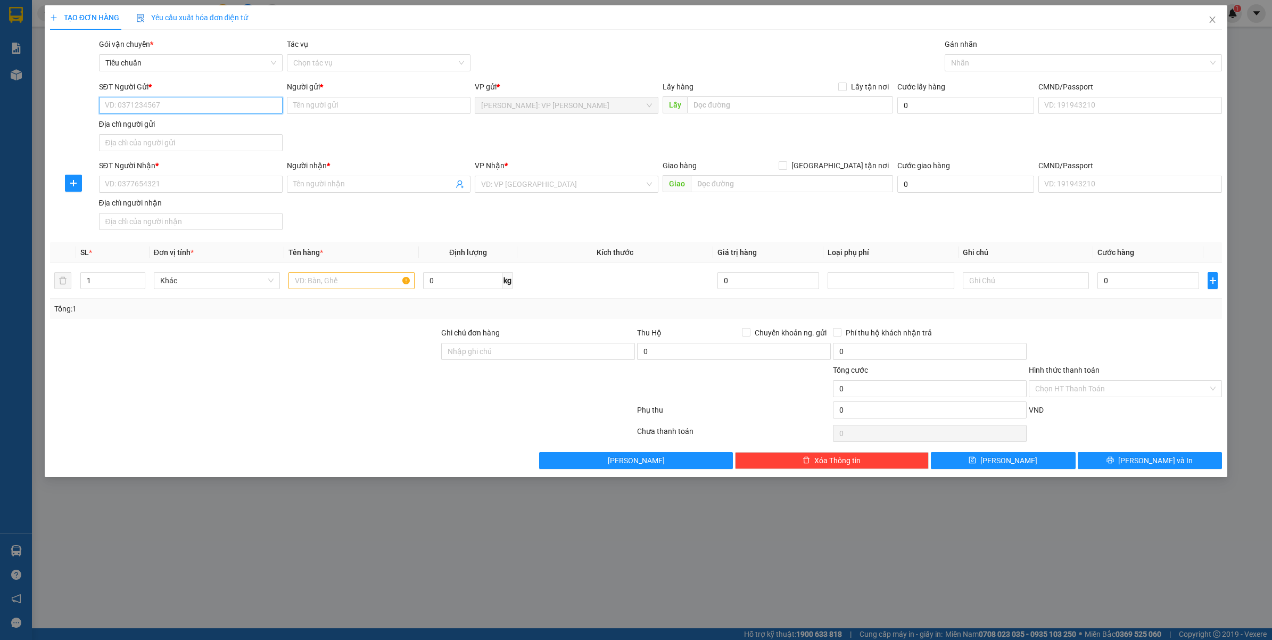
click at [181, 105] on input "SĐT Người Gửi *" at bounding box center [191, 105] width 184 height 17
click at [181, 105] on input "0976466612" at bounding box center [191, 105] width 184 height 17
type input "0976466612"
click at [134, 190] on input "SĐT Người Nhận *" at bounding box center [191, 184] width 184 height 17
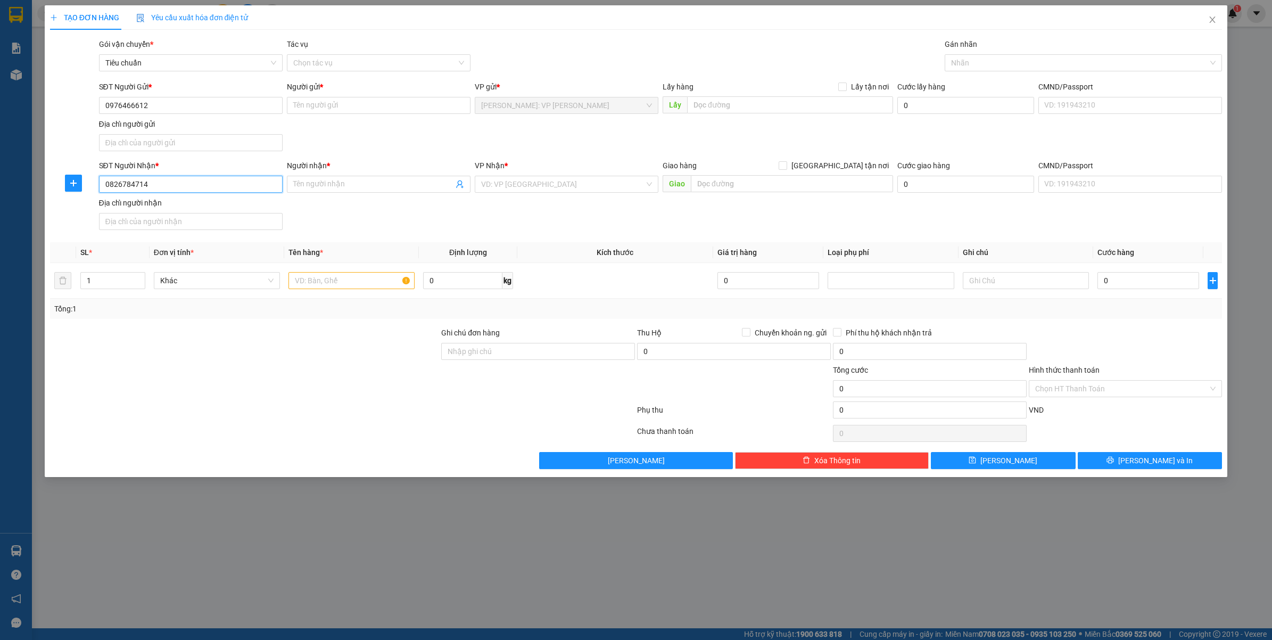
click at [161, 184] on input "0826784714" at bounding box center [191, 184] width 184 height 17
type input "0826784714"
click at [317, 192] on span at bounding box center [379, 184] width 184 height 17
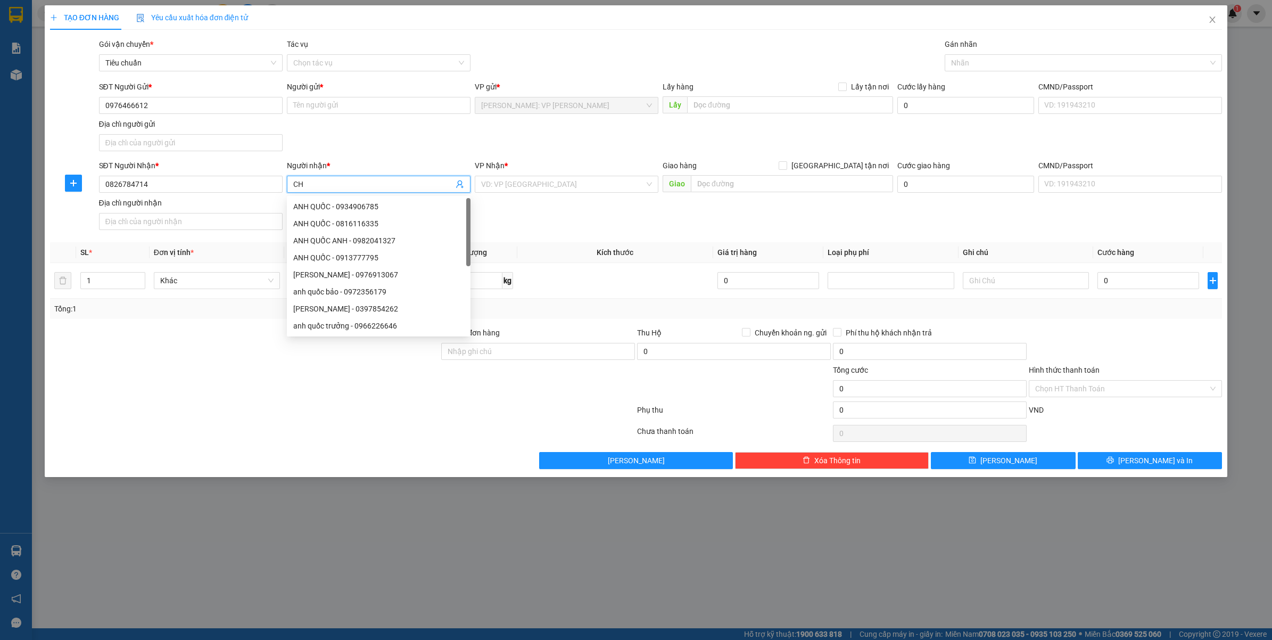
type input "C"
click at [1001, 62] on div at bounding box center [1078, 62] width 262 height 13
type input "CHỊ TRANG"
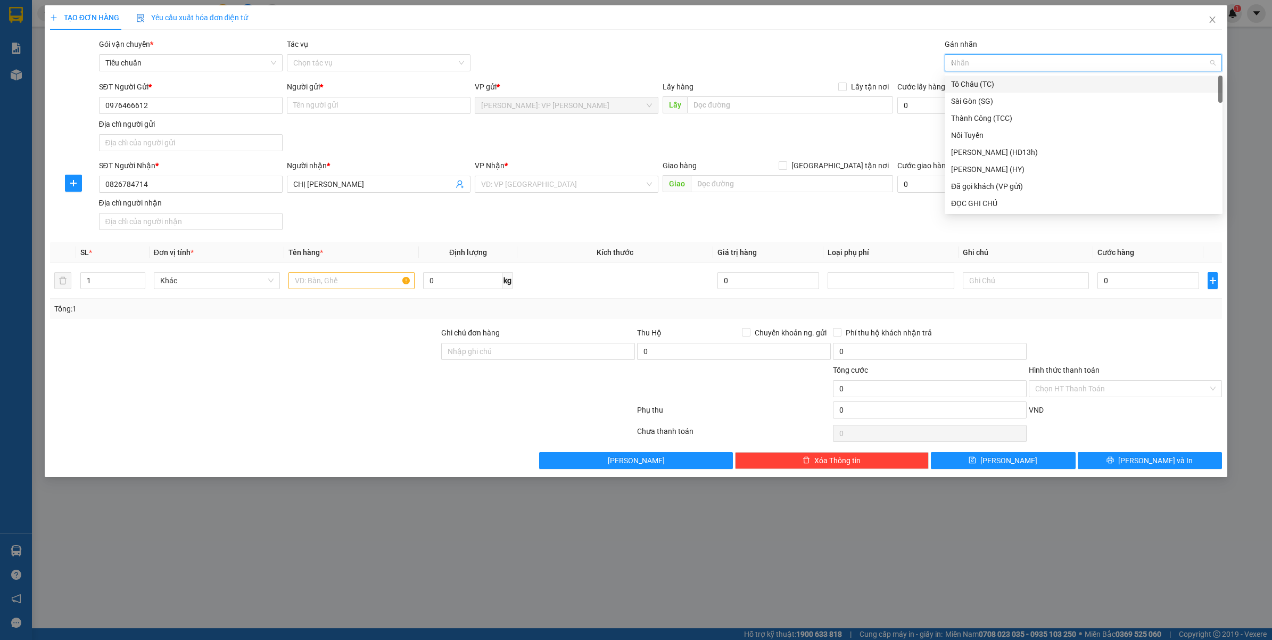
type input "GT"
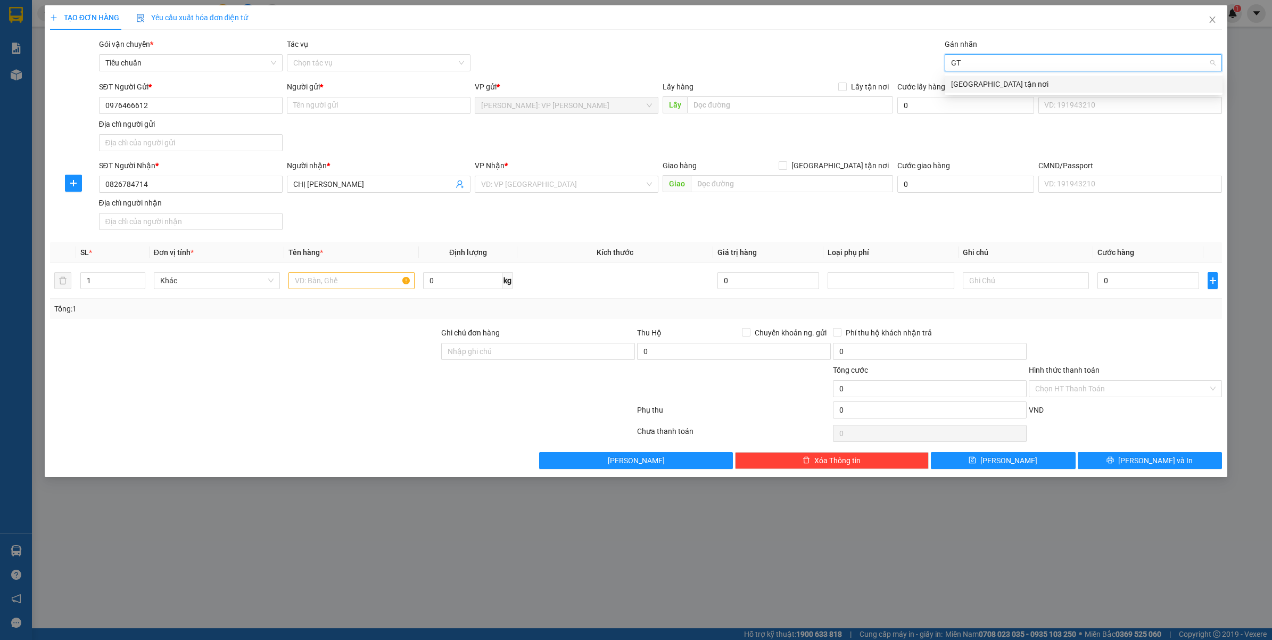
click at [999, 76] on div "[GEOGRAPHIC_DATA] tận nơi" at bounding box center [1084, 84] width 278 height 17
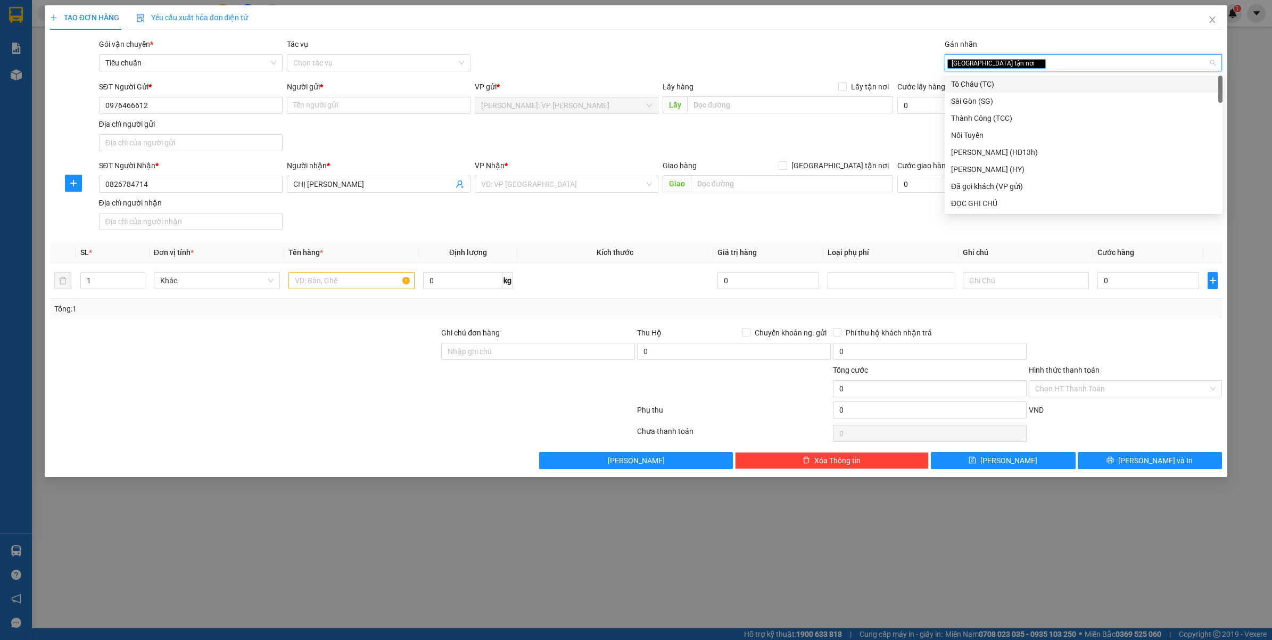
type input "D"
type input "ĐA"
click at [999, 78] on div "Đã gọi khách (VP gửi)" at bounding box center [1083, 84] width 265 height 12
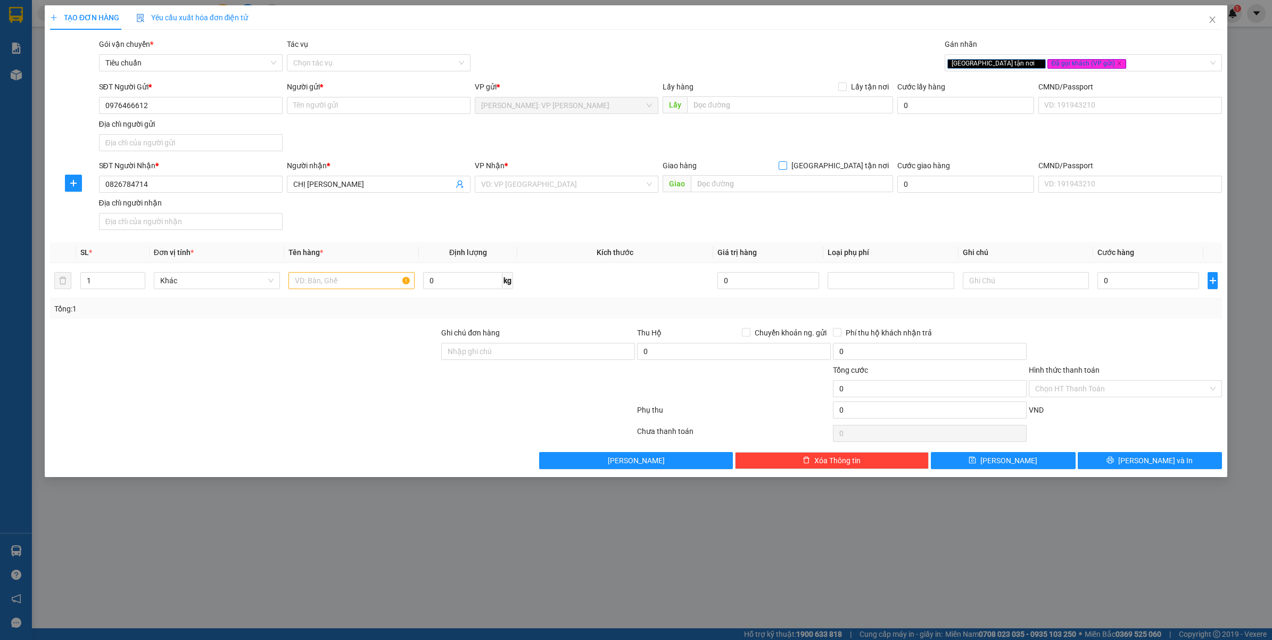
drag, startPoint x: 845, startPoint y: 161, endPoint x: 820, endPoint y: 166, distance: 25.1
click at [845, 161] on span "[GEOGRAPHIC_DATA] tận nơi" at bounding box center [840, 166] width 106 height 12
click at [786, 161] on input "[GEOGRAPHIC_DATA] tận nơi" at bounding box center [782, 164] width 7 height 7
checkbox input "true"
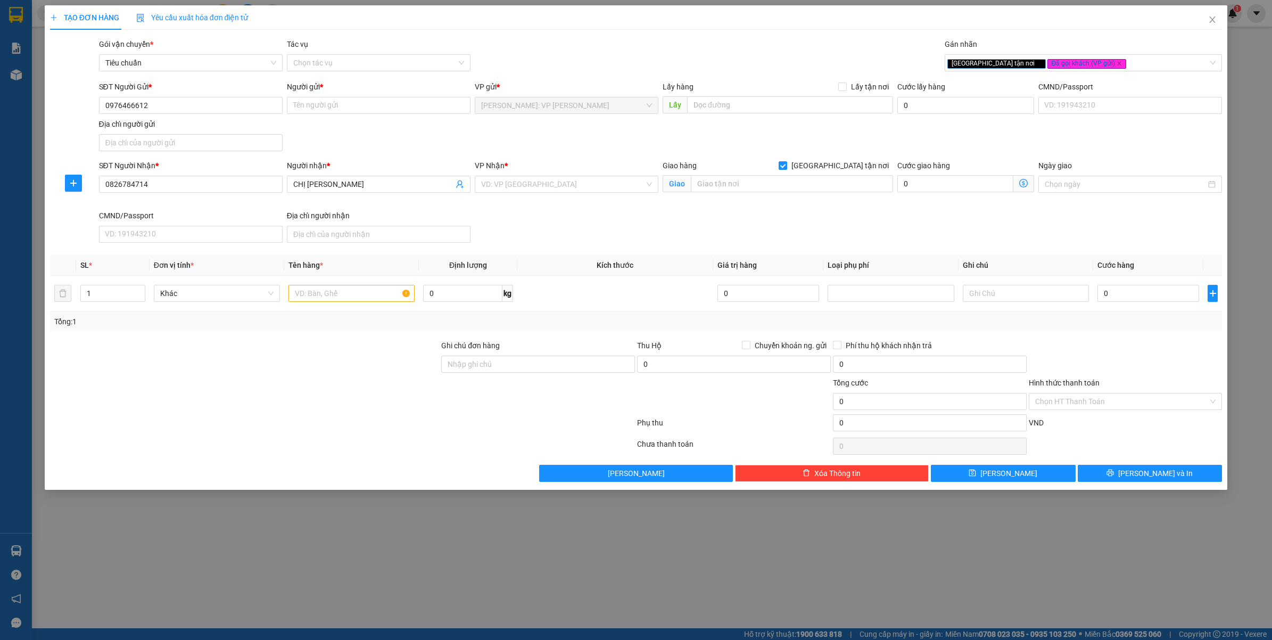
click at [620, 170] on div "VP Nhận *" at bounding box center [567, 166] width 184 height 12
click at [615, 179] on input "search" at bounding box center [562, 184] width 163 height 16
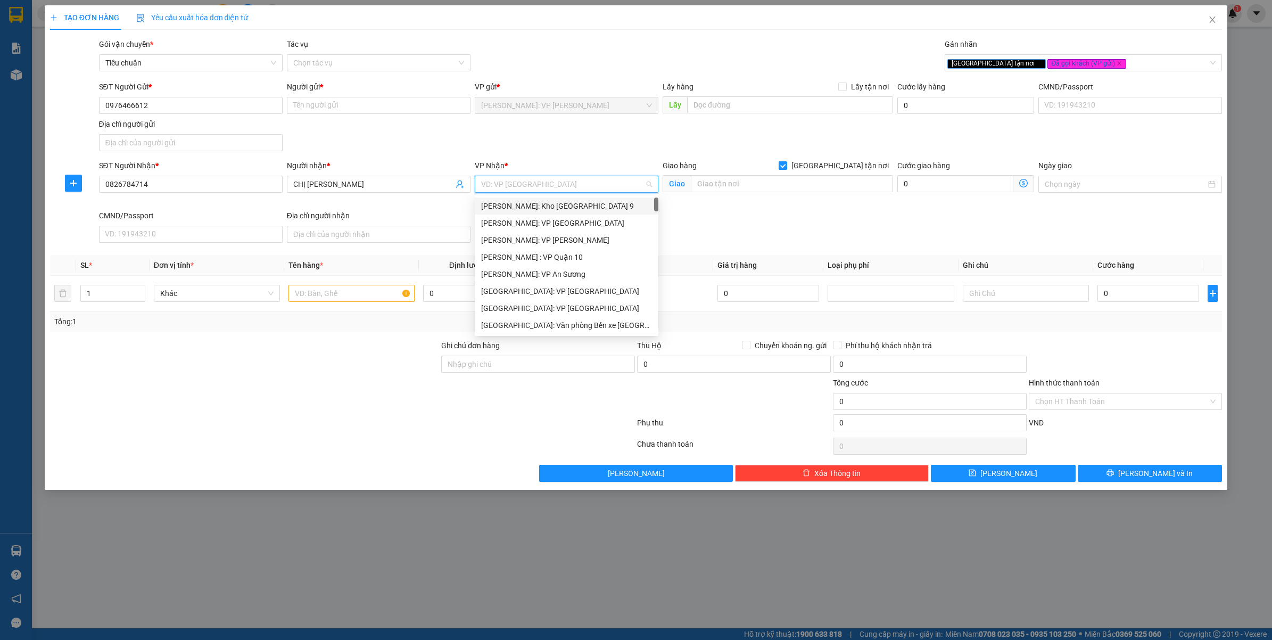
type input "D"
type input "ĐA"
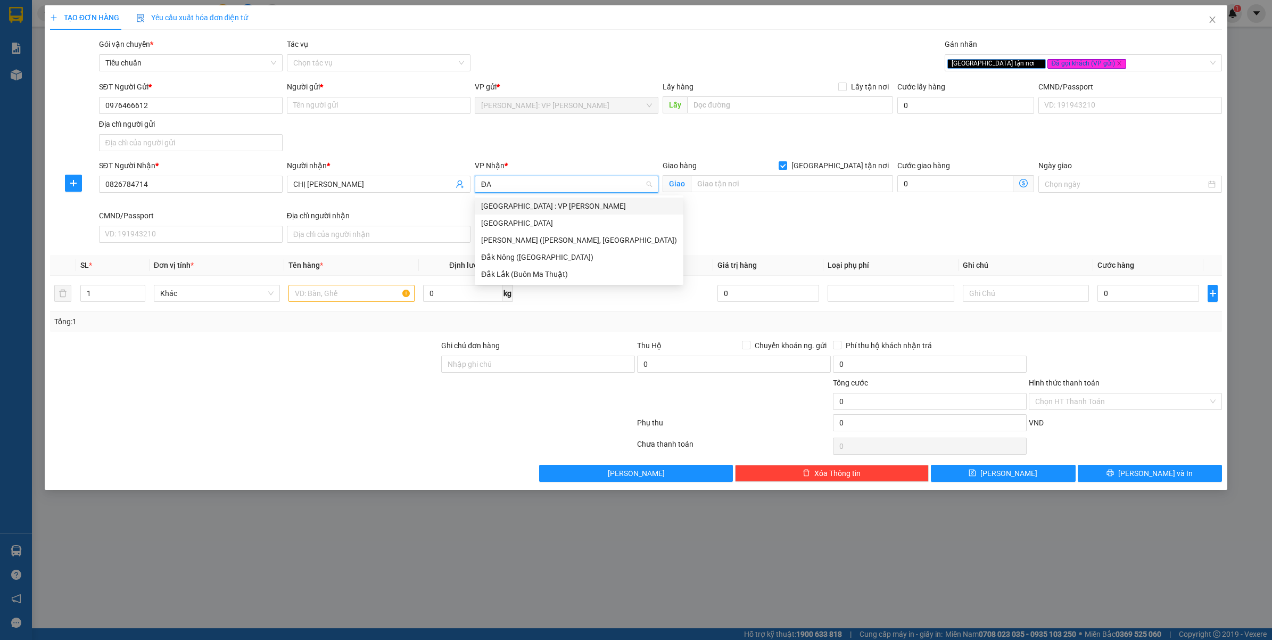
click at [604, 197] on div "[GEOGRAPHIC_DATA] : VP [PERSON_NAME]" at bounding box center [579, 205] width 209 height 17
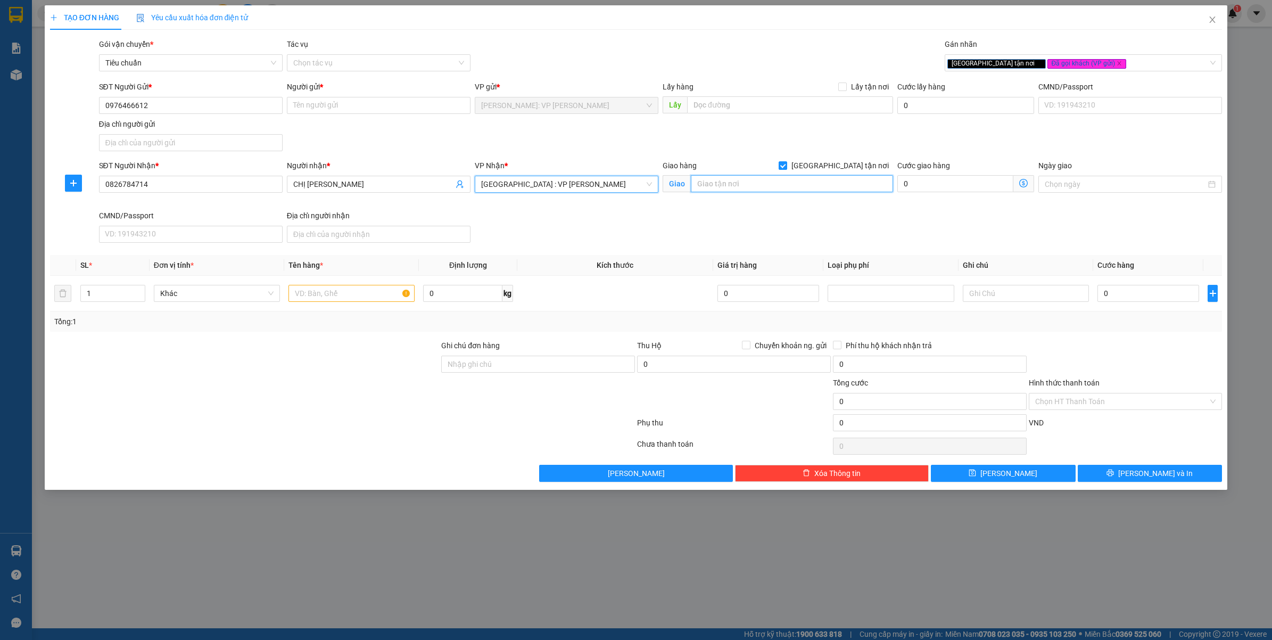
click at [742, 189] on input "text" at bounding box center [792, 183] width 202 height 17
click at [808, 245] on div "SĐT Người Nhận * 0826784714 Người nhận * CHỊ TRANG VP Nhận * Đà Nẵng : VP Thanh…" at bounding box center [661, 203] width 1128 height 87
click at [198, 108] on input "0976466612" at bounding box center [191, 105] width 184 height 17
click at [328, 292] on input "text" at bounding box center [351, 293] width 126 height 17
click at [520, 371] on input "Ghi chú đơn hàng" at bounding box center [538, 364] width 194 height 17
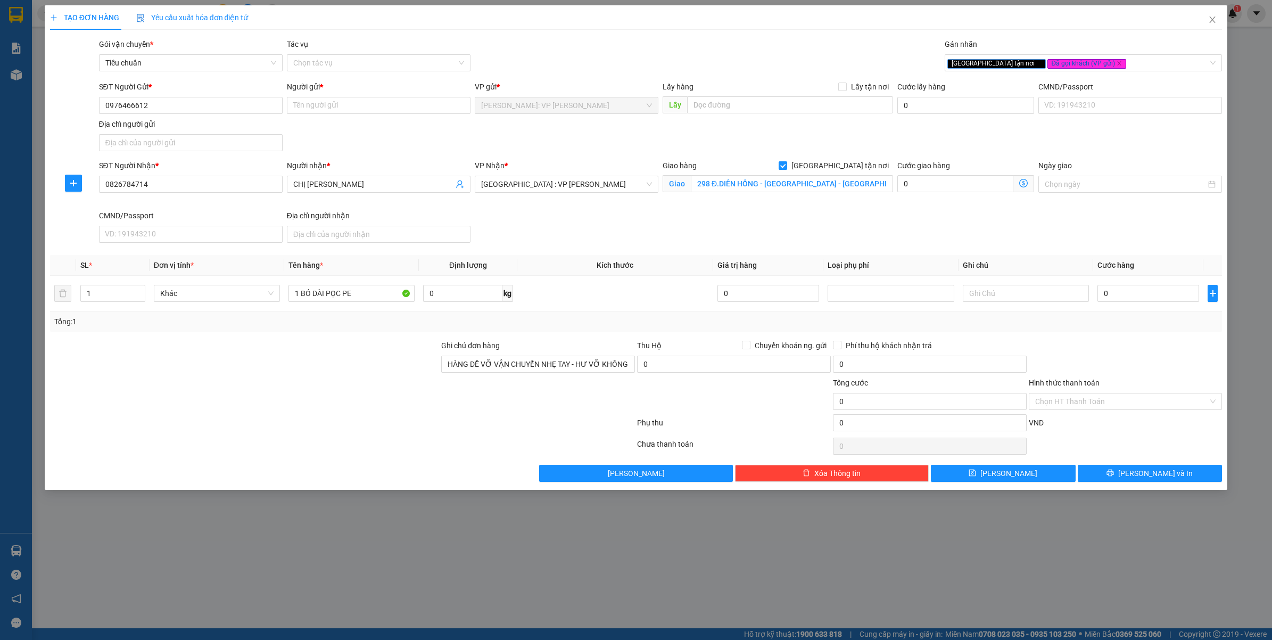
click at [426, 426] on div at bounding box center [342, 424] width 587 height 21
click at [493, 577] on div "TẠO ĐƠN HÀNG Yêu cầu xuất hóa đơn điện tử Transit Pickup Surcharge Ids Transit …" at bounding box center [636, 320] width 1272 height 640
click at [1118, 296] on input "0" at bounding box center [1148, 293] width 102 height 17
click at [1100, 354] on div at bounding box center [1126, 358] width 196 height 37
click at [332, 104] on input "Người gửi *" at bounding box center [379, 105] width 184 height 17
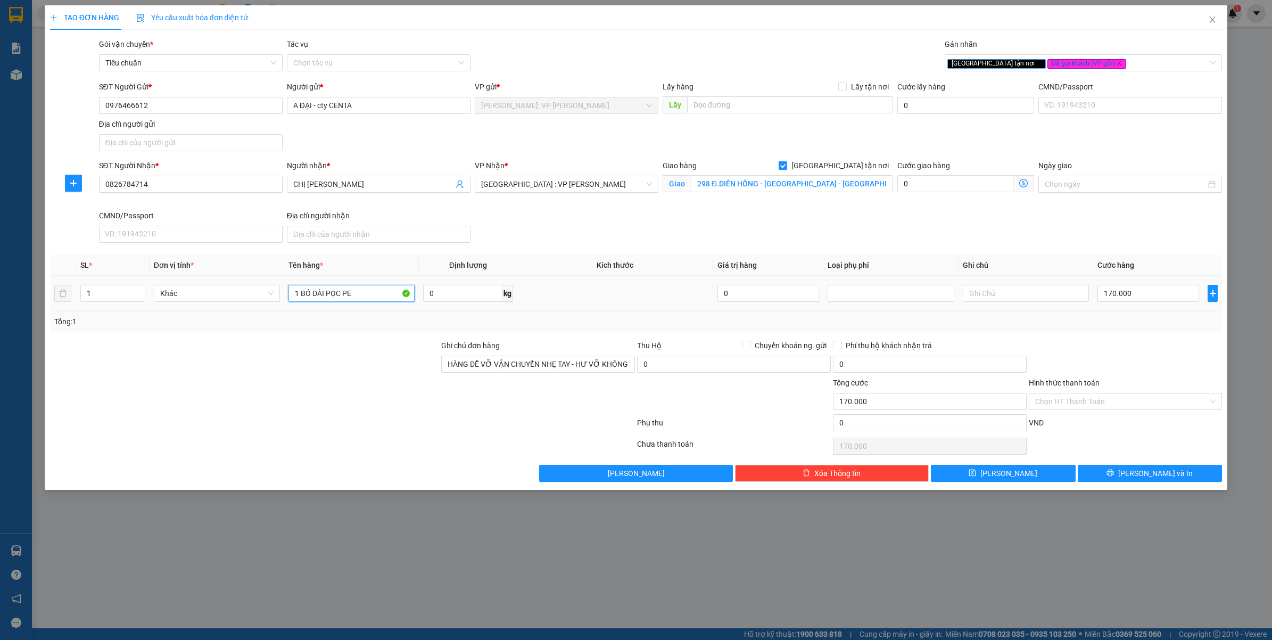
click at [366, 287] on input "1 BÓ DÀI PỌC PE" at bounding box center [351, 293] width 126 height 17
click at [315, 371] on div at bounding box center [245, 358] width 392 height 37
click at [301, 400] on div at bounding box center [245, 395] width 392 height 37
click at [1078, 404] on input "Hình thức thanh toán" at bounding box center [1121, 401] width 173 height 16
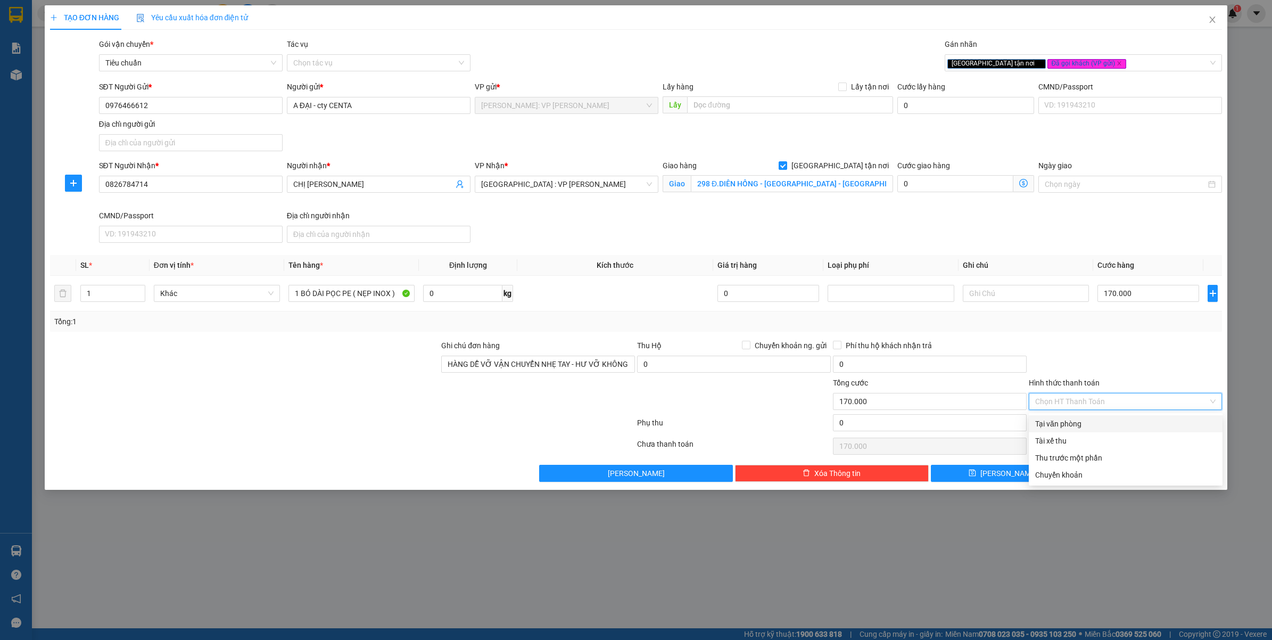
click at [1063, 421] on div "Tại văn phòng" at bounding box center [1125, 424] width 181 height 12
click at [1123, 468] on button "[PERSON_NAME] và In" at bounding box center [1150, 473] width 145 height 17
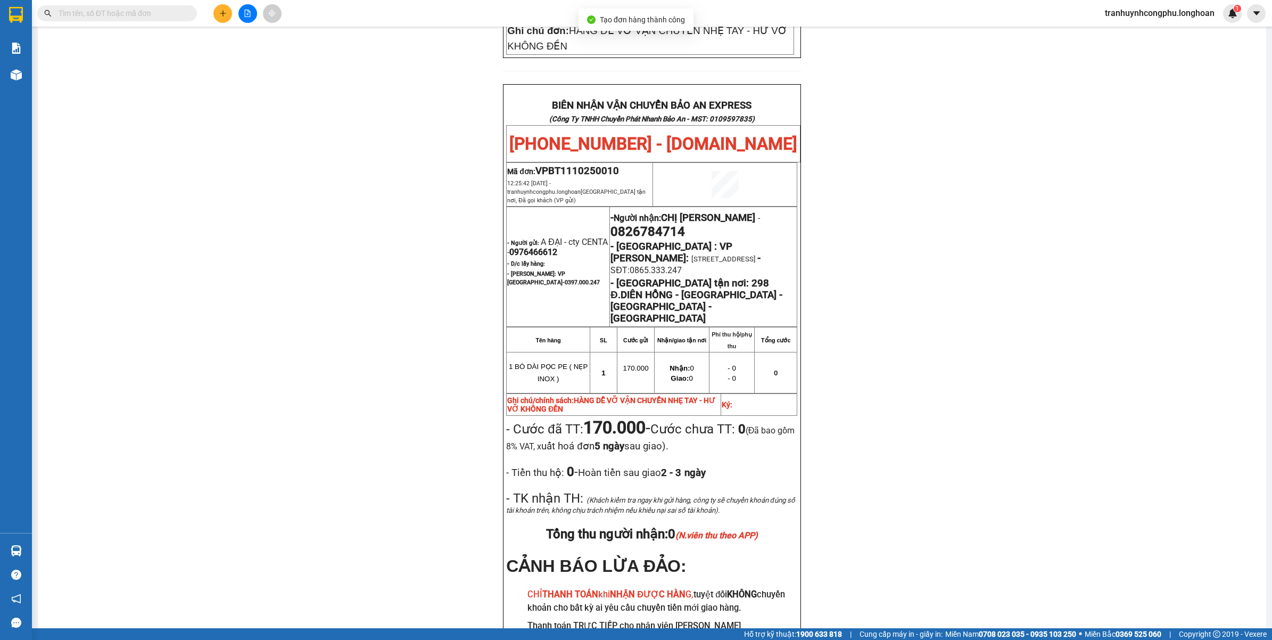
scroll to position [499, 0]
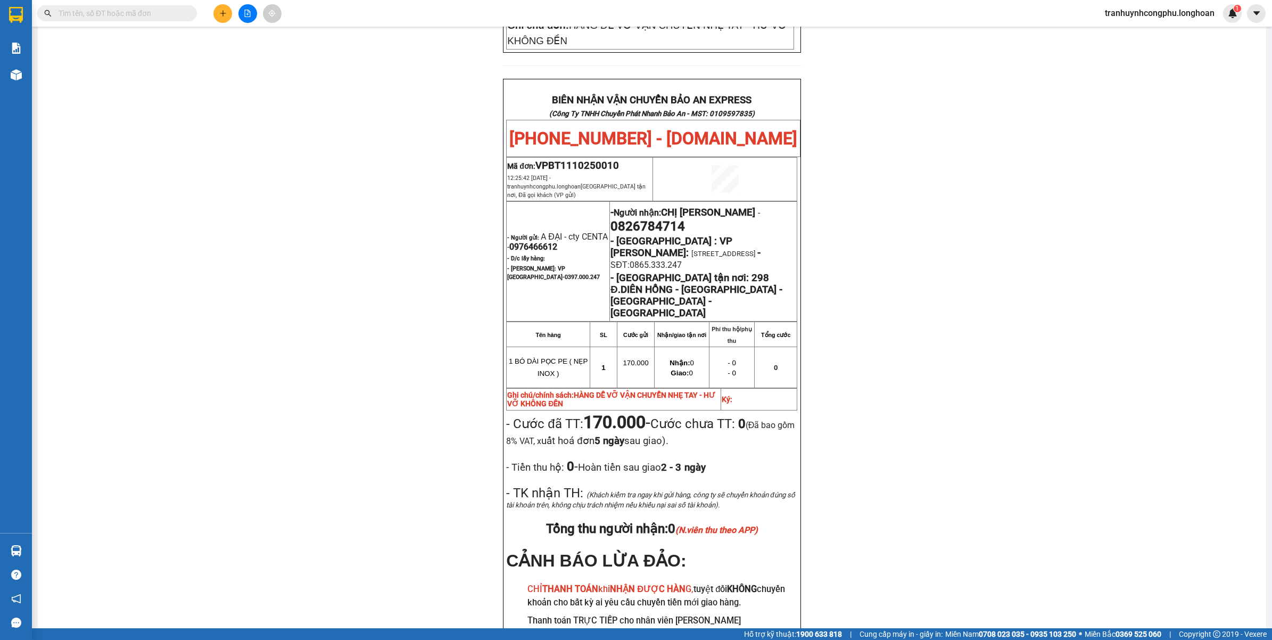
click at [337, 426] on div "PHIẾU DÁN LÊN HÀNG Ngày in phiếu: 12:25 ngày 11-10-2025 CSKH: 1900.06.88.33 CÔN…" at bounding box center [652, 150] width 1203 height 1112
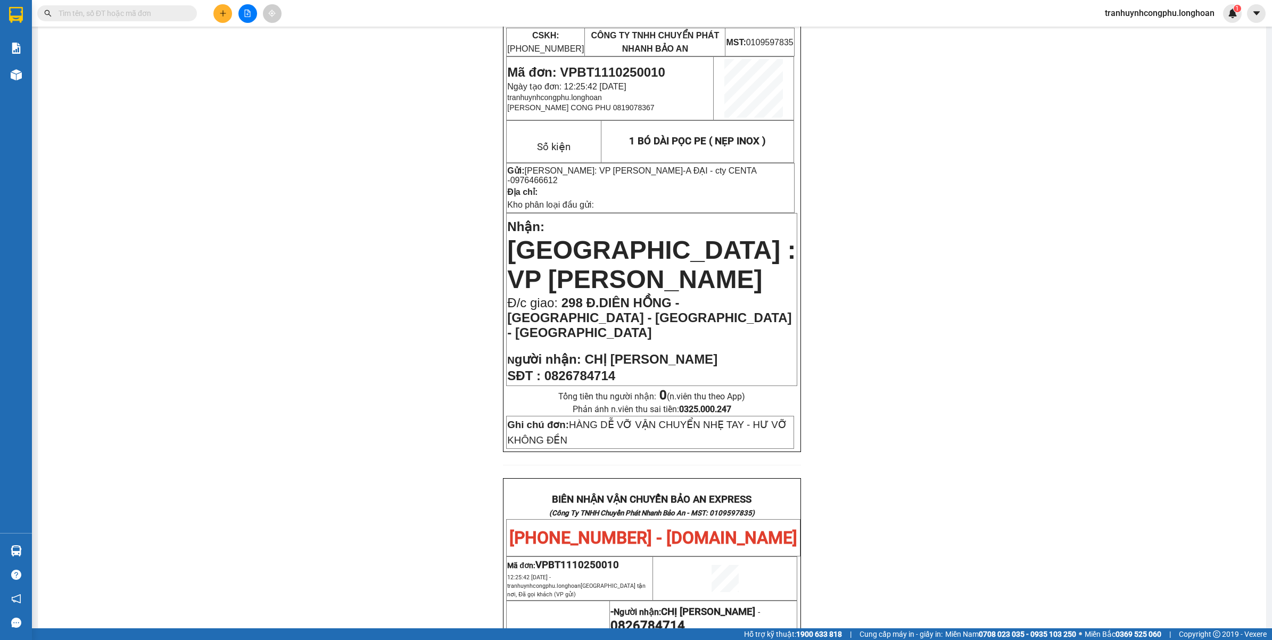
scroll to position [0, 0]
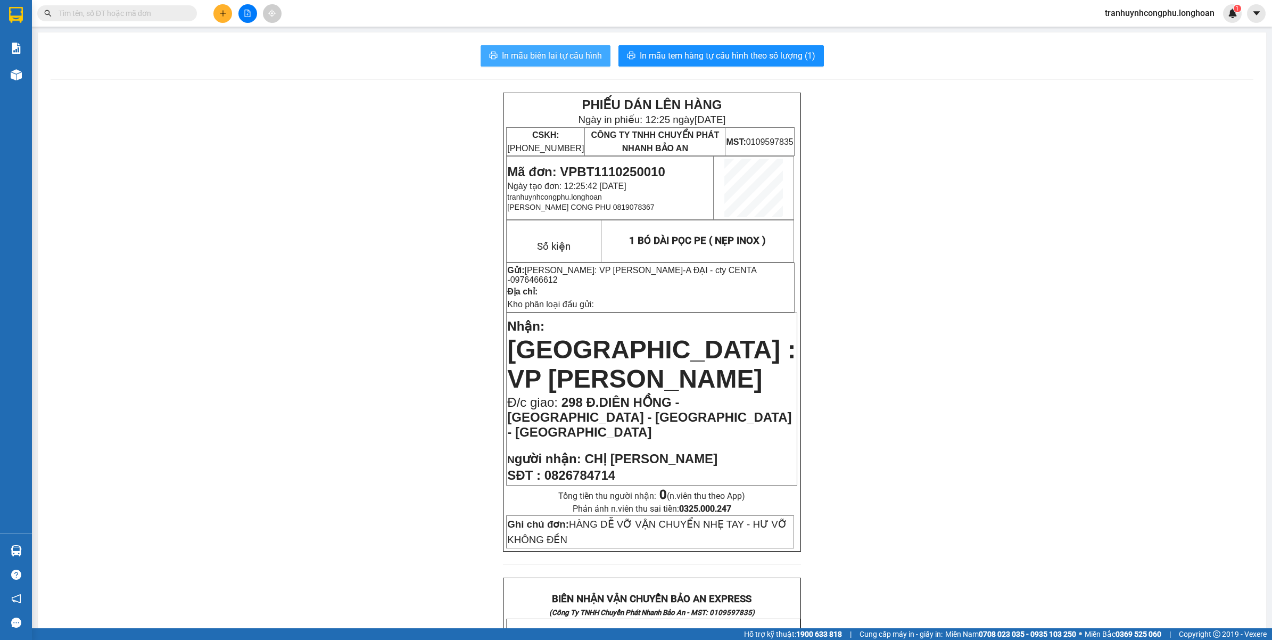
click at [487, 51] on button "In mẫu biên lai tự cấu hình" at bounding box center [546, 55] width 130 height 21
click at [649, 57] on span "In mẫu tem hàng tự cấu hình theo số lượng (1)" at bounding box center [728, 55] width 176 height 13
click at [618, 173] on span "Mã đơn: VPBT1110250010" at bounding box center [586, 171] width 158 height 14
copy span "VPBT1110250010"
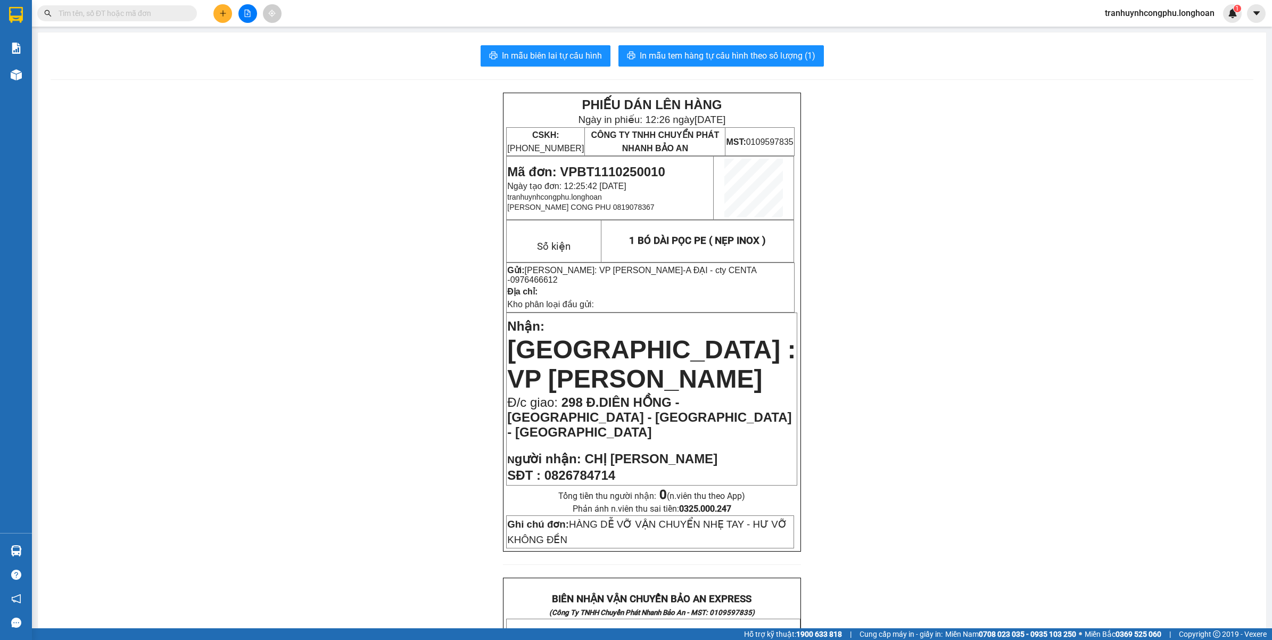
click at [225, 315] on div "PHIẾU DÁN LÊN HÀNG Ngày in phiếu: 12:26 ngày 11-10-2025 CSKH: 1900.06.88.33 CÔN…" at bounding box center [652, 649] width 1203 height 1112
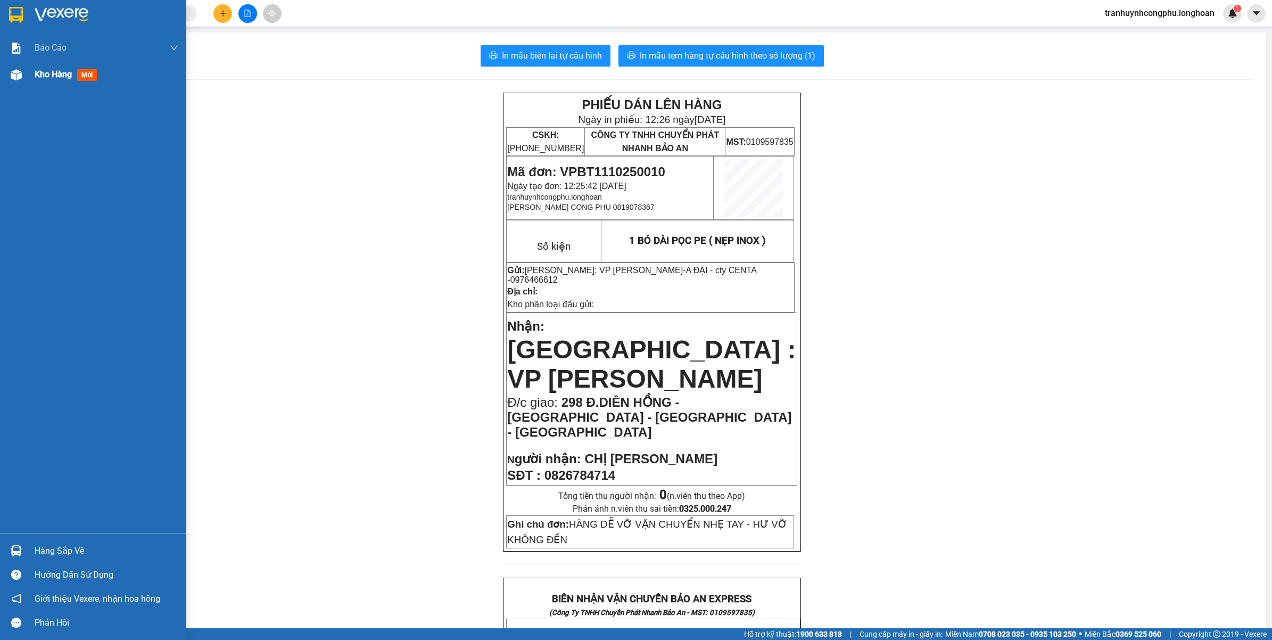
click at [21, 75] on img at bounding box center [16, 74] width 11 height 11
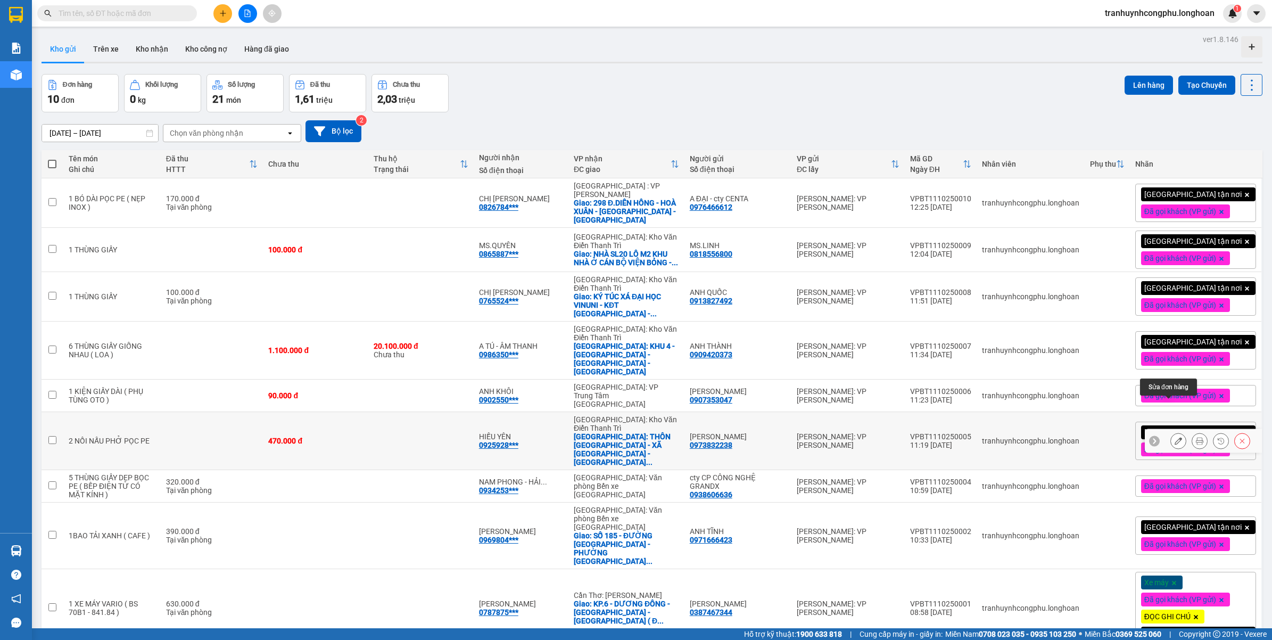
click at [1175, 437] on icon at bounding box center [1178, 440] width 7 height 7
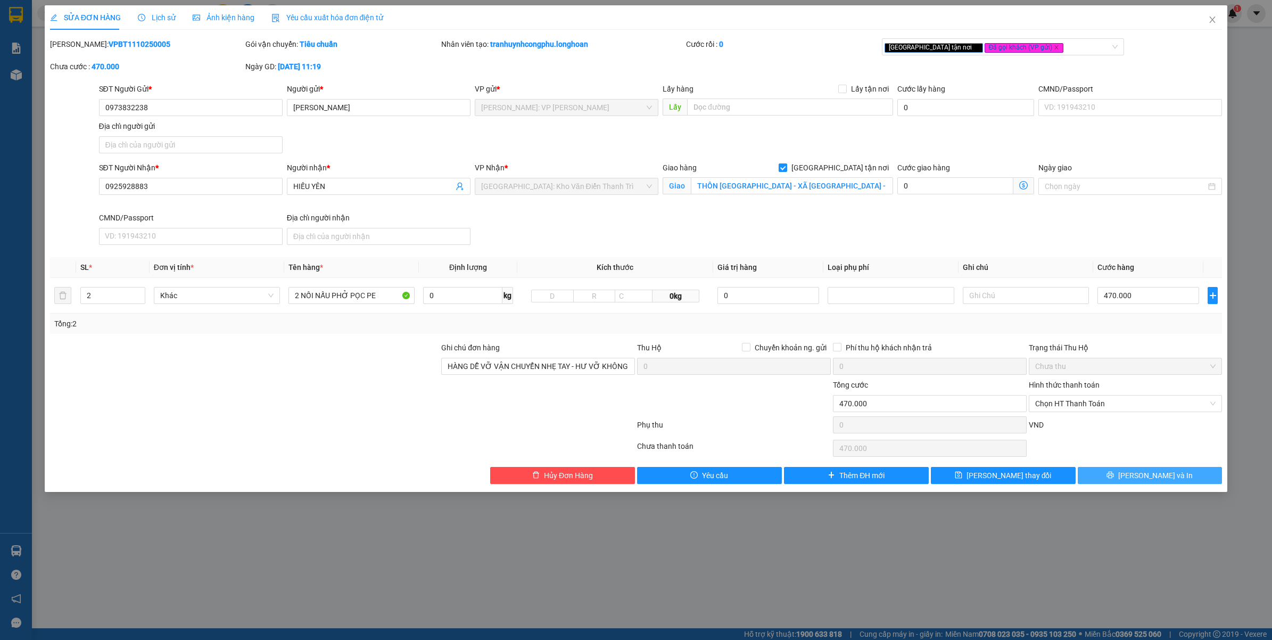
click at [1110, 476] on button "[PERSON_NAME] và In" at bounding box center [1150, 475] width 145 height 17
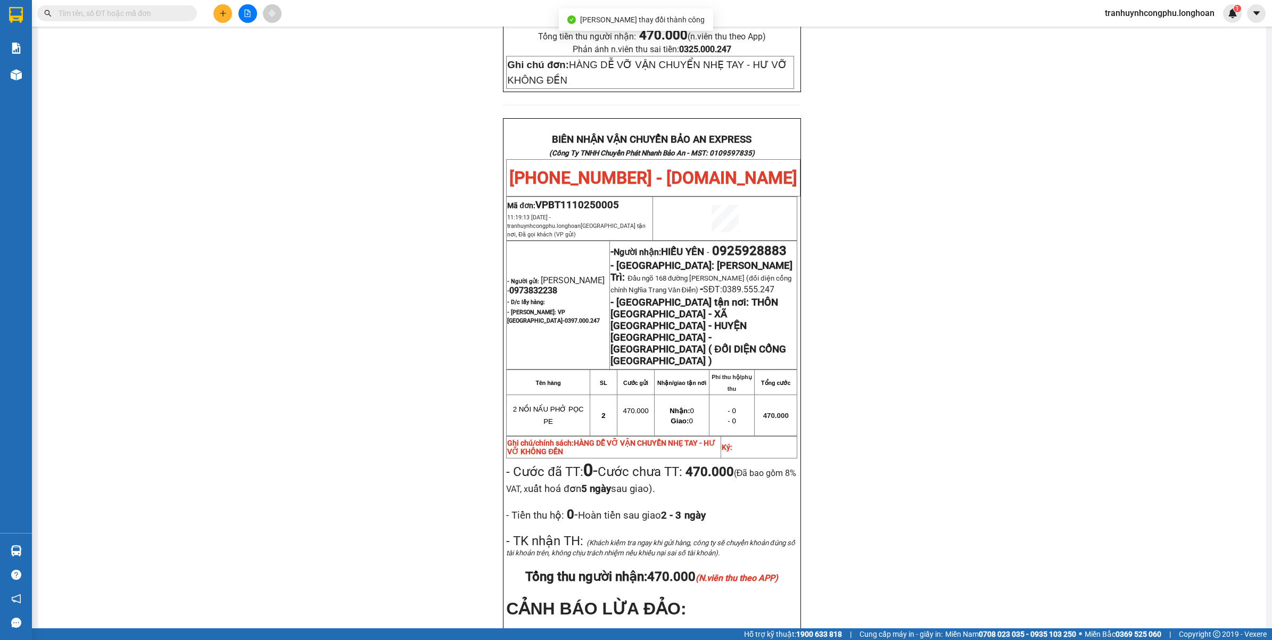
scroll to position [515, 0]
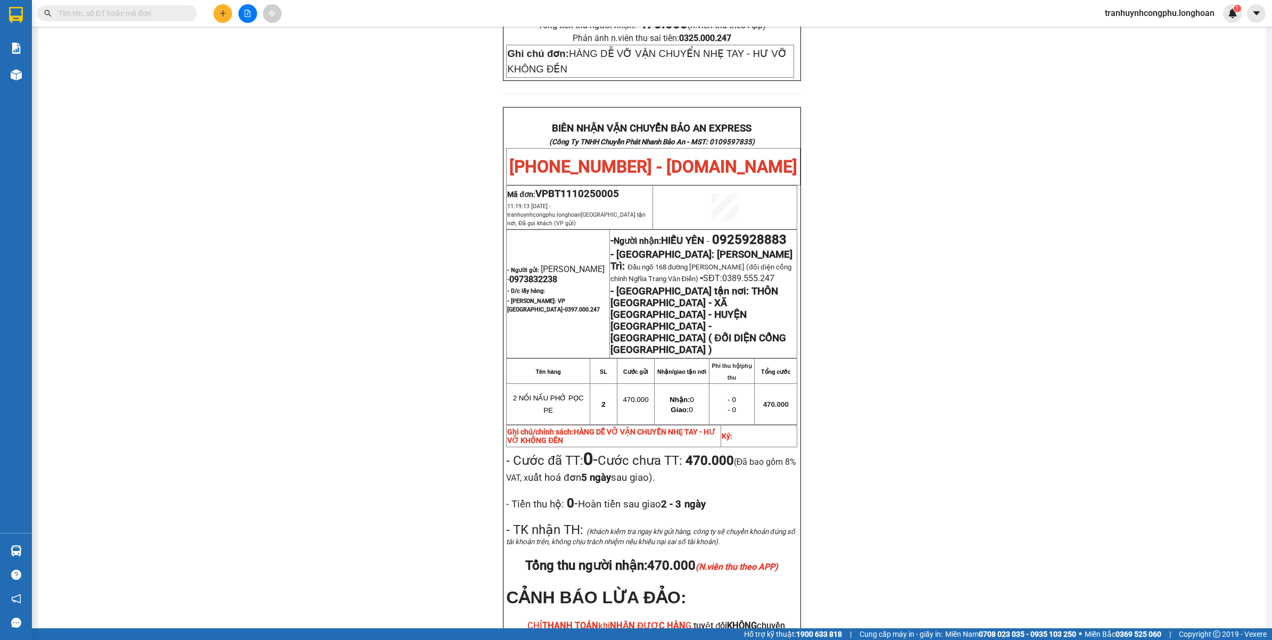
drag, startPoint x: 399, startPoint y: 414, endPoint x: 321, endPoint y: 378, distance: 86.2
click at [399, 415] on div "PHIẾU DÁN LÊN HÀNG Ngày in phiếu: 12:29 ngày 11-10-2025 CSKH: 1900.06.88.33 CÔN…" at bounding box center [652, 160] width 1203 height 1166
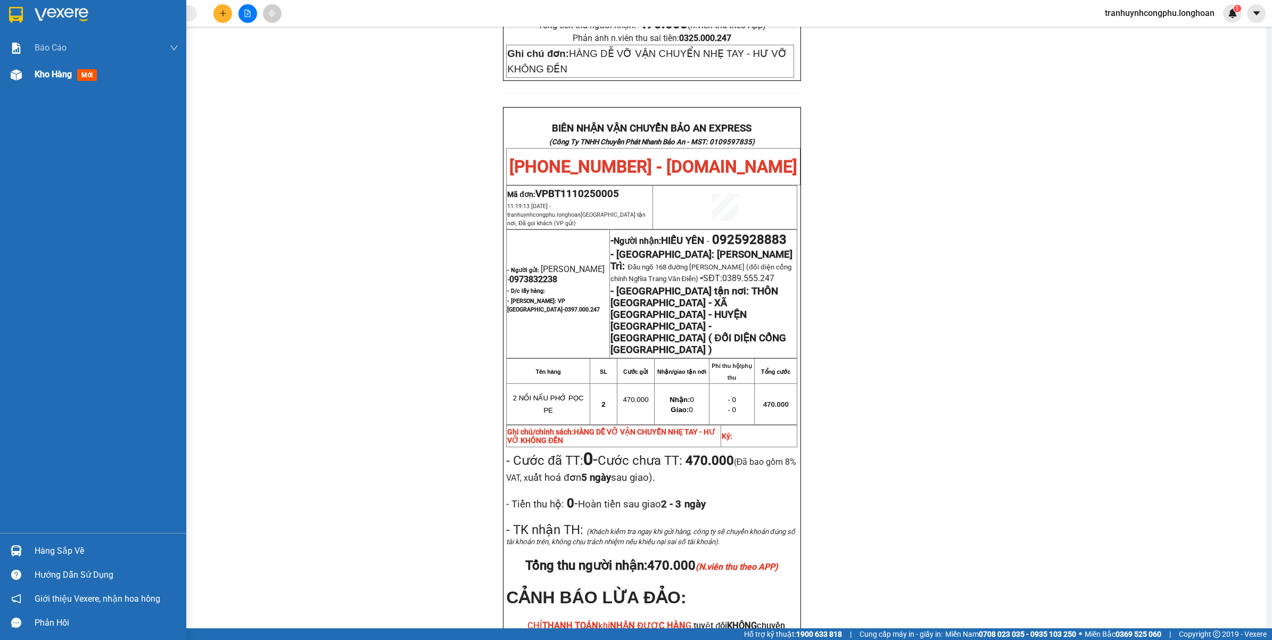
click at [19, 75] on img at bounding box center [16, 74] width 11 height 11
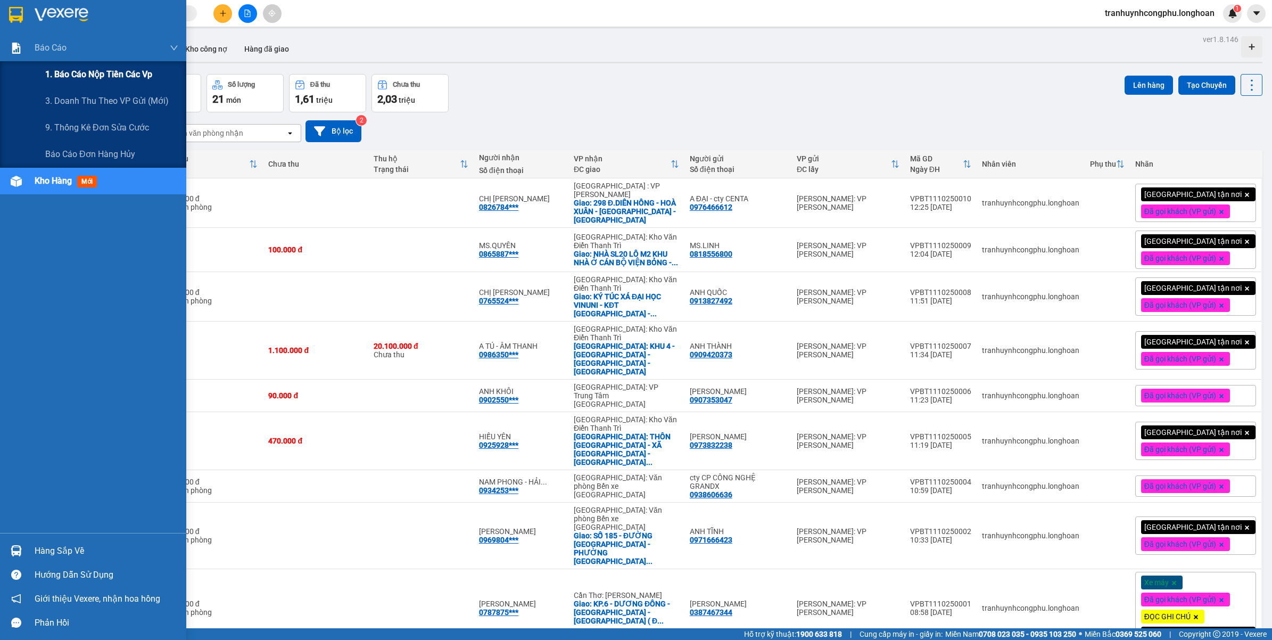
click at [72, 68] on span "1. Báo cáo nộp tiền các vp" at bounding box center [98, 74] width 107 height 13
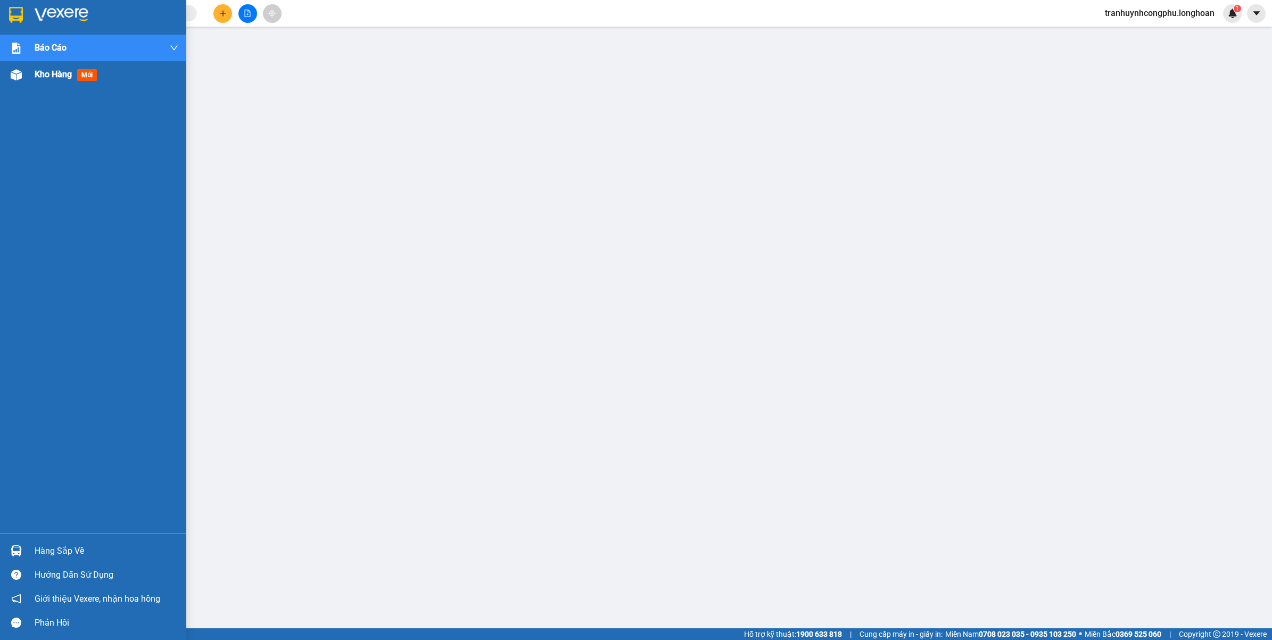
click at [11, 72] on img at bounding box center [16, 74] width 11 height 11
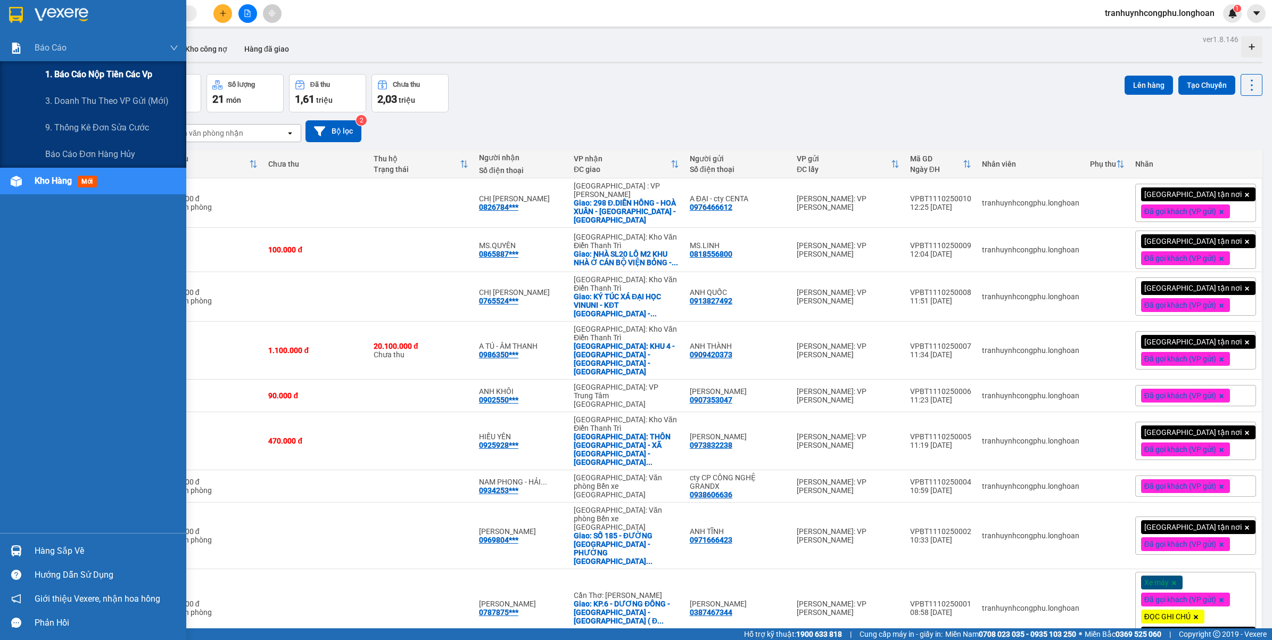
click at [48, 70] on span "1. Báo cáo nộp tiền các vp" at bounding box center [98, 74] width 107 height 13
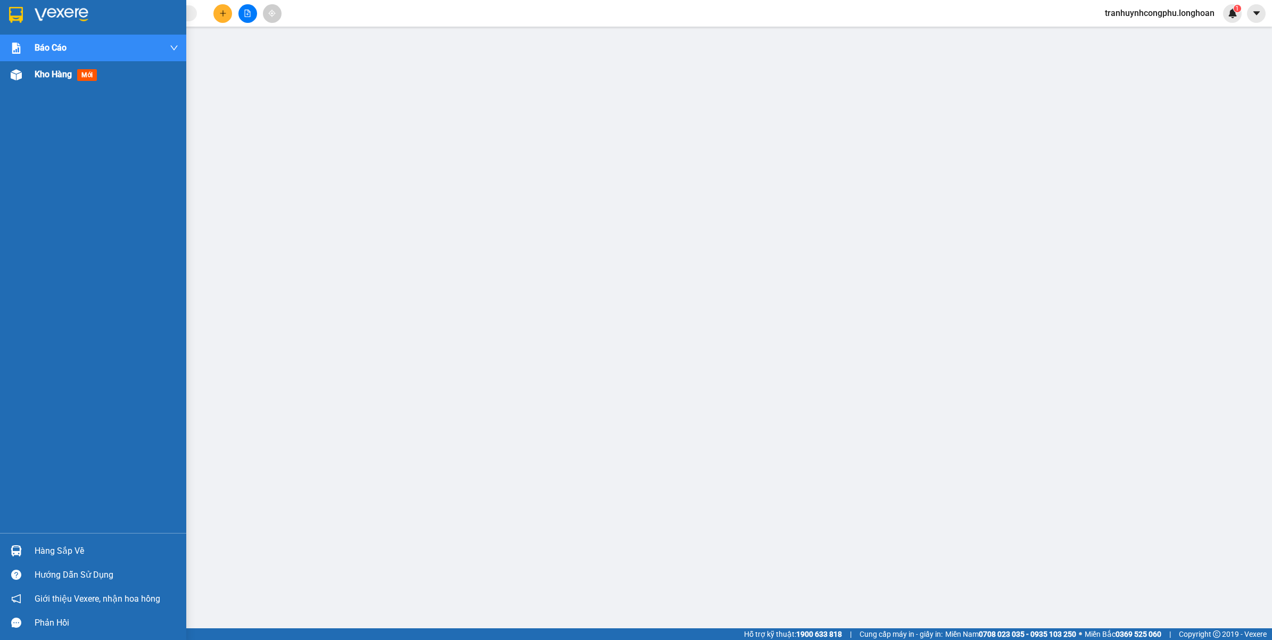
drag, startPoint x: 6, startPoint y: 72, endPoint x: 12, endPoint y: 72, distance: 5.9
click at [12, 72] on div at bounding box center [16, 74] width 19 height 19
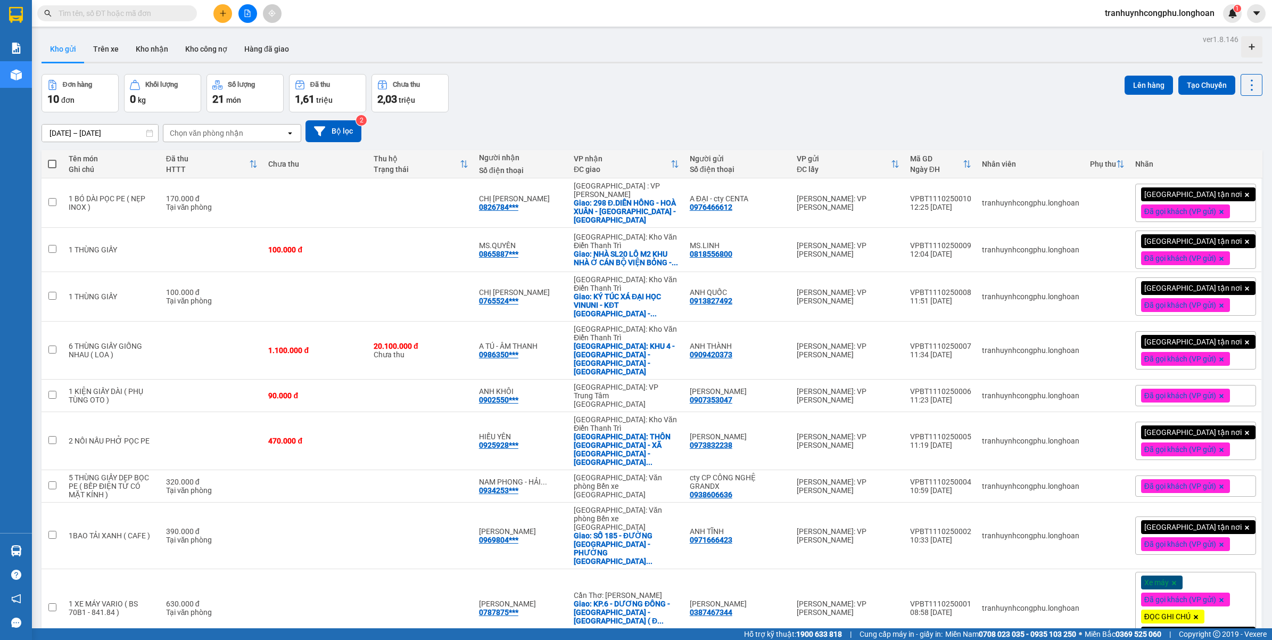
click at [549, 113] on div "12/09/2025 – 11/10/2025 Press the down arrow key to interact with the calendar …" at bounding box center [652, 131] width 1221 height 38
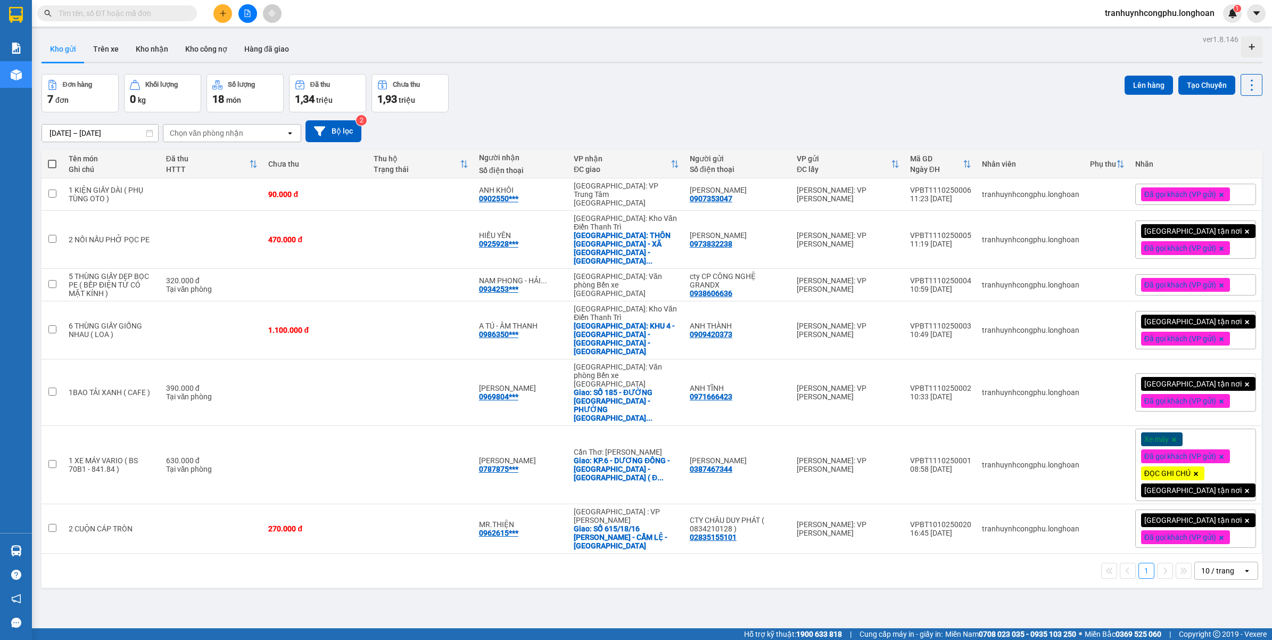
click at [554, 107] on div "Đơn hàng 7 đơn Khối lượng 0 kg Số lượng 18 món Đã thu 1,34 triệu Chưa thu 1,93 …" at bounding box center [652, 93] width 1221 height 38
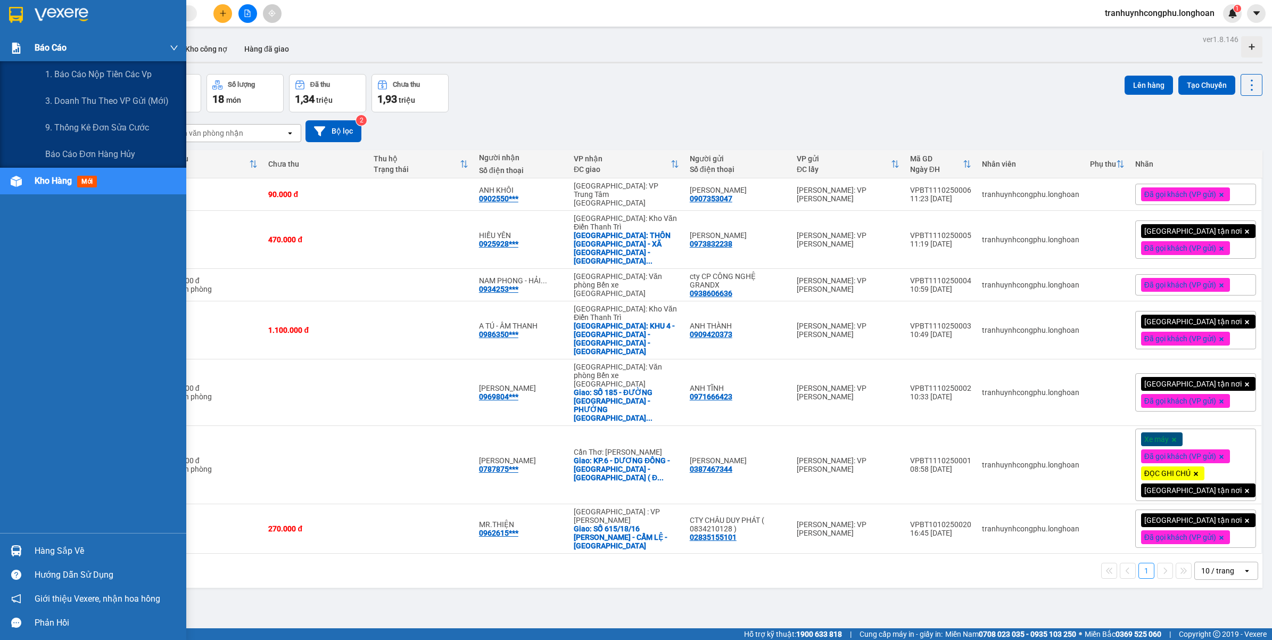
click at [31, 44] on div "Báo cáo" at bounding box center [93, 48] width 186 height 27
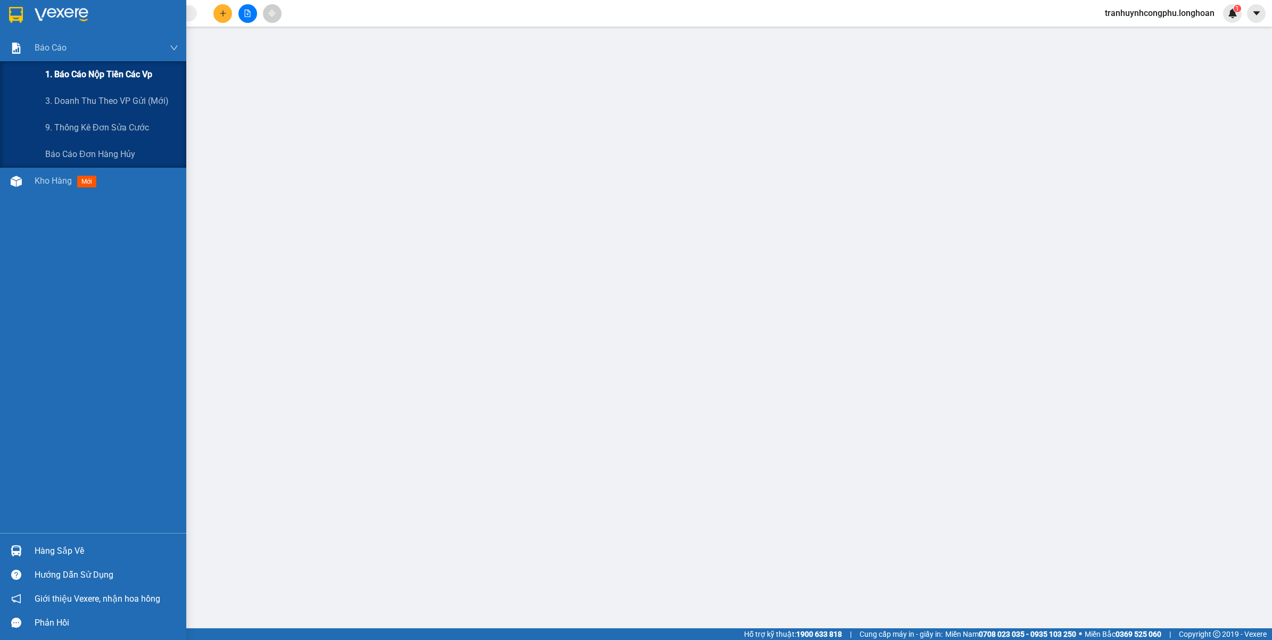
click at [64, 82] on div "1. Báo cáo nộp tiền các vp" at bounding box center [111, 74] width 133 height 27
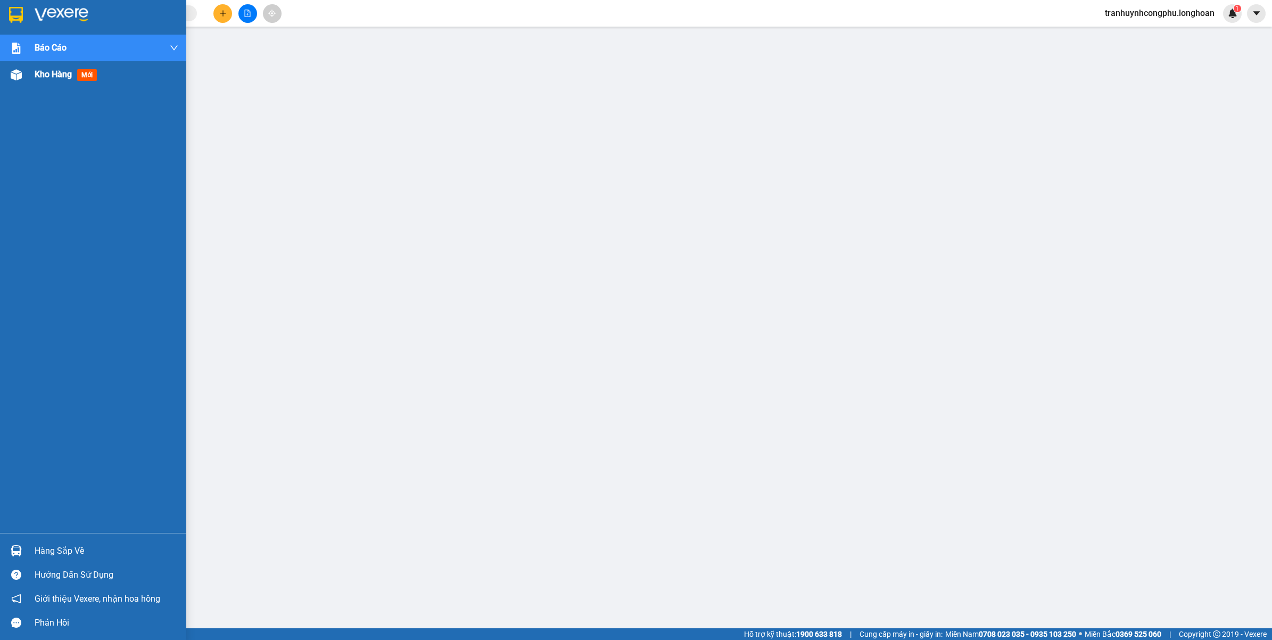
click at [23, 81] on div at bounding box center [16, 74] width 19 height 19
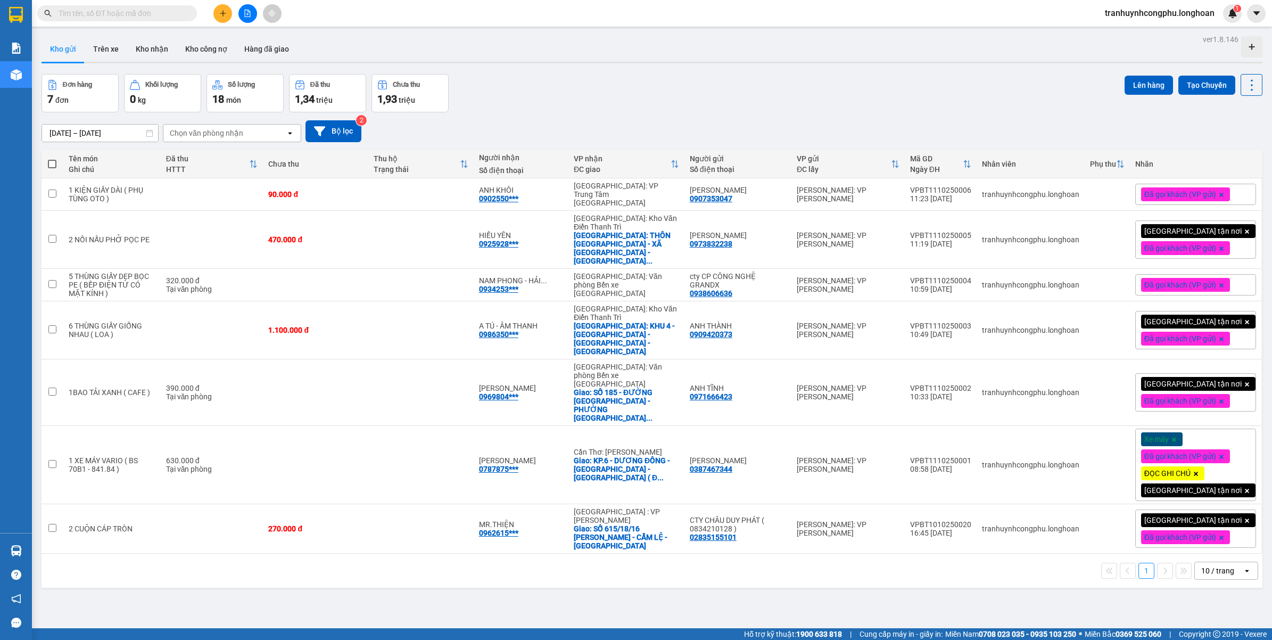
click at [550, 118] on div "[DATE] – [DATE] Press the down arrow key to interact with the calendar and sele…" at bounding box center [652, 131] width 1221 height 38
click at [559, 114] on div "[DATE] – [DATE] Press the down arrow key to interact with the calendar and sele…" at bounding box center [652, 131] width 1221 height 38
click at [652, 114] on div "[DATE] – [DATE] Press the down arrow key to interact with the calendar and sele…" at bounding box center [652, 131] width 1221 height 38
click at [1175, 326] on icon at bounding box center [1178, 329] width 7 height 7
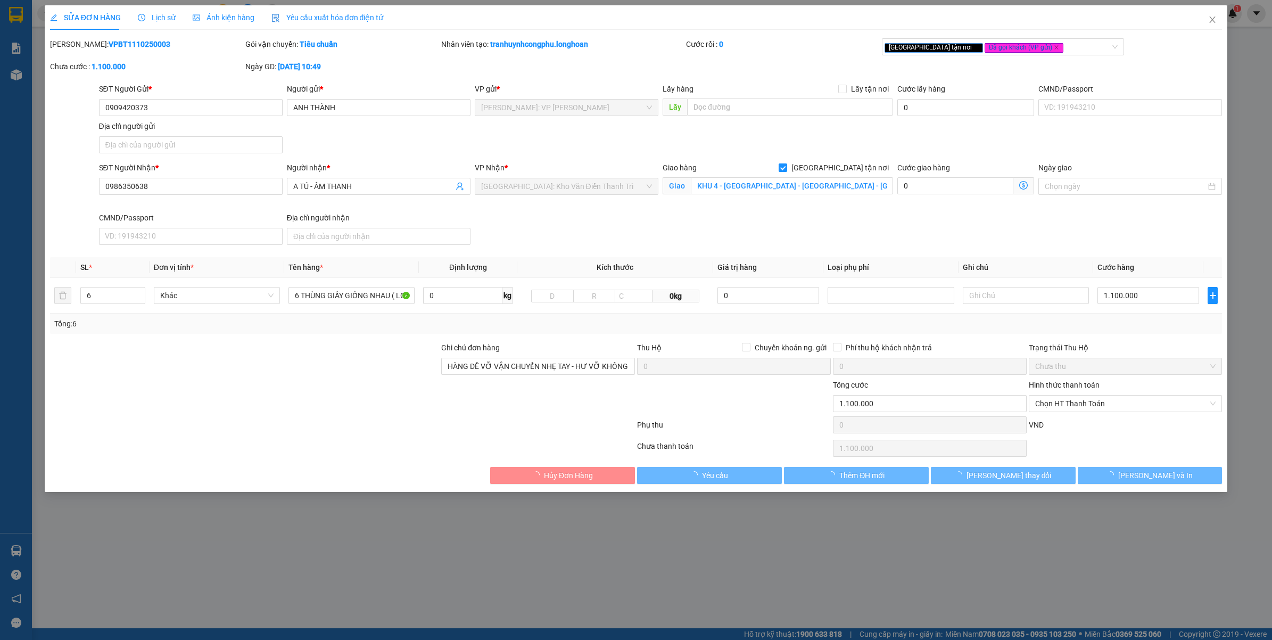
type input "0909420373"
type input "ANH THÀNH"
type input "0986350638"
type input "A TÚ - ÂM THANH"
checkbox input "true"
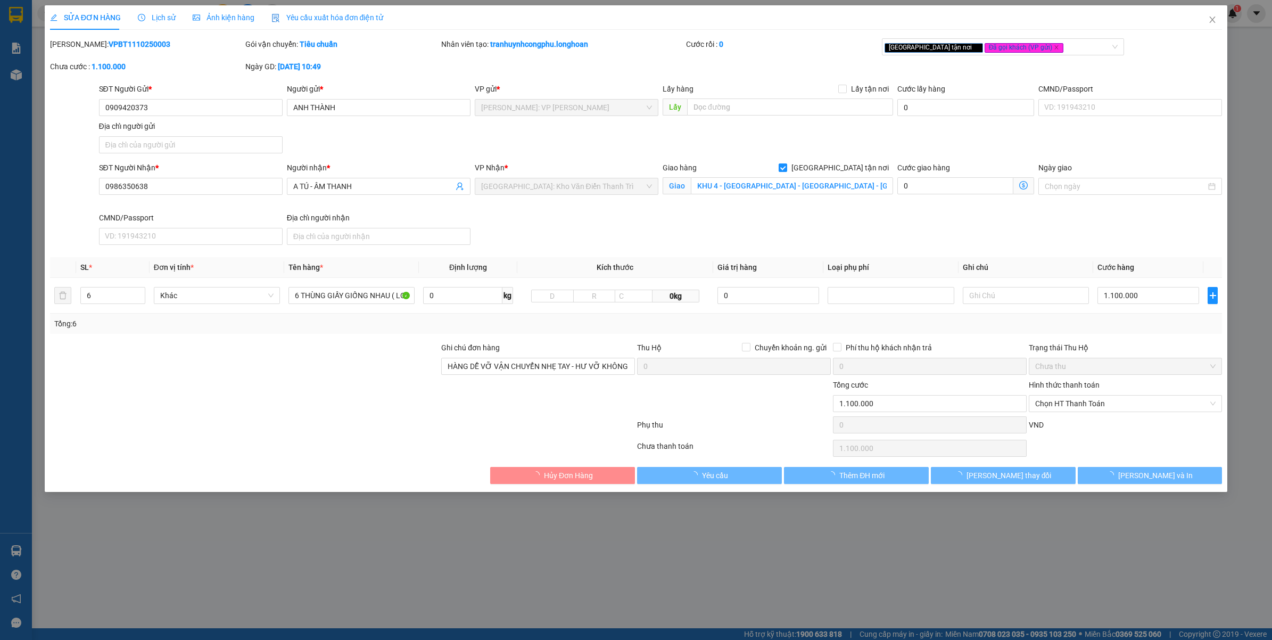
type input "KHU 4 - [GEOGRAPHIC_DATA] - [GEOGRAPHIC_DATA] - [GEOGRAPHIC_DATA]"
type input "HÀNG DỄ VỠ VẬN CHUYỂN NHẸ TAY - HƯ VỠ KHÔNG ĐỀN"
type input "0"
type input "1.100.000"
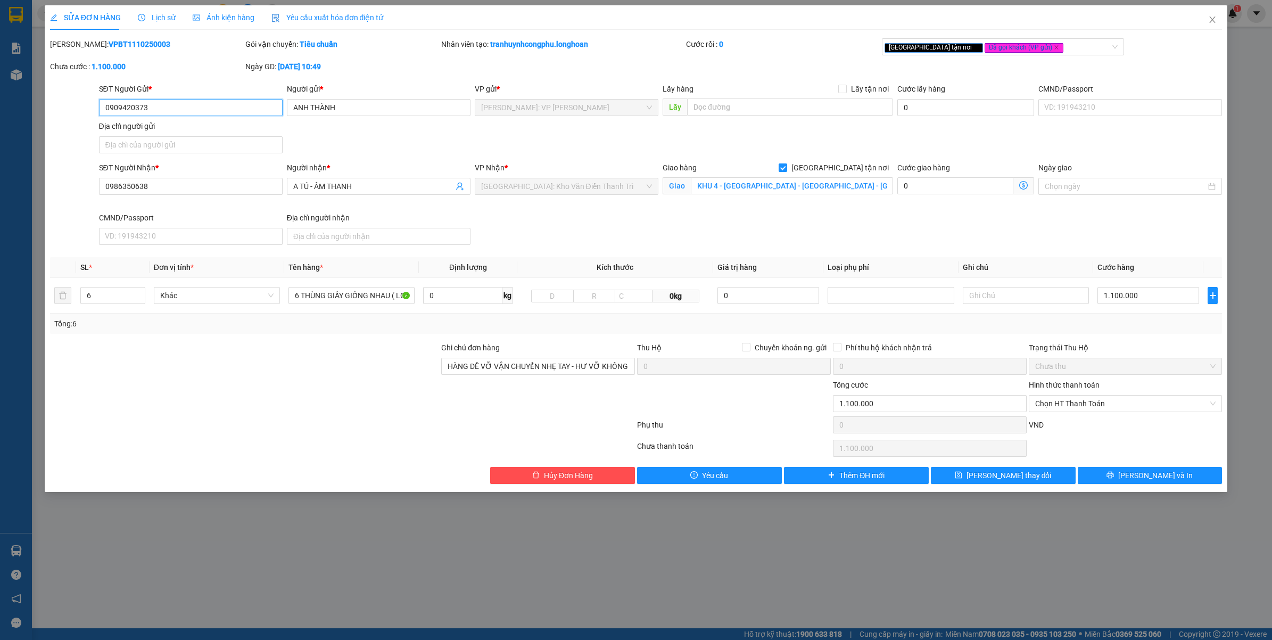
click at [201, 99] on input "0909420373" at bounding box center [191, 107] width 184 height 17
click at [159, 192] on input "0986350638" at bounding box center [191, 186] width 184 height 17
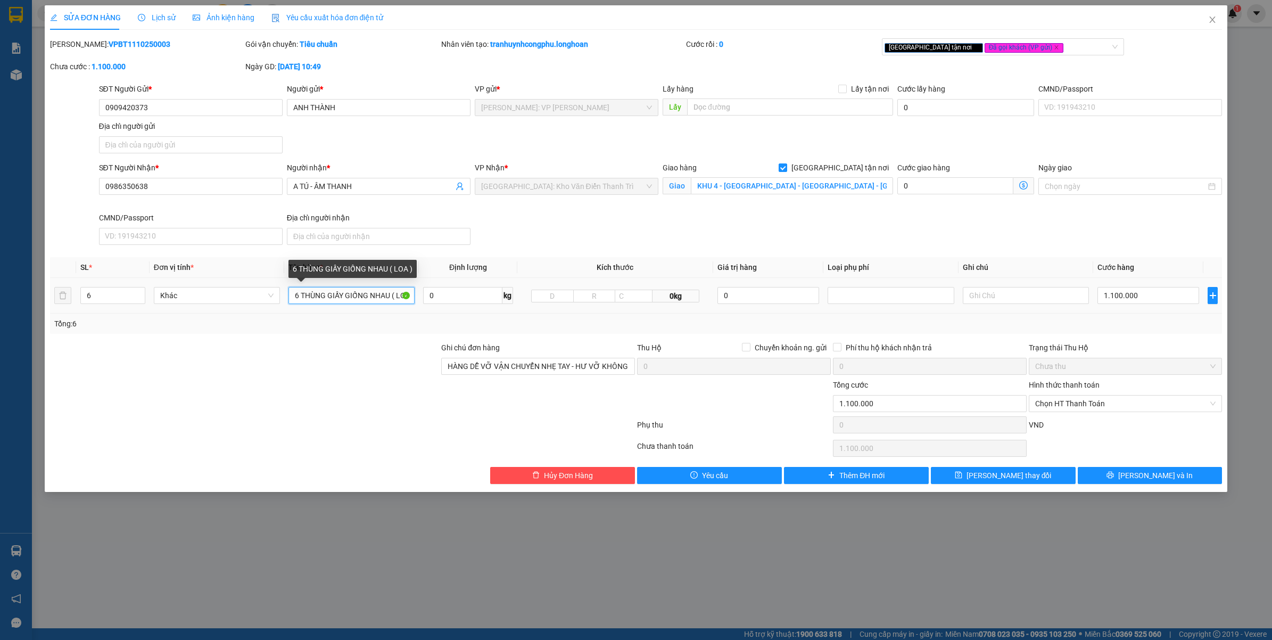
click at [339, 298] on input "6 THÙNG GIẤY GIỐNG NHAU ( LOA )" at bounding box center [351, 295] width 126 height 17
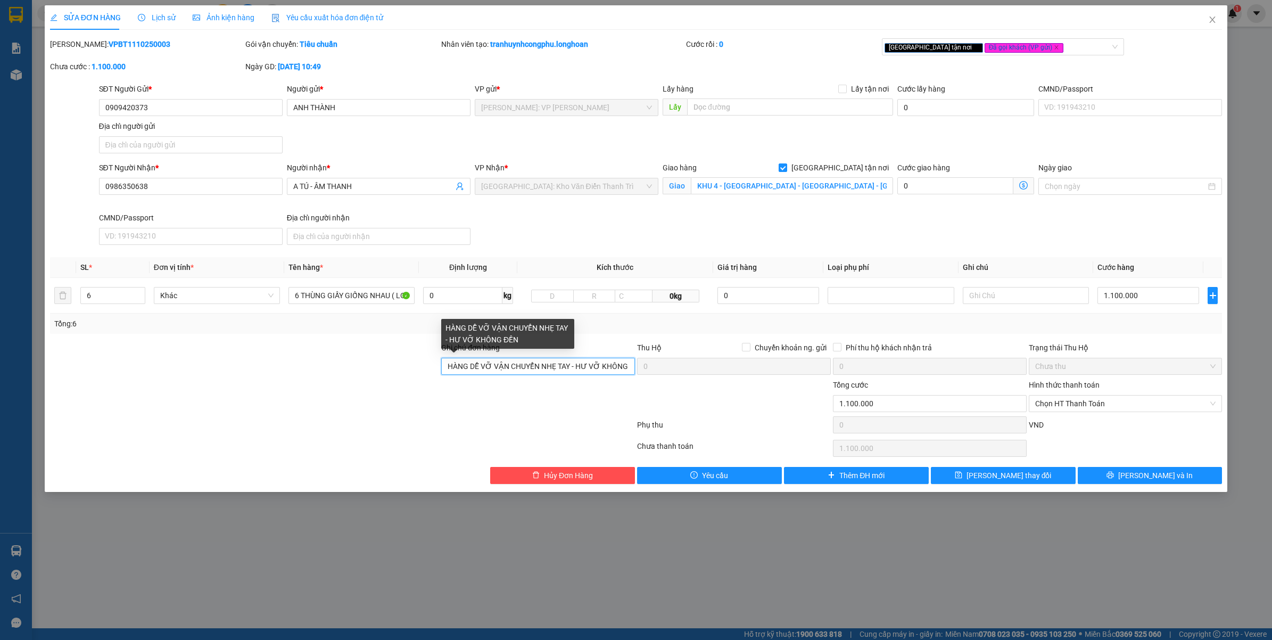
click at [510, 366] on input "HÀNG DỄ VỠ VẬN CHUYỂN NHẸ TAY - HƯ VỠ KHÔNG ĐỀN" at bounding box center [538, 366] width 194 height 17
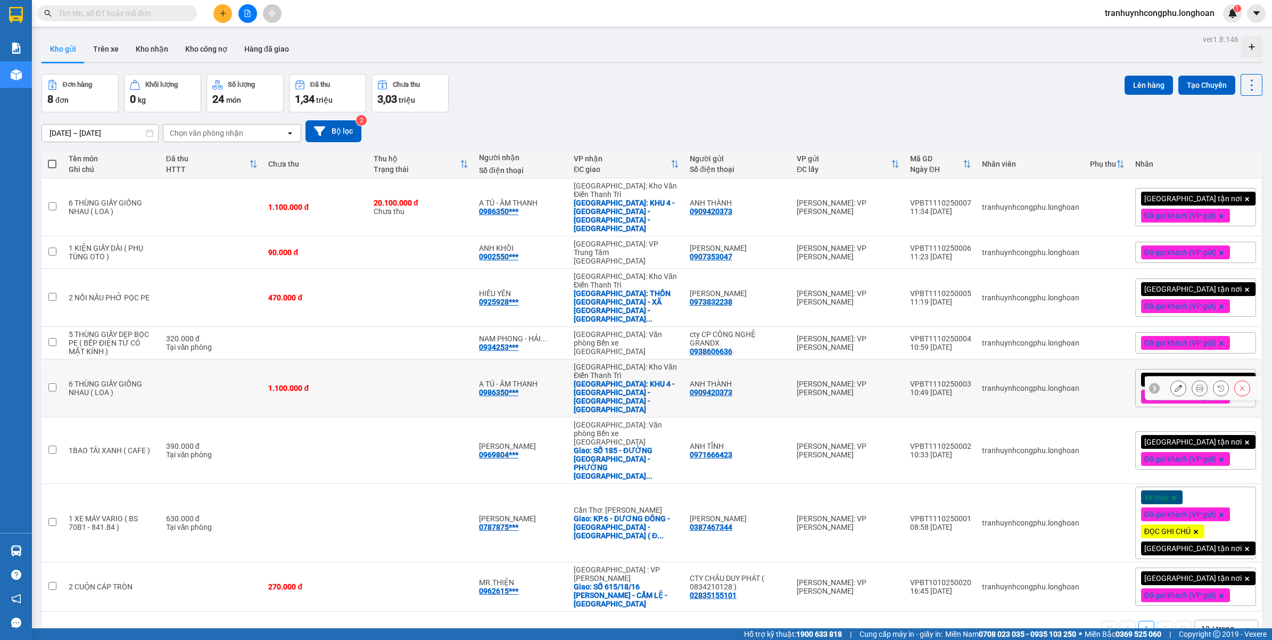
click at [1238, 384] on icon at bounding box center [1241, 387] width 7 height 7
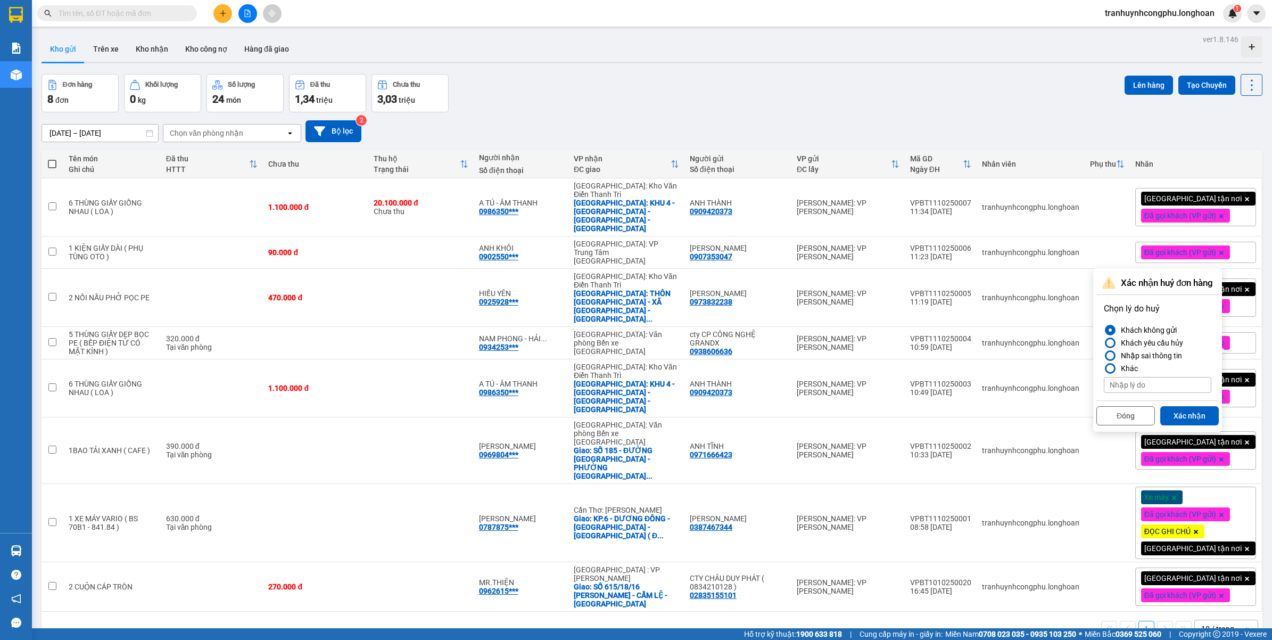
click at [1118, 354] on div "Nhập sai thông tin" at bounding box center [1149, 355] width 65 height 13
click at [1104, 356] on input "Nhập sai thông tin" at bounding box center [1104, 356] width 0 height 0
click at [1175, 412] on button "Xác nhận" at bounding box center [1189, 415] width 59 height 19
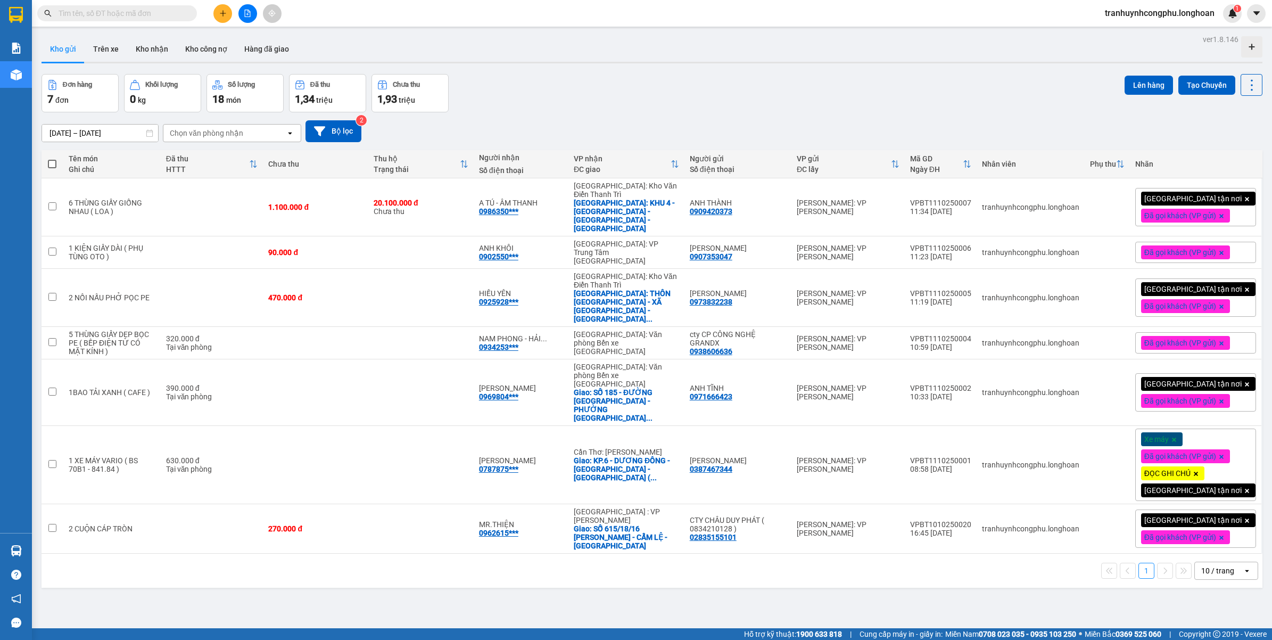
click at [725, 94] on div "Đơn hàng 7 đơn Khối lượng 0 kg Số lượng 18 món Đã thu 1,34 triệu Chưa thu 1,93 …" at bounding box center [652, 93] width 1221 height 38
click at [724, 123] on div "12/09/2025 – 11/10/2025 Press the down arrow key to interact with the calendar …" at bounding box center [652, 131] width 1221 height 22
drag, startPoint x: 1112, startPoint y: 11, endPoint x: 1112, endPoint y: 19, distance: 8.5
click at [1113, 11] on span "tranhuynhcongphu.longhoan" at bounding box center [1159, 12] width 127 height 13
click at [1110, 35] on span "Đăng xuất" at bounding box center [1163, 33] width 106 height 12
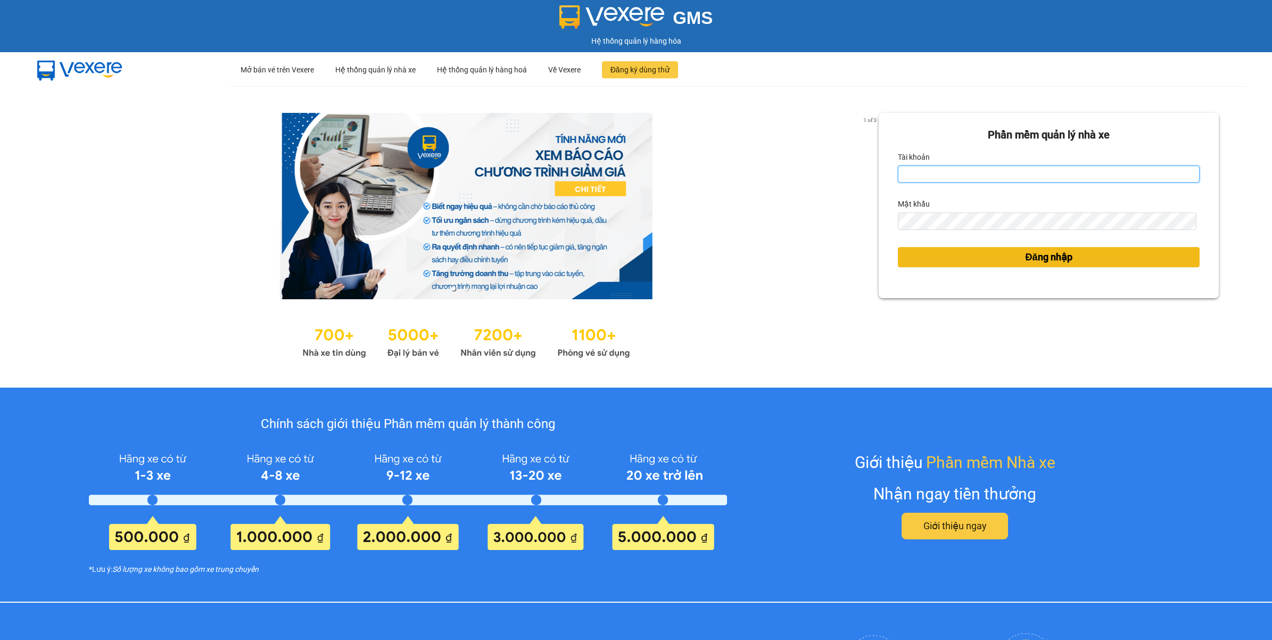
type input "tranhuynhcongphu.longhoan"
click at [999, 259] on button "Đăng nhập" at bounding box center [1049, 257] width 302 height 20
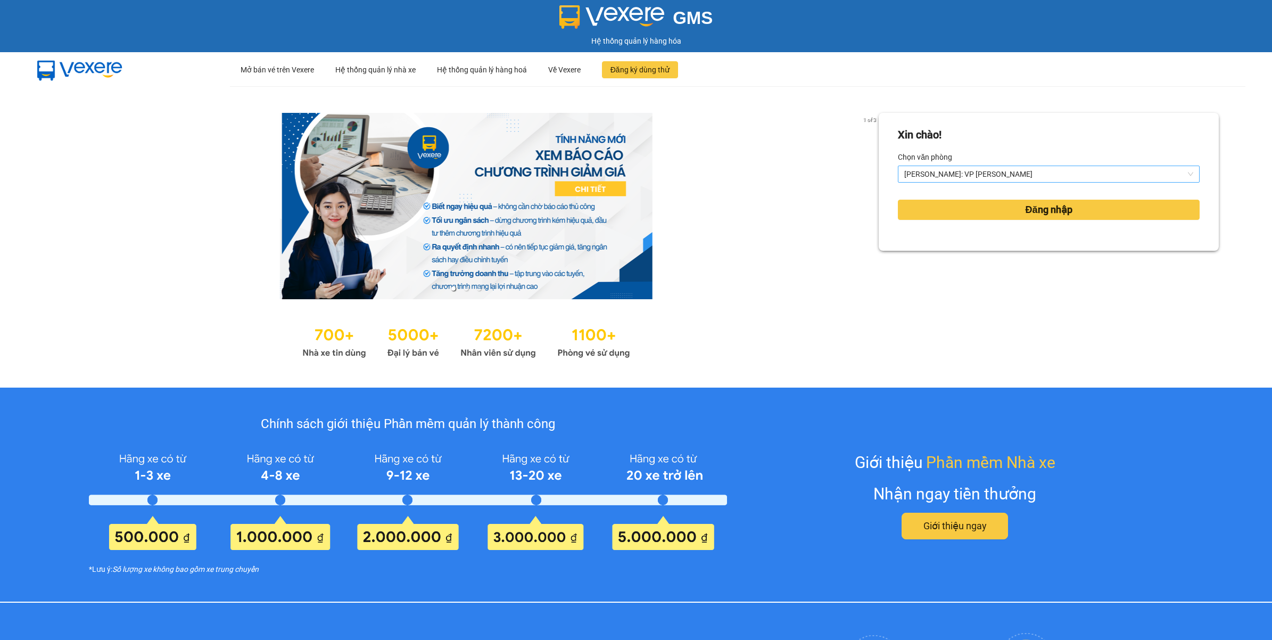
click at [964, 178] on span "[PERSON_NAME]: VP [PERSON_NAME]" at bounding box center [1048, 174] width 289 height 16
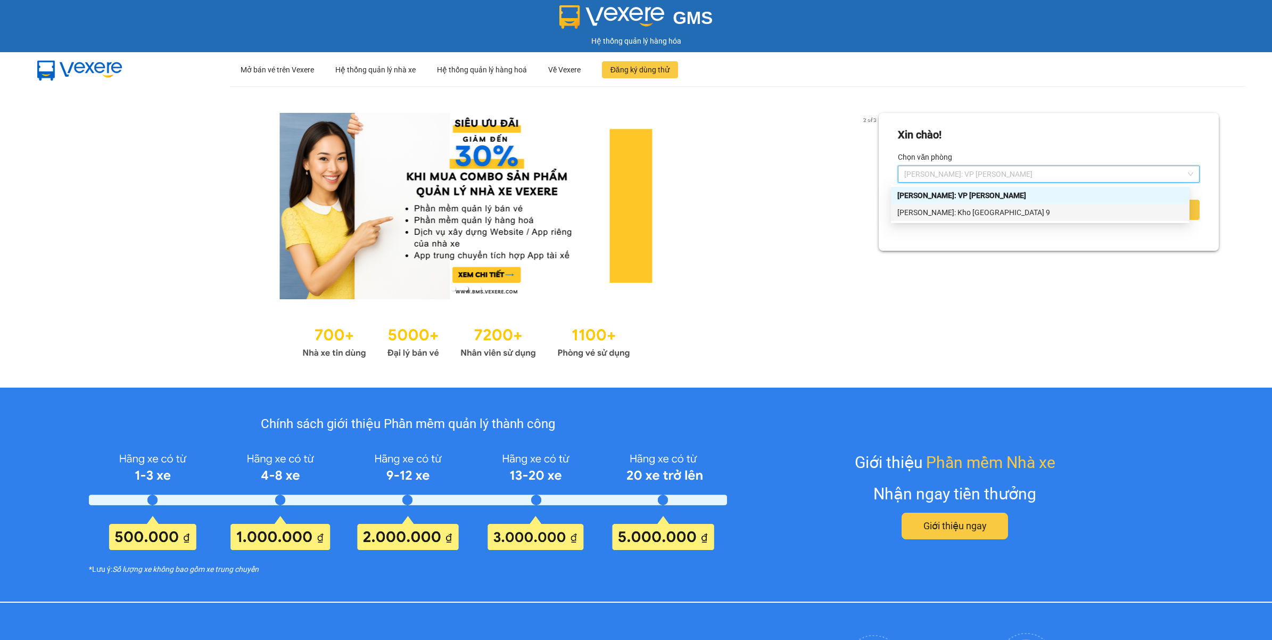
click at [948, 205] on div "[PERSON_NAME]: Kho [GEOGRAPHIC_DATA] 9" at bounding box center [1040, 212] width 299 height 17
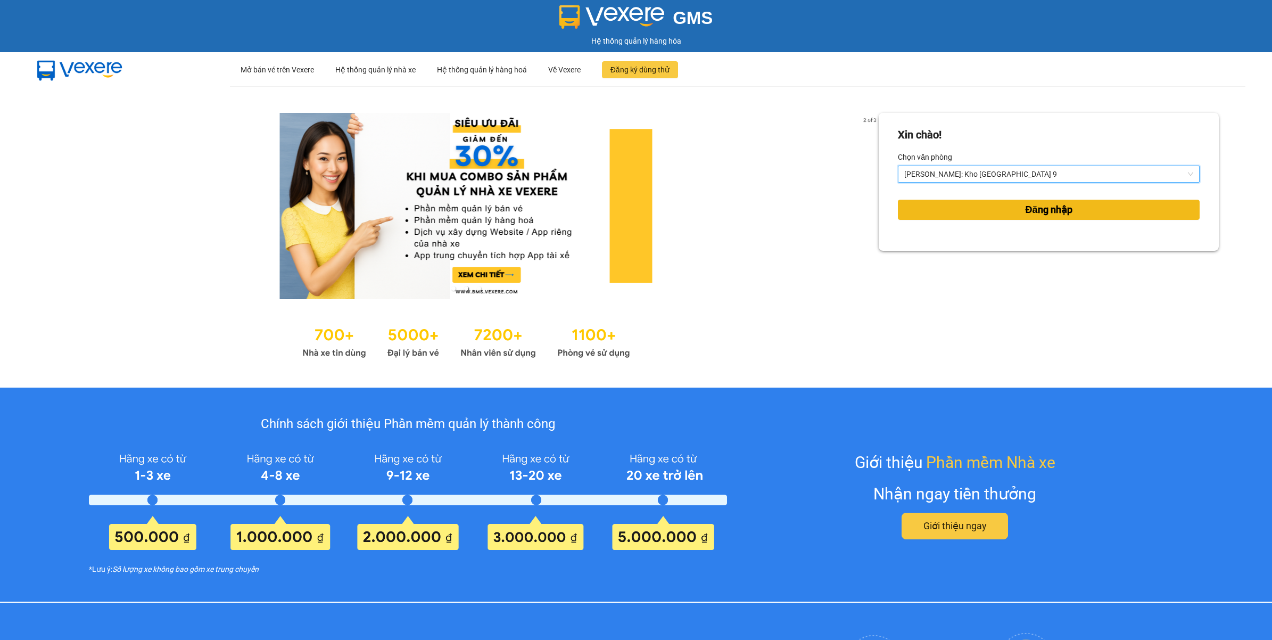
click at [948, 205] on button "Đăng nhập" at bounding box center [1049, 210] width 302 height 20
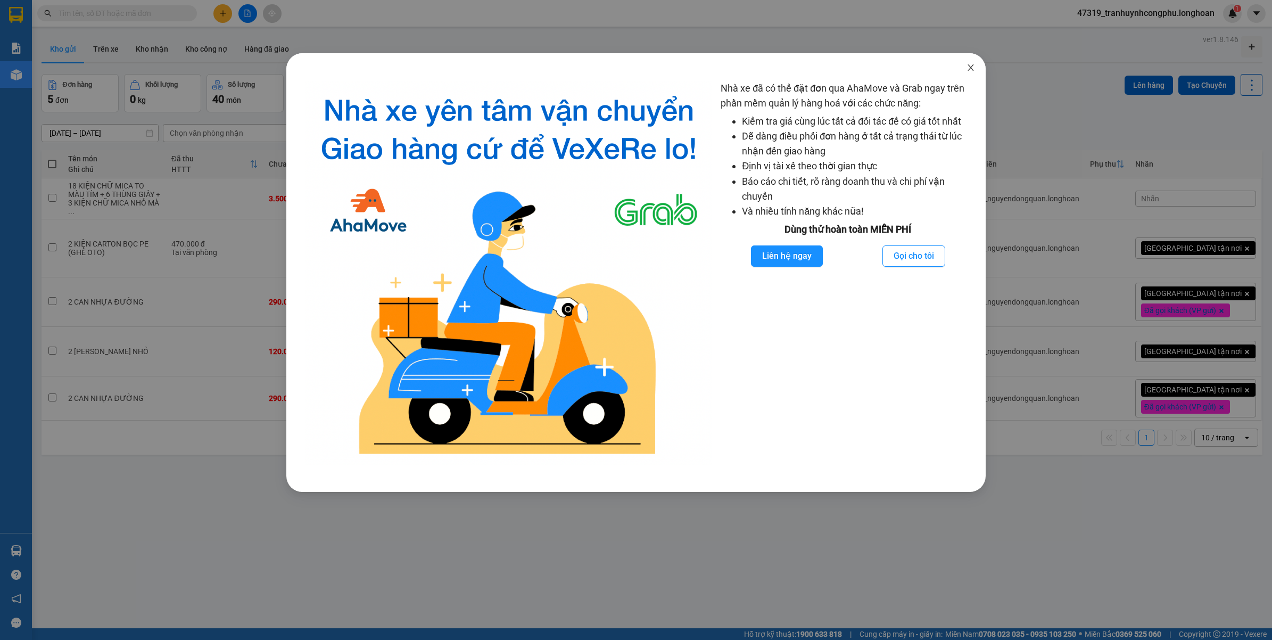
click at [972, 67] on icon "close" at bounding box center [970, 67] width 9 height 9
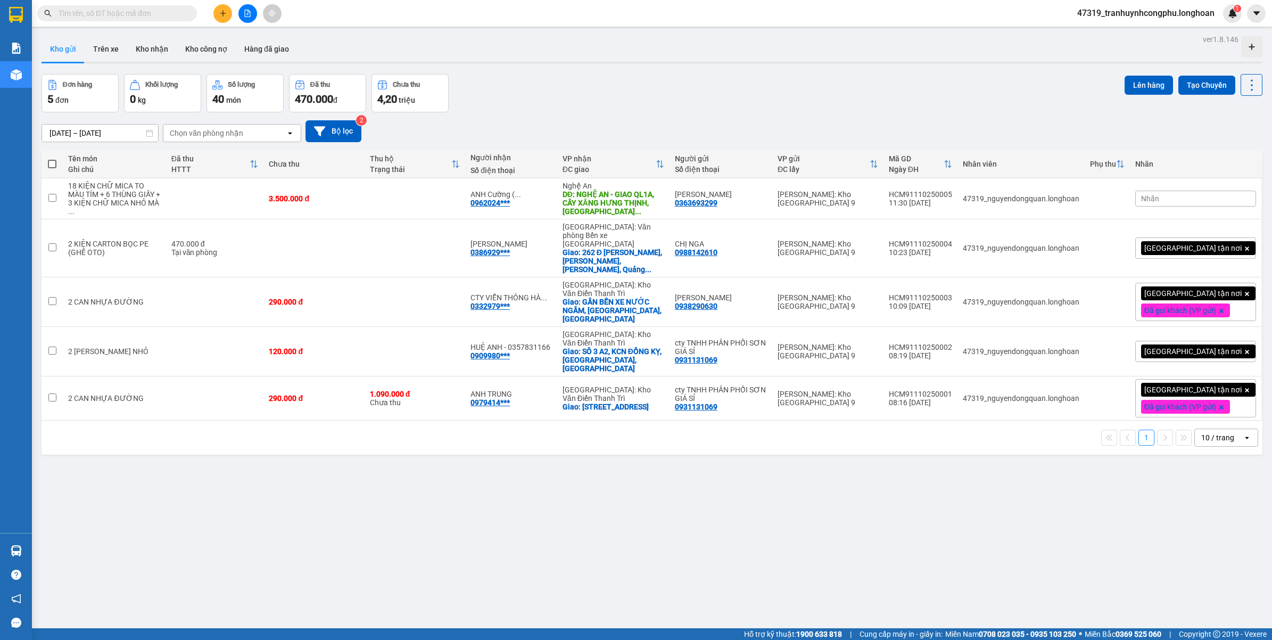
click at [676, 105] on div "Đơn hàng 5 đơn Khối lượng 0 kg Số lượng 40 món Đã thu 470.000 đ Chưa thu 4,20 t…" at bounding box center [652, 93] width 1221 height 38
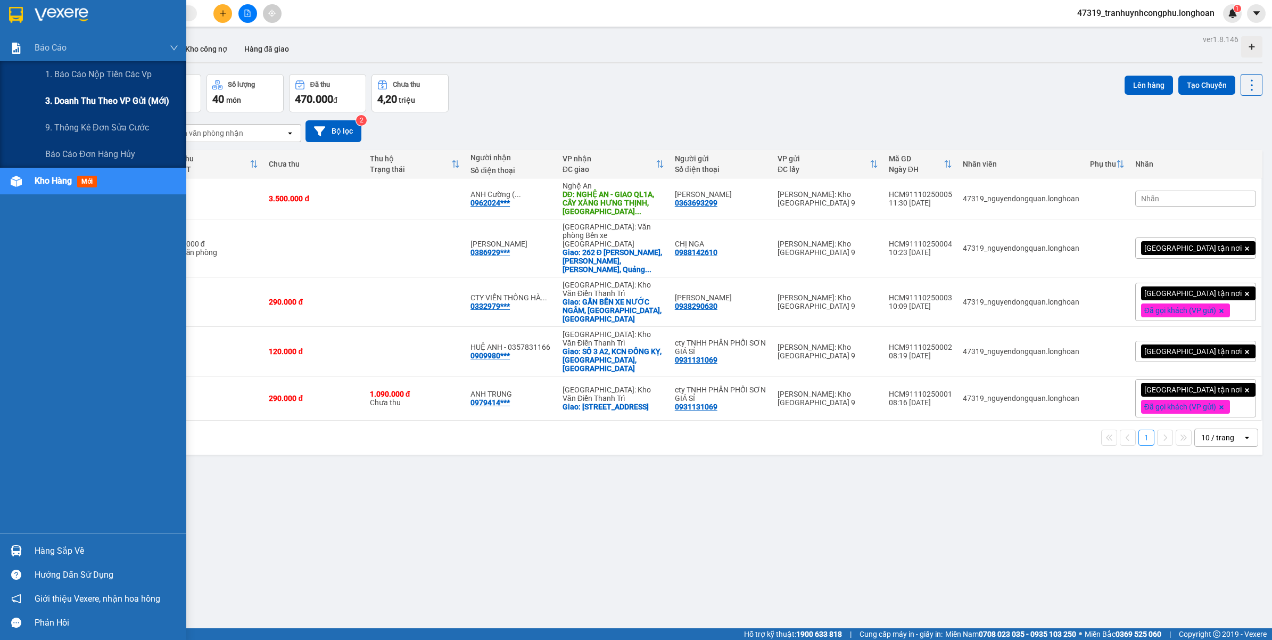
click at [65, 97] on span "3. Doanh Thu theo VP Gửi (mới)" at bounding box center [107, 100] width 124 height 13
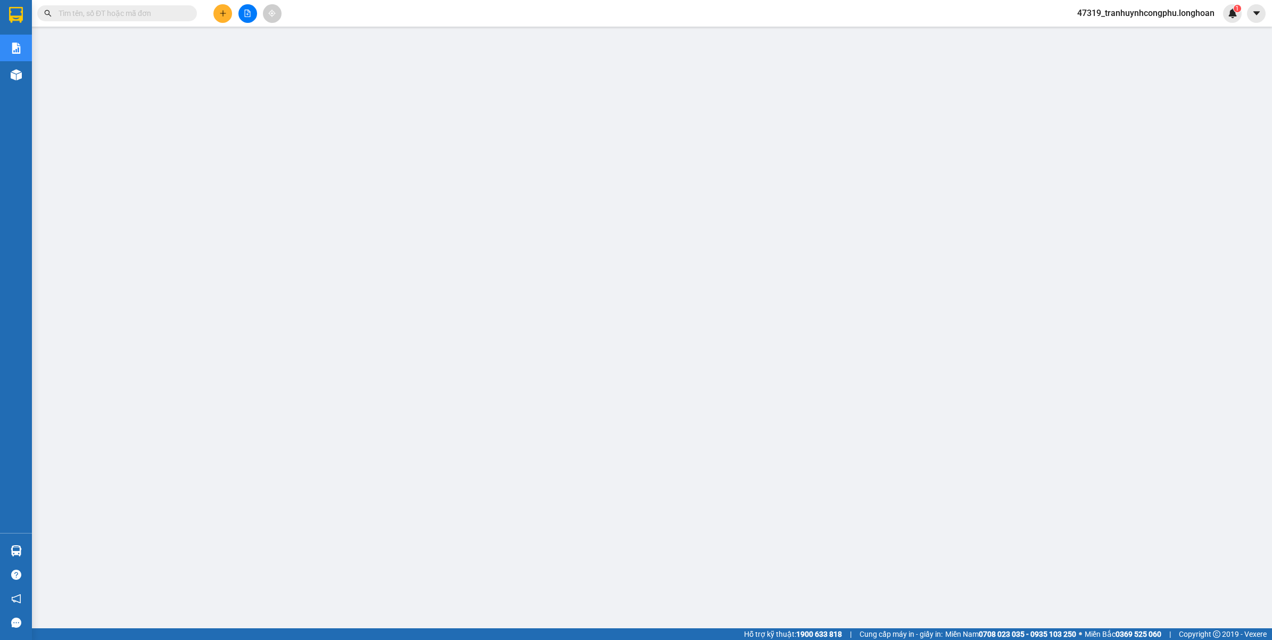
click at [1106, 14] on span "47319_tranhuynhcongphu.longhoan" at bounding box center [1146, 12] width 154 height 13
click at [1095, 37] on span "Đăng xuất" at bounding box center [1150, 33] width 134 height 12
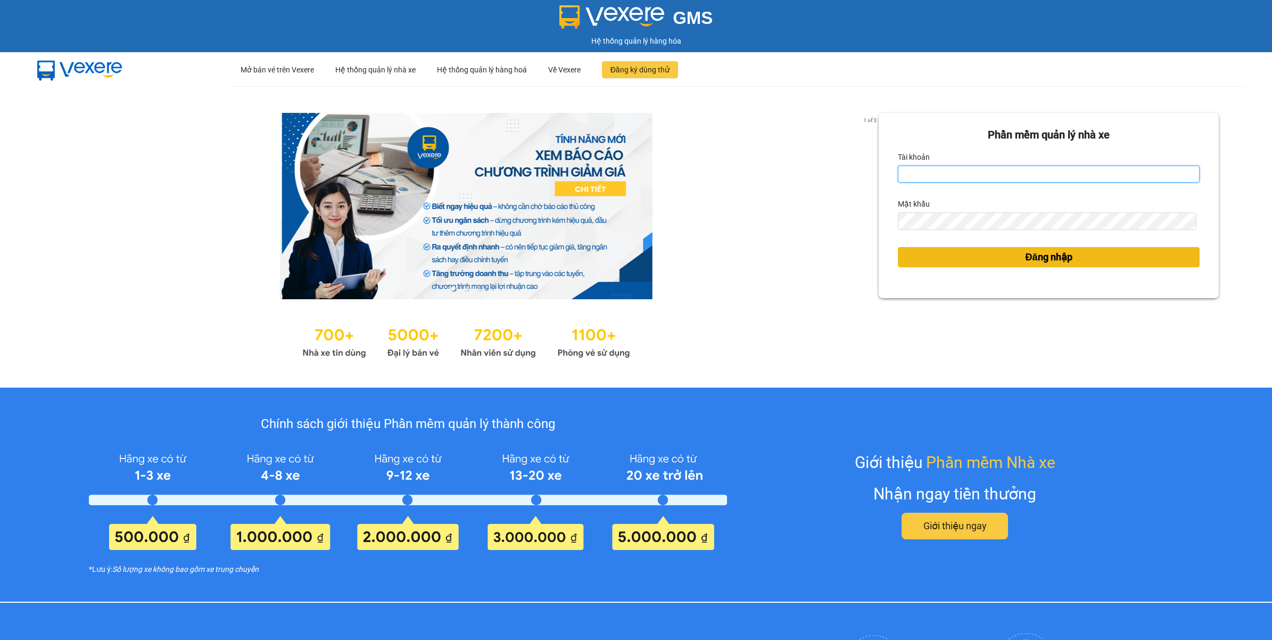
type input "tranhuynhcongphu.longhoan"
click at [1004, 259] on button "Đăng nhập" at bounding box center [1049, 257] width 302 height 20
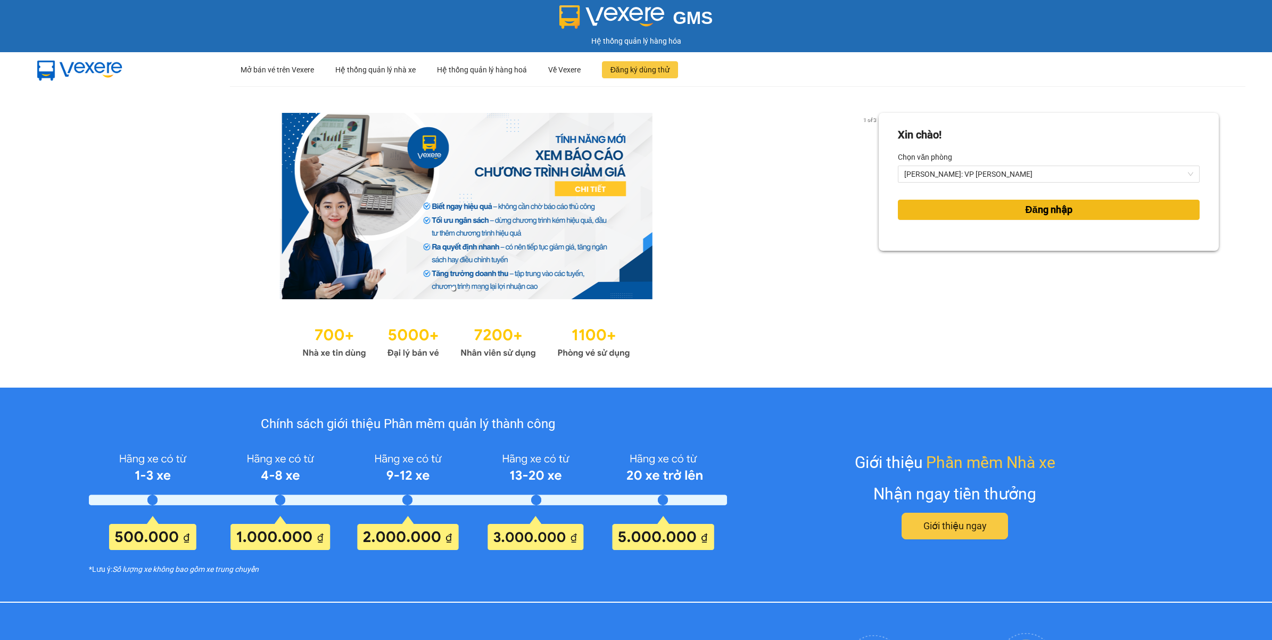
click at [987, 206] on button "Đăng nhập" at bounding box center [1049, 210] width 302 height 20
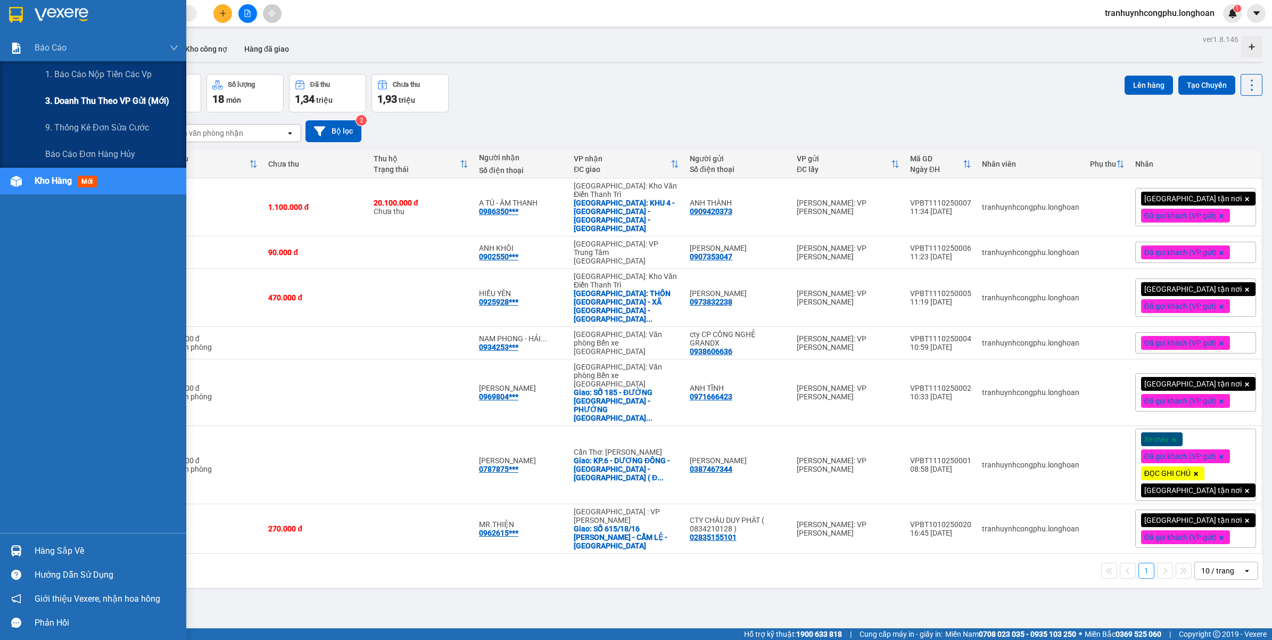
click at [77, 99] on span "3. Doanh Thu theo VP Gửi (mới)" at bounding box center [107, 100] width 124 height 13
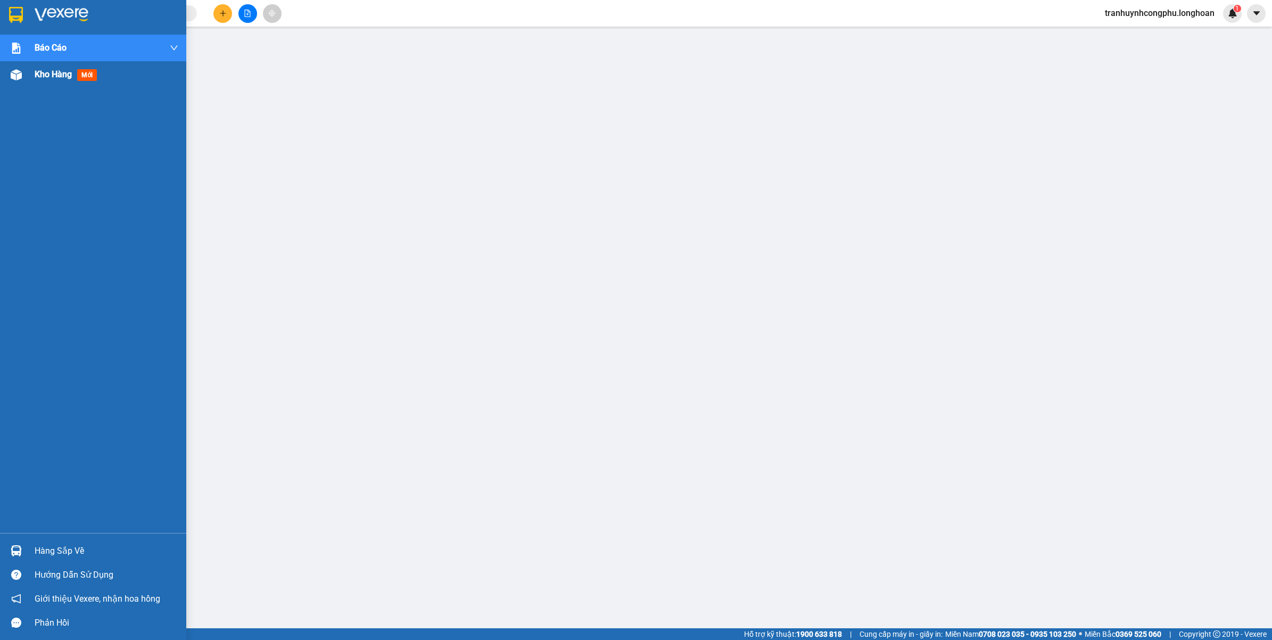
click at [15, 81] on div at bounding box center [16, 74] width 19 height 19
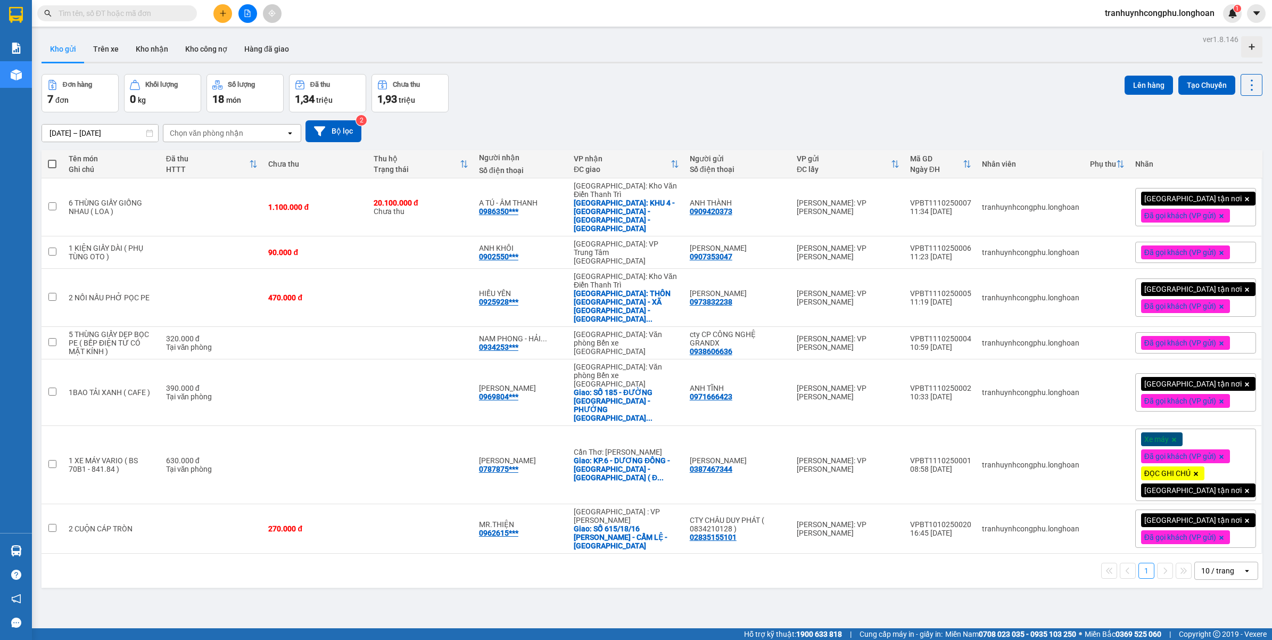
click at [597, 108] on div "Đơn hàng 7 đơn Khối lượng 0 kg Số lượng 18 món Đã thu 1,34 triệu Chưa thu 1,93 …" at bounding box center [652, 93] width 1221 height 38
click at [611, 76] on div "Đơn hàng 7 đơn Khối lượng 0 kg Số lượng 18 món Đã thu 1,34 triệu Chưa thu 1,93 …" at bounding box center [652, 93] width 1221 height 38
click at [590, 104] on div "Đơn hàng 7 đơn Khối lượng 0 kg Số lượng 18 món Đã thu 1,34 triệu Chưa thu 1,93 …" at bounding box center [652, 93] width 1221 height 38
click at [112, 14] on input "text" at bounding box center [122, 13] width 126 height 12
paste input "0865887499"
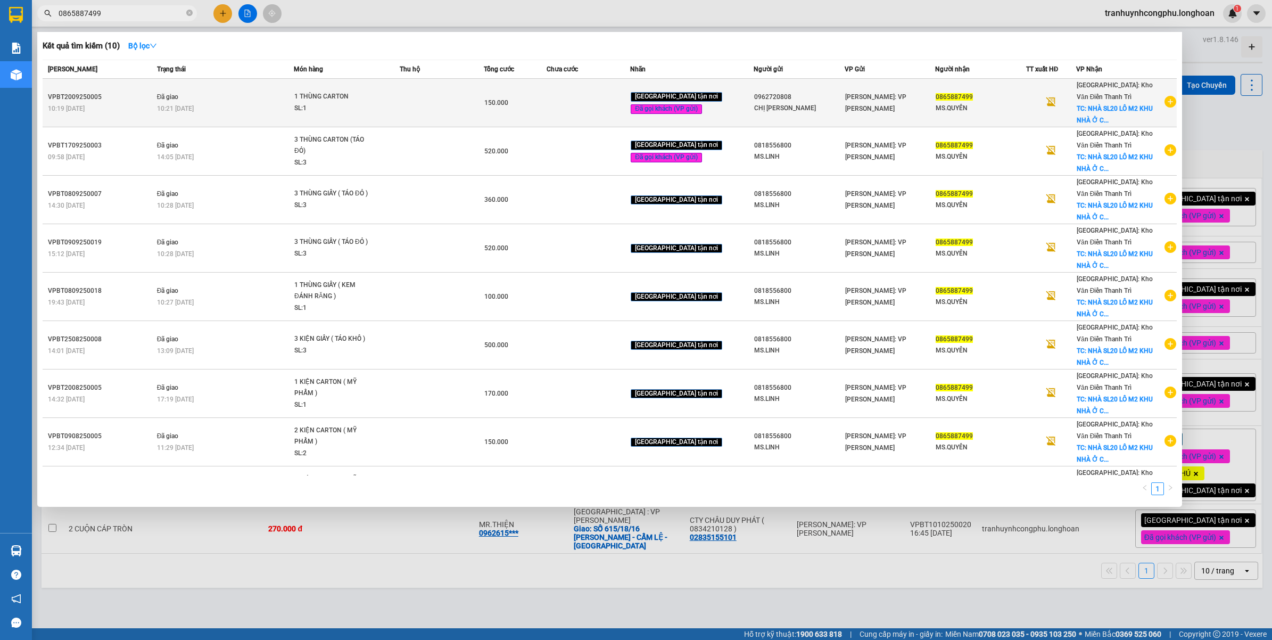
type input "0865887499"
click at [442, 115] on td at bounding box center [442, 103] width 84 height 48
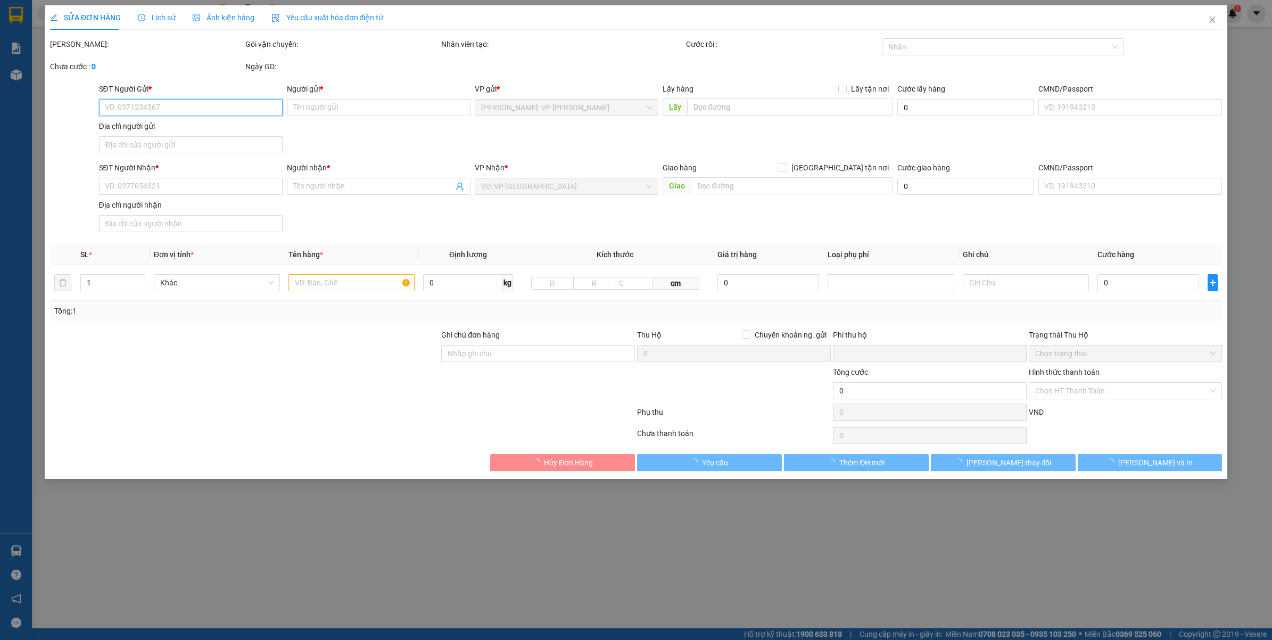
type input "0962720808"
type input "CHỊ [PERSON_NAME]"
type input "0865887499"
type input "MS.QUYÊN"
checkbox input "true"
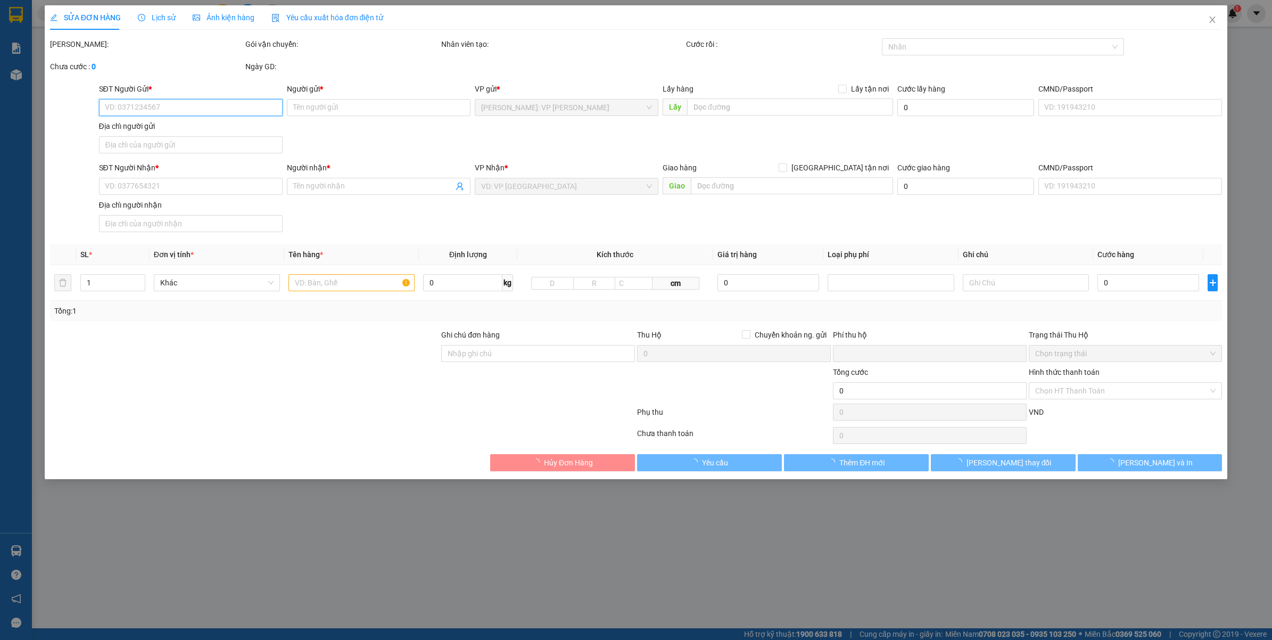
type input "NHÀ SL20 LÔ M2 KHU NHÀ Ở [GEOGRAPHIC_DATA] - [GEOGRAPHIC_DATA]"
type input "VẬN CHUYỂN NHẸ TAY - HƯ VỠ KHÔNG ĐỀN"
type input "0"
type input "150.000"
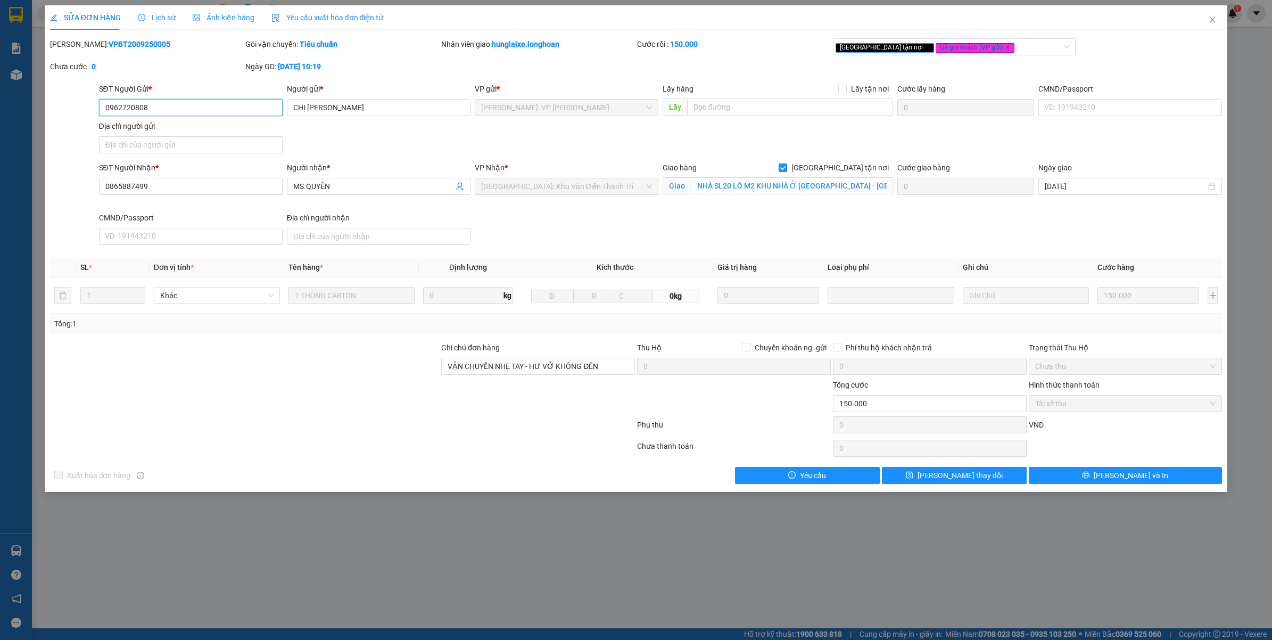
click at [185, 113] on input "0962720808" at bounding box center [191, 107] width 184 height 17
